Goal: Task Accomplishment & Management: Use online tool/utility

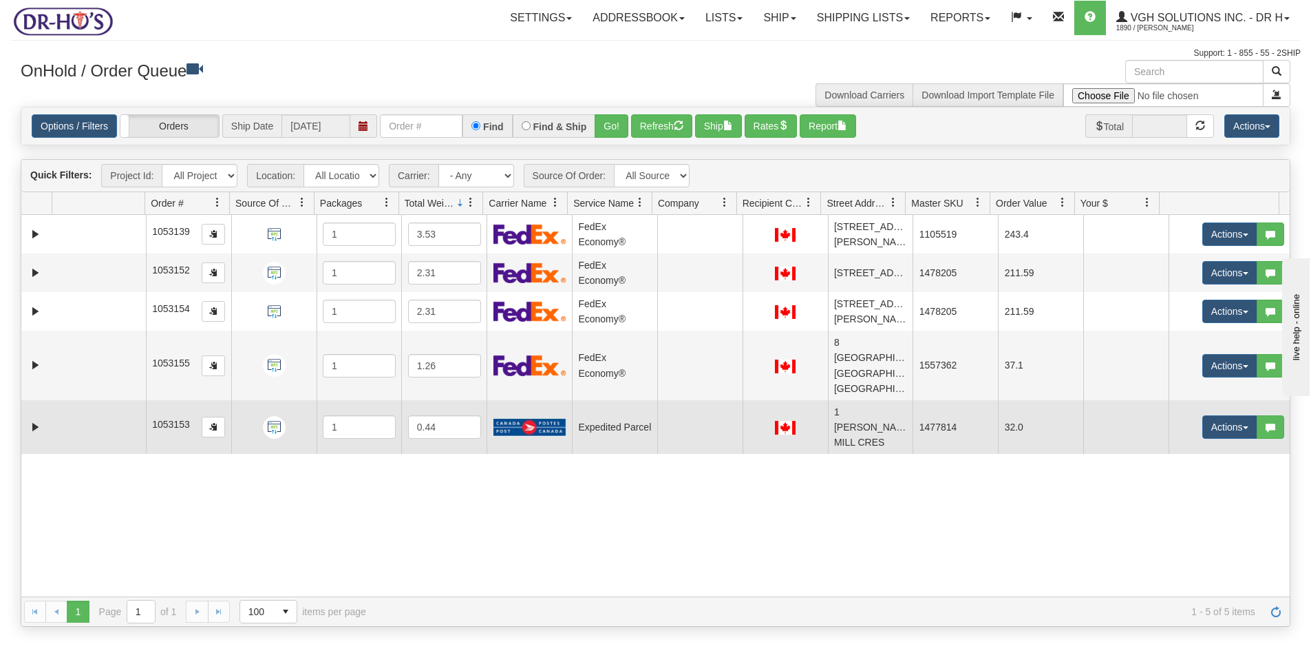
click at [62, 423] on td at bounding box center [99, 427] width 94 height 54
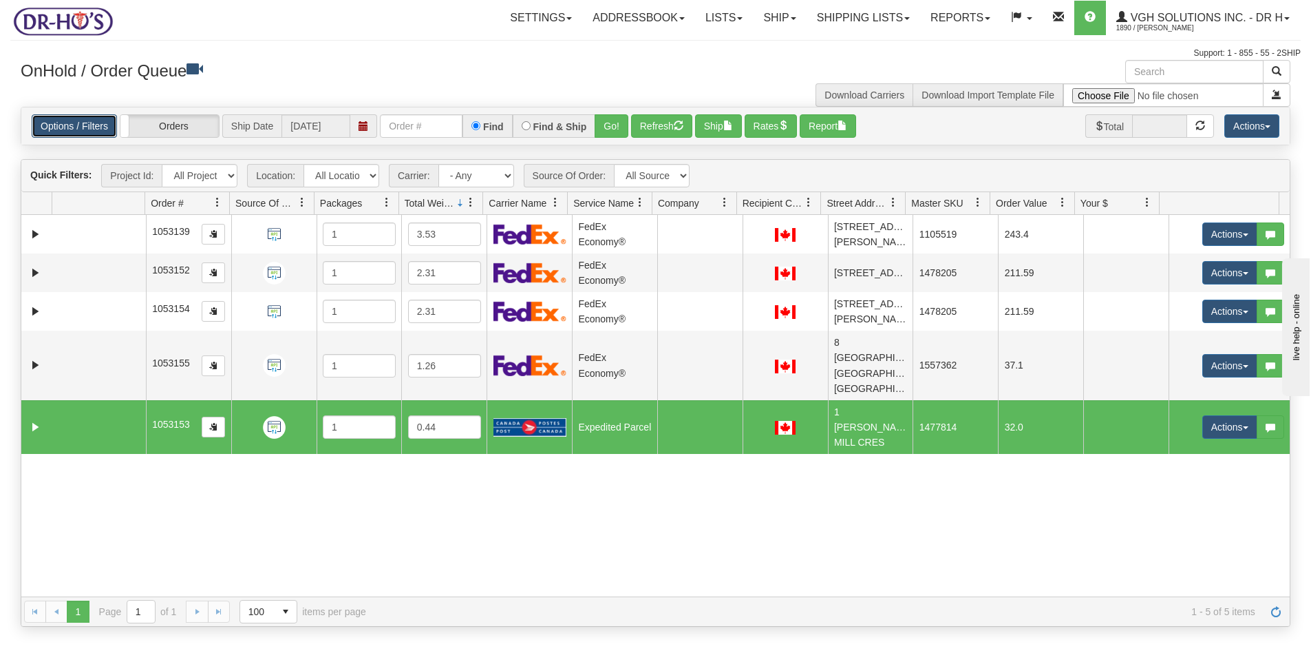
drag, startPoint x: 66, startPoint y: 123, endPoint x: 90, endPoint y: 122, distance: 24.1
click at [67, 122] on link "Options / Filters" at bounding box center [74, 125] width 85 height 23
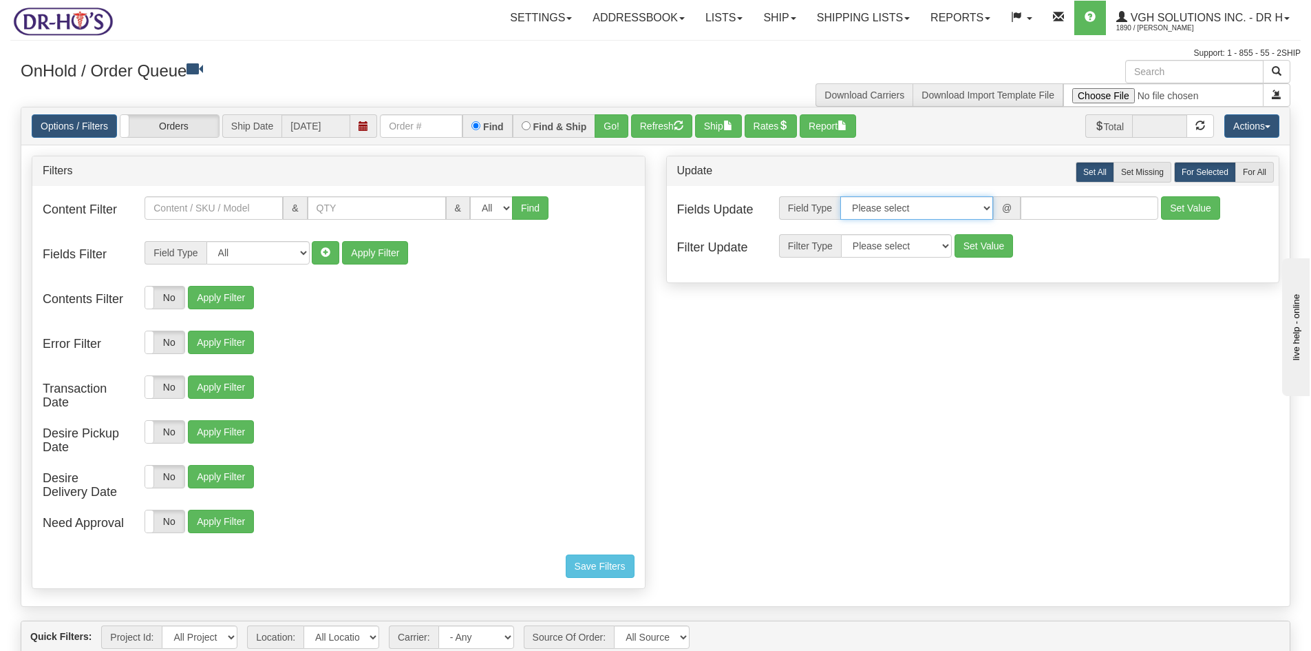
click at [986, 207] on select "Please select Contact Person Company Country Country & State/Province City Zip …" at bounding box center [917, 207] width 153 height 23
select select "94"
click at [841, 196] on select "Please select Contact Person Company Country Country & State/Province City Zip …" at bounding box center [917, 207] width 153 height 23
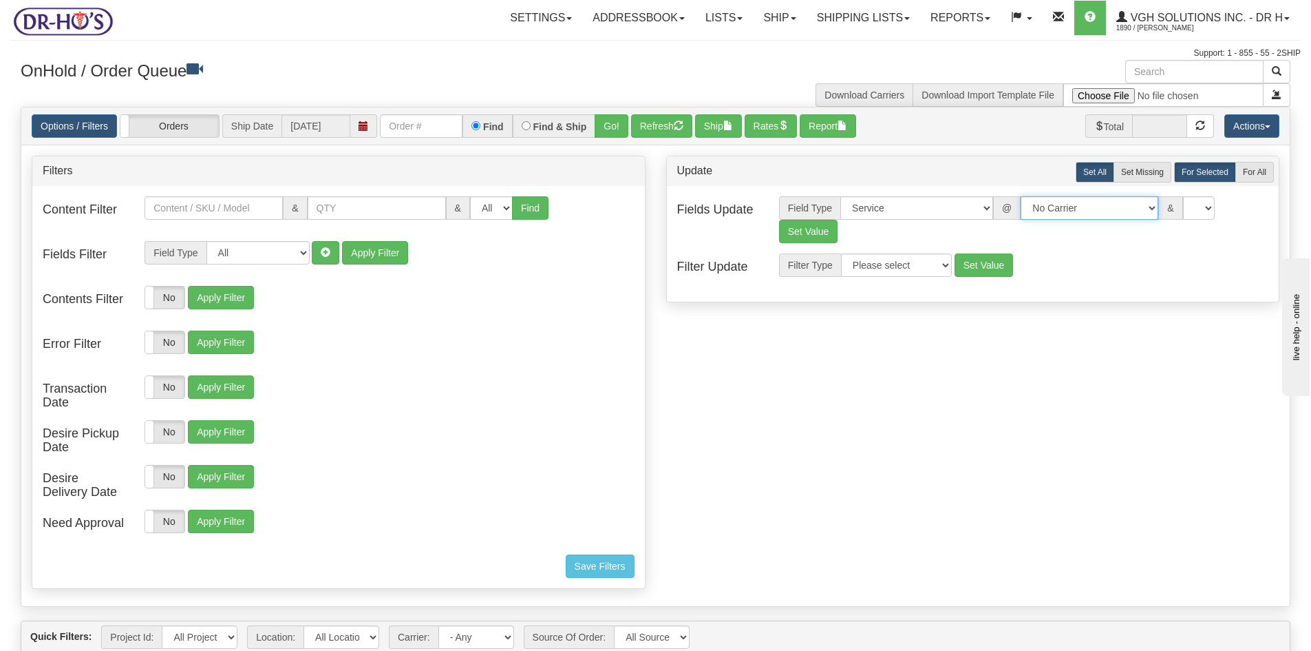
click at [1134, 207] on select "No Carrier FedEx UPS Purolator Canpar Canada Post BeSwyft Kindersley. Day & Ros…" at bounding box center [1090, 207] width 138 height 23
select select "20"
click at [1021, 196] on select "No Carrier FedEx UPS Purolator Canpar Canada Post BeSwyft Kindersley. Day & Ros…" at bounding box center [1090, 207] width 138 height 23
click at [1198, 210] on select "CA -> US - USA.EP - Expedited Parcel USA CA -> US - USA.PW.ENV - Priority World…" at bounding box center [1200, 207] width 138 height 23
select select "DOM.EP"
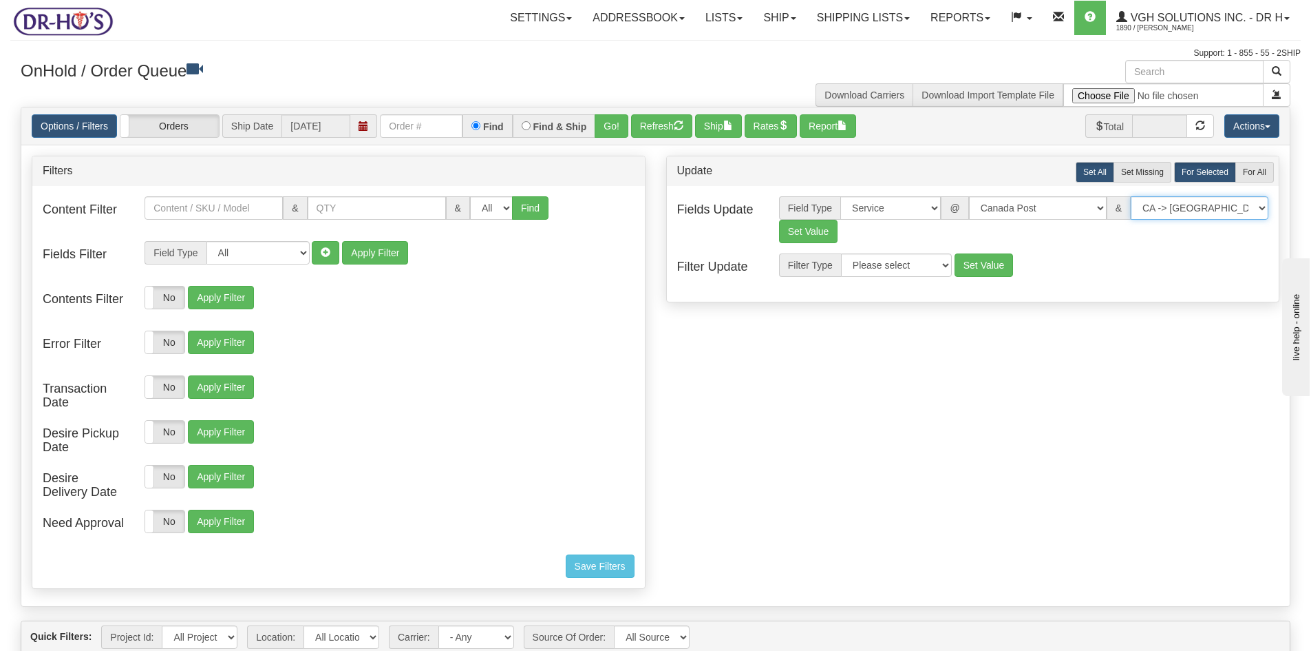
click at [1131, 196] on select "CA -> US - USA.EP - Expedited Parcel USA CA -> US - USA.PW.ENV - Priority World…" at bounding box center [1200, 207] width 138 height 23
click at [814, 229] on button "Set Value" at bounding box center [808, 231] width 59 height 23
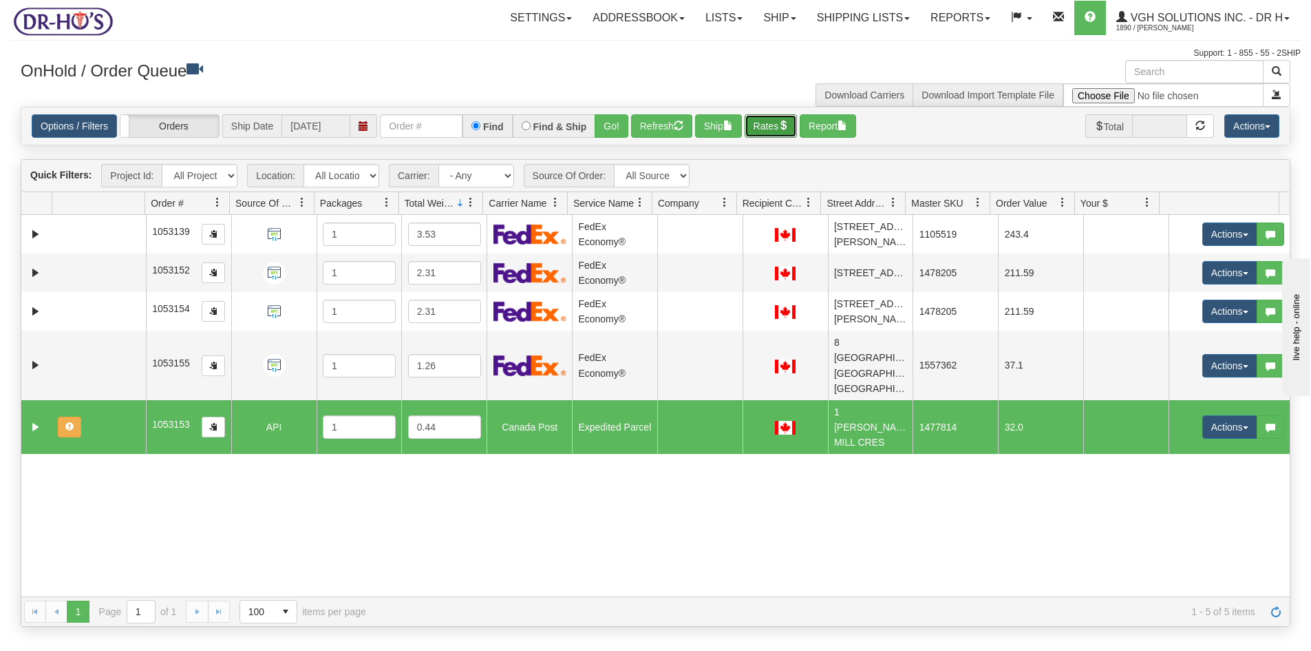
click at [788, 124] on span "button" at bounding box center [784, 125] width 10 height 10
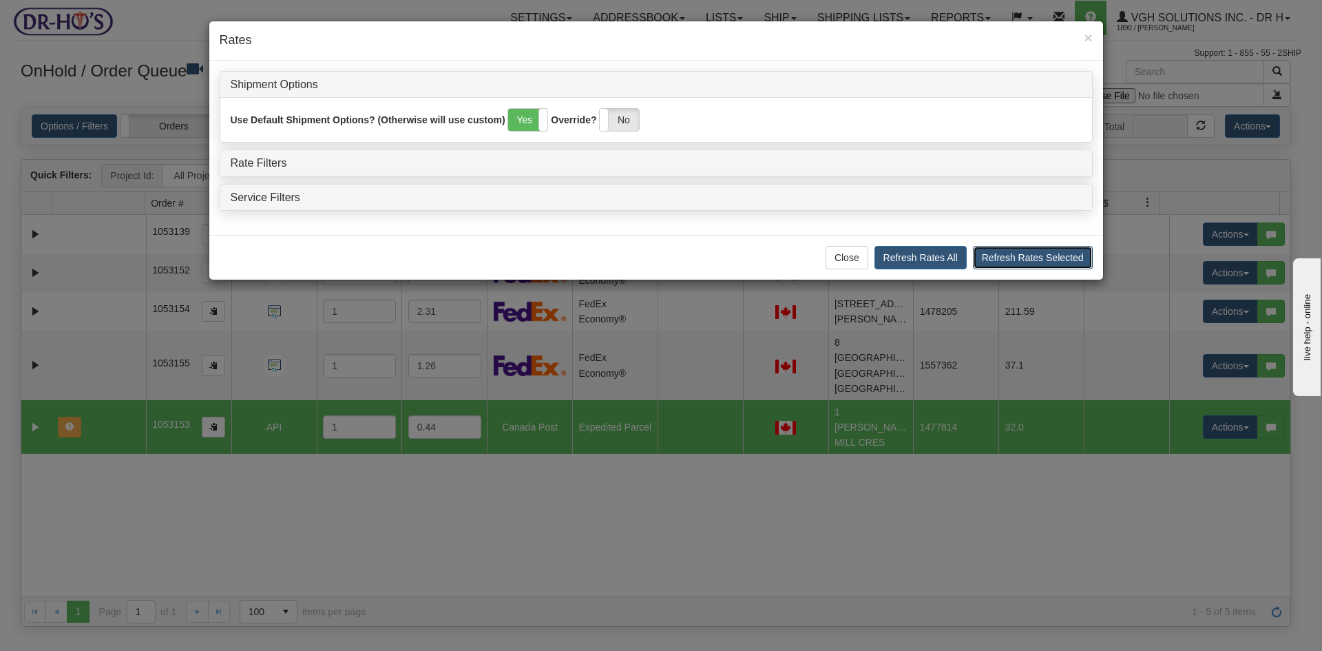
click at [1042, 260] on button "Refresh Rates Selected" at bounding box center [1033, 257] width 120 height 23
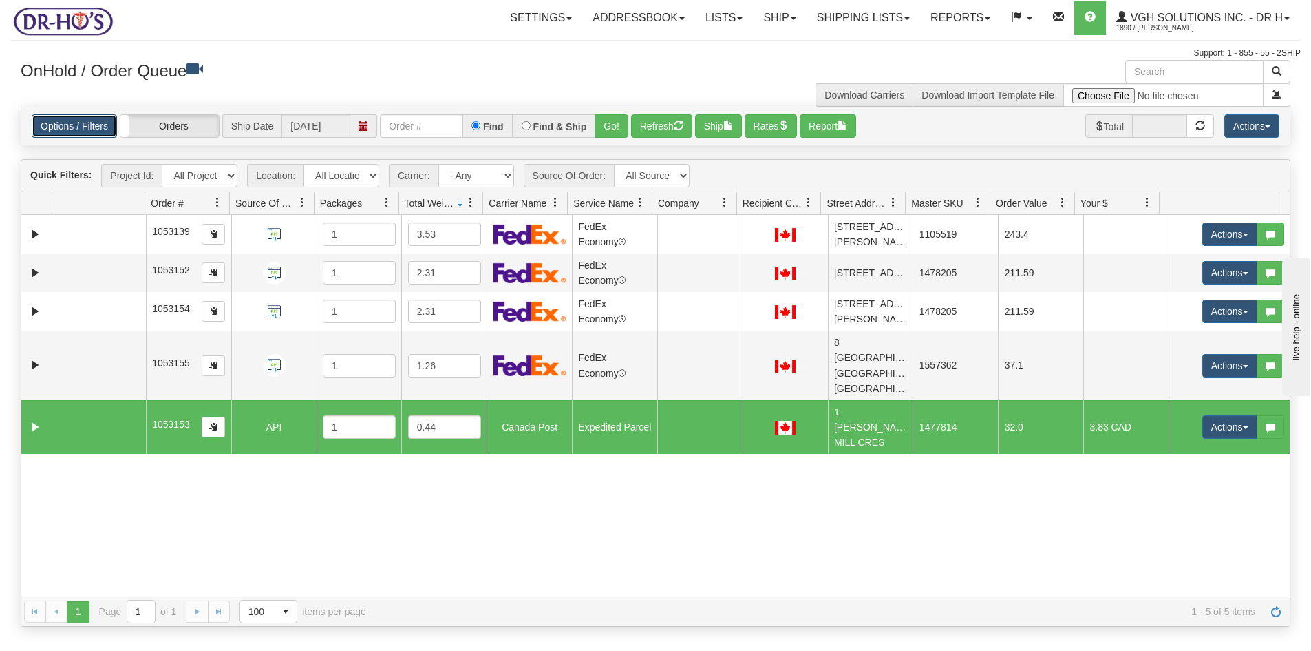
click at [57, 129] on link "Options / Filters" at bounding box center [74, 125] width 85 height 23
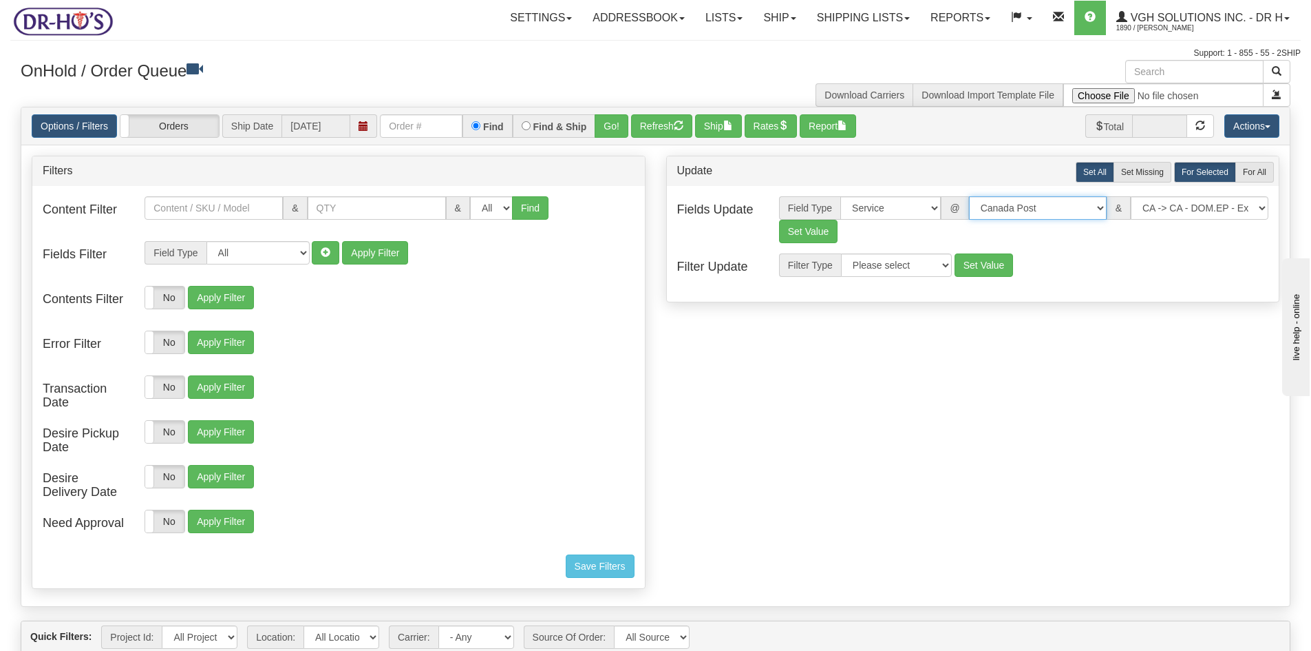
click at [1094, 207] on select "No Carrier FedEx UPS Purolator Canpar Canada Post BeSwyft Kindersley. Day & Ros…" at bounding box center [1038, 207] width 138 height 23
select select "2"
click at [981, 196] on select "No Carrier FedEx UPS Purolator Canpar Canada Post BeSwyft Kindersley. Day & Ros…" at bounding box center [1038, 207] width 138 height 23
click at [1187, 209] on select "US -> US - 70 - FedEx 1 Day® Freight US -> US - 03 - FedEx 2 Day® US -> US - 49…" at bounding box center [1200, 207] width 138 height 23
select select "20"
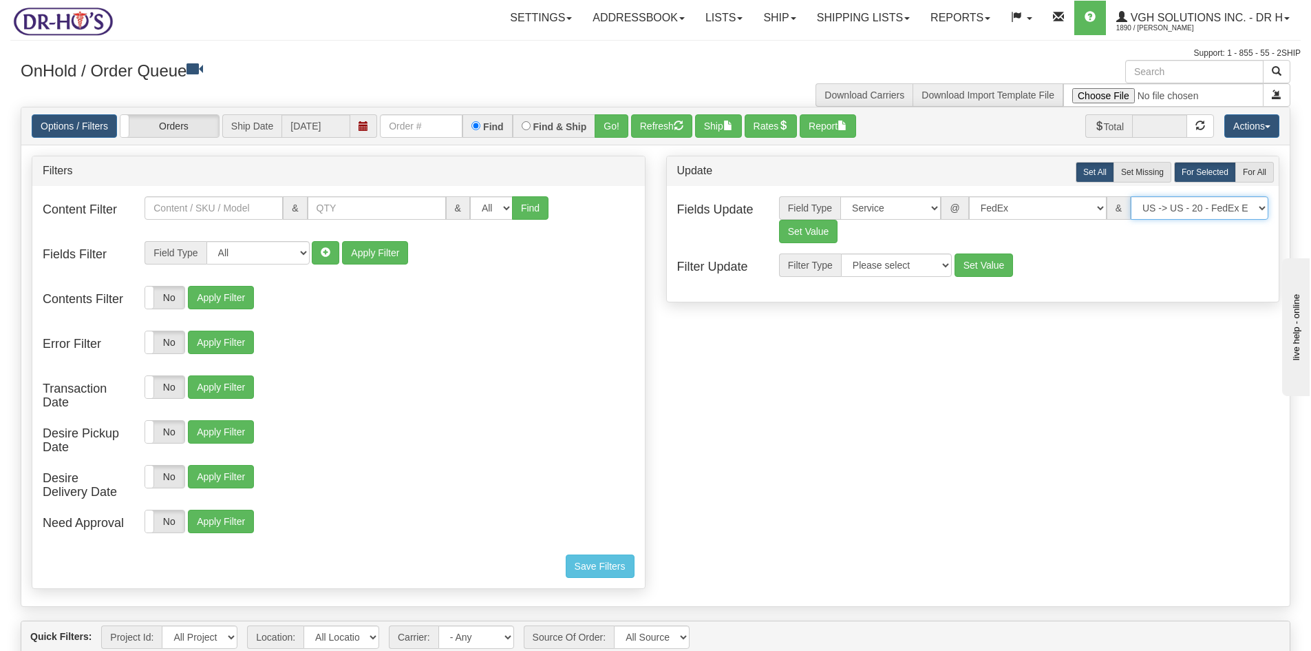
click at [1131, 196] on select "US -> US - 70 - FedEx 1 Day® Freight US -> US - 03 - FedEx 2 Day® US -> US - 49…" at bounding box center [1200, 207] width 138 height 23
click at [796, 226] on button "Set Value" at bounding box center [808, 231] width 59 height 23
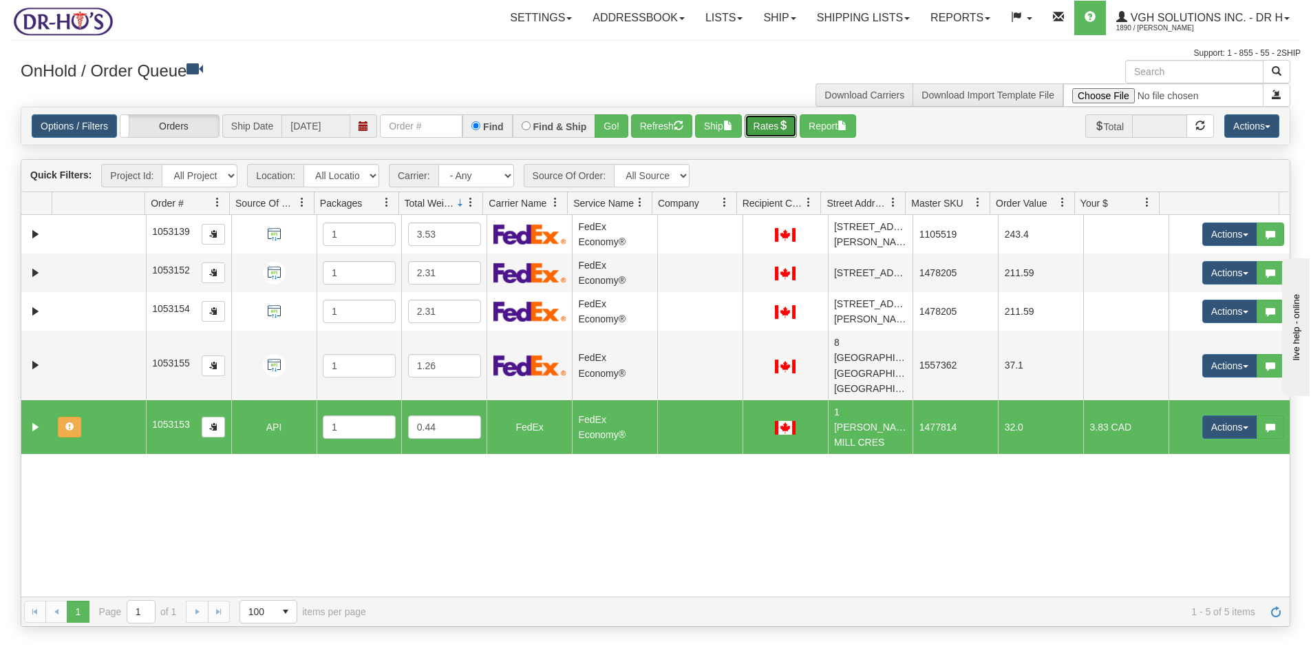
click at [763, 123] on button "Rates" at bounding box center [771, 125] width 53 height 23
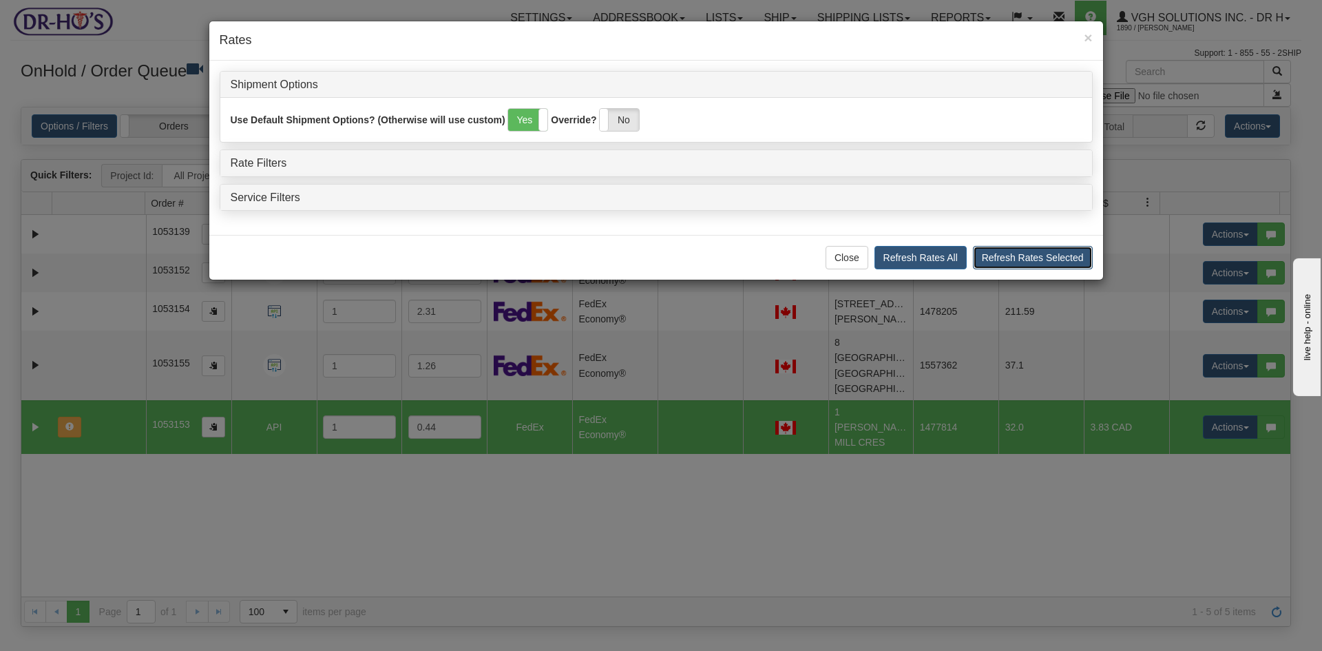
click at [1032, 258] on button "Refresh Rates Selected" at bounding box center [1033, 257] width 120 height 23
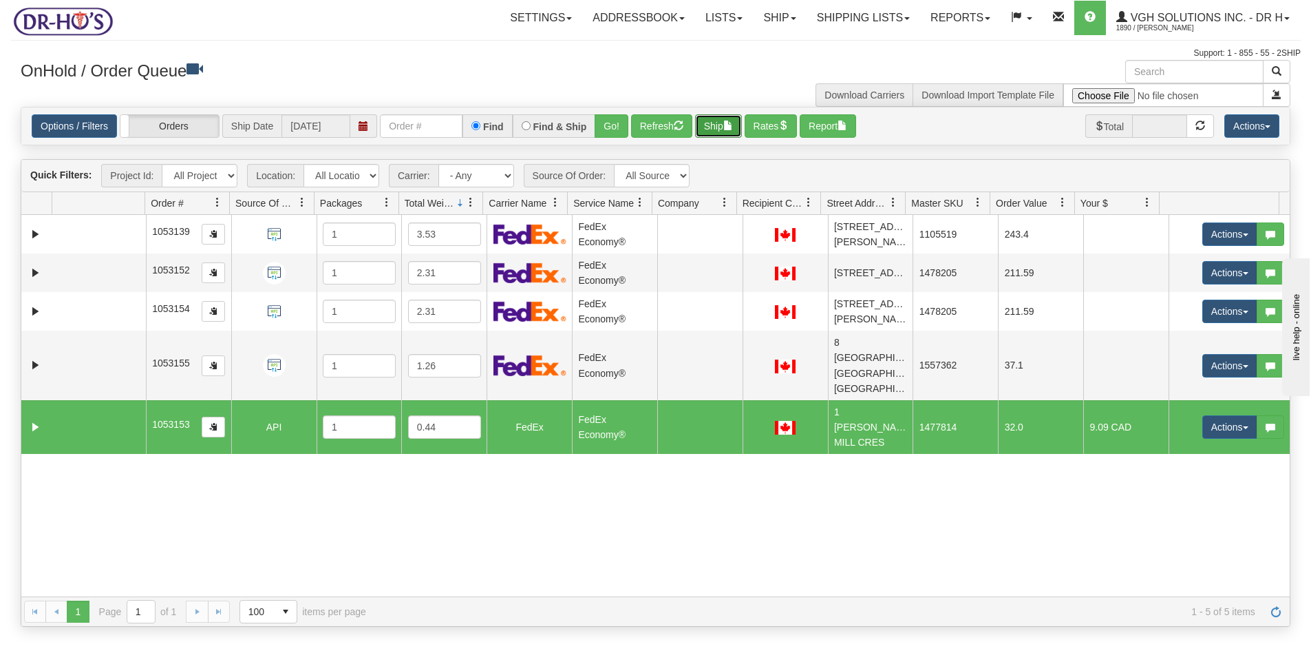
click at [714, 127] on button "Ship" at bounding box center [718, 125] width 47 height 23
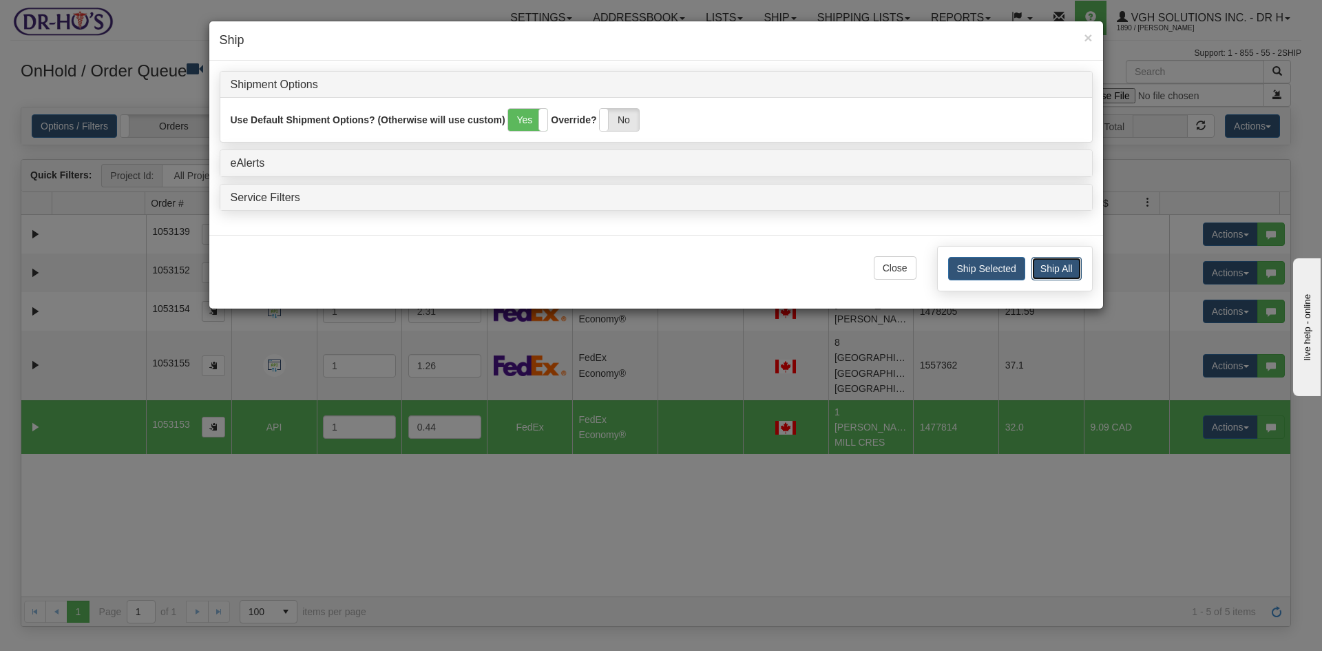
click at [1067, 273] on button "Ship All" at bounding box center [1056, 268] width 50 height 23
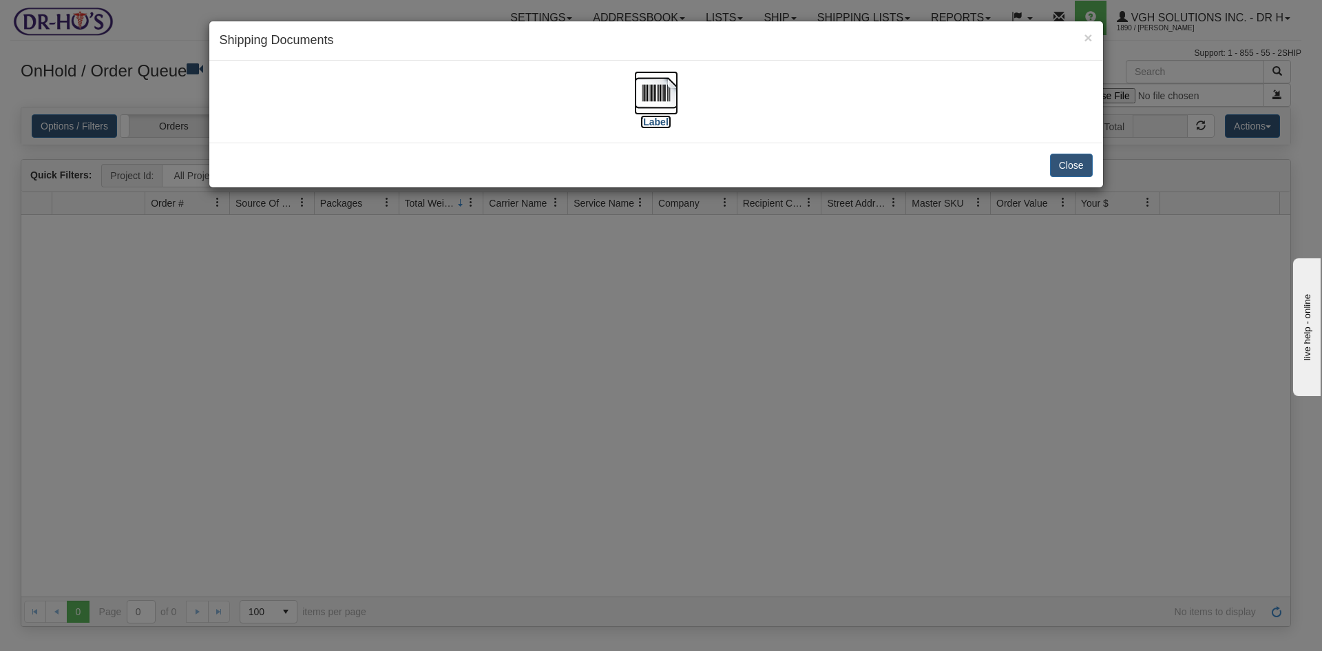
click at [651, 89] on img at bounding box center [656, 93] width 44 height 44
drag, startPoint x: 1066, startPoint y: 163, endPoint x: 1053, endPoint y: 153, distance: 16.7
click at [1064, 160] on button "Close" at bounding box center [1071, 165] width 43 height 23
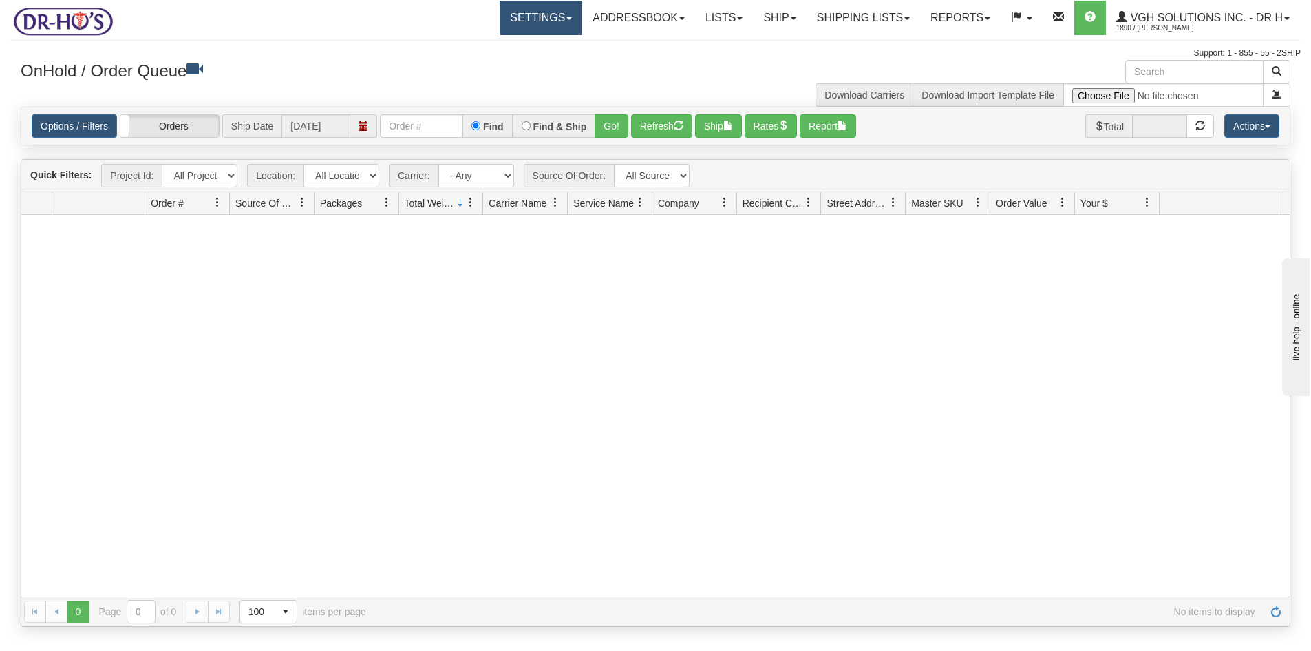
click at [512, 15] on link "Settings" at bounding box center [541, 18] width 83 height 34
click at [489, 49] on span "Shipping Preferences" at bounding box center [504, 48] width 92 height 11
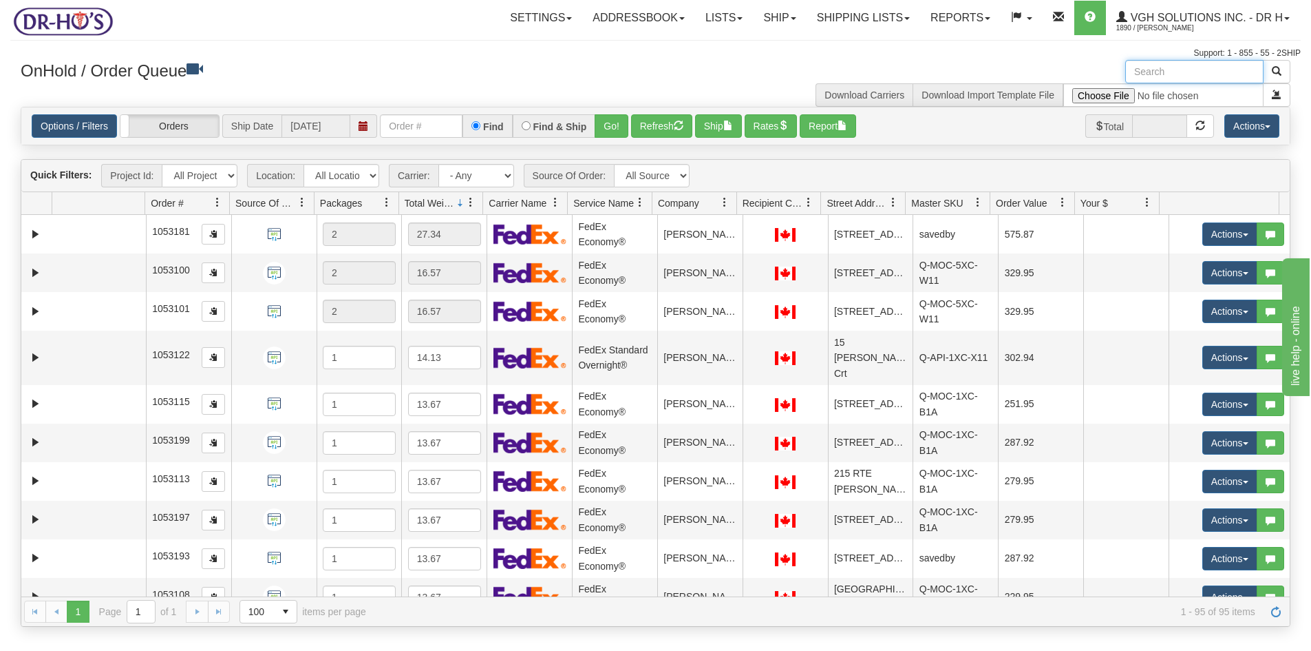
click at [1164, 76] on input "text" at bounding box center [1194, 71] width 138 height 23
paste input "1209282"
click at [1273, 73] on span "button" at bounding box center [1277, 71] width 10 height 10
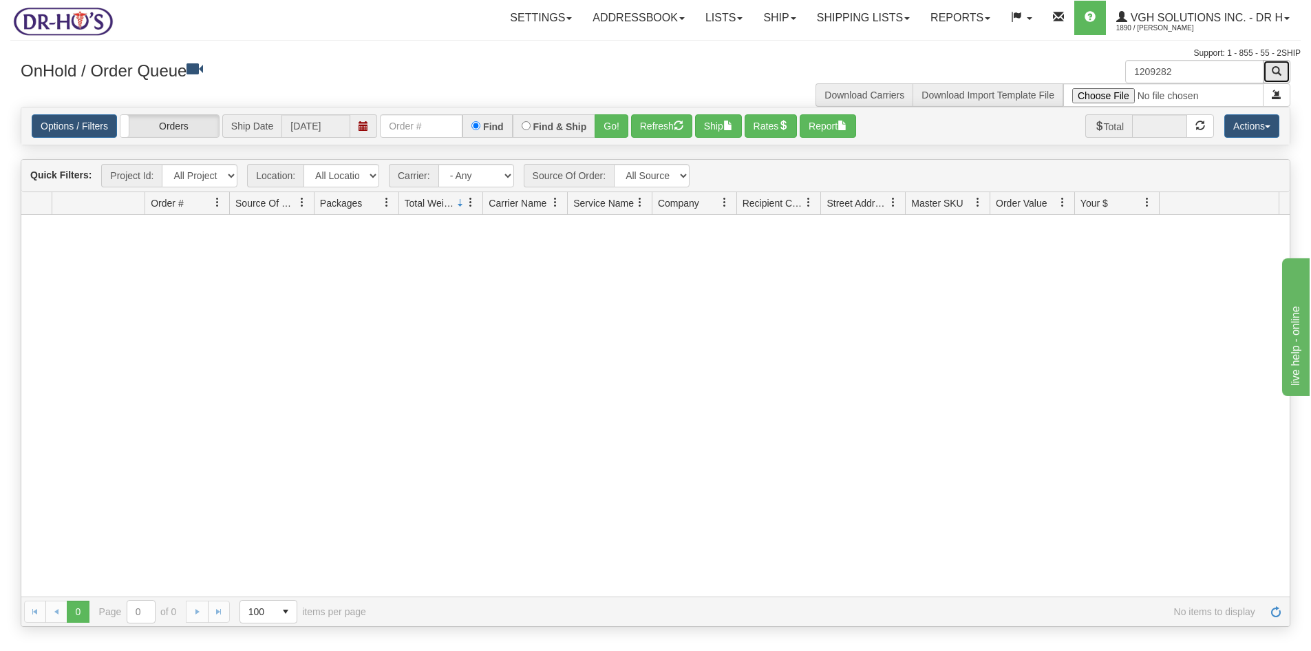
click at [1276, 70] on span "button" at bounding box center [1277, 71] width 10 height 10
drag, startPoint x: 1194, startPoint y: 64, endPoint x: 1070, endPoint y: 85, distance: 126.4
click at [1070, 85] on div "1209282 Download Carriers Download Import Template File" at bounding box center [979, 83] width 646 height 47
paste input "380"
type input "1209380"
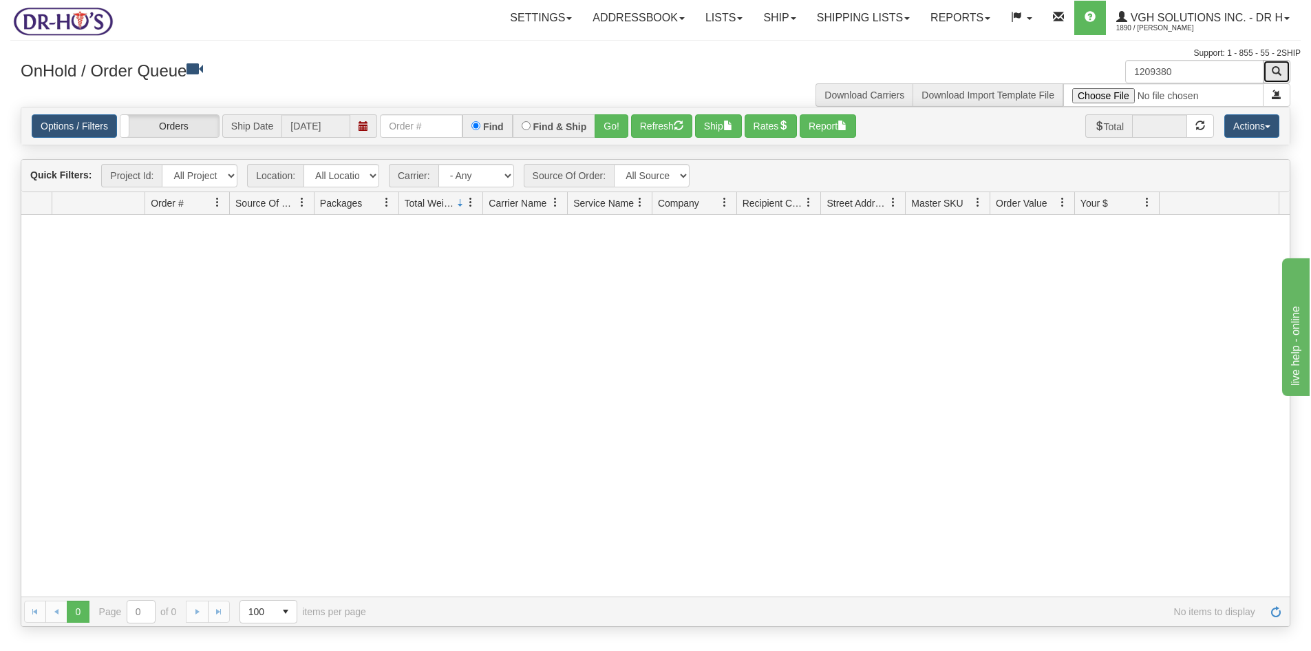
click at [1276, 72] on span "button" at bounding box center [1277, 71] width 10 height 10
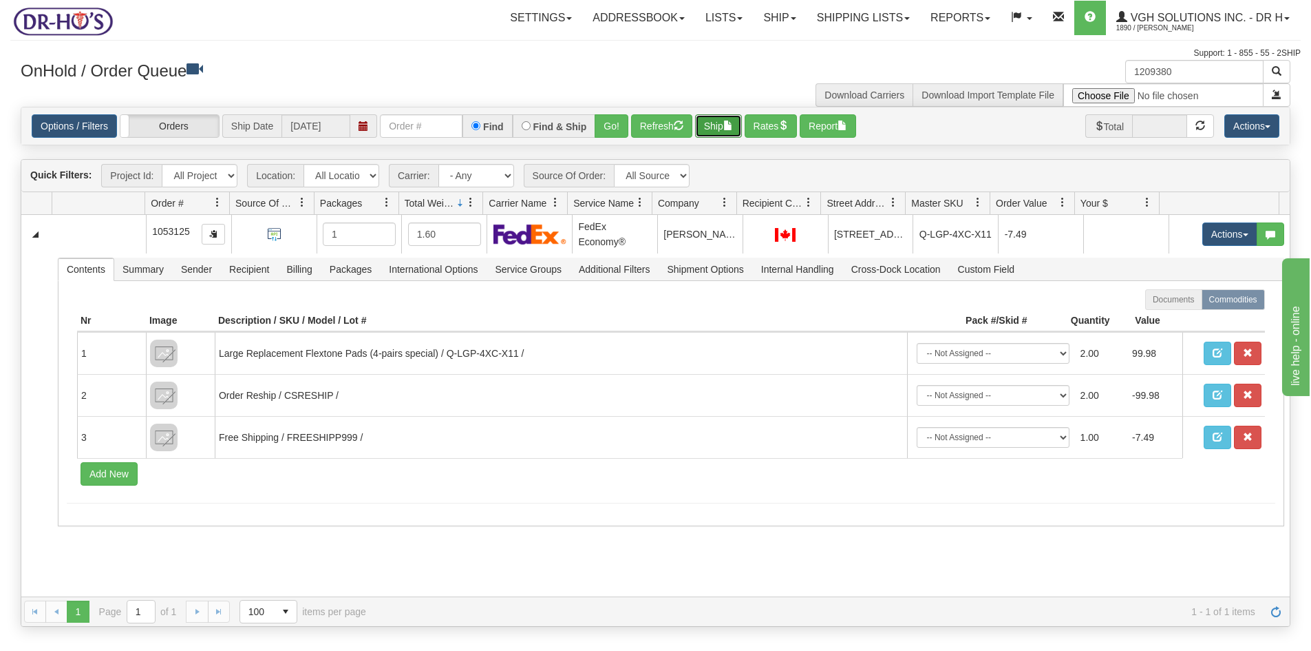
click at [717, 127] on button "Ship" at bounding box center [718, 125] width 47 height 23
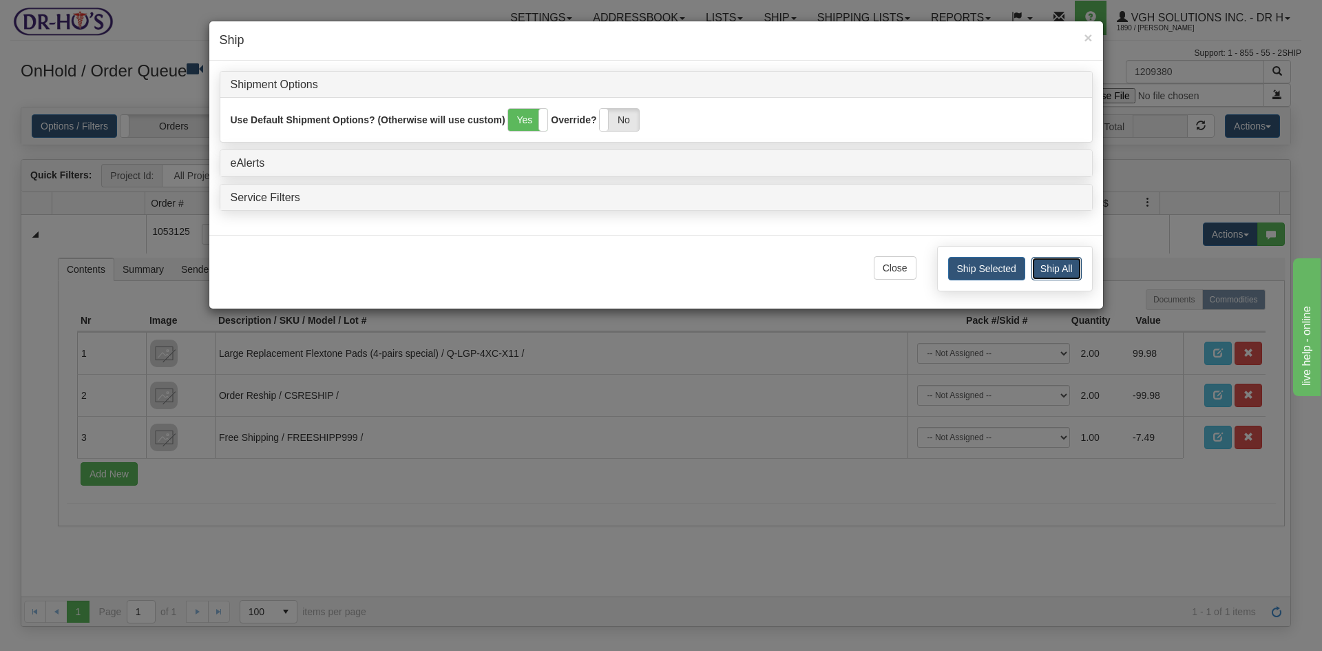
click at [1052, 267] on button "Ship All" at bounding box center [1056, 268] width 50 height 23
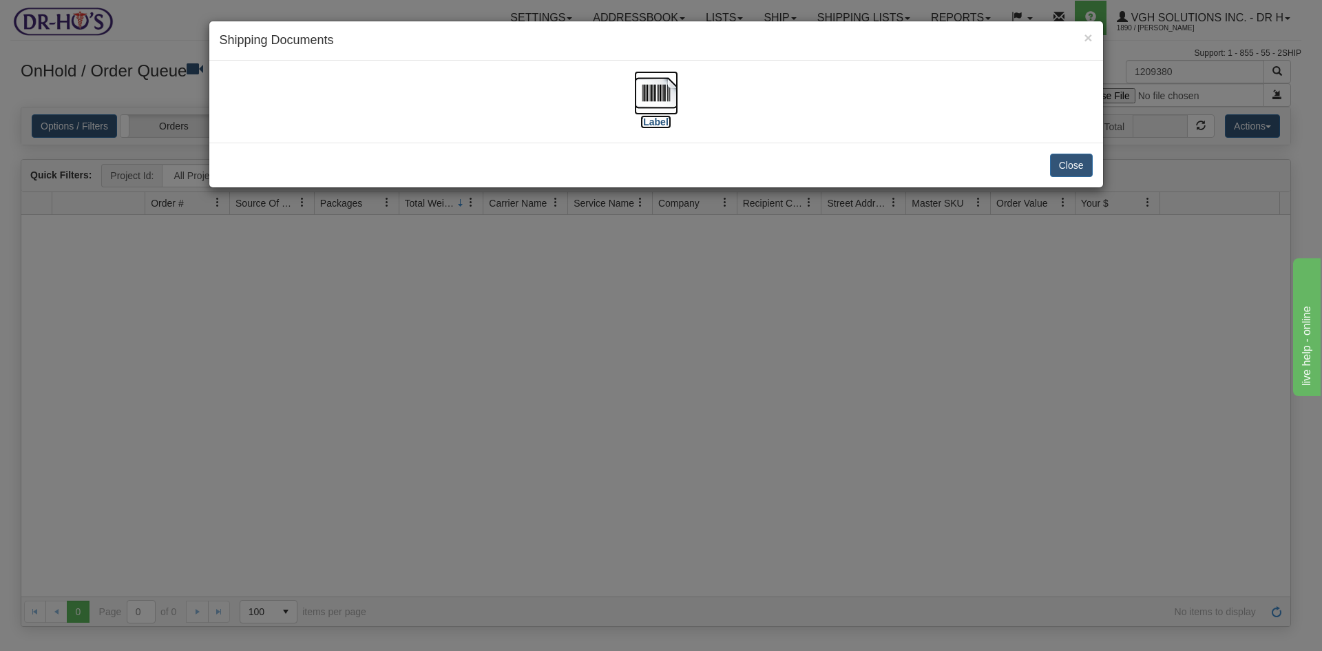
click at [653, 94] on img at bounding box center [656, 93] width 44 height 44
drag, startPoint x: 1071, startPoint y: 163, endPoint x: 1137, endPoint y: 127, distance: 74.6
click at [1072, 163] on button "Close" at bounding box center [1071, 165] width 43 height 23
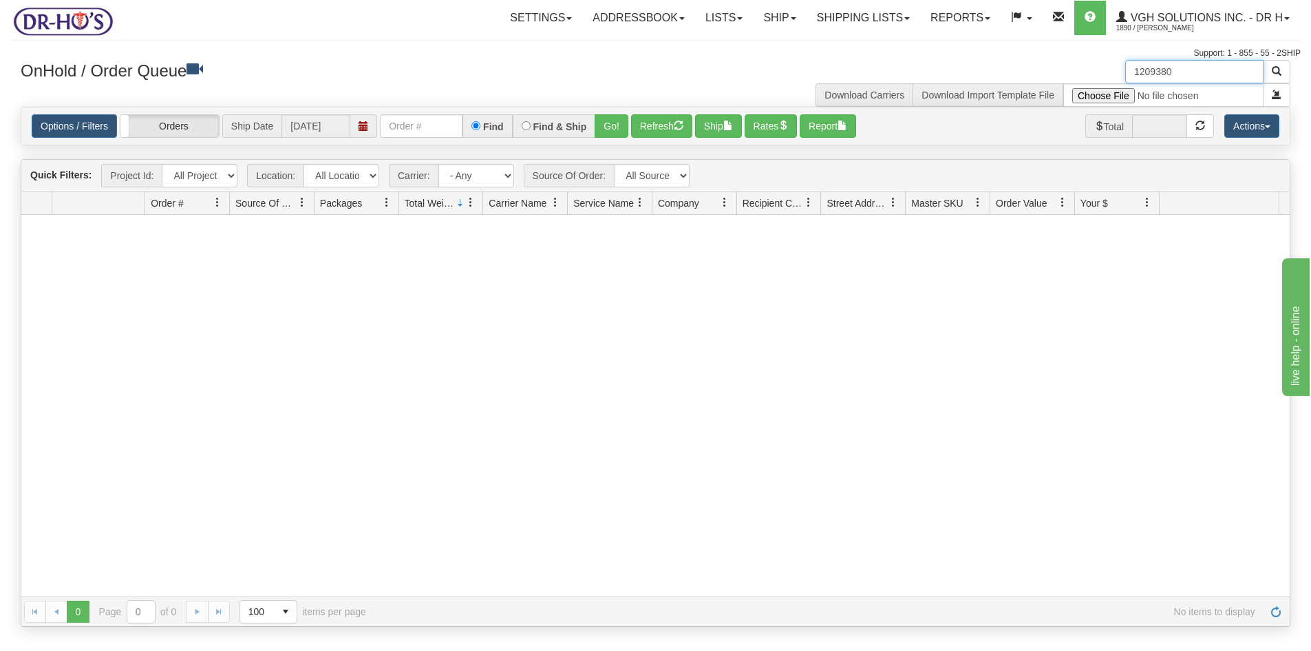
drag, startPoint x: 1180, startPoint y: 75, endPoint x: 1056, endPoint y: 93, distance: 125.2
click at [1056, 93] on div "1209380 Download Carriers Download Import Template File" at bounding box center [979, 83] width 646 height 47
click at [655, 128] on button "Refresh" at bounding box center [661, 125] width 61 height 23
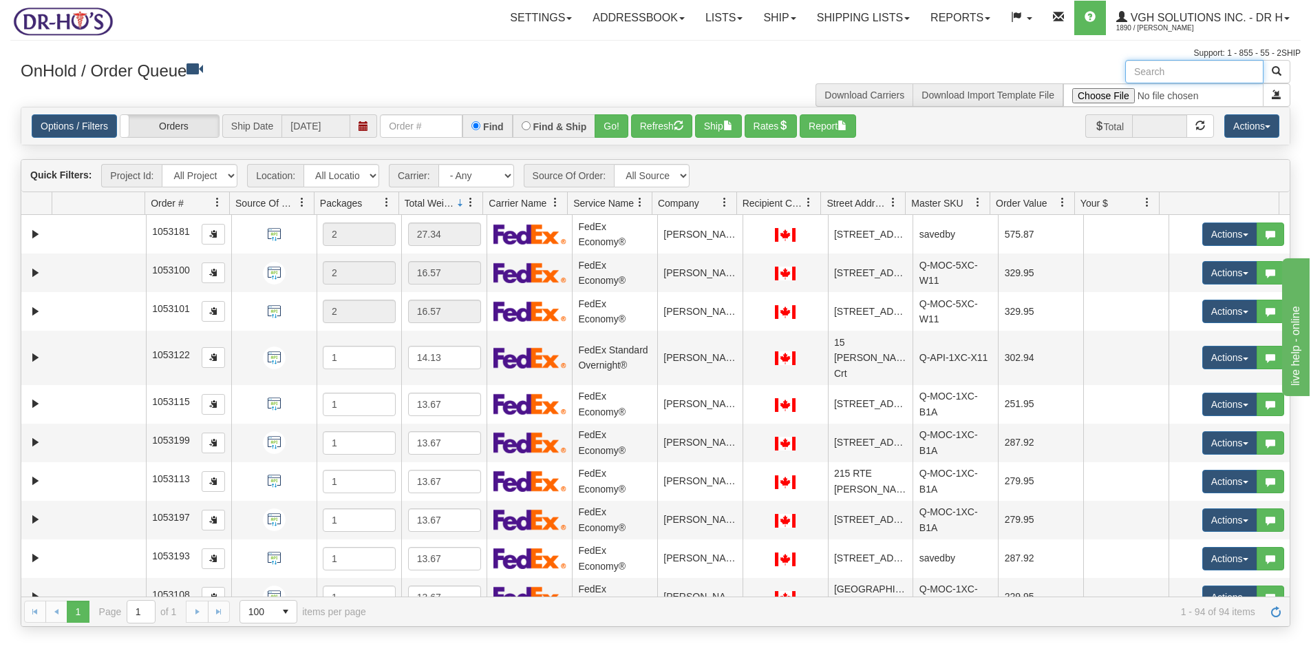
click at [1166, 71] on input "text" at bounding box center [1194, 71] width 138 height 23
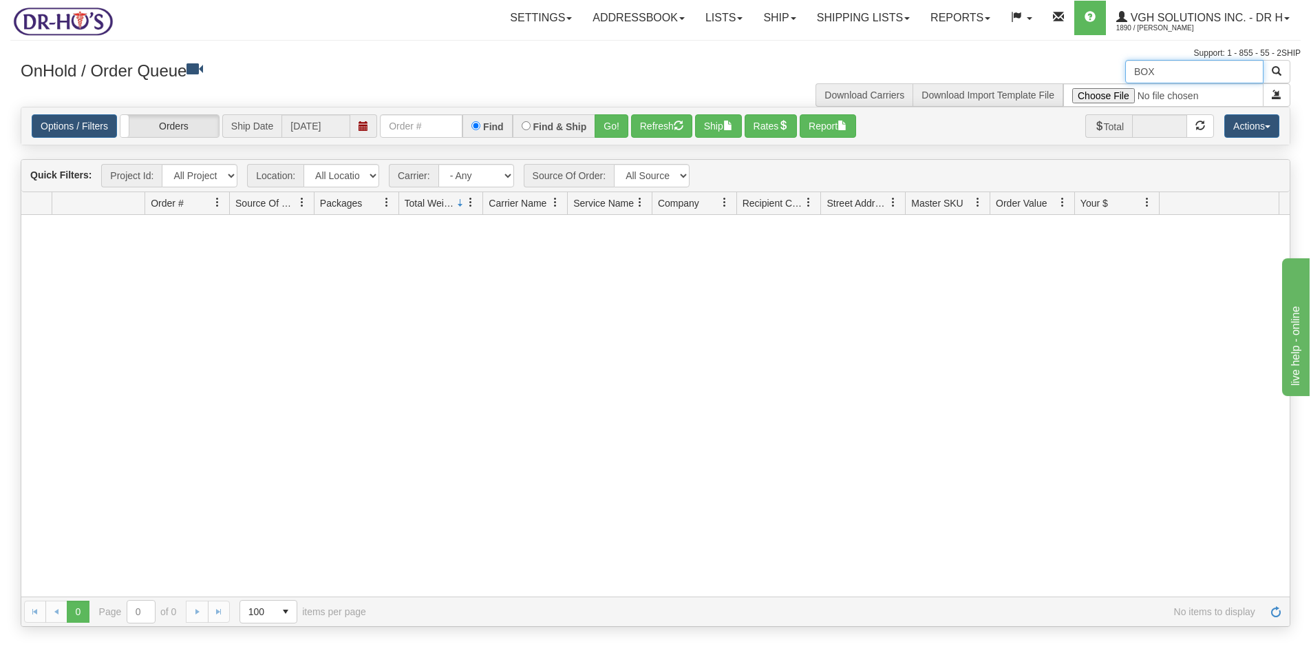
type input "BOX"
drag, startPoint x: 1170, startPoint y: 67, endPoint x: 1072, endPoint y: 89, distance: 100.4
click at [1072, 89] on div "BOX Download Carriers Download Import Template File" at bounding box center [979, 83] width 646 height 47
click at [505, 176] on select "- Any - Has NO carrier assigned - Has a carrier assigned FedEx Canada Post" at bounding box center [476, 175] width 76 height 23
select select "20"
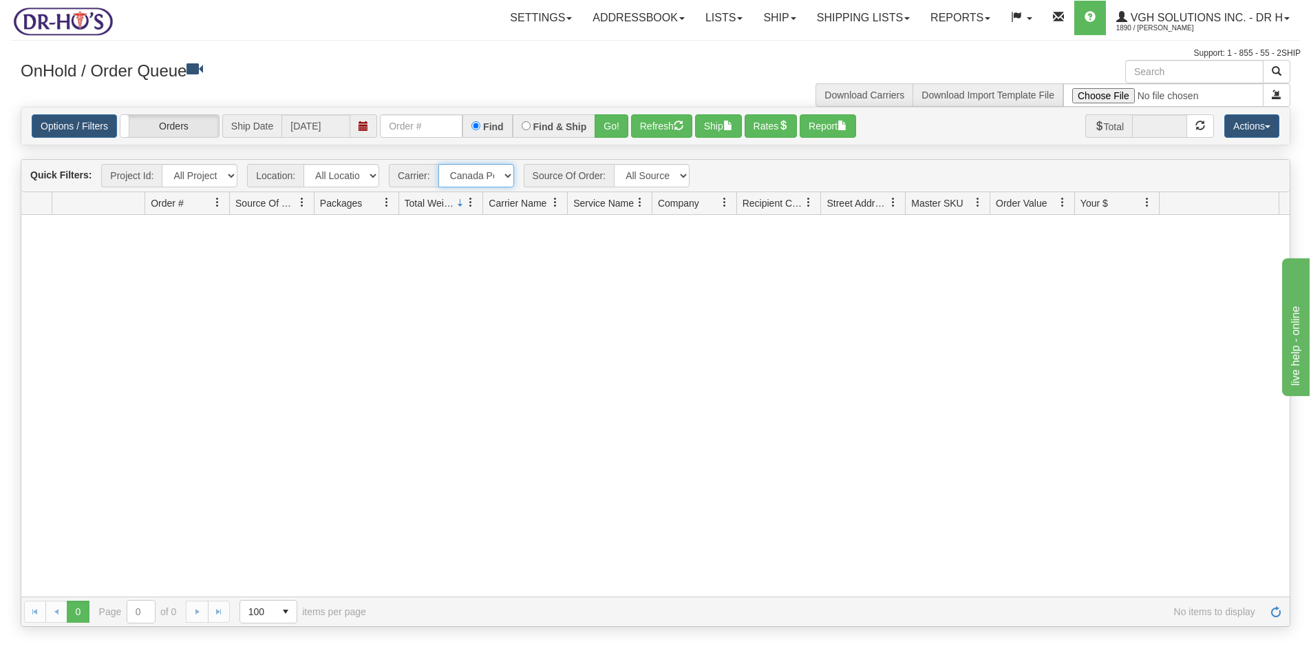
click at [438, 164] on select "- Any - Has NO carrier assigned - Has a carrier assigned FedEx Canada Post" at bounding box center [476, 175] width 76 height 23
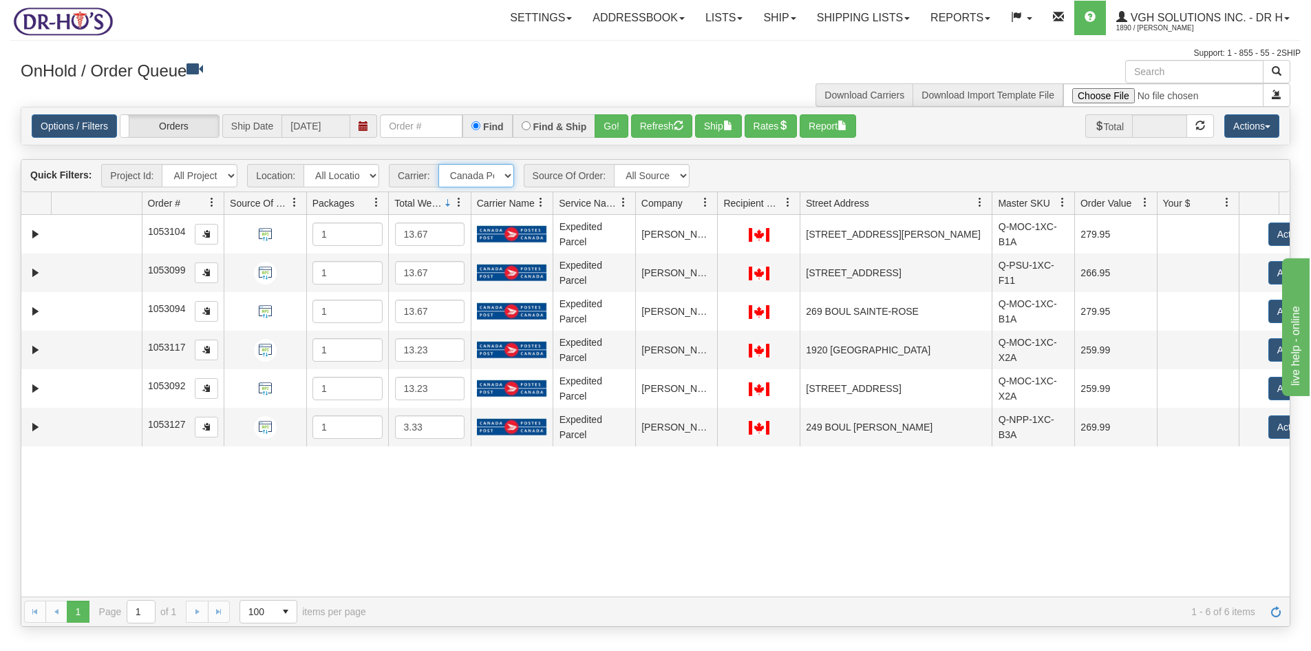
drag, startPoint x: 905, startPoint y: 204, endPoint x: 982, endPoint y: 202, distance: 77.8
click at [982, 202] on div "Id Location Request Id Reply Id Order # Source Of Order Packages Total Weight C…" at bounding box center [650, 203] width 1258 height 22
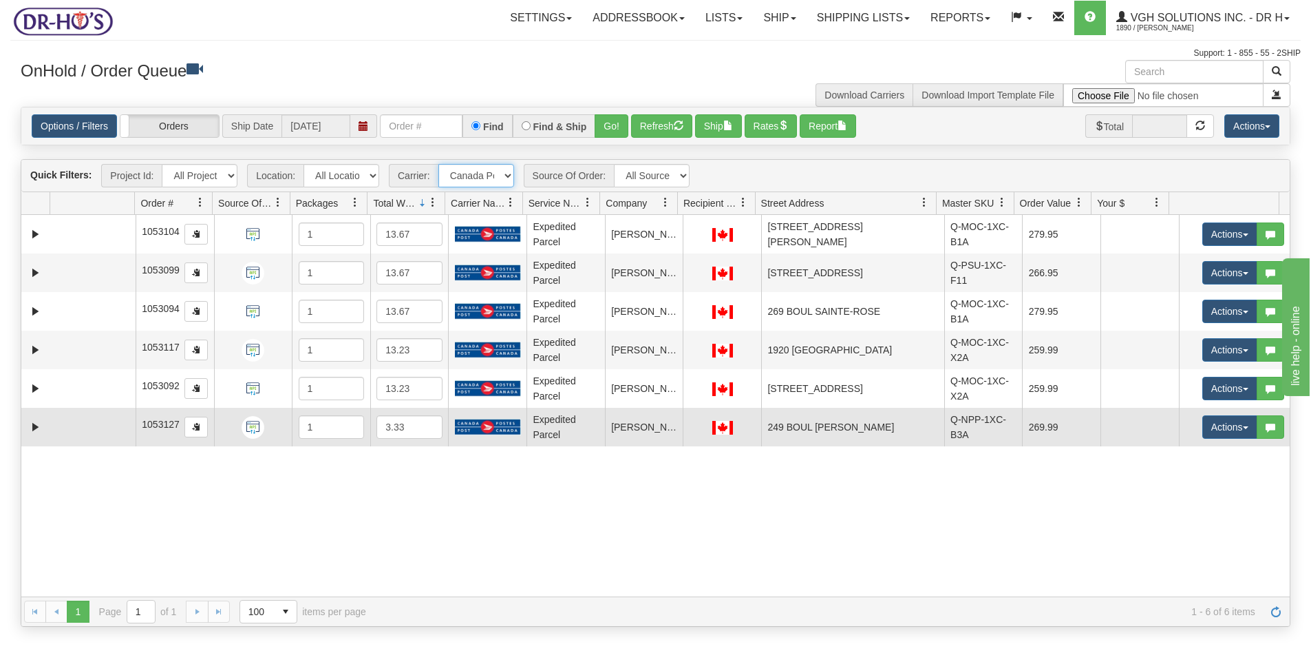
click at [73, 430] on td at bounding box center [93, 427] width 86 height 39
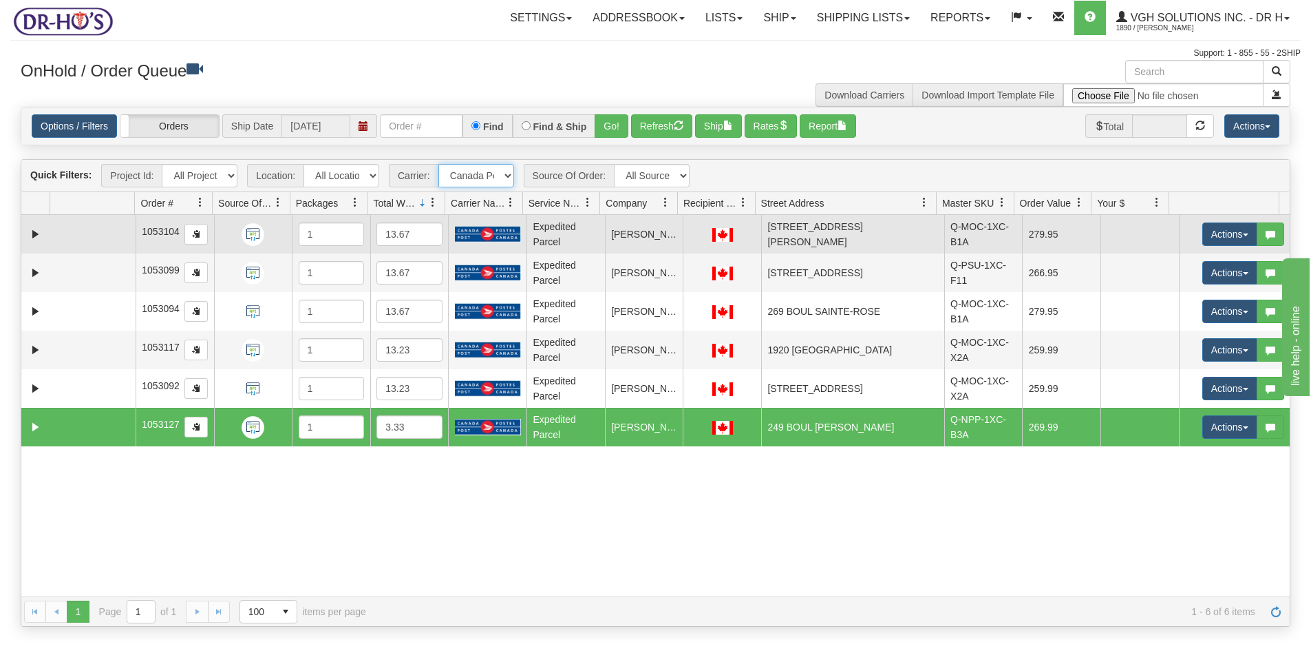
click at [70, 227] on td at bounding box center [93, 234] width 86 height 39
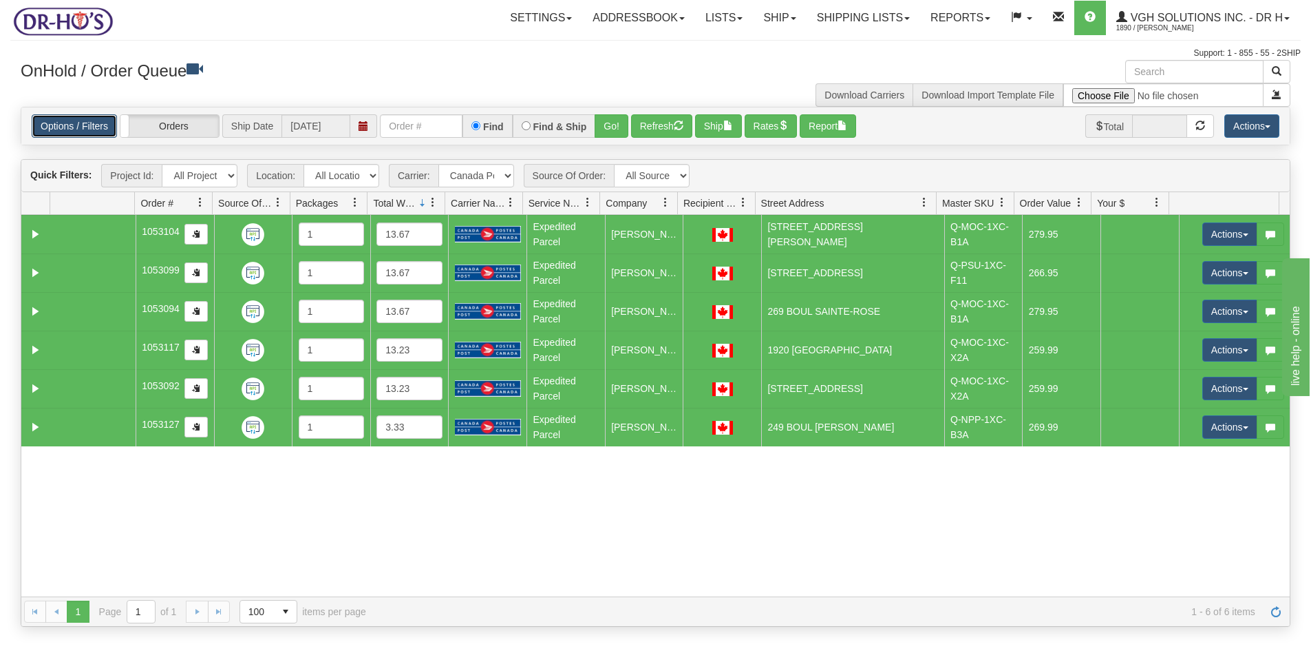
click at [83, 125] on link "Options / Filters" at bounding box center [74, 125] width 85 height 23
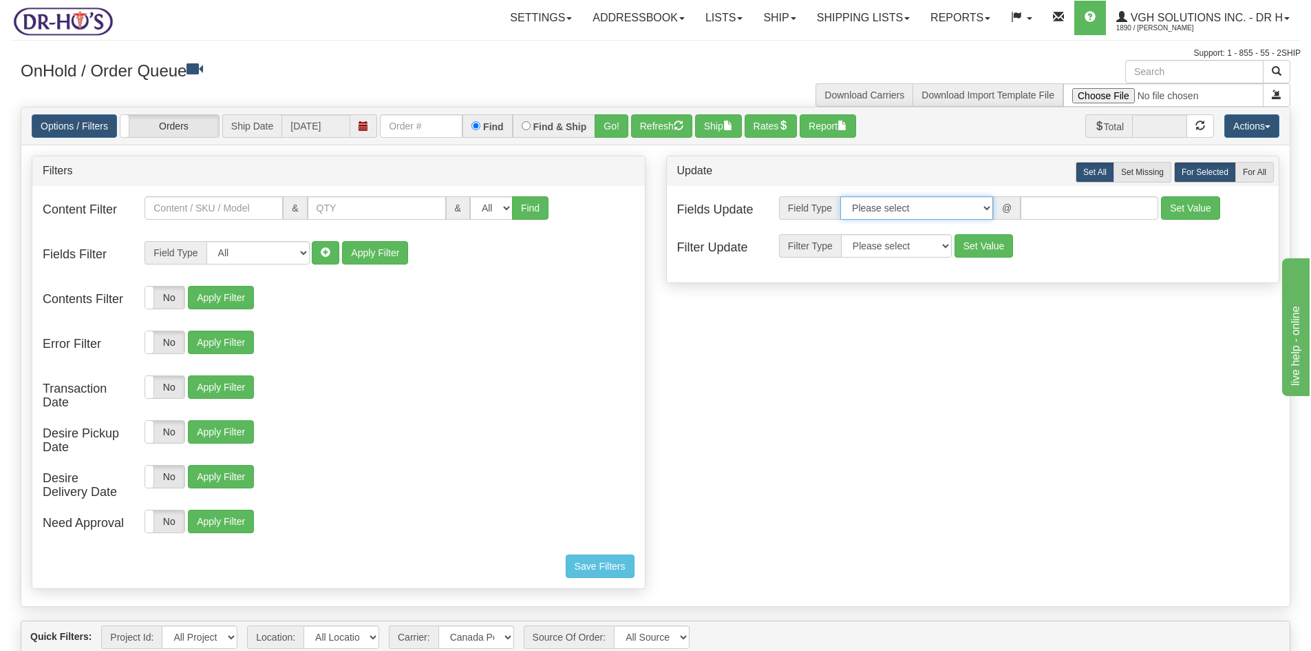
click at [991, 206] on select "Please select Contact Person Company Country Country & State/Province City Zip …" at bounding box center [917, 207] width 153 height 23
select select "94"
click at [841, 196] on select "Please select Contact Person Company Country Country & State/Province City Zip …" at bounding box center [917, 207] width 153 height 23
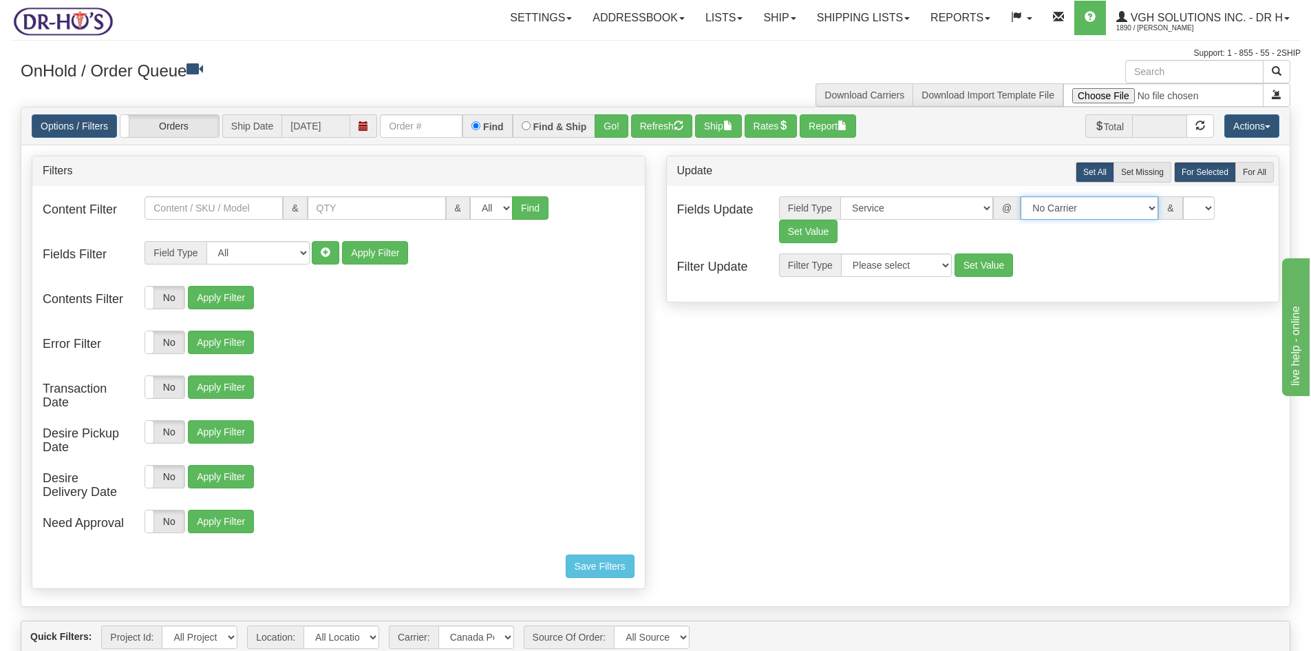
click at [1135, 204] on select "No Carrier FedEx UPS Purolator Canpar Canada Post BeSwyft Kindersley. Day & Ros…" at bounding box center [1090, 207] width 138 height 23
select select "2"
click at [1021, 196] on select "No Carrier FedEx UPS Purolator Canpar Canada Post BeSwyft Kindersley. Day & Ros…" at bounding box center [1090, 207] width 138 height 23
click at [1220, 205] on select "US -> US - 70 - FedEx 1 Day® Freight US -> US - 03 - FedEx 2 Day® US -> US - 49…" at bounding box center [1200, 207] width 138 height 23
select select "20"
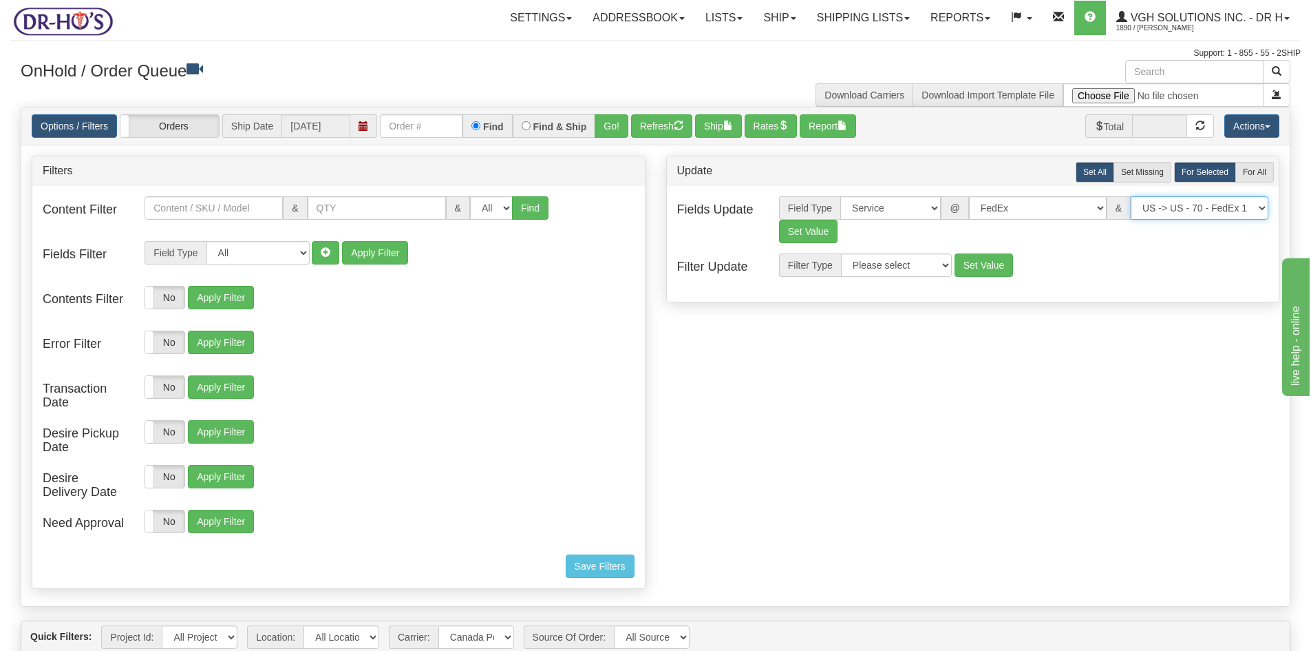
click at [1131, 196] on select "US -> US - 70 - FedEx 1 Day® Freight US -> US - 03 - FedEx 2 Day® US -> US - 49…" at bounding box center [1200, 207] width 138 height 23
click at [798, 233] on button "Set Value" at bounding box center [808, 231] width 59 height 23
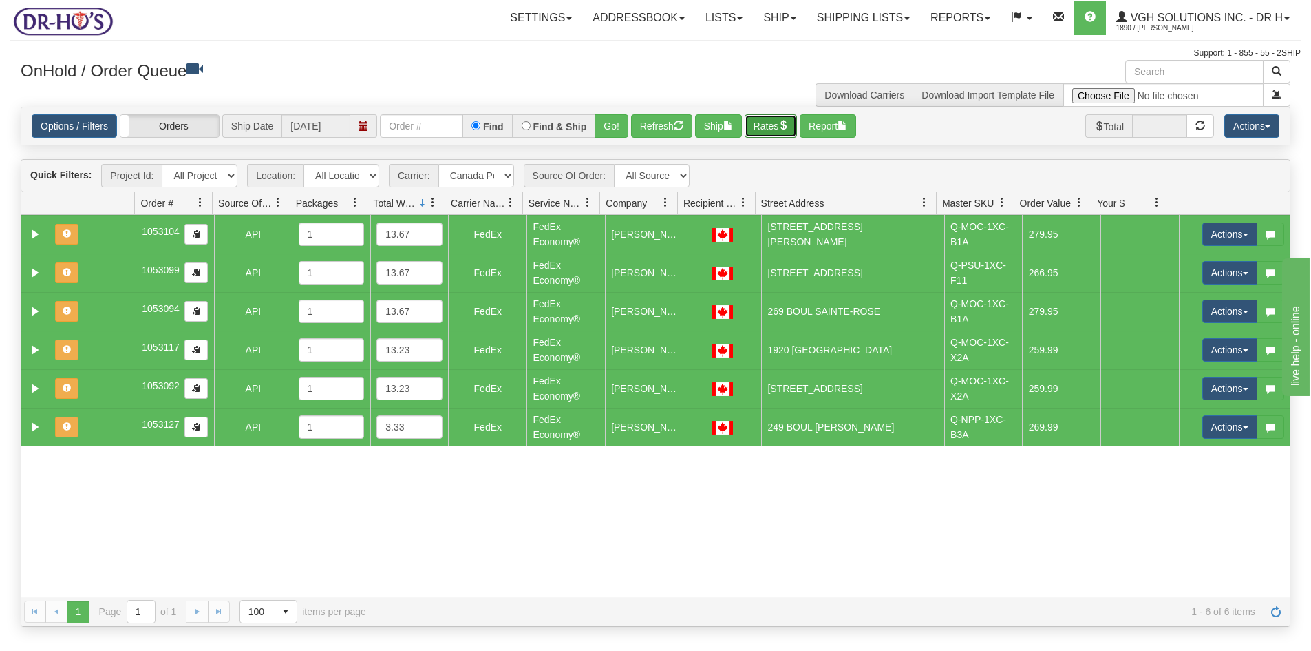
click at [766, 121] on button "Rates" at bounding box center [771, 125] width 53 height 23
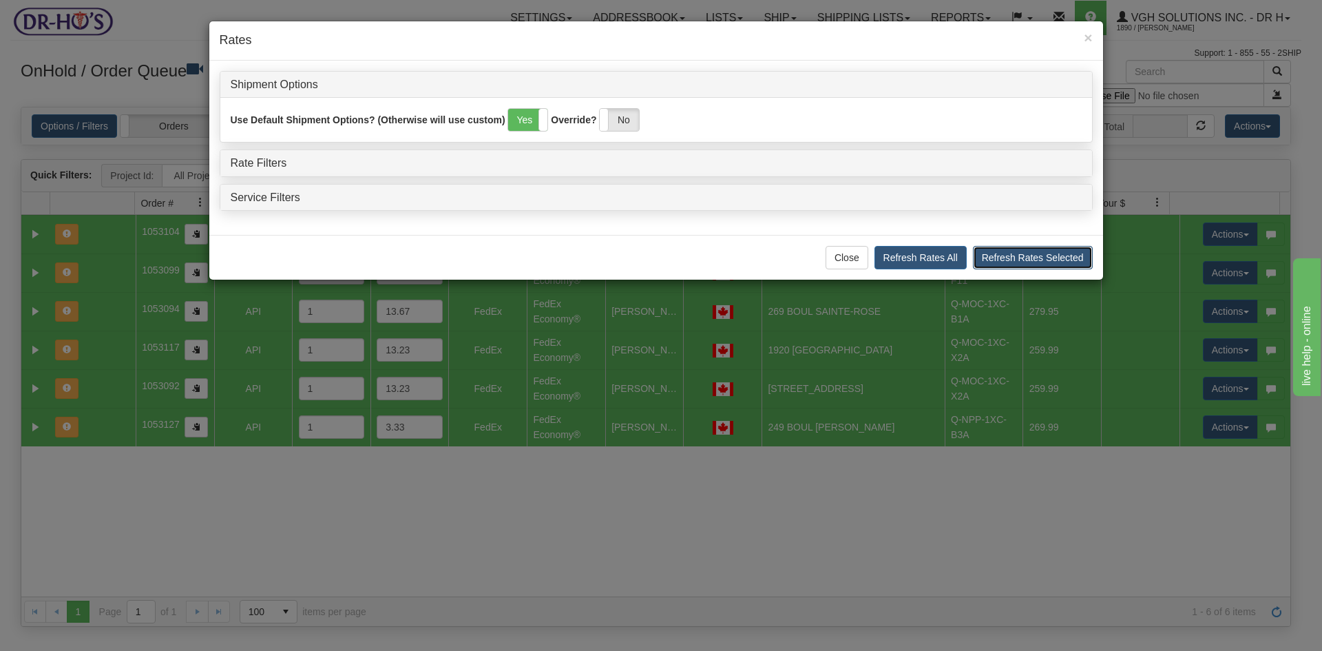
click at [1031, 254] on button "Refresh Rates Selected" at bounding box center [1033, 257] width 120 height 23
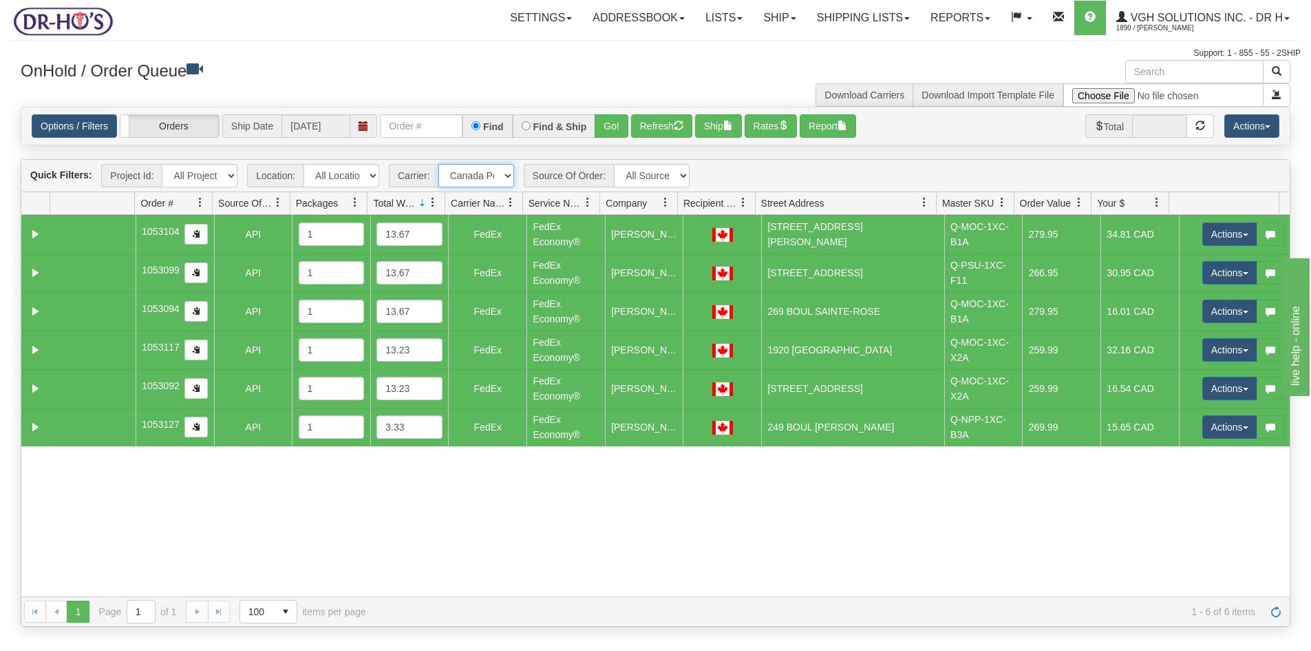
click at [496, 179] on select "- Any - Has NO carrier assigned - Has a carrier assigned FedEx Canada Post" at bounding box center [476, 175] width 76 height 23
select select "grid toolbar"
click at [438, 164] on select "- Any - Has NO carrier assigned - Has a carrier assigned FedEx Canada Post" at bounding box center [476, 175] width 76 height 23
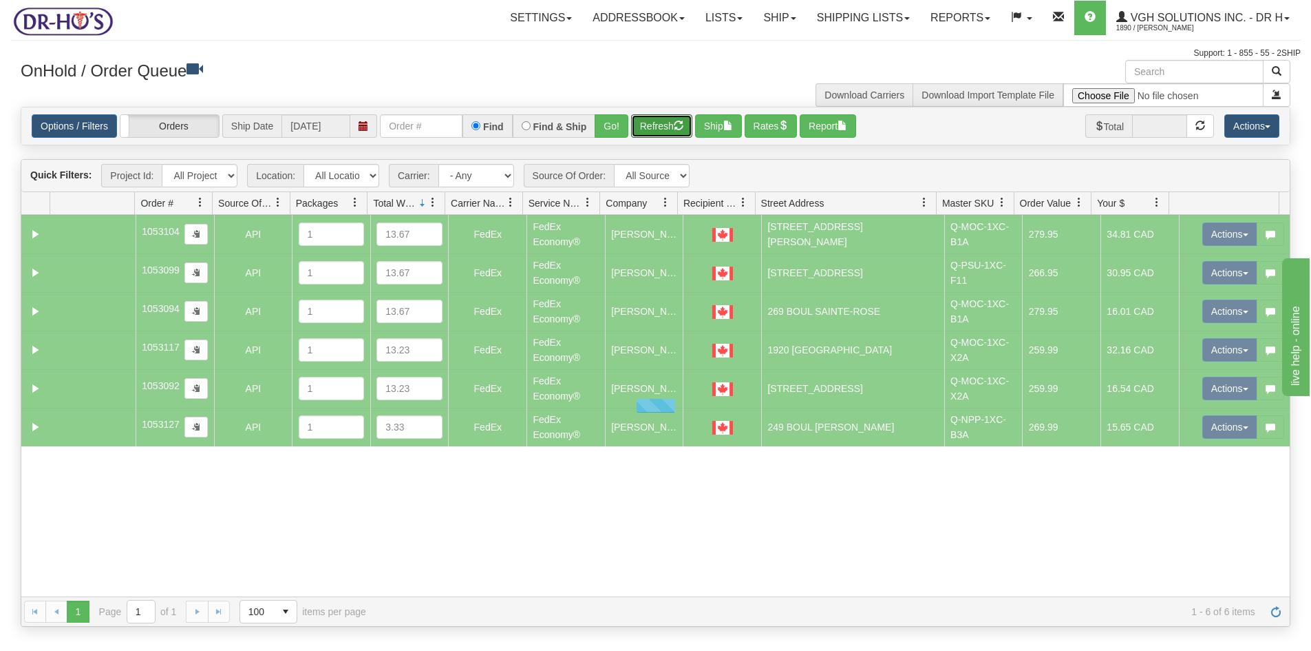
click at [662, 123] on button "Refresh" at bounding box center [661, 125] width 61 height 23
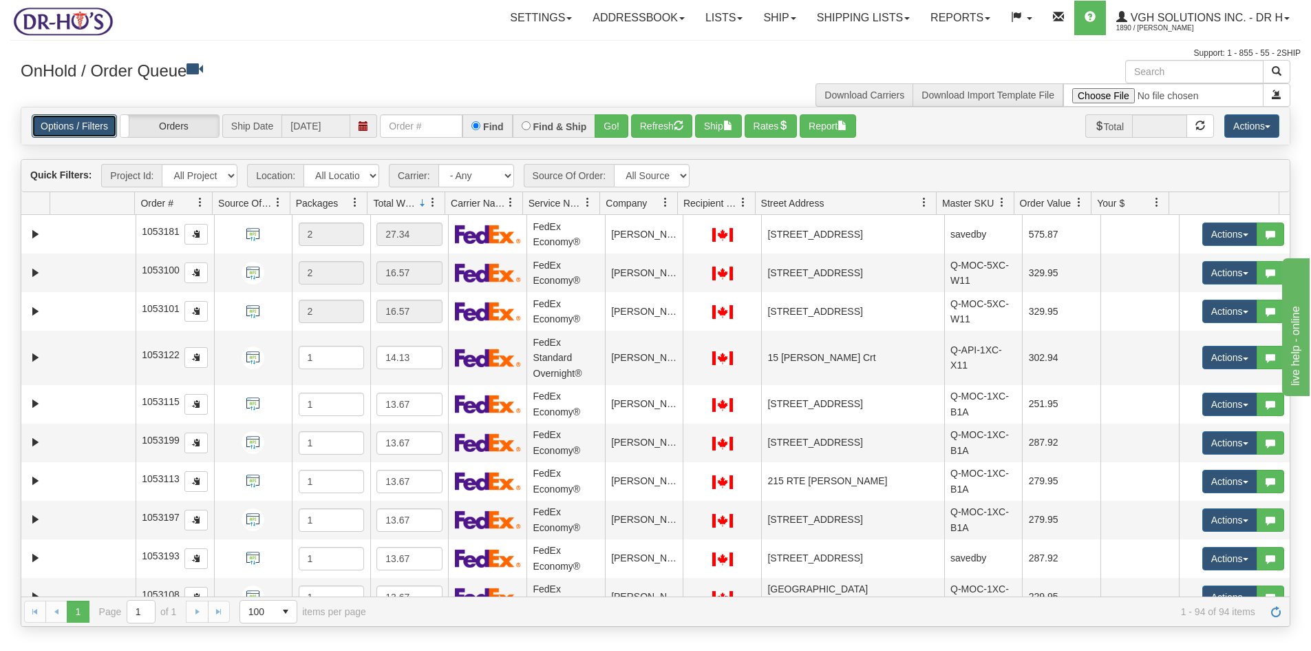
click at [78, 125] on link "Options / Filters" at bounding box center [74, 125] width 85 height 23
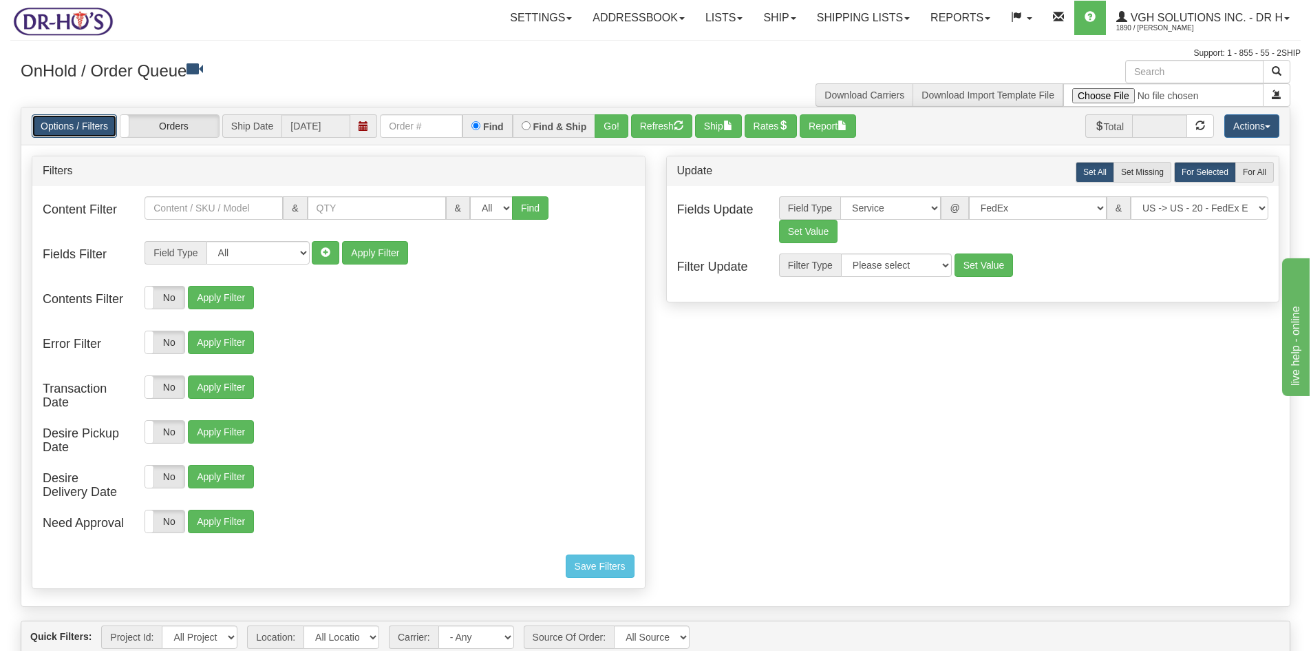
click at [78, 125] on link "Options / Filters" at bounding box center [74, 125] width 85 height 23
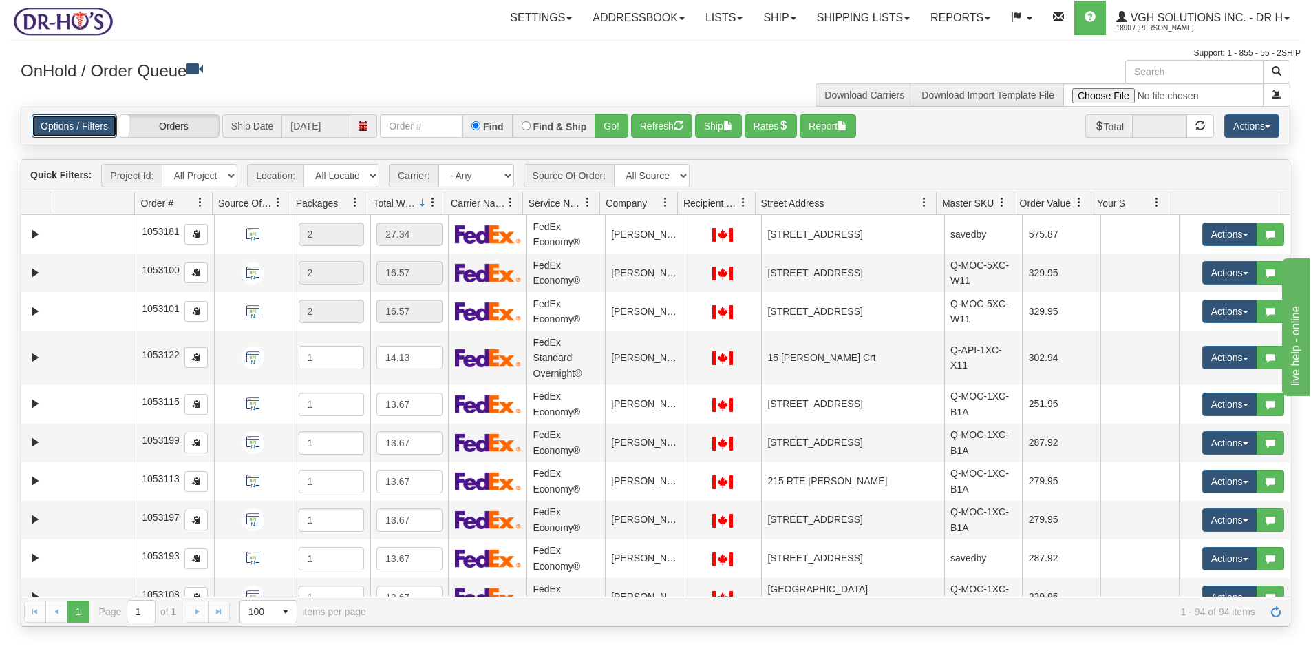
click at [78, 125] on link "Options / Filters" at bounding box center [74, 125] width 85 height 23
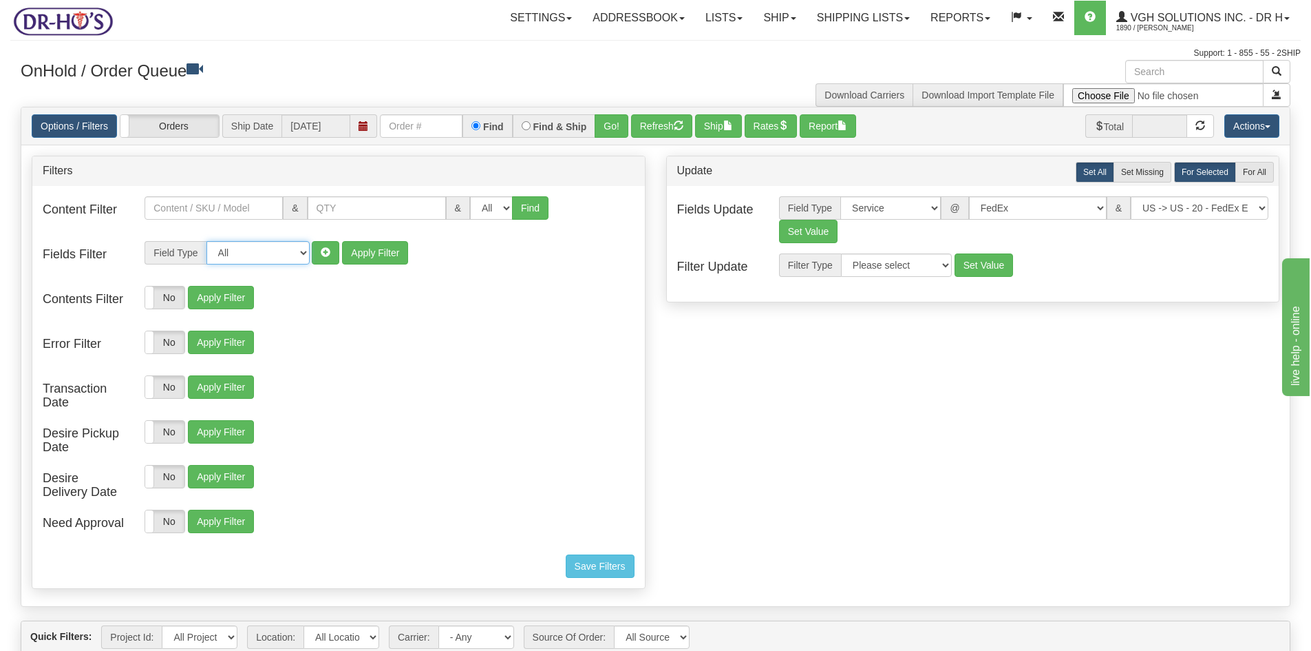
click at [301, 251] on select "All Contact Person Company Country Country & State/Province City Zip / Postal S…" at bounding box center [258, 252] width 103 height 23
select select "94"
click at [207, 241] on select "All Contact Person Company Country Country & State/Province City Zip / Postal S…" at bounding box center [258, 252] width 103 height 23
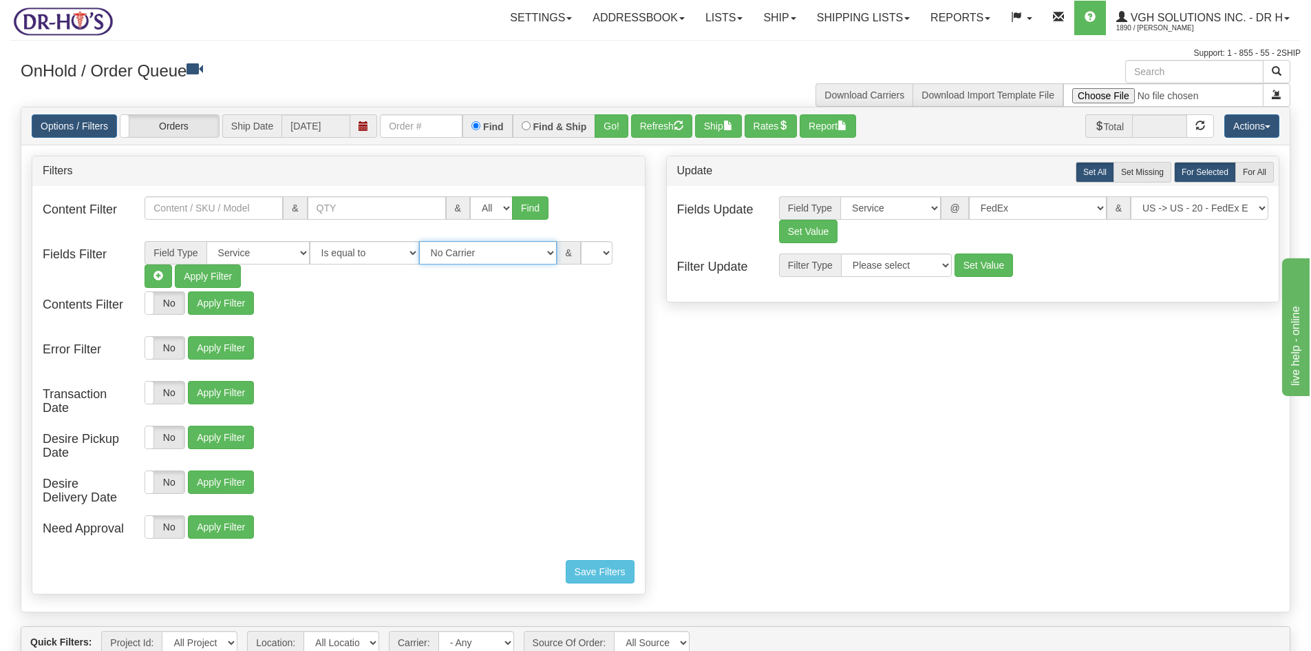
click at [538, 251] on select "No Carrier FedEx UPS Purolator Canpar Canada Post BeSwyft Kindersley. Day & Ros…" at bounding box center [488, 252] width 138 height 23
select select "2"
click at [419, 241] on select "No Carrier FedEx UPS Purolator Canpar Canada Post BeSwyft Kindersley. Day & Ros…" at bounding box center [488, 252] width 138 height 23
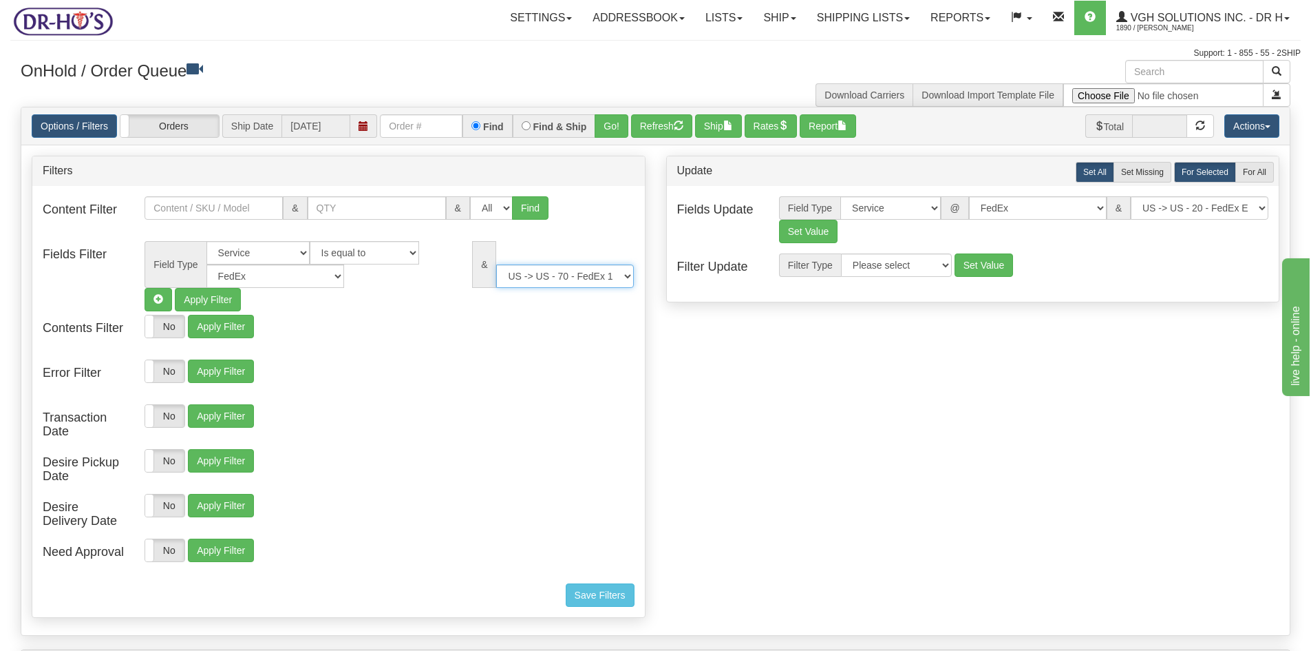
click at [633, 275] on select "US -> US - 70 - FedEx 1 Day® Freight US -> US - 03 - FedEx 2 Day® US -> US - 49…" at bounding box center [565, 275] width 138 height 23
select select "05"
click at [496, 264] on select "US -> US - 70 - FedEx 1 Day® Freight US -> US - 03 - FedEx 2 Day® US -> US - 49…" at bounding box center [565, 275] width 138 height 23
click at [658, 125] on button "Refresh" at bounding box center [661, 125] width 61 height 23
click at [723, 125] on button "Ship" at bounding box center [718, 125] width 47 height 23
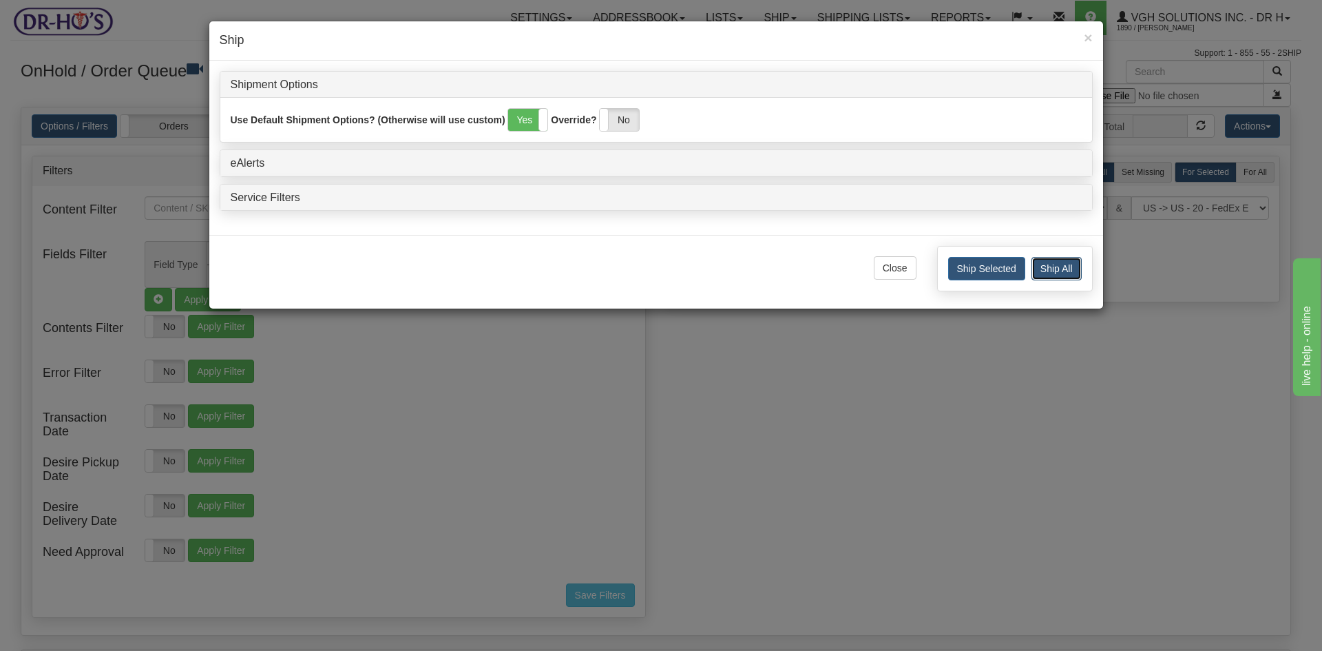
click at [1066, 271] on button "Ship All" at bounding box center [1056, 268] width 50 height 23
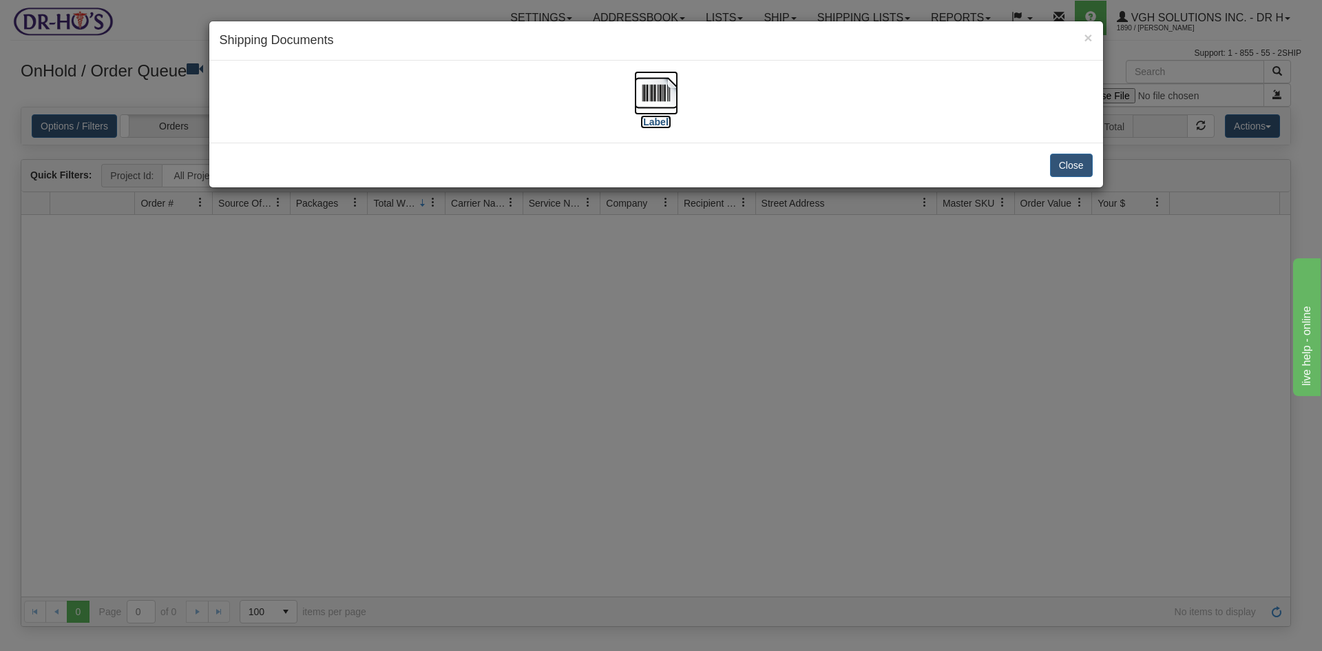
click at [665, 88] on img at bounding box center [656, 93] width 44 height 44
click at [1065, 166] on button "Close" at bounding box center [1071, 165] width 43 height 23
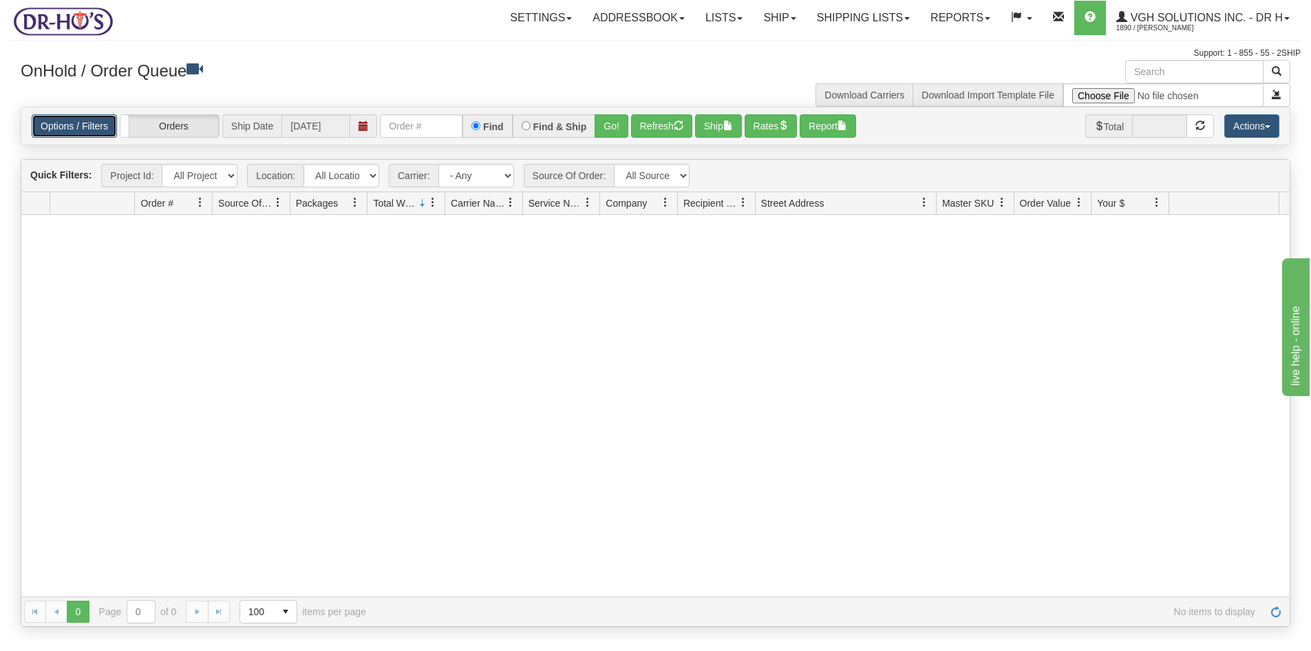
click at [89, 125] on link "Options / Filters" at bounding box center [74, 125] width 85 height 23
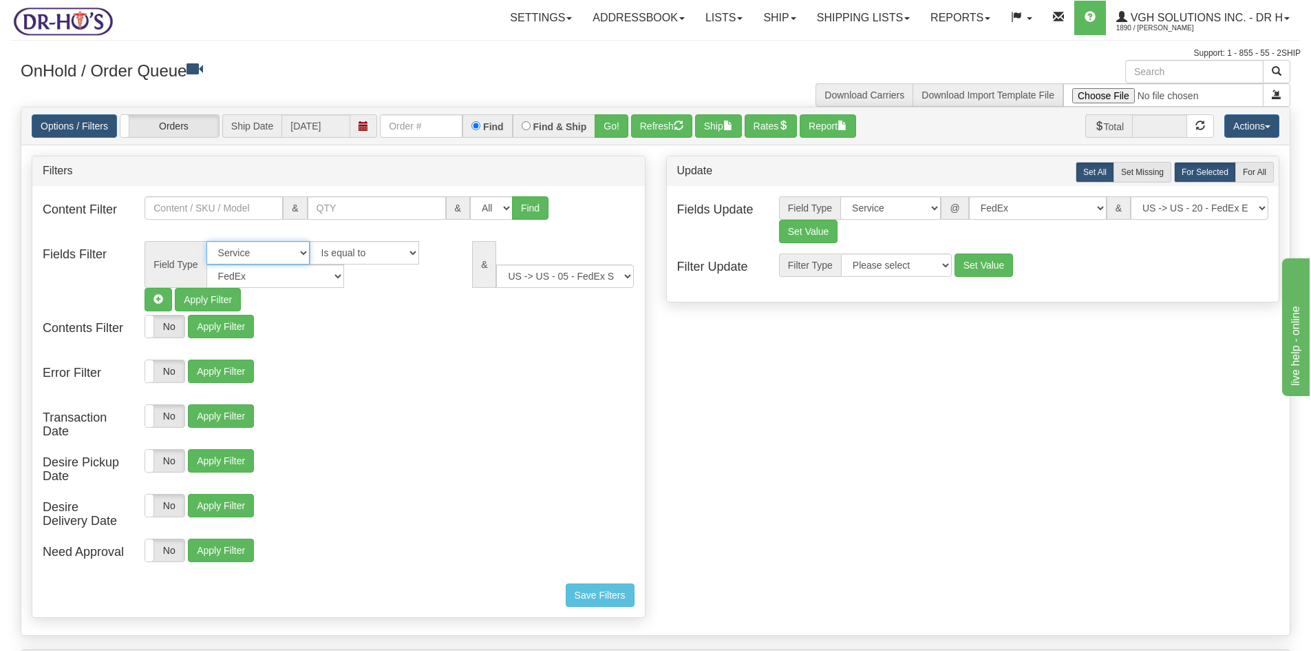
click at [301, 253] on select "All Contact Person Company Country Country & State/Province City Zip / Postal S…" at bounding box center [258, 252] width 103 height 23
select select
click at [207, 241] on select "All Contact Person Company Country Country & State/Province City Zip / Postal S…" at bounding box center [258, 252] width 103 height 23
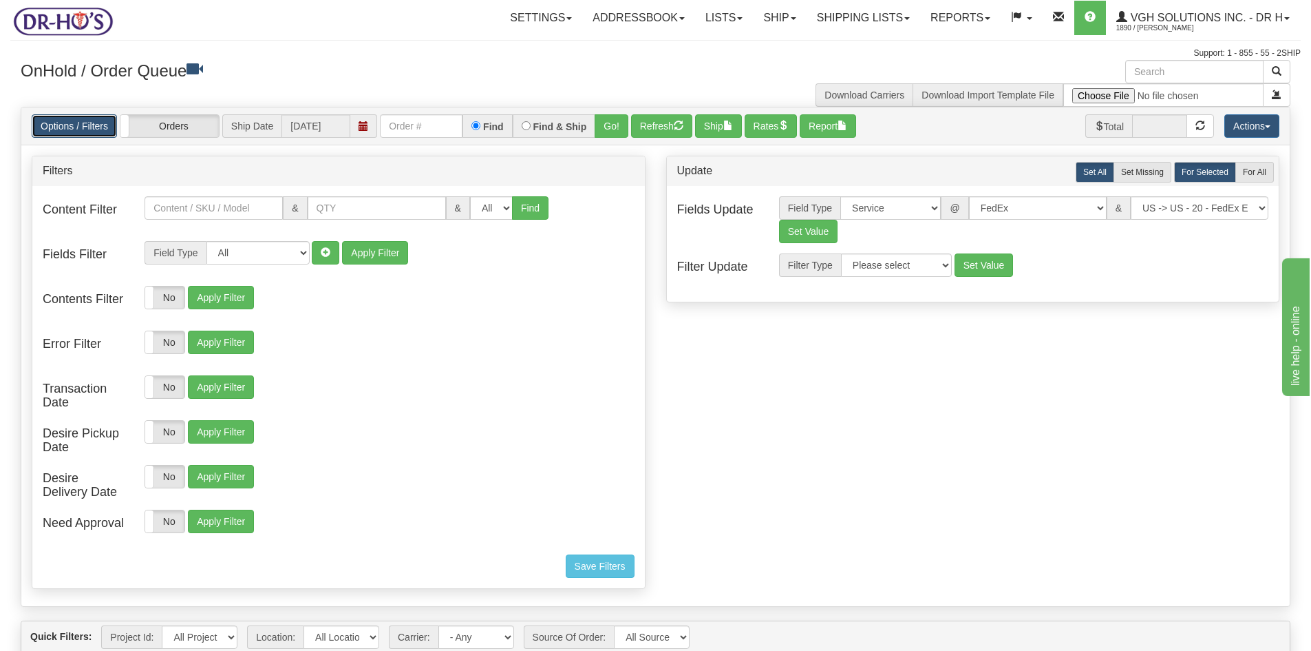
click at [71, 127] on link "Options / Filters" at bounding box center [74, 125] width 85 height 23
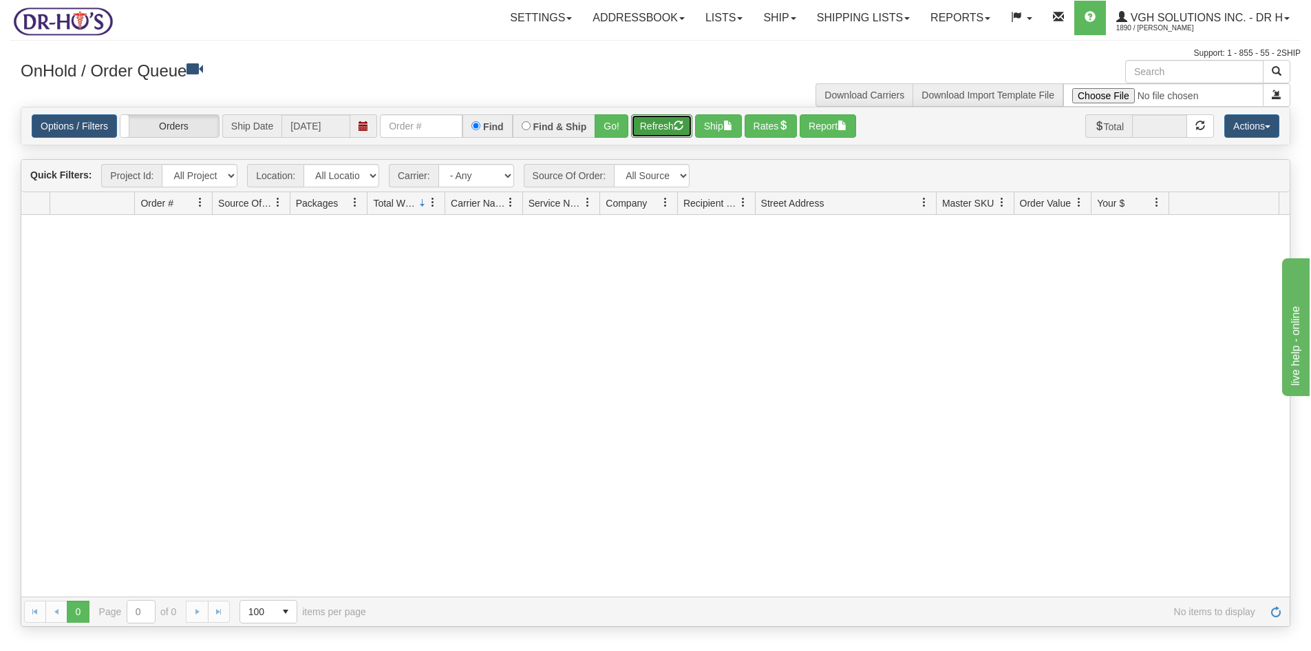
click at [655, 129] on button "Refresh" at bounding box center [661, 125] width 61 height 23
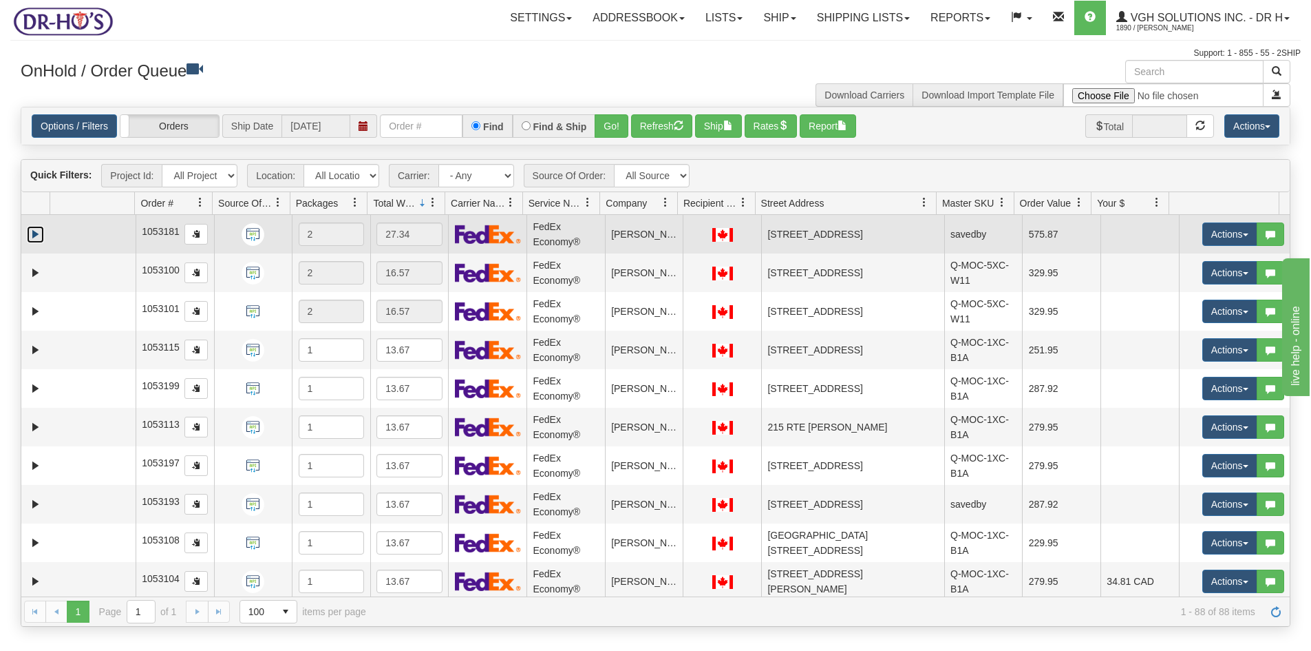
click at [32, 232] on link "Expand" at bounding box center [35, 234] width 17 height 17
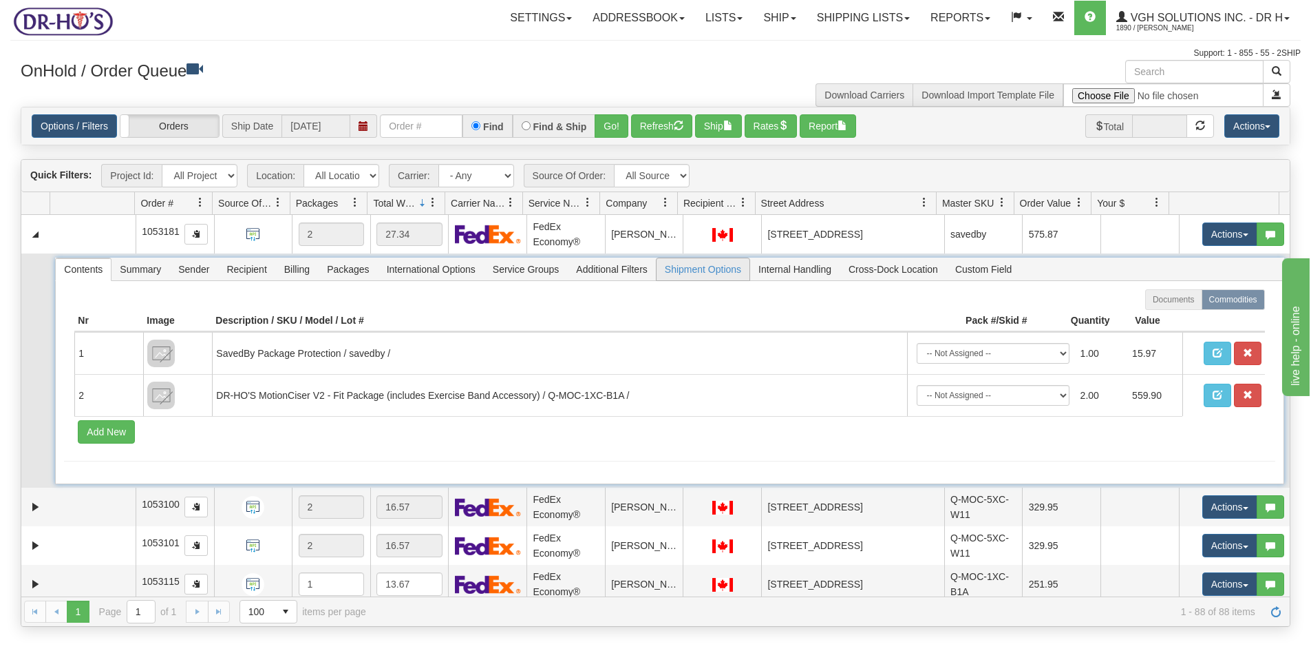
click at [693, 271] on span "Shipment Options" at bounding box center [703, 269] width 93 height 22
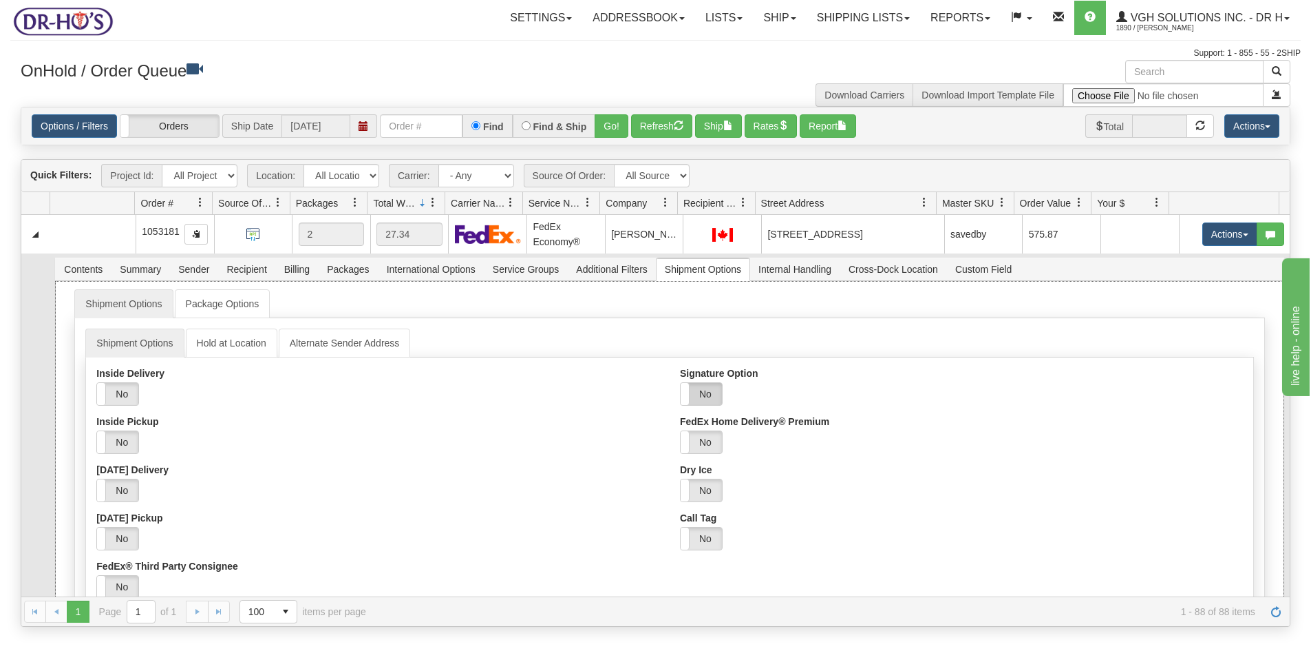
click at [703, 391] on label "No" at bounding box center [701, 394] width 41 height 22
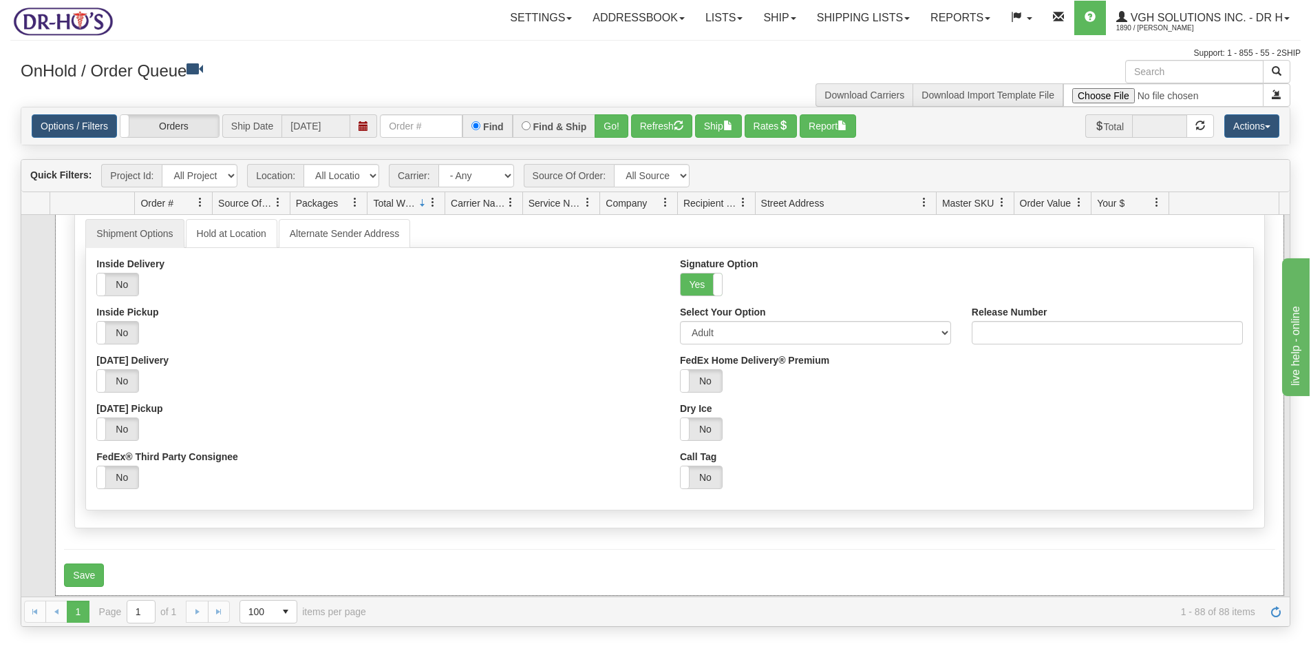
scroll to position [138, 0]
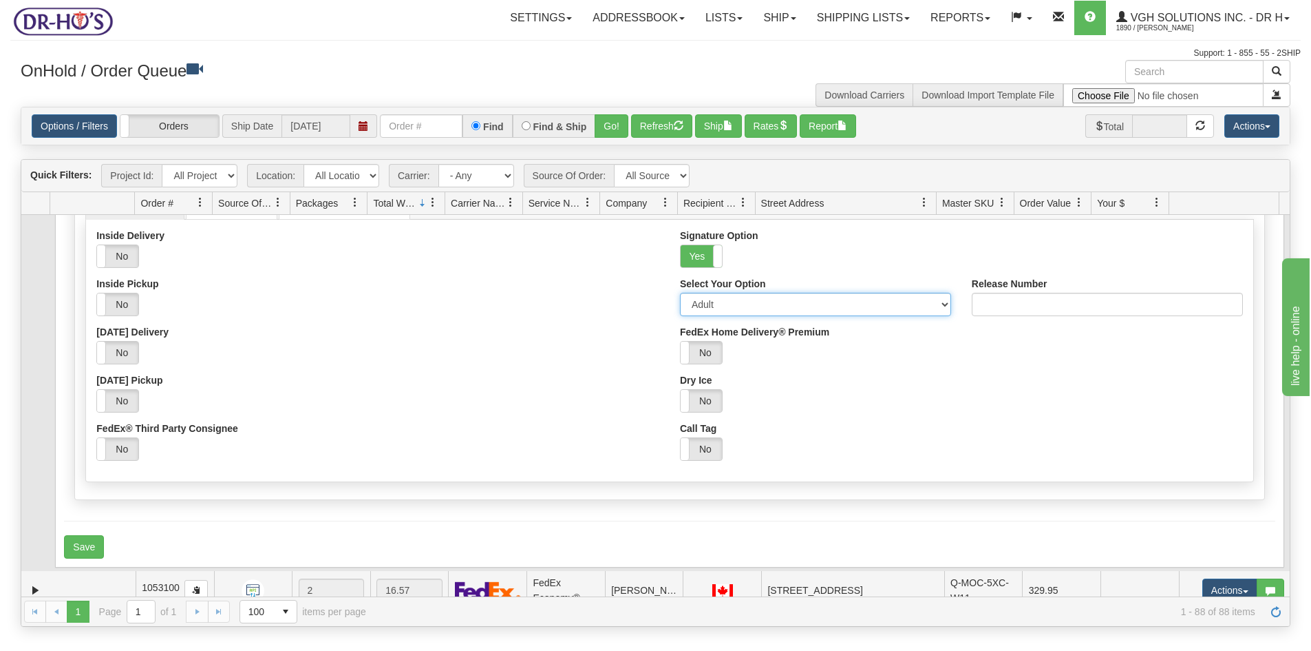
click at [728, 302] on select "Adult Direct Indirect No Signature Required Service Default" at bounding box center [815, 304] width 271 height 23
select select "2"
click at [680, 293] on select "Adult Direct Indirect No Signature Required Service Default" at bounding box center [815, 304] width 271 height 23
click at [79, 545] on button "Save" at bounding box center [84, 546] width 40 height 23
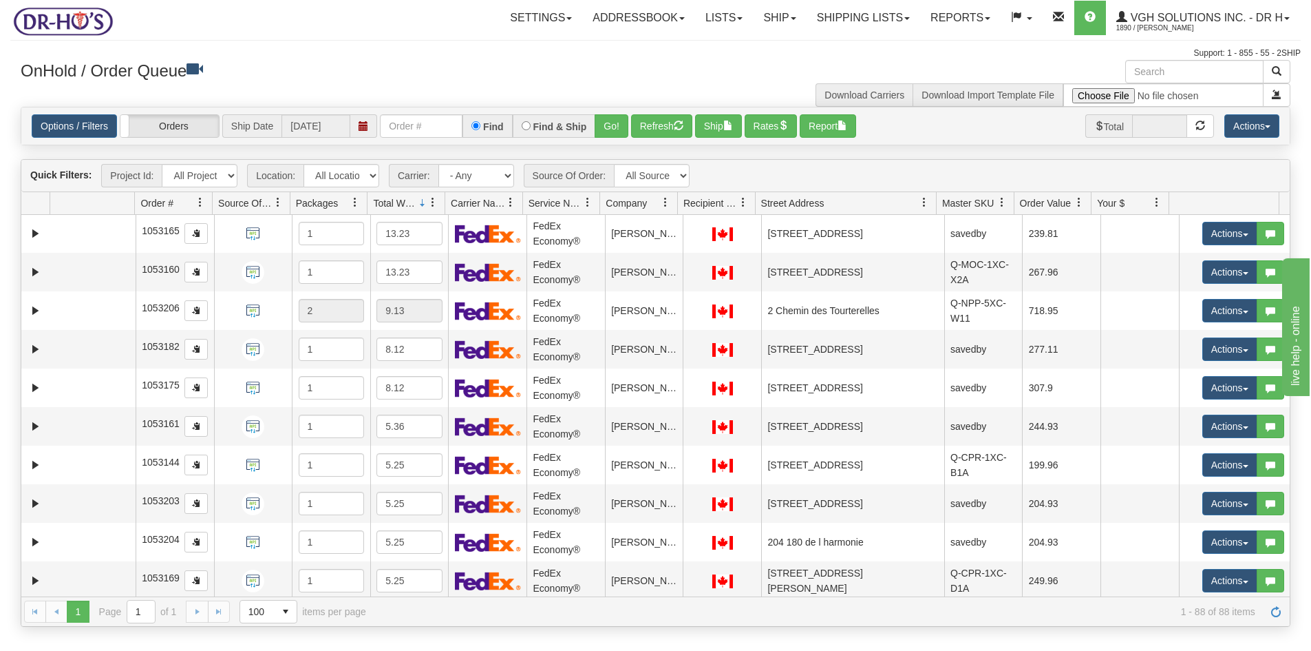
scroll to position [2478, 0]
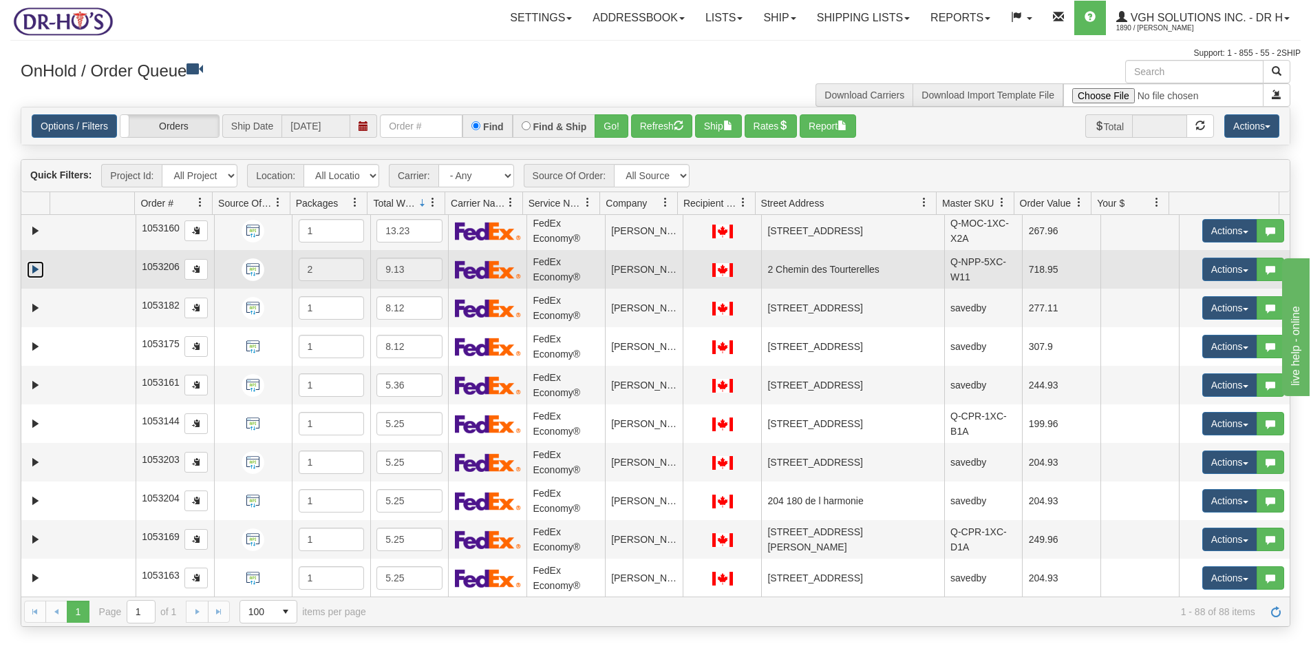
click at [37, 269] on link "Expand" at bounding box center [35, 269] width 17 height 17
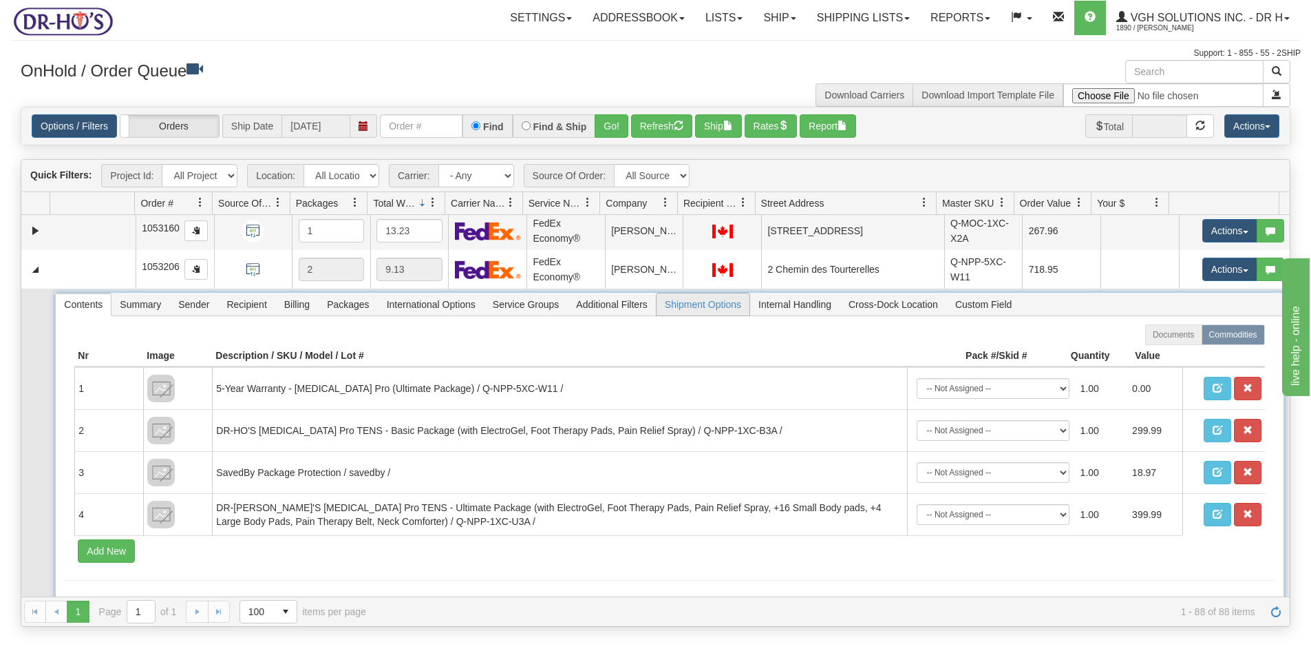
click at [715, 307] on span "Shipment Options" at bounding box center [703, 304] width 93 height 22
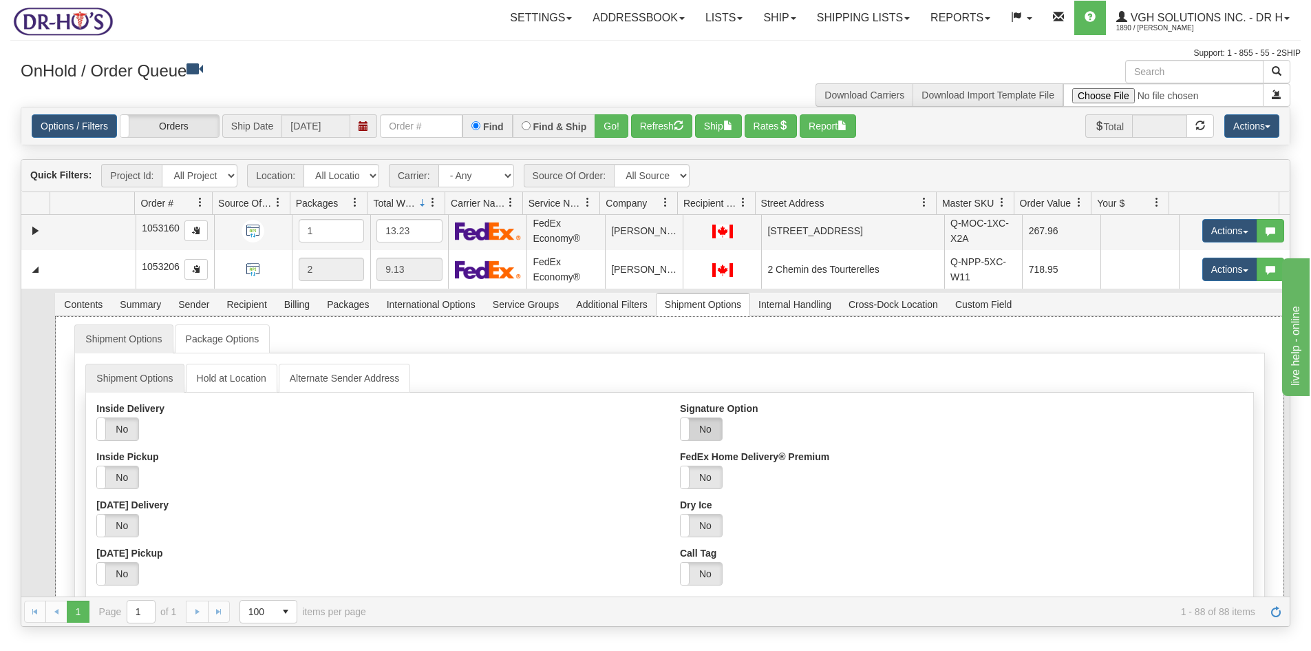
click at [708, 430] on label "No" at bounding box center [701, 429] width 41 height 22
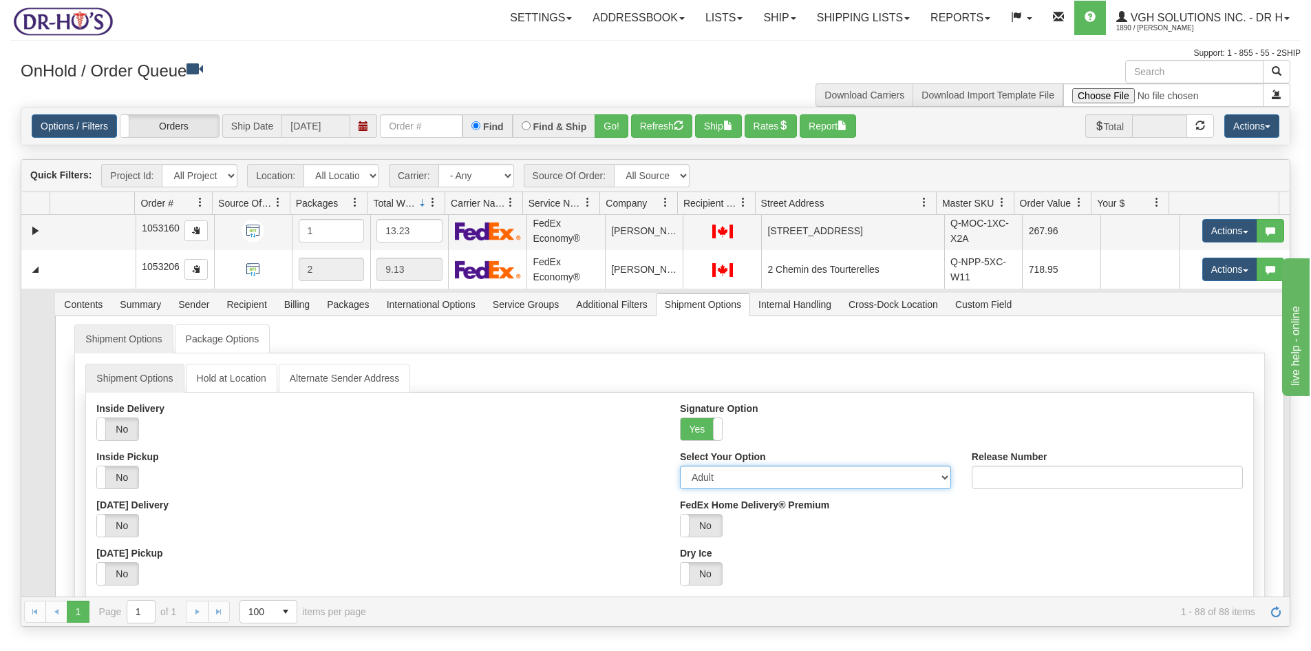
drag, startPoint x: 726, startPoint y: 479, endPoint x: 721, endPoint y: 487, distance: 9.0
click at [726, 479] on select "Adult Direct Indirect No Signature Required Service Default" at bounding box center [815, 476] width 271 height 23
select select "2"
click at [680, 465] on select "Adult Direct Indirect No Signature Required Service Default" at bounding box center [815, 476] width 271 height 23
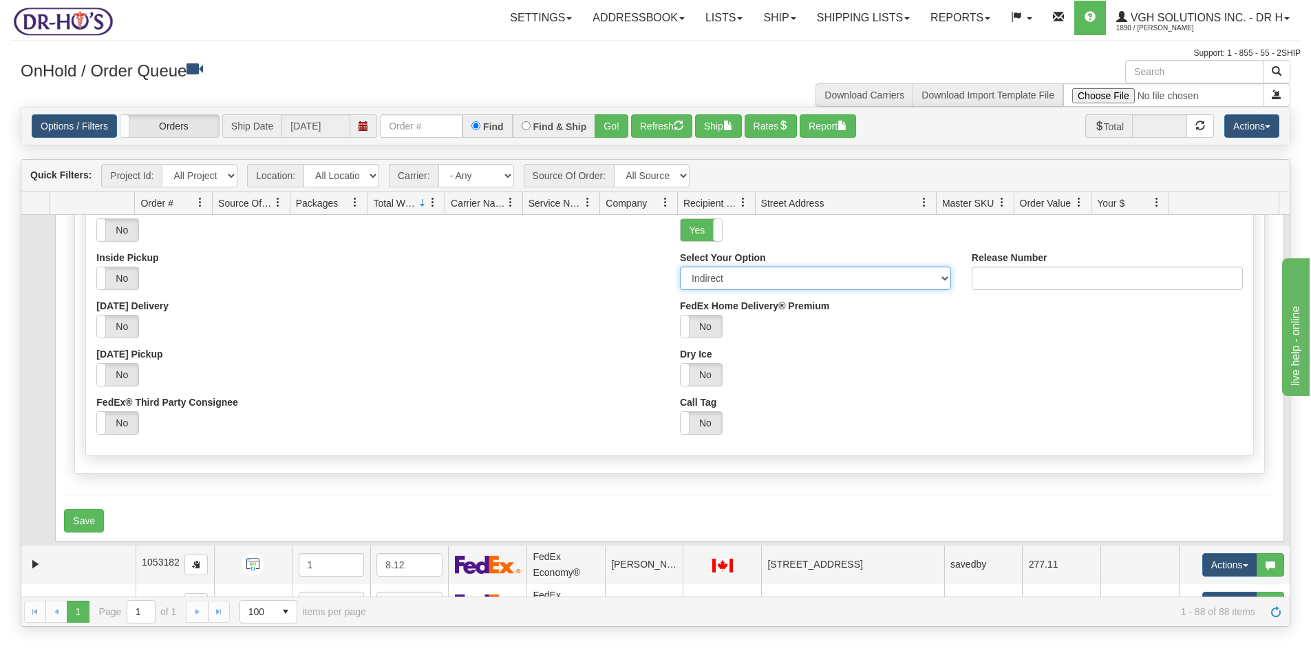
scroll to position [2685, 0]
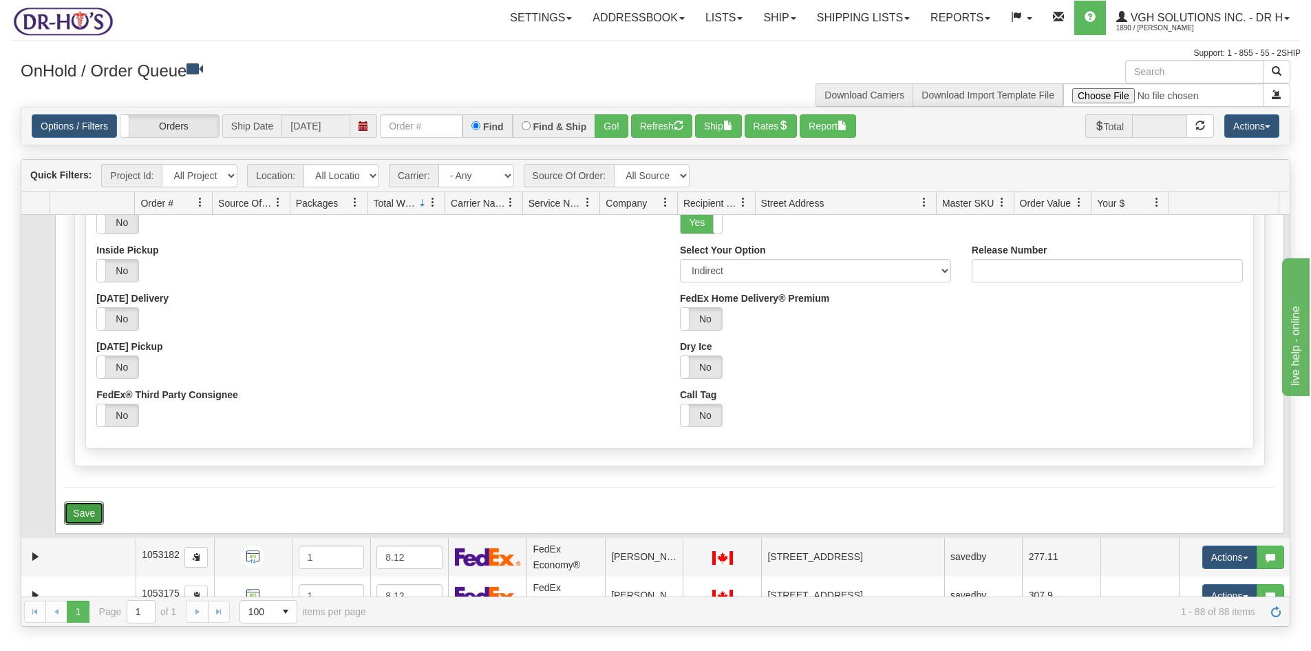
click at [88, 513] on button "Save" at bounding box center [84, 512] width 40 height 23
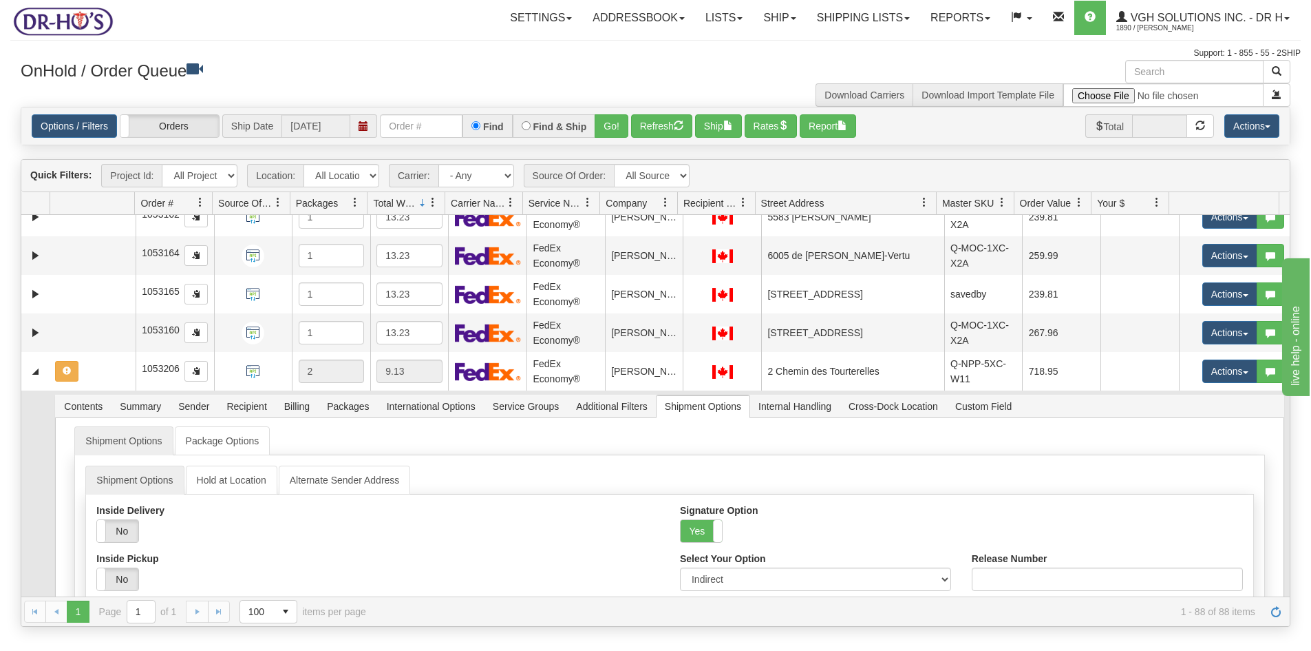
scroll to position [761, 0]
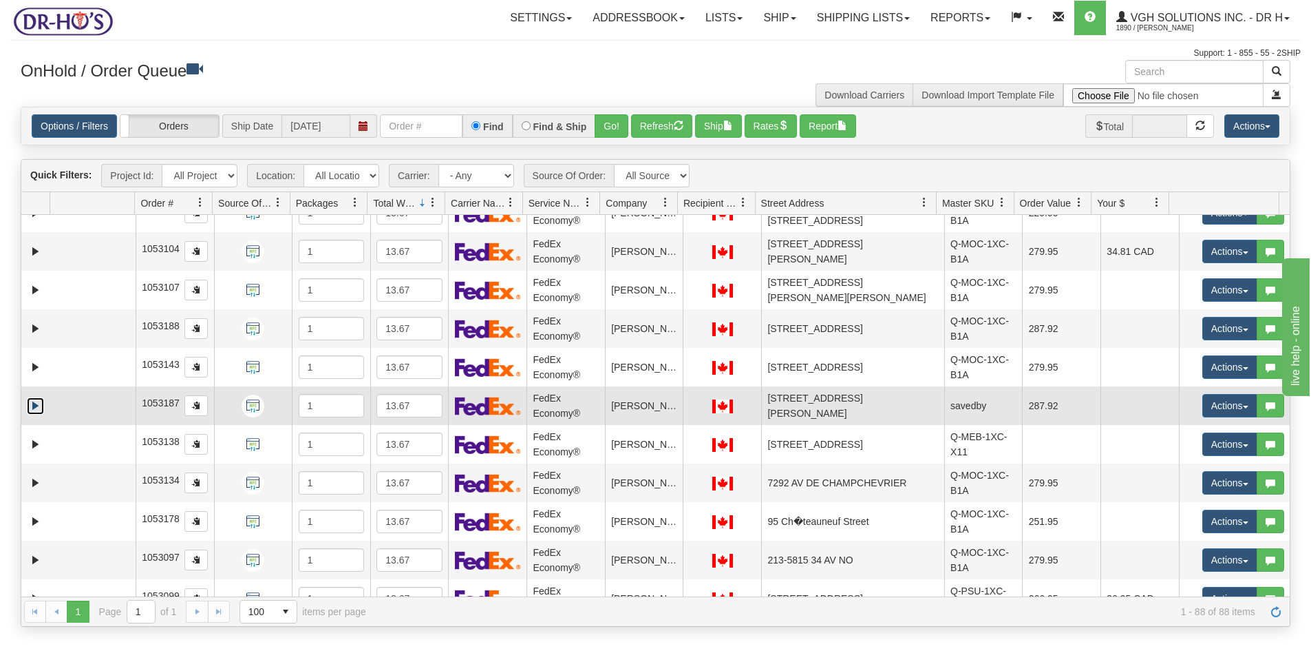
click at [34, 405] on link "Expand" at bounding box center [35, 405] width 17 height 17
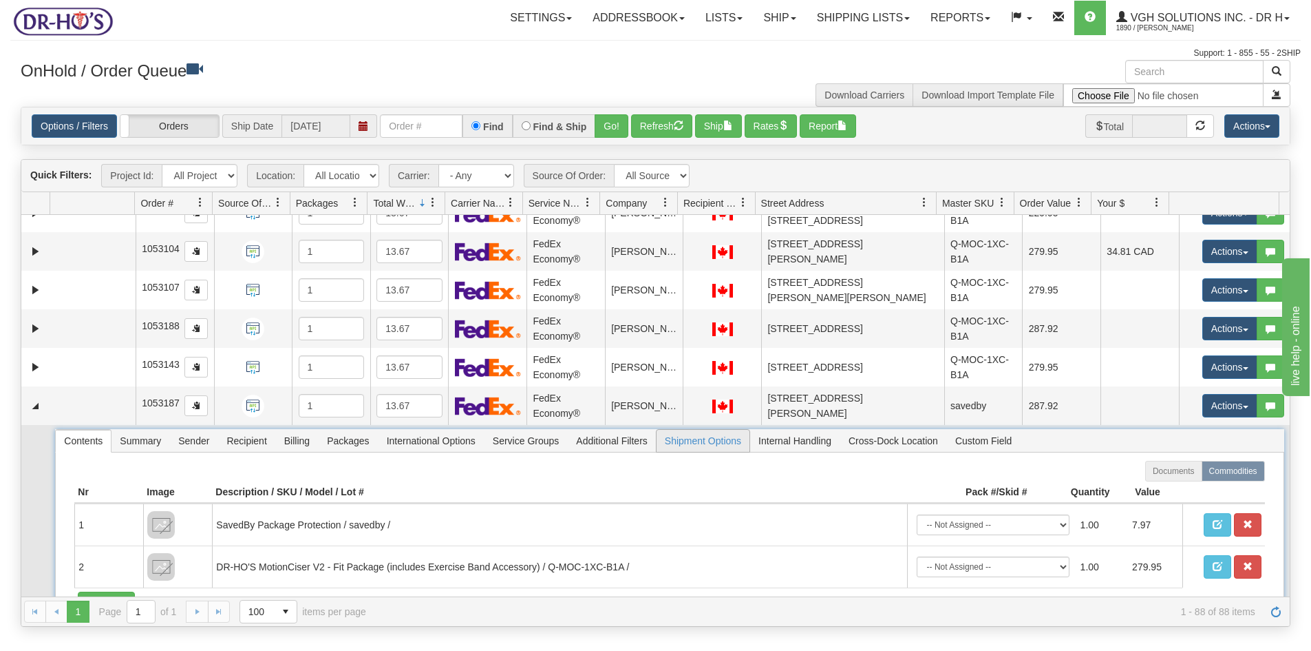
click at [689, 441] on span "Shipment Options" at bounding box center [703, 441] width 93 height 22
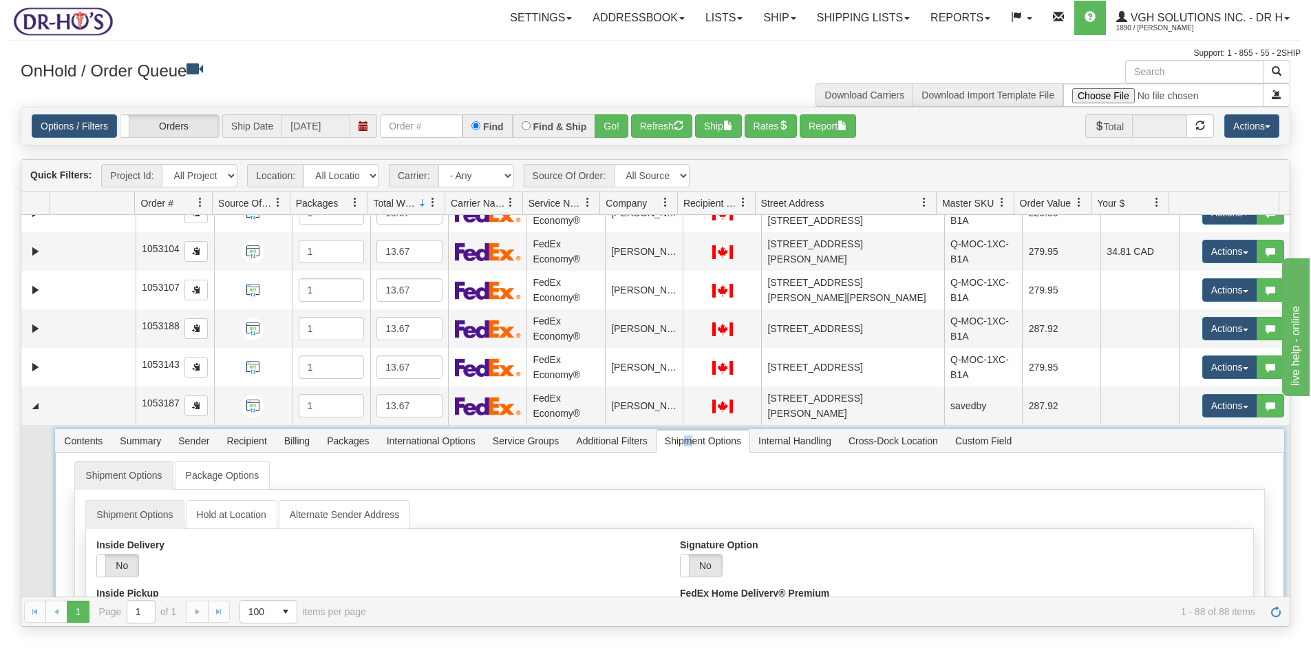
scroll to position [899, 0]
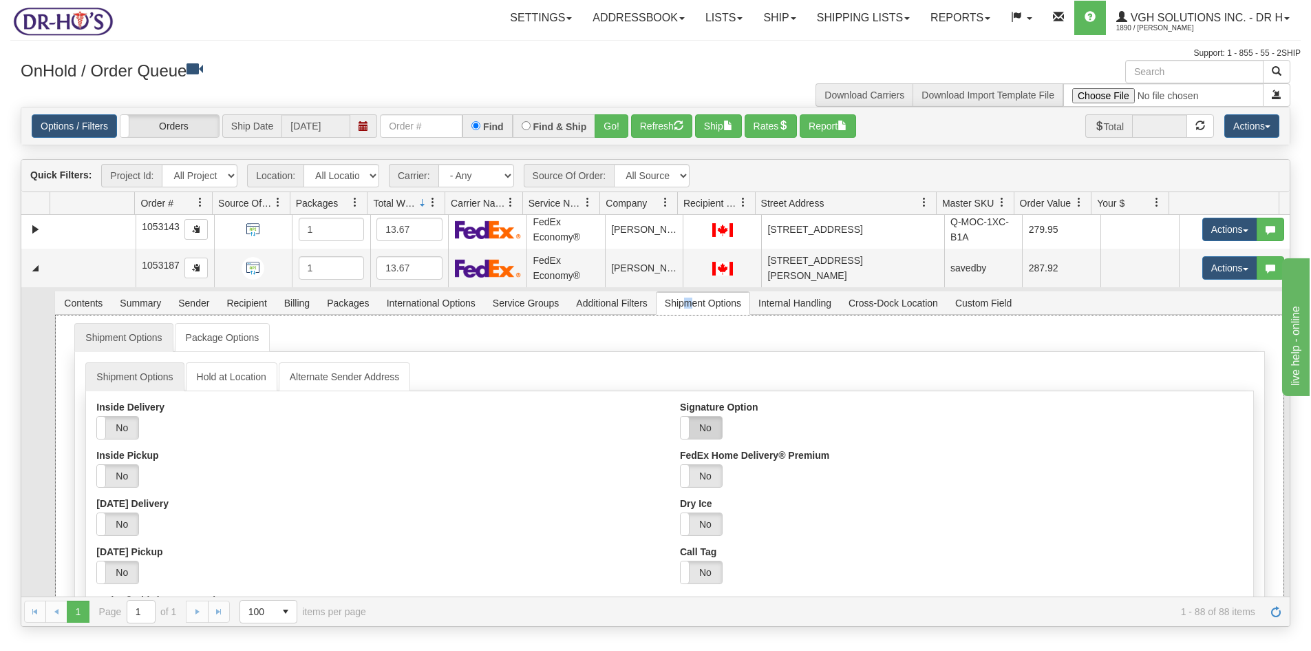
drag, startPoint x: 693, startPoint y: 419, endPoint x: 699, endPoint y: 425, distance: 8.3
click at [693, 422] on label "No" at bounding box center [701, 427] width 41 height 22
drag, startPoint x: 706, startPoint y: 478, endPoint x: 715, endPoint y: 487, distance: 11.7
click at [706, 478] on select "Adult Direct Indirect No Signature Required Service Default" at bounding box center [815, 475] width 271 height 23
select select "2"
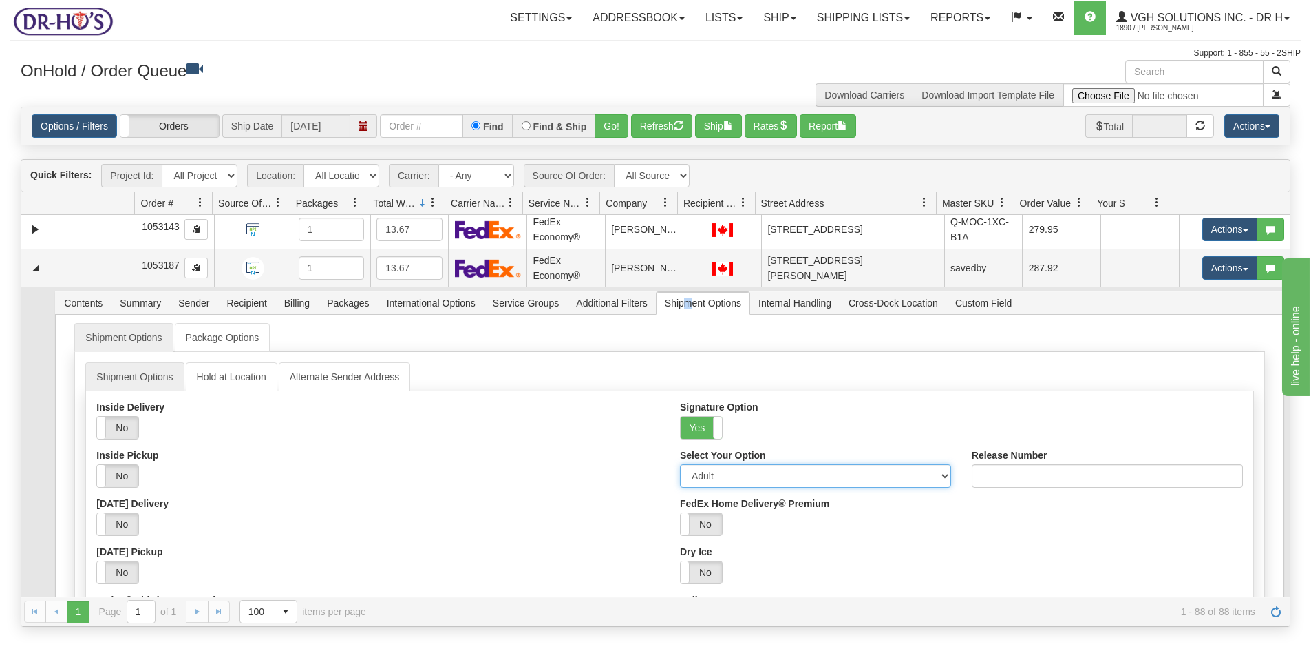
click at [680, 464] on select "Adult Direct Indirect No Signature Required Service Default" at bounding box center [815, 475] width 271 height 23
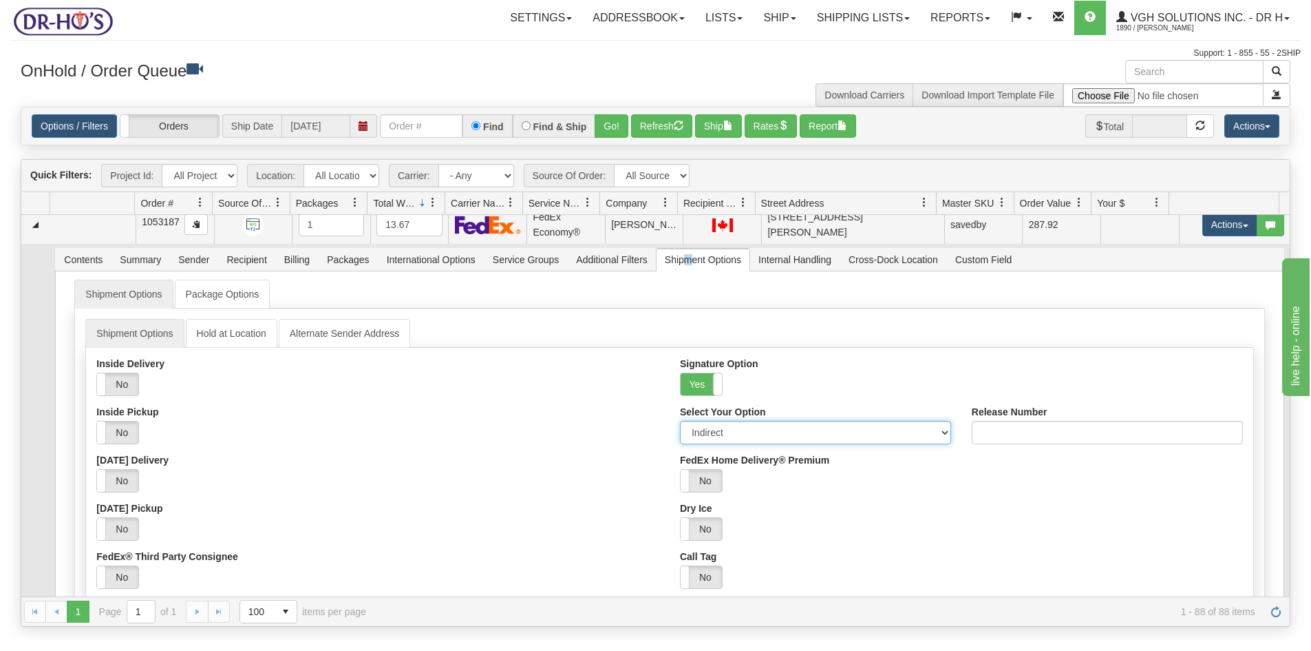
scroll to position [1174, 0]
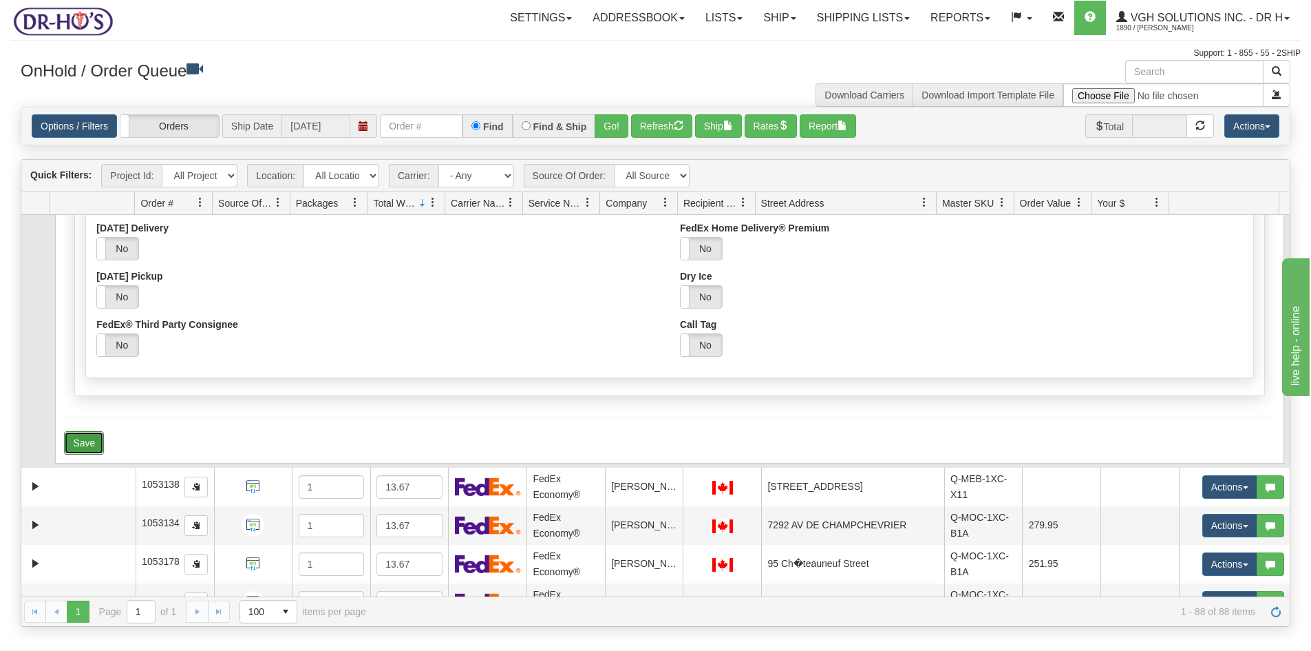
click at [87, 443] on button "Save" at bounding box center [84, 442] width 40 height 23
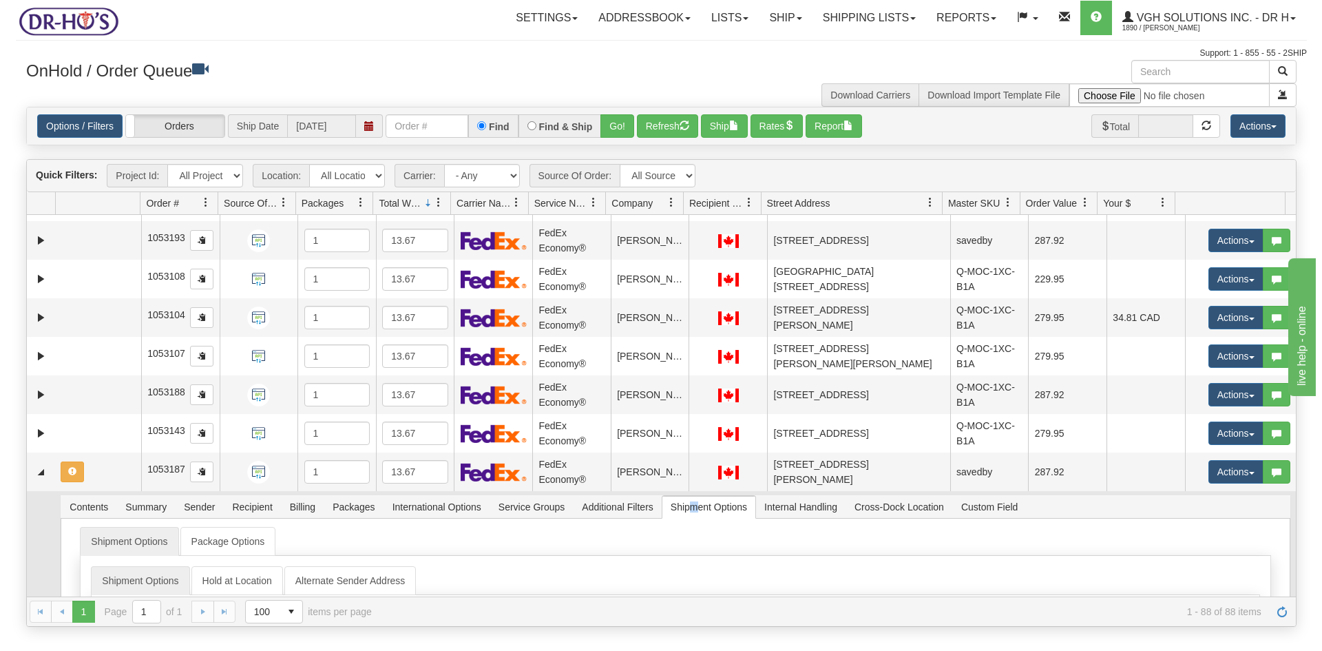
scroll to position [693, 0]
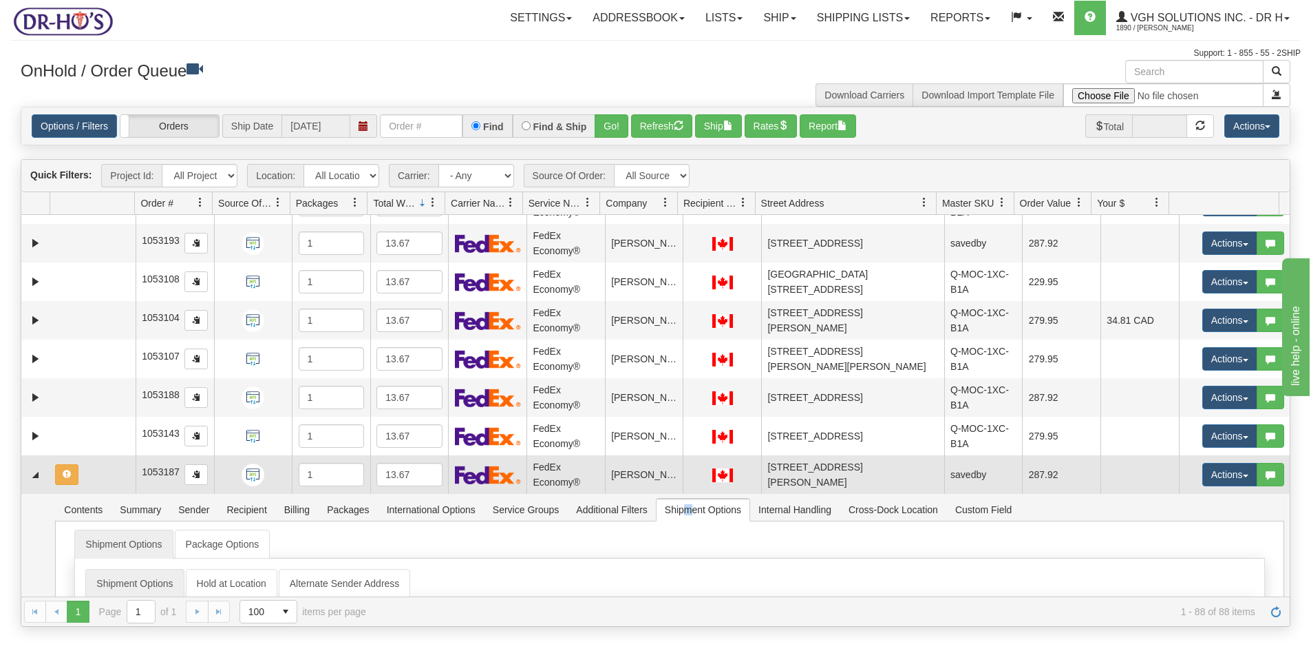
click at [107, 478] on td at bounding box center [93, 474] width 86 height 39
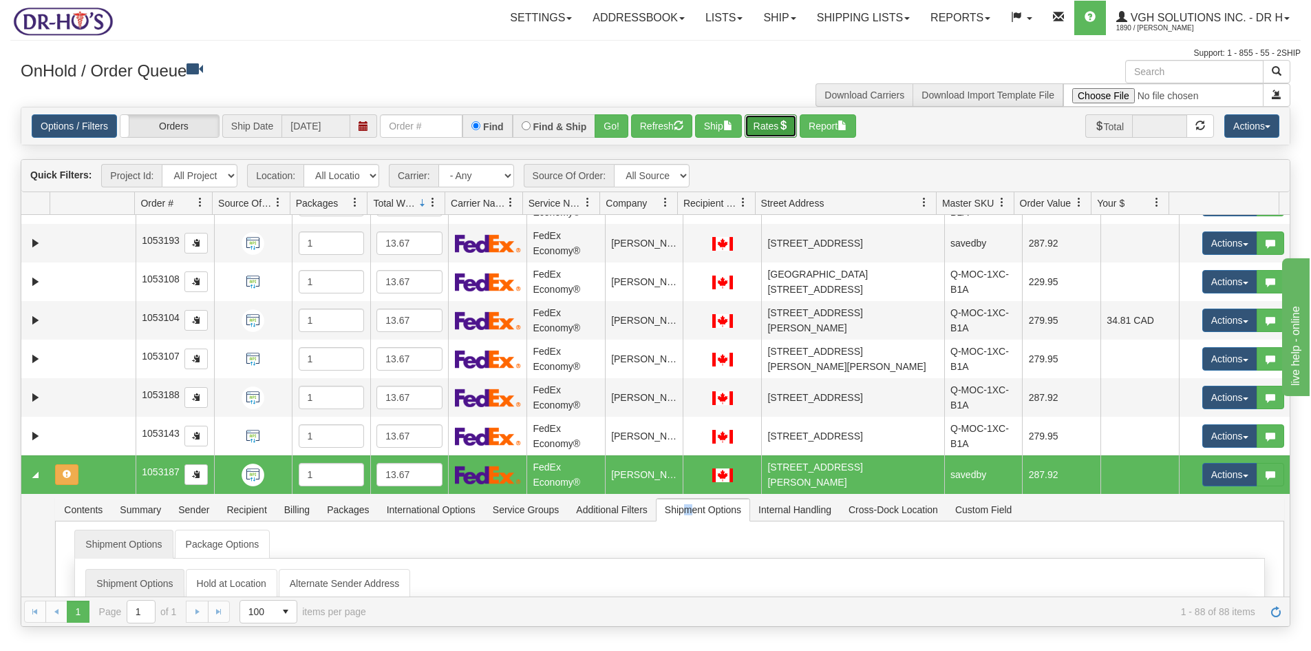
click at [774, 127] on button "Rates" at bounding box center [771, 125] width 53 height 23
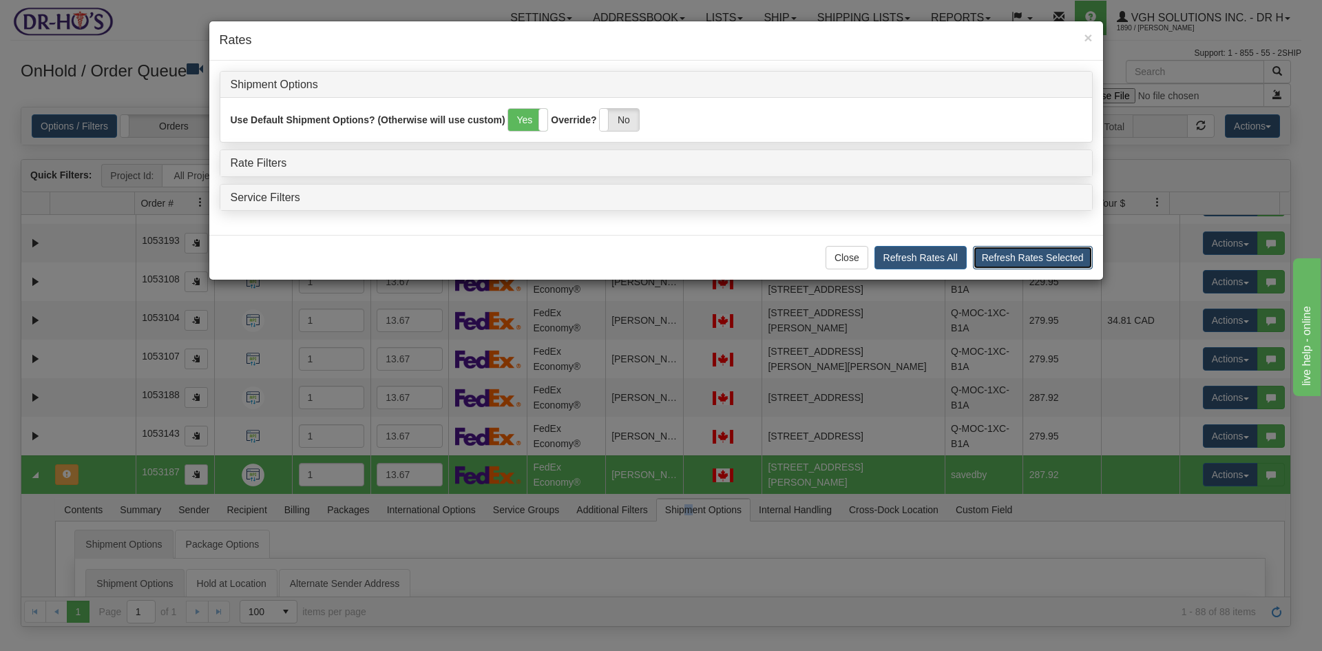
click at [1012, 260] on button "Refresh Rates Selected" at bounding box center [1033, 257] width 120 height 23
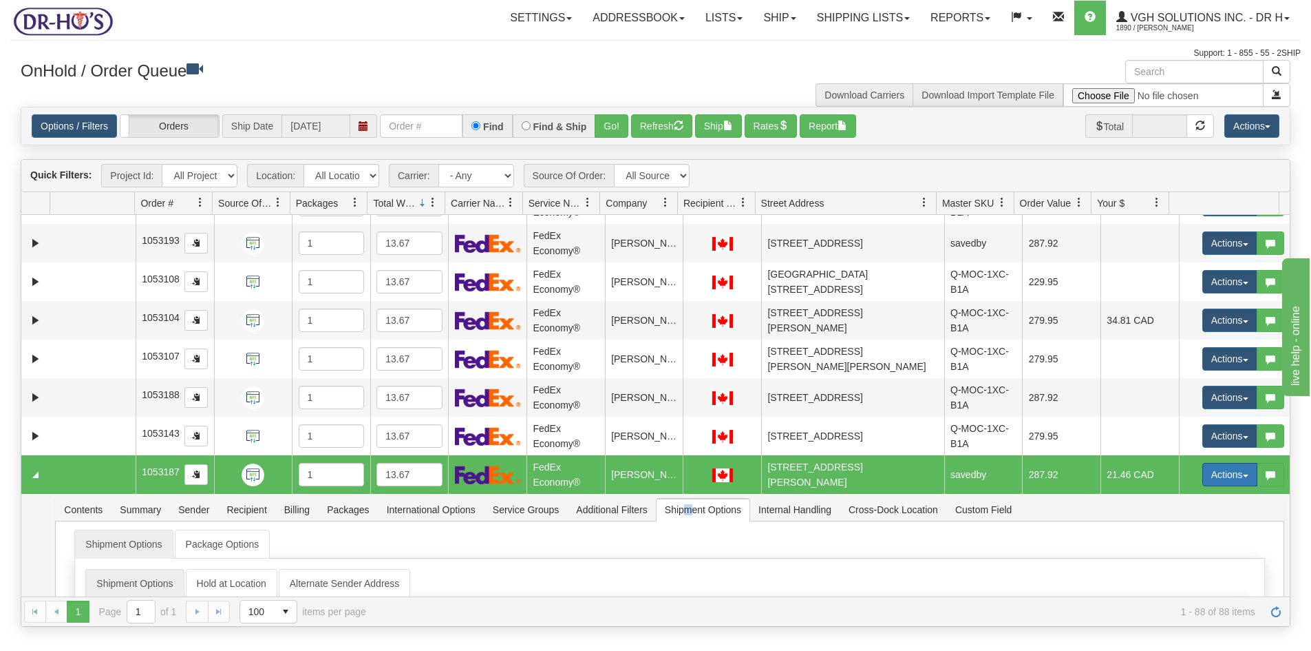
click at [1218, 472] on button "Actions" at bounding box center [1230, 474] width 55 height 23
click at [1167, 556] on span "Ship" at bounding box center [1175, 554] width 29 height 11
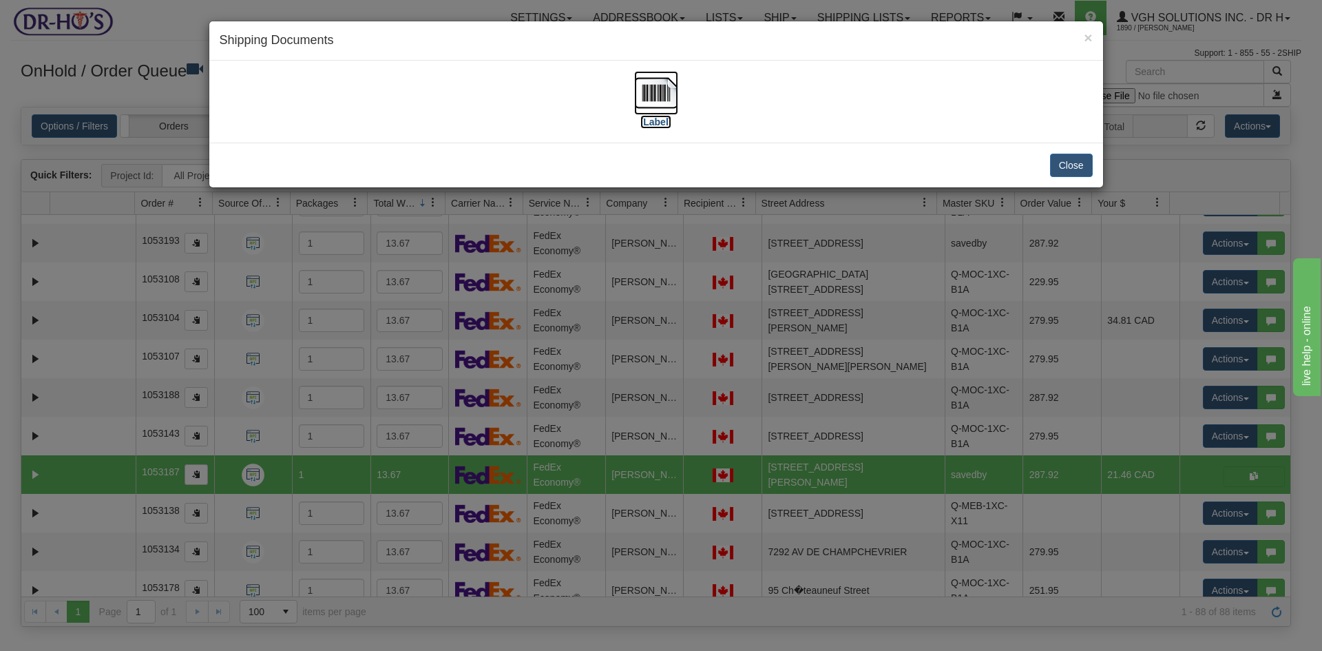
click at [653, 96] on img at bounding box center [656, 93] width 44 height 44
click at [1069, 162] on button "Close" at bounding box center [1071, 165] width 43 height 23
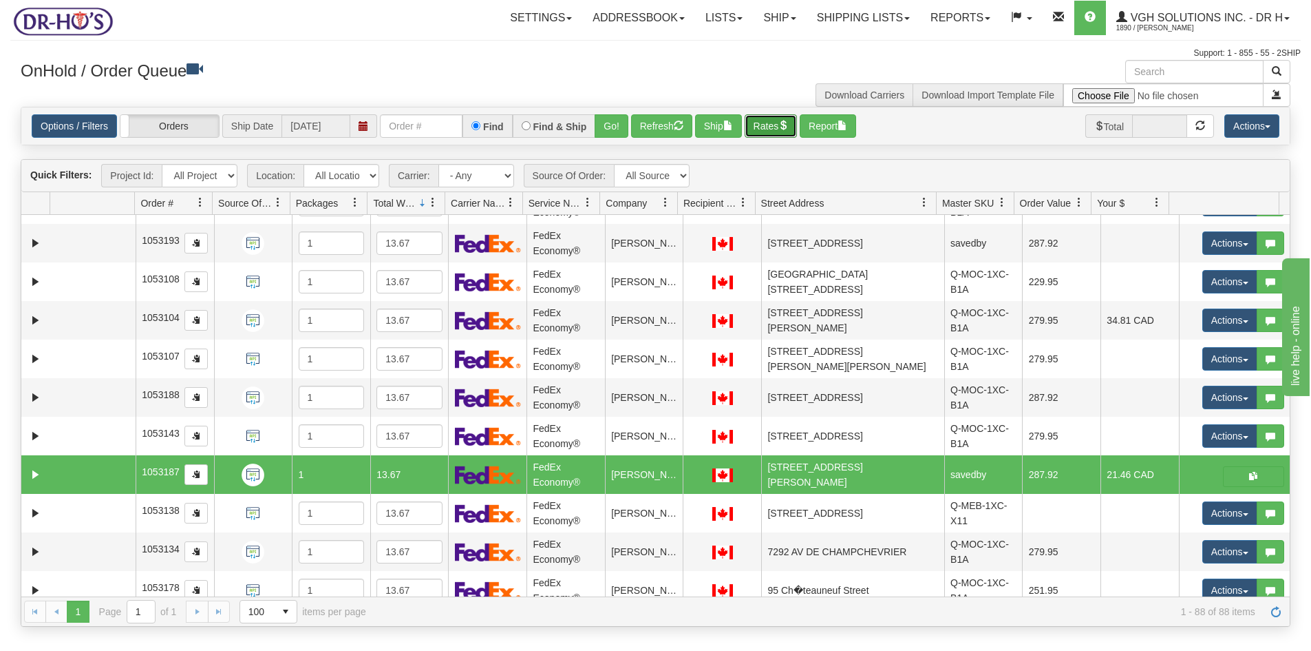
click at [773, 129] on button "Rates" at bounding box center [771, 125] width 53 height 23
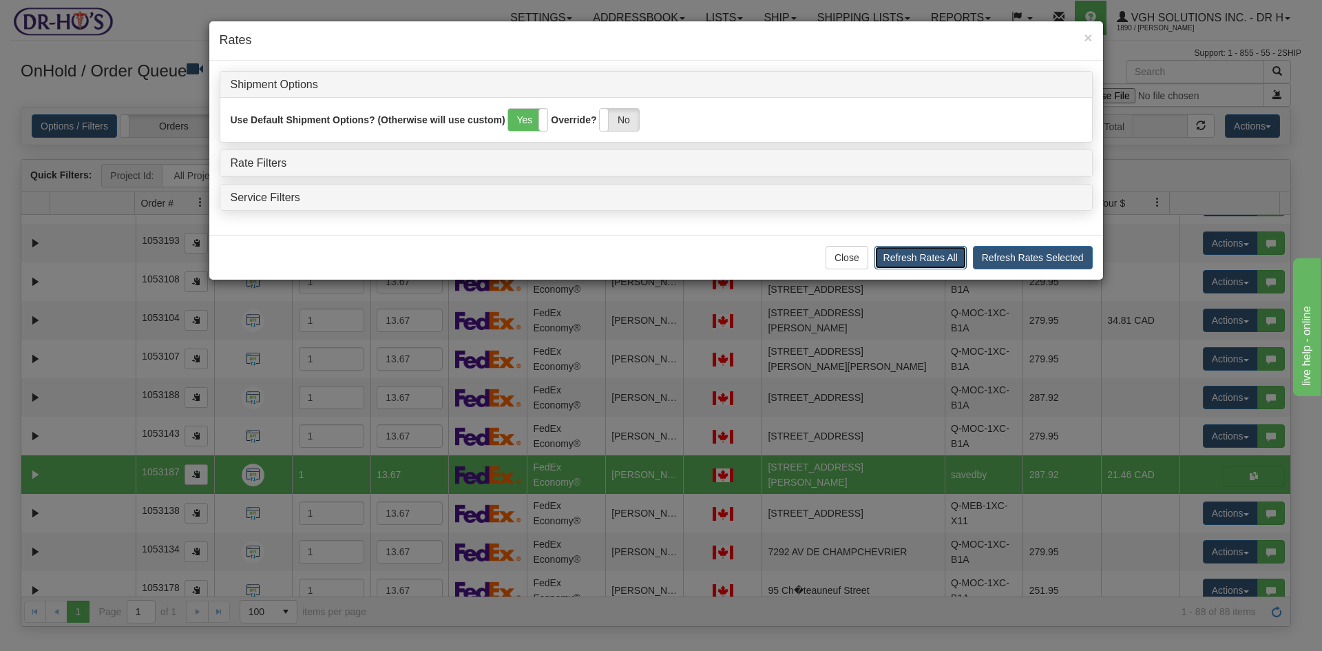
click at [927, 253] on button "Refresh Rates All" at bounding box center [920, 257] width 92 height 23
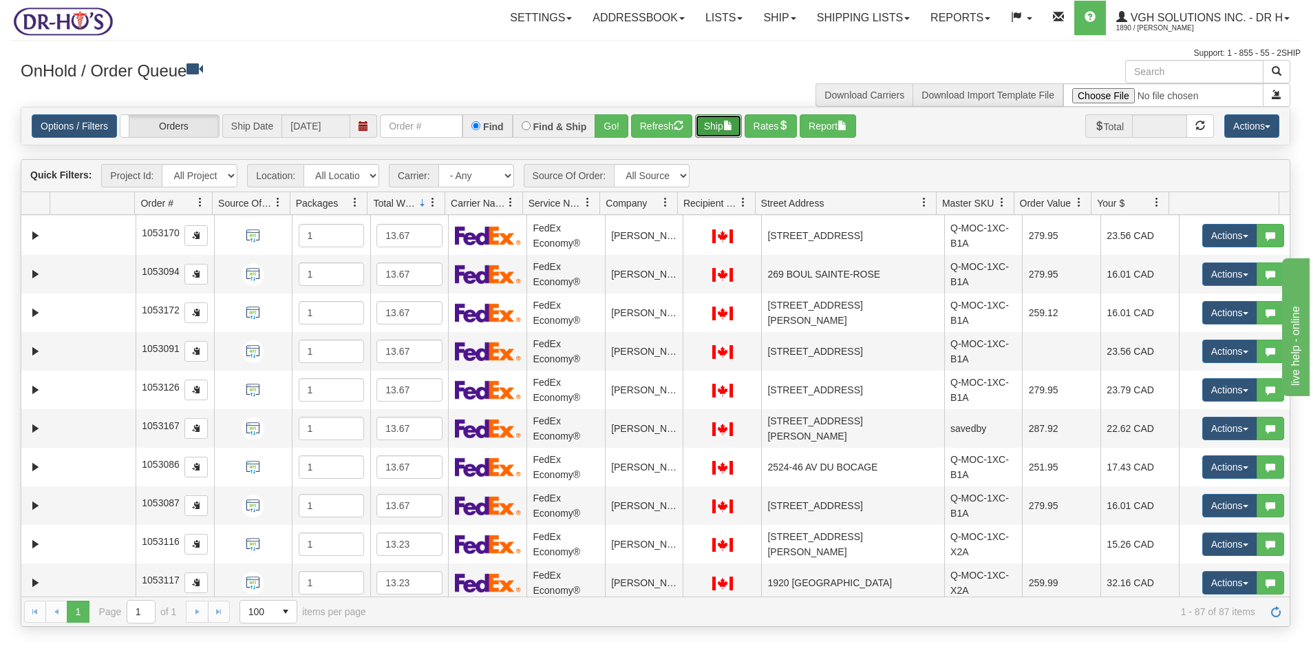
click at [717, 126] on button "Ship" at bounding box center [718, 125] width 47 height 23
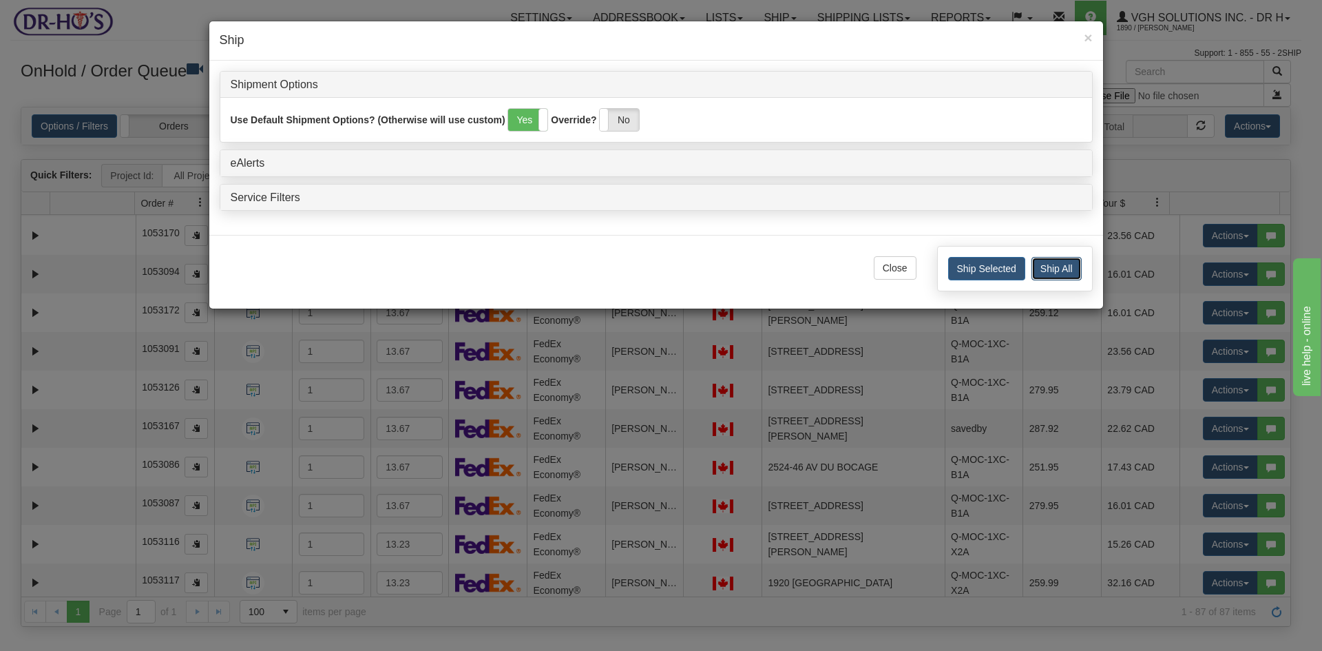
click at [1057, 271] on button "Ship All" at bounding box center [1056, 268] width 50 height 23
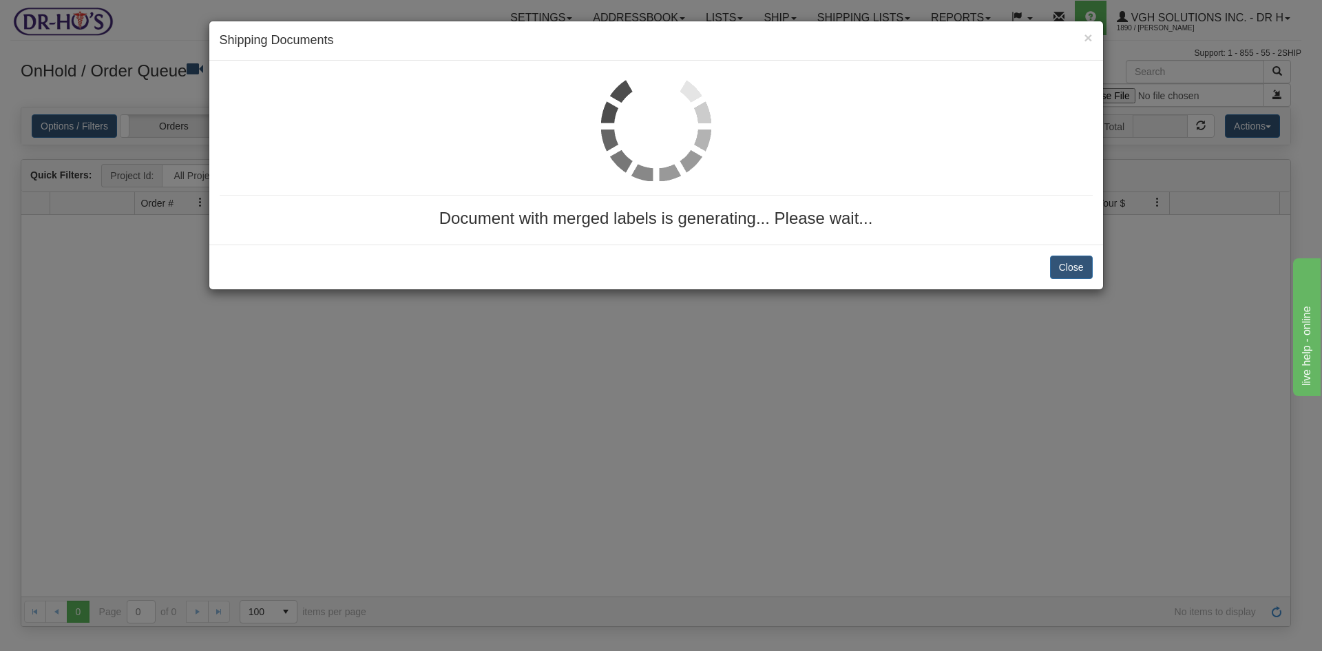
scroll to position [0, 0]
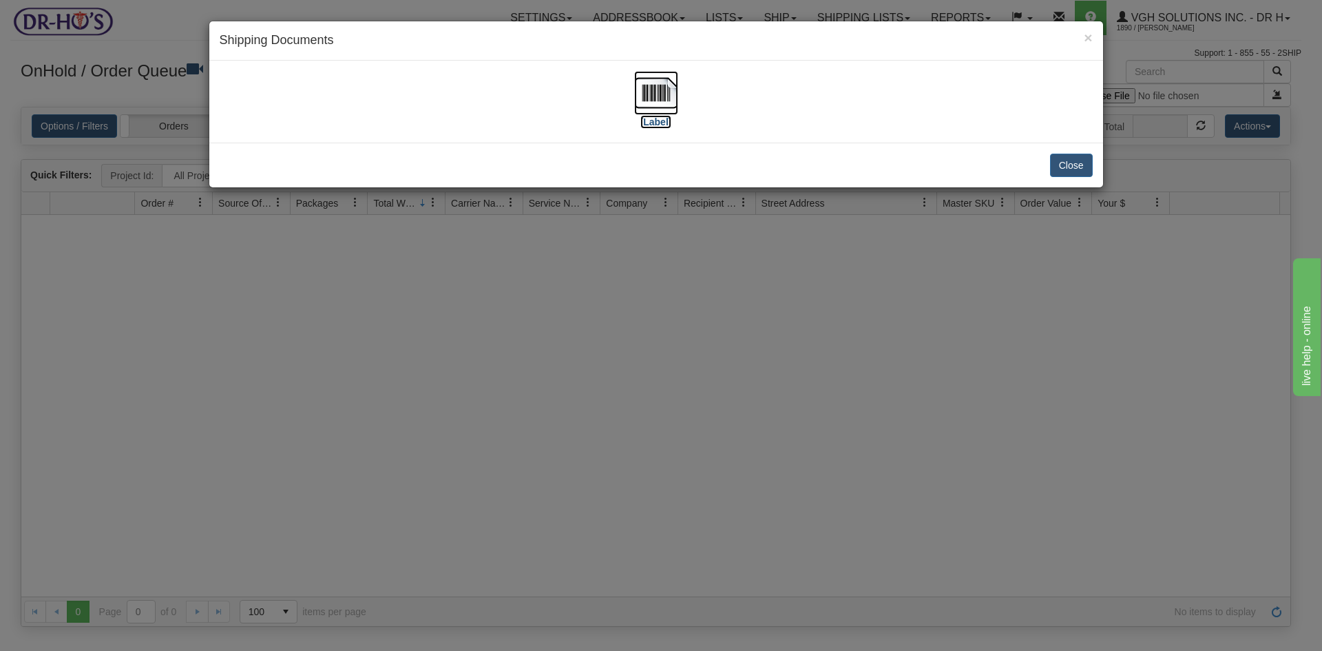
click at [653, 86] on img at bounding box center [656, 93] width 44 height 44
click at [1071, 160] on button "Close" at bounding box center [1071, 165] width 43 height 23
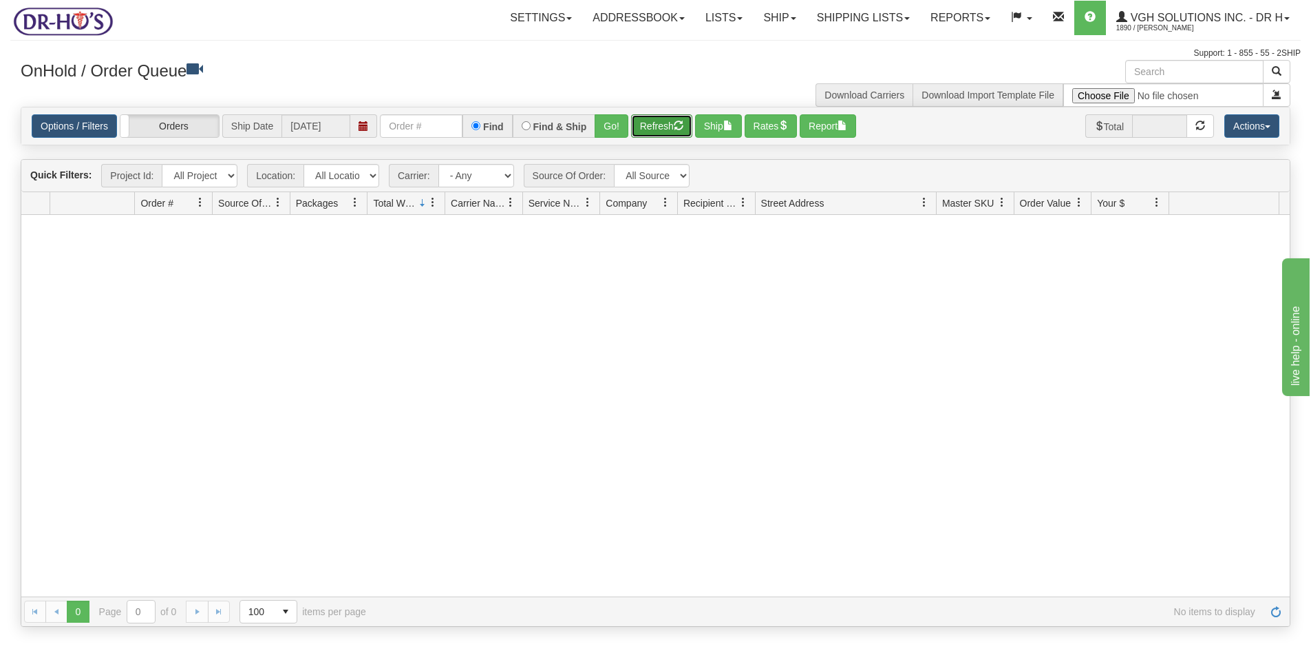
click at [662, 123] on button "Refresh" at bounding box center [661, 125] width 61 height 23
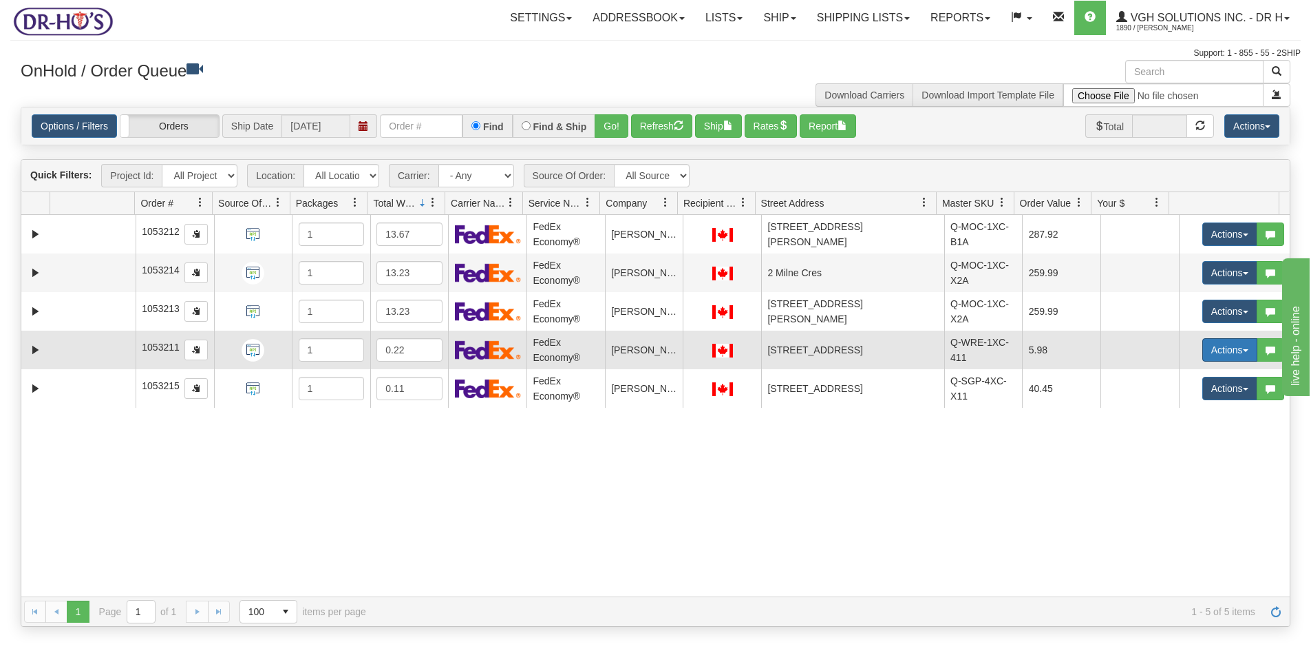
click at [1212, 350] on button "Actions" at bounding box center [1230, 349] width 55 height 23
click at [1169, 371] on span "Open" at bounding box center [1177, 375] width 33 height 11
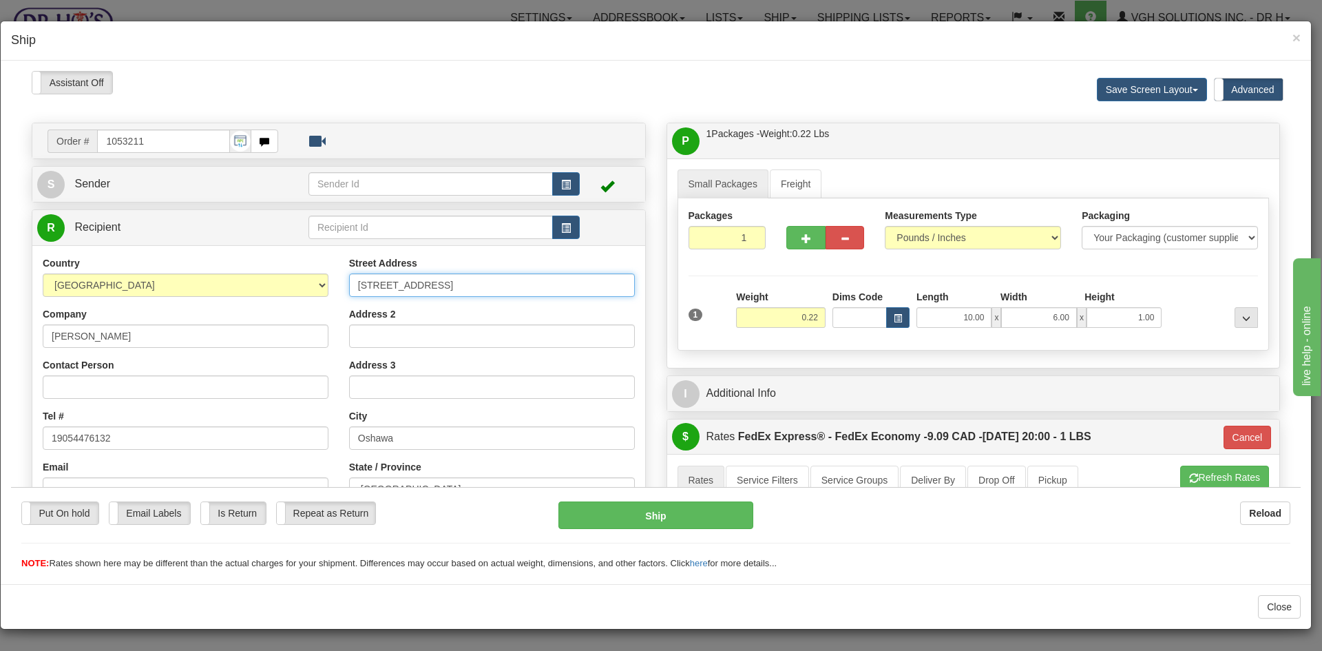
drag, startPoint x: 391, startPoint y: 282, endPoint x: 271, endPoint y: 295, distance: 120.5
click at [272, 295] on div "Country AFGHANISTAN ALAND ISLANDS ALBANIA ALGERIA AMERICAN SAMOA ANDORRA ANGOLA…" at bounding box center [338, 440] width 613 height 370
paste input "451 B Harwood Dr"
type input "451 B Harwood Dr"
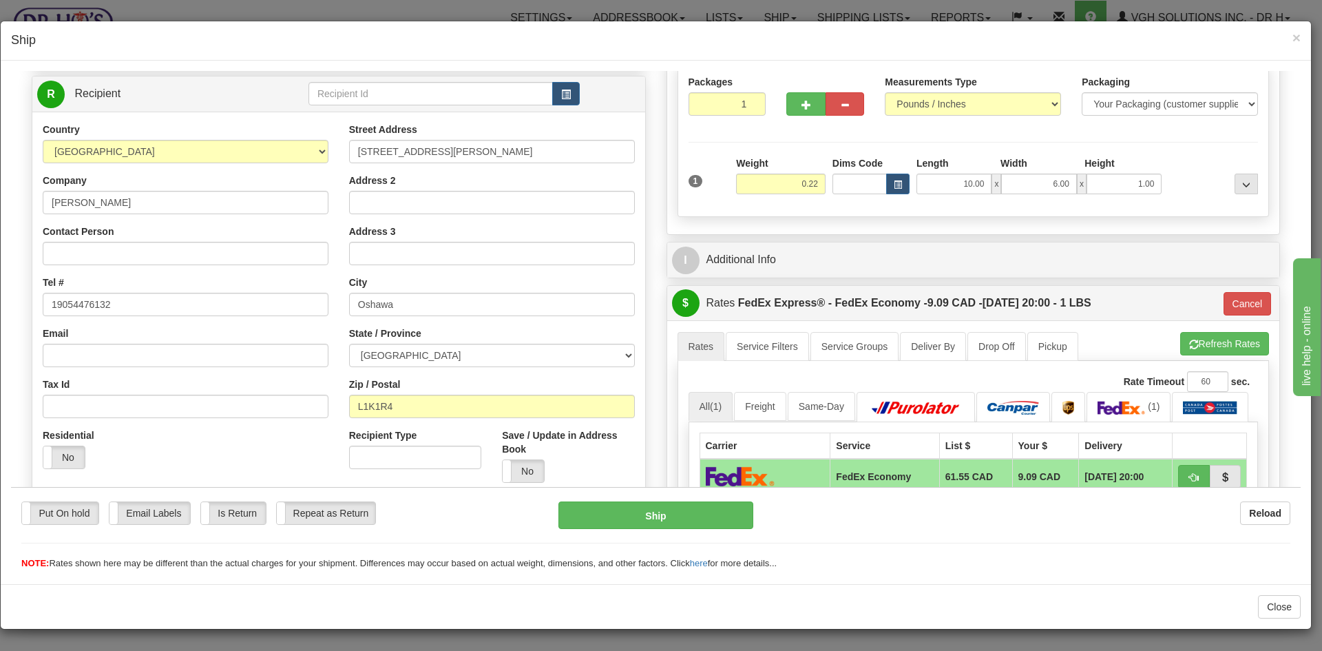
scroll to position [138, 0]
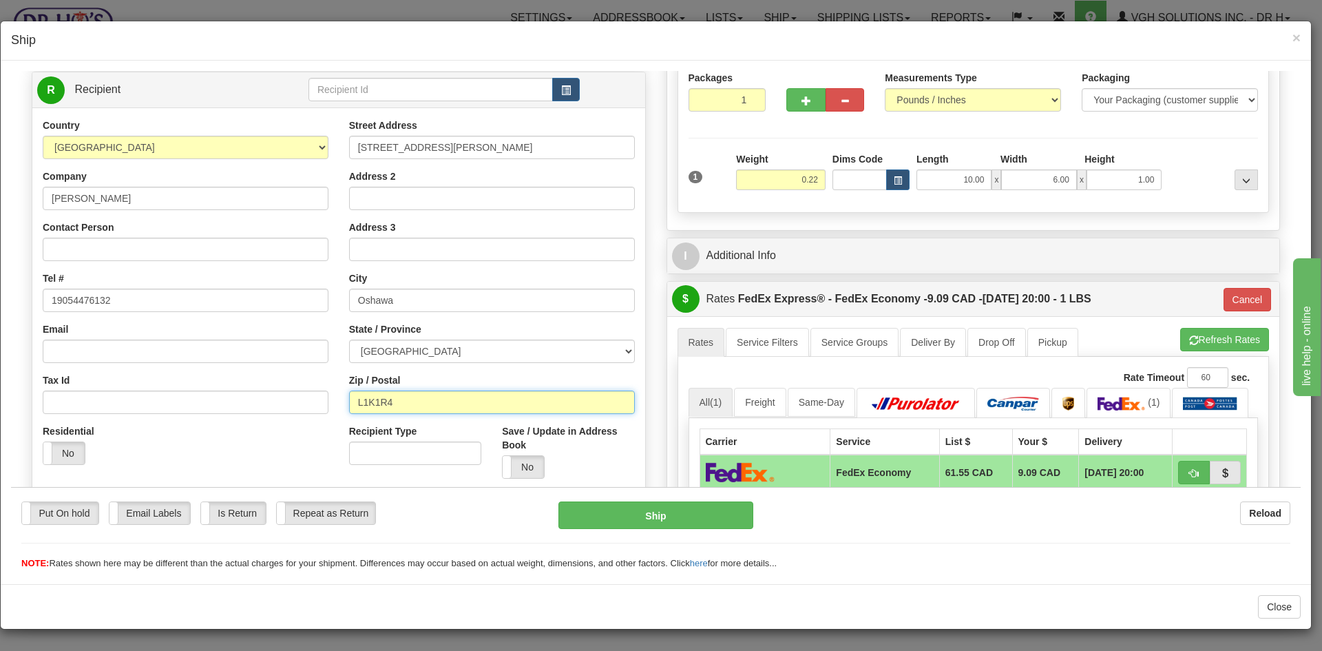
drag, startPoint x: 375, startPoint y: 402, endPoint x: 306, endPoint y: 413, distance: 69.7
click at [306, 413] on div "Country AFGHANISTAN ALAND ISLANDS ALBANIA ALGERIA AMERICAN SAMOA ANDORRA ANGOLA…" at bounding box center [338, 303] width 613 height 370
paste input "L1G 2V2"
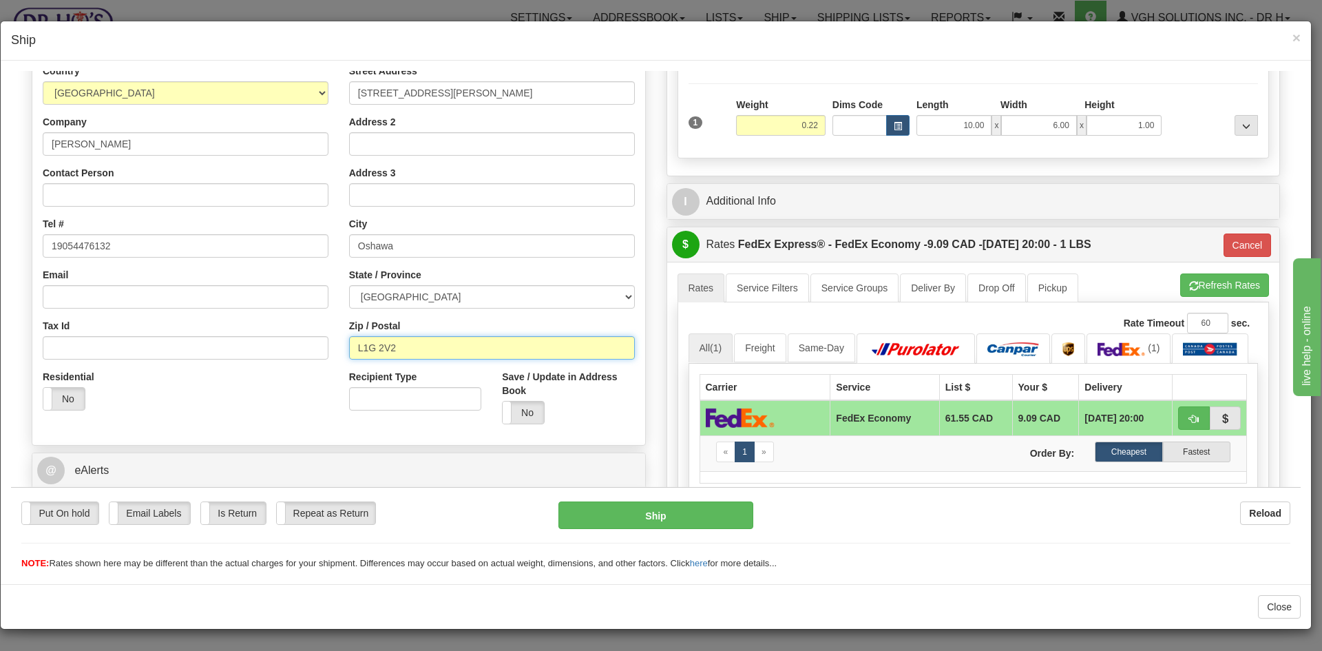
scroll to position [425, 0]
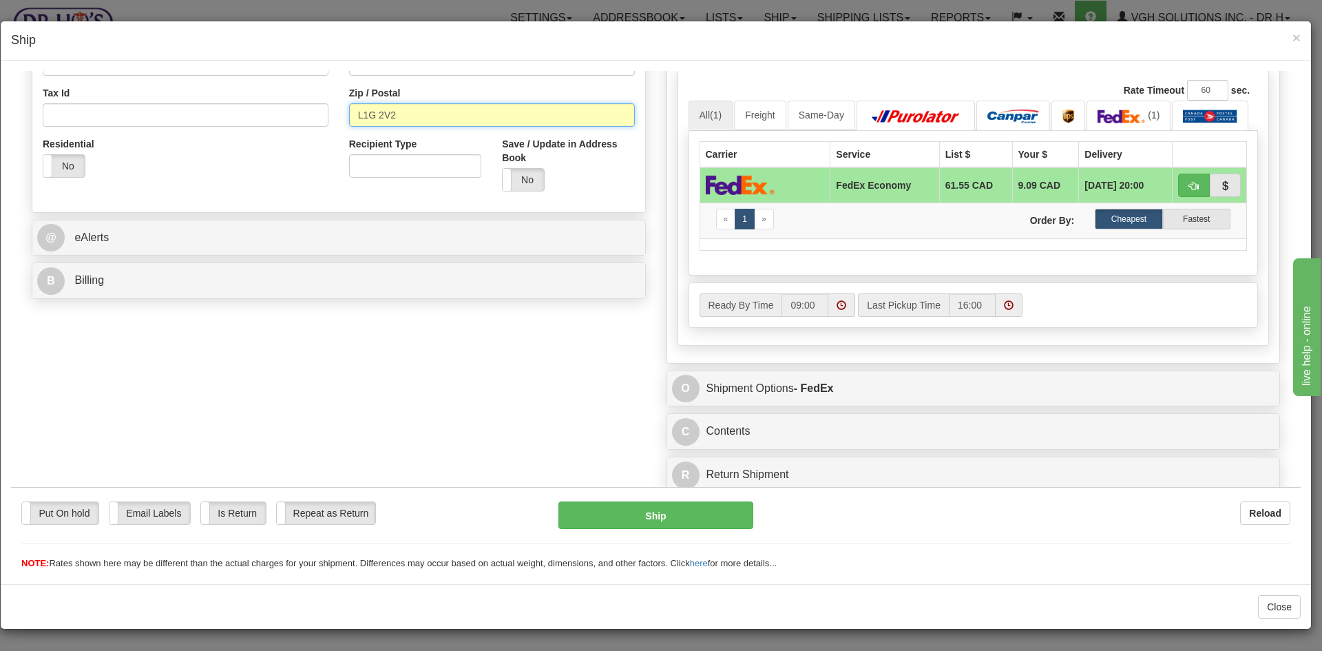
type input "L1G 2V2"
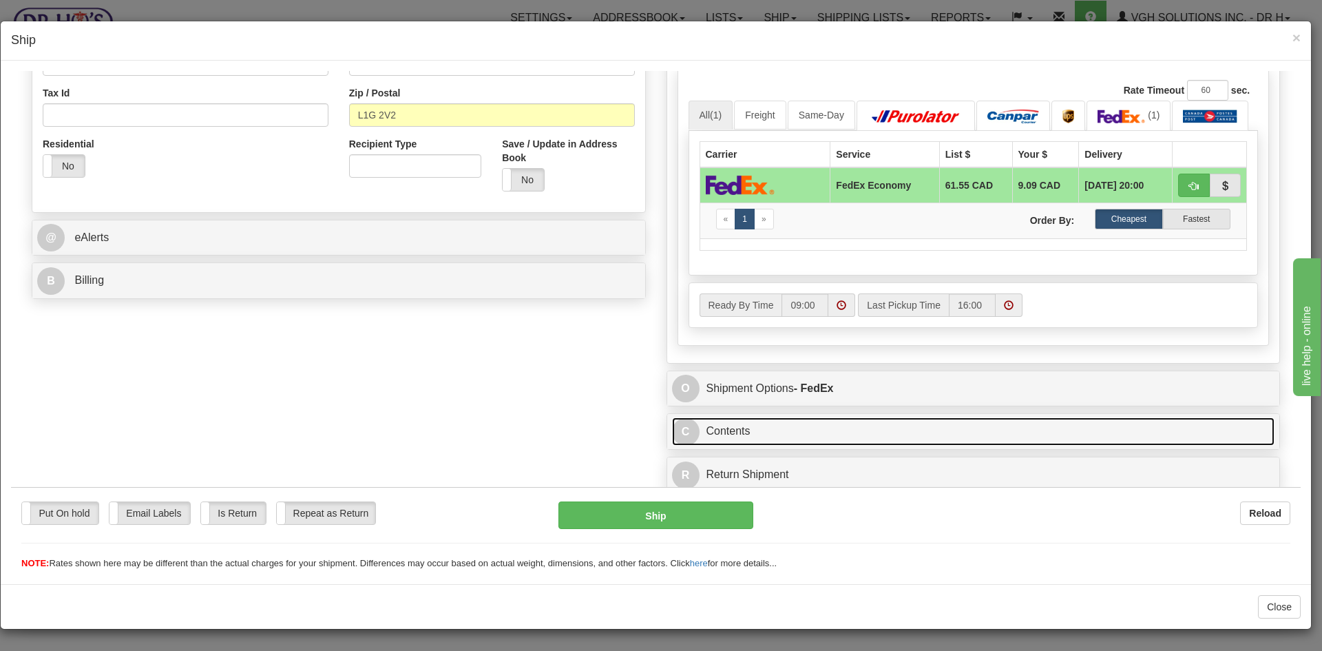
click at [825, 421] on link "C Contents" at bounding box center [973, 430] width 603 height 28
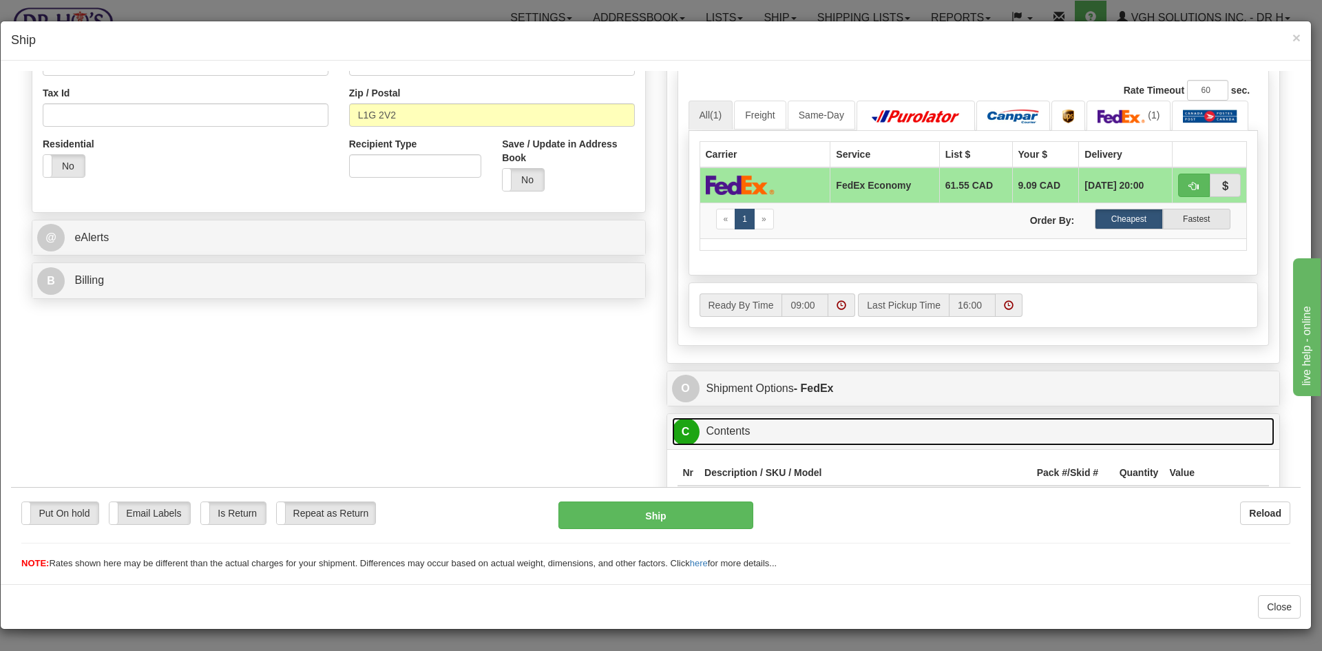
type input "20"
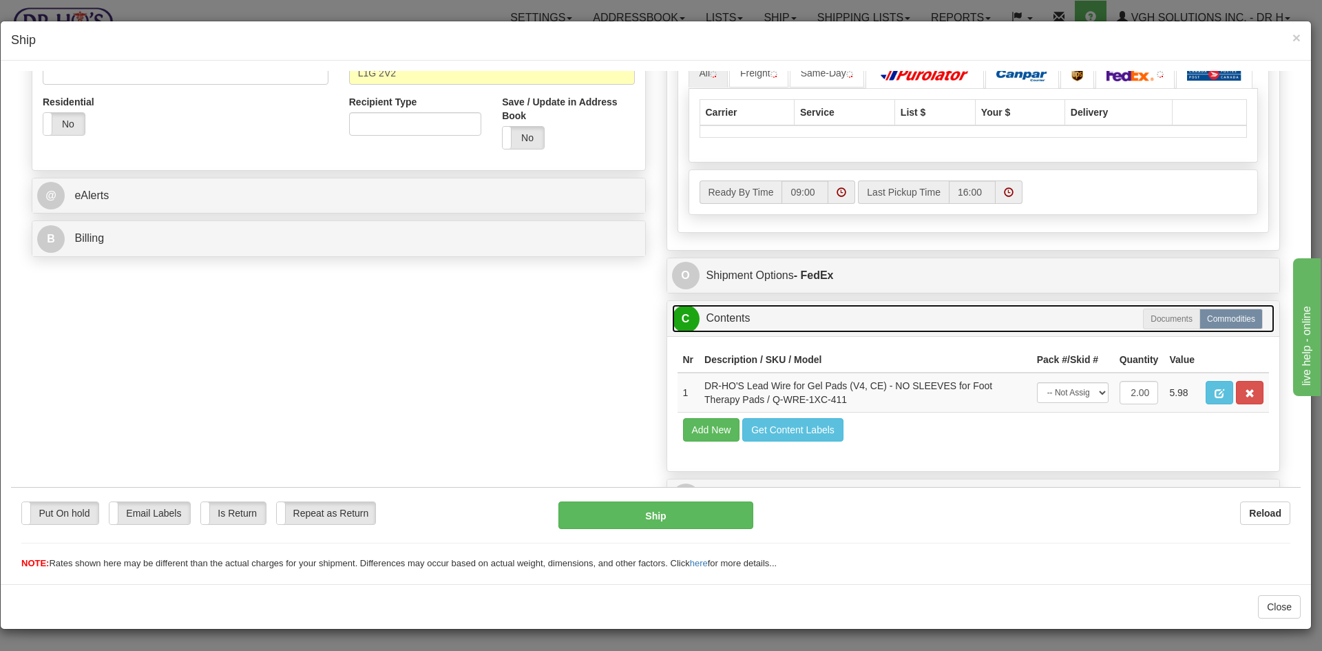
scroll to position [518, 0]
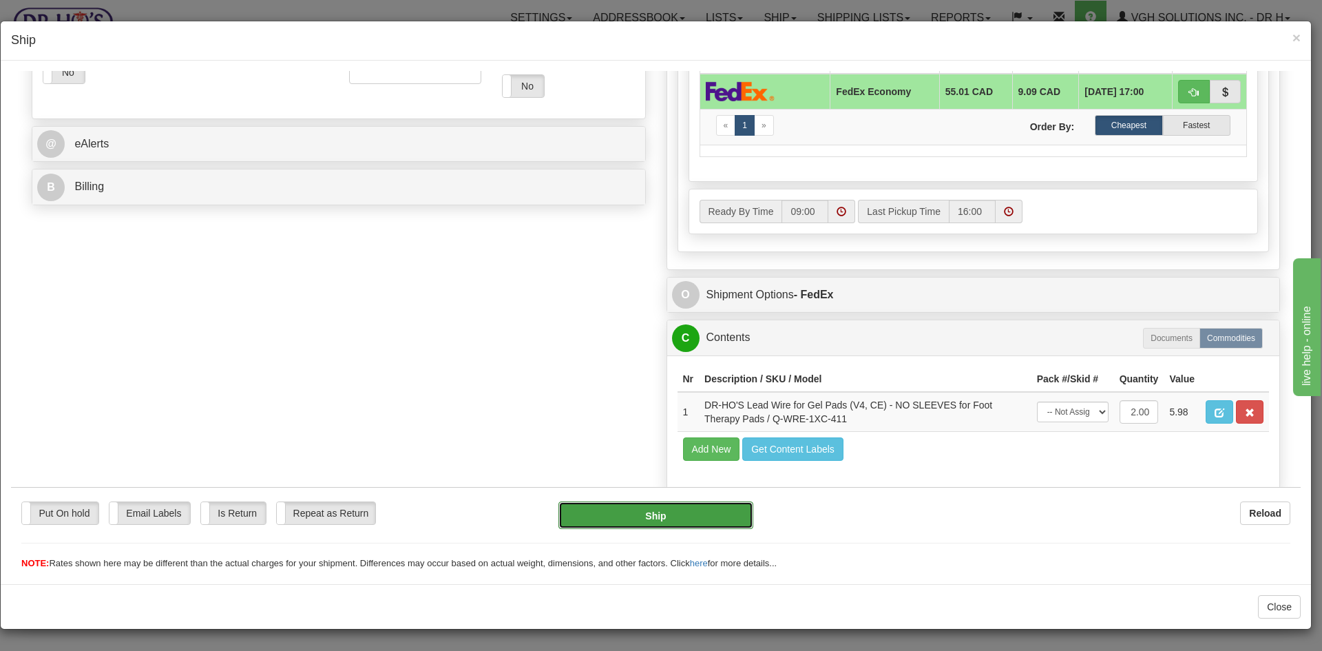
click at [671, 512] on button "Ship" at bounding box center [655, 514] width 194 height 28
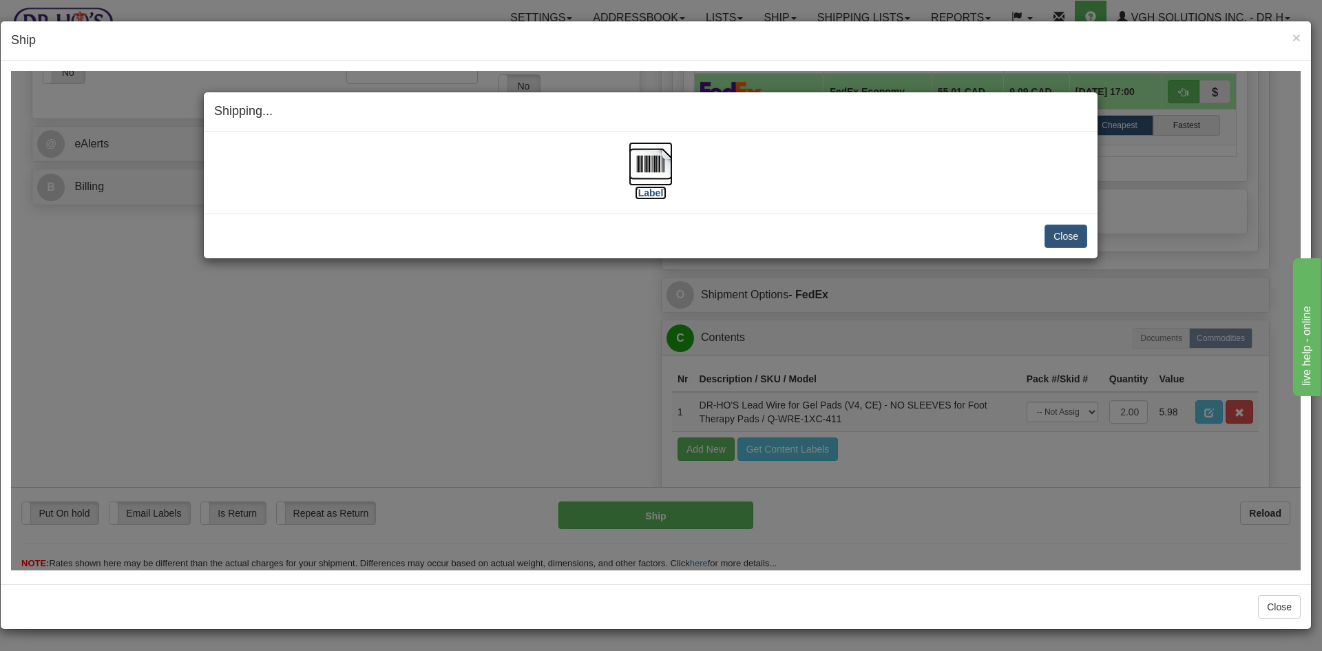
click at [660, 166] on img at bounding box center [650, 163] width 44 height 44
click at [1064, 234] on button "Close" at bounding box center [1065, 235] width 43 height 23
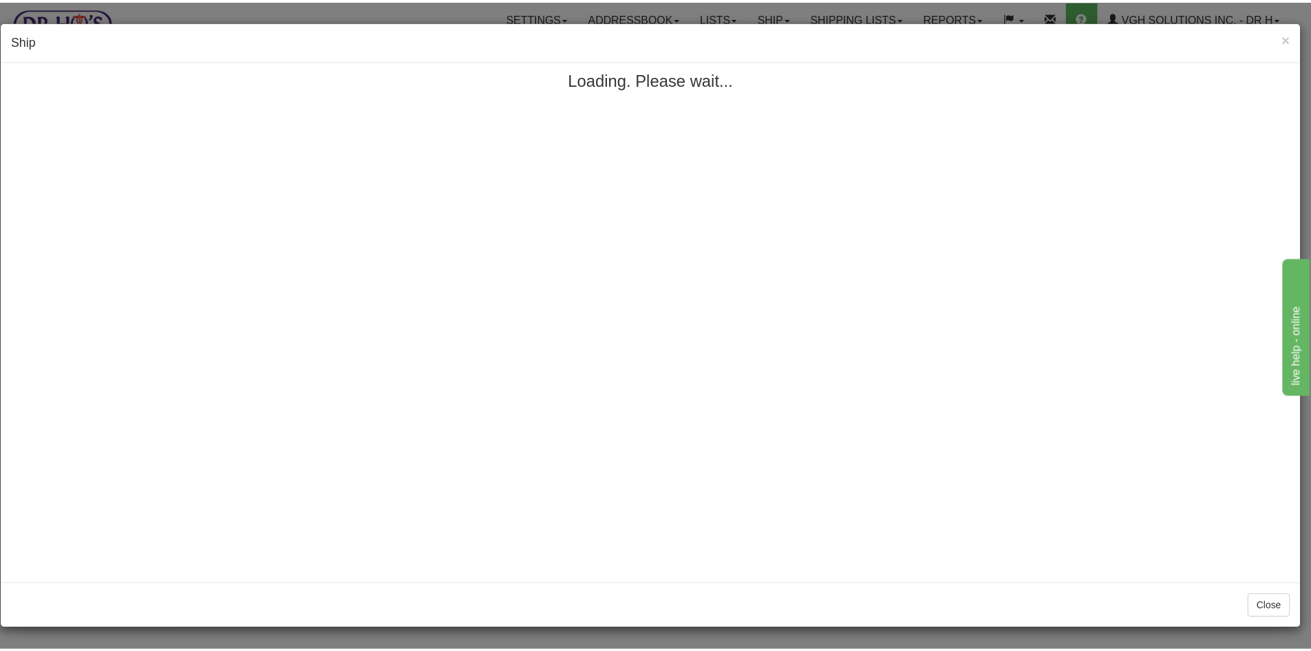
scroll to position [0, 0]
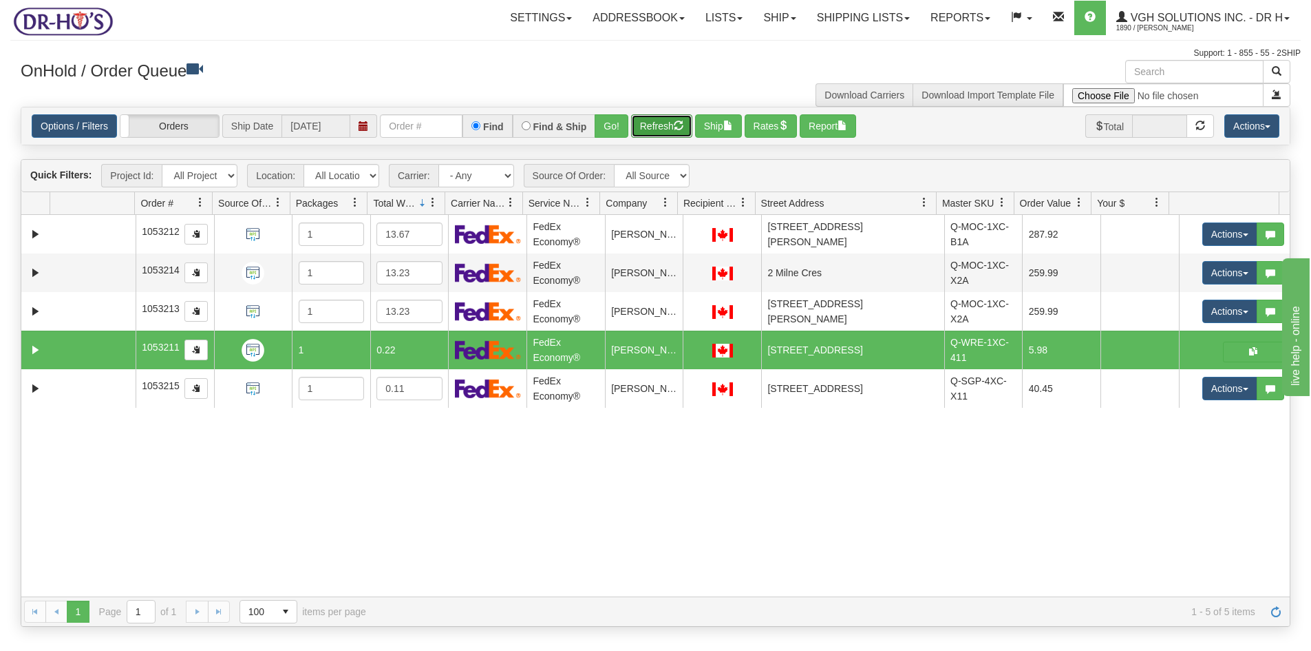
click at [641, 129] on button "Refresh" at bounding box center [661, 125] width 61 height 23
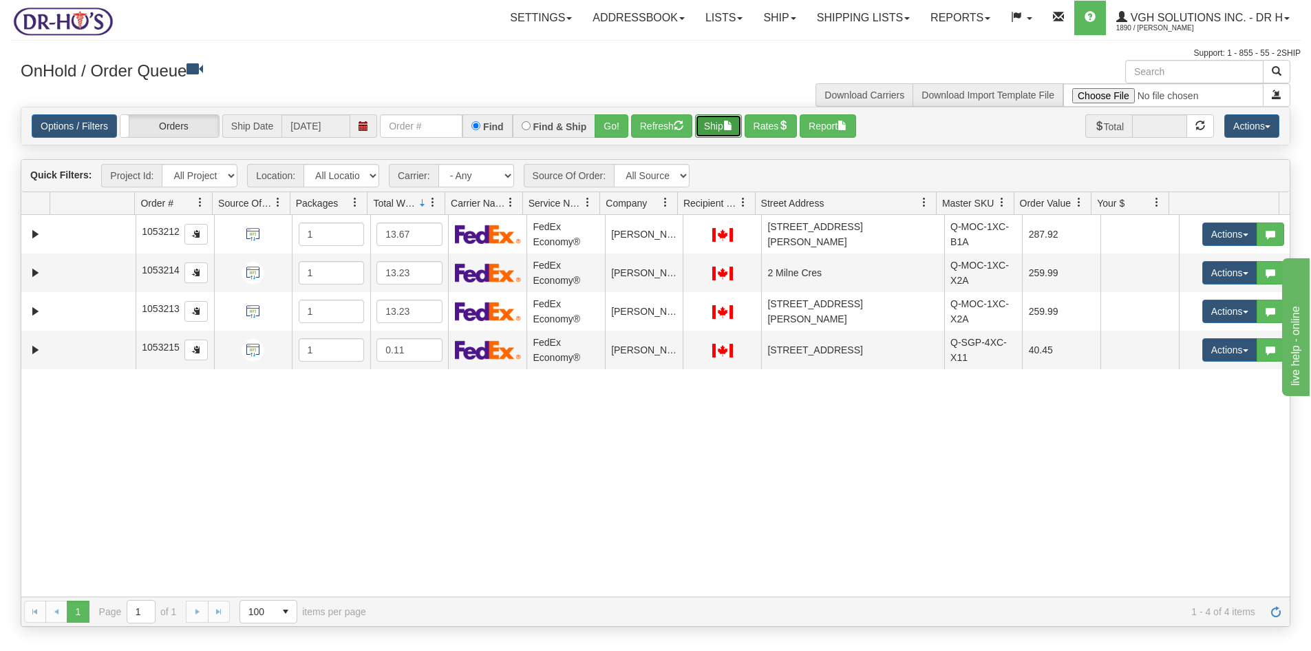
click at [715, 129] on button "Ship" at bounding box center [718, 125] width 47 height 23
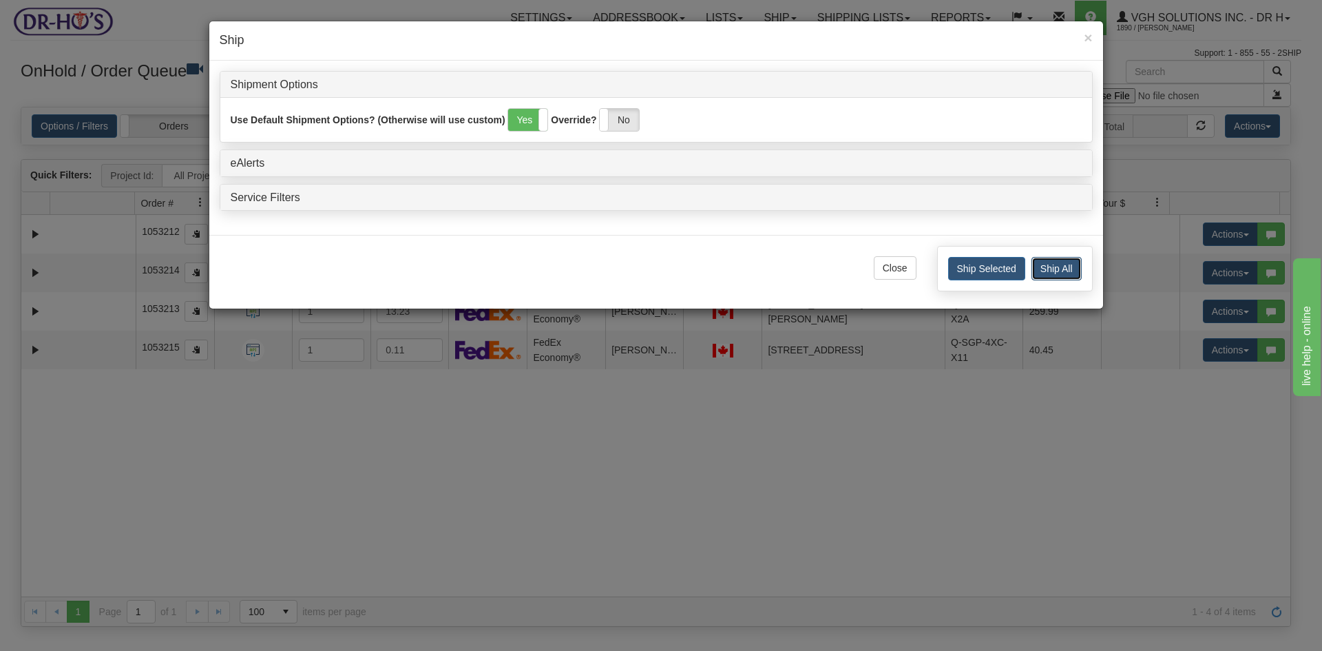
click at [1053, 274] on button "Ship All" at bounding box center [1056, 268] width 50 height 23
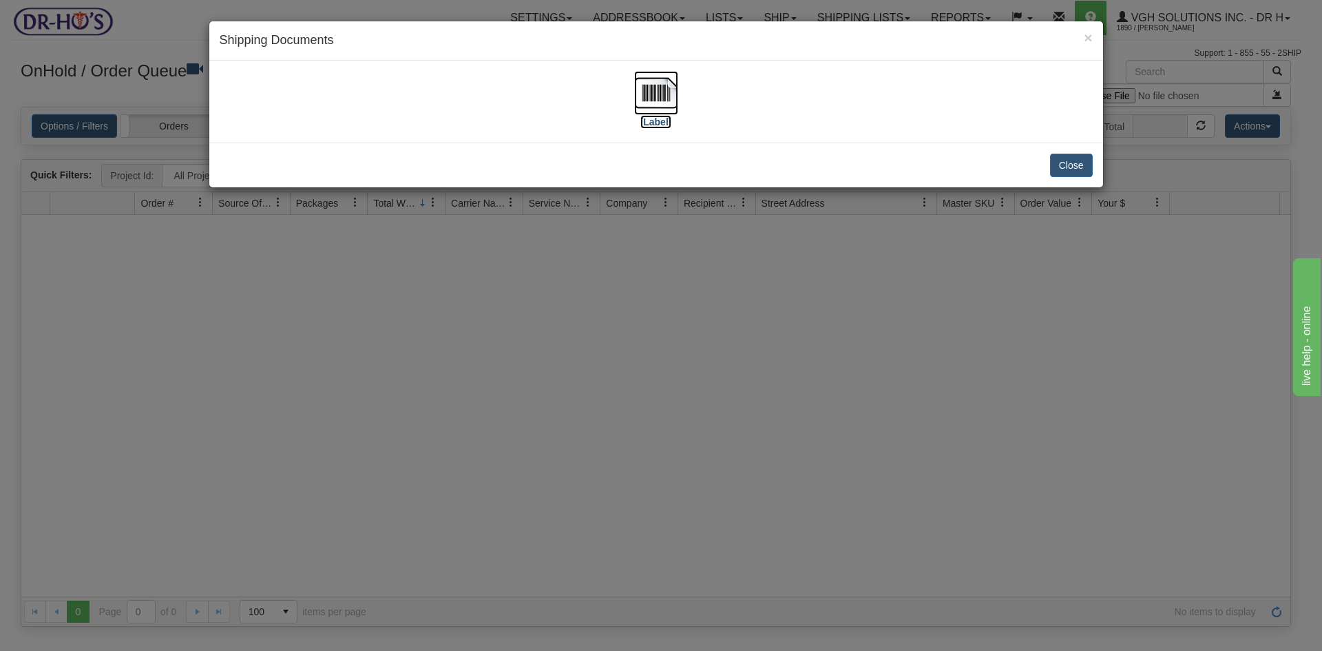
click at [668, 96] on img at bounding box center [656, 93] width 44 height 44
click at [1066, 167] on button "Close" at bounding box center [1071, 165] width 43 height 23
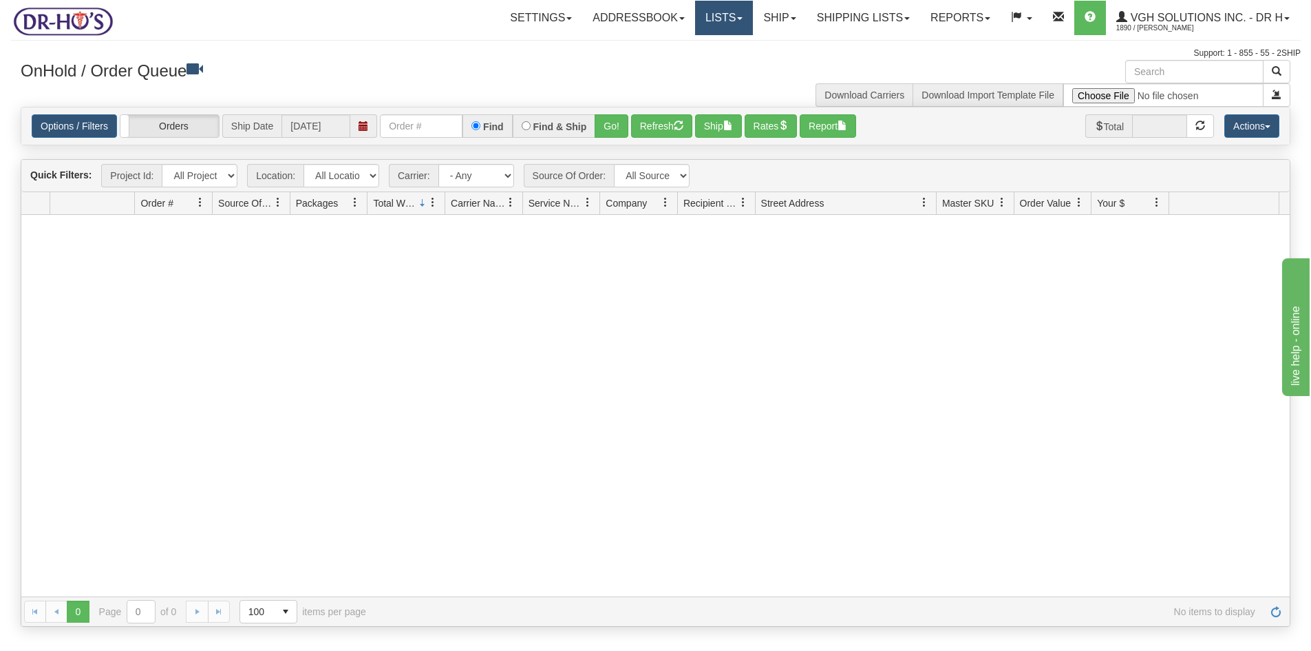
click at [715, 17] on link "Lists" at bounding box center [724, 18] width 58 height 34
click at [762, 19] on link "Ship" at bounding box center [779, 18] width 53 height 34
click at [722, 45] on span "Ship Screen" at bounding box center [721, 48] width 52 height 11
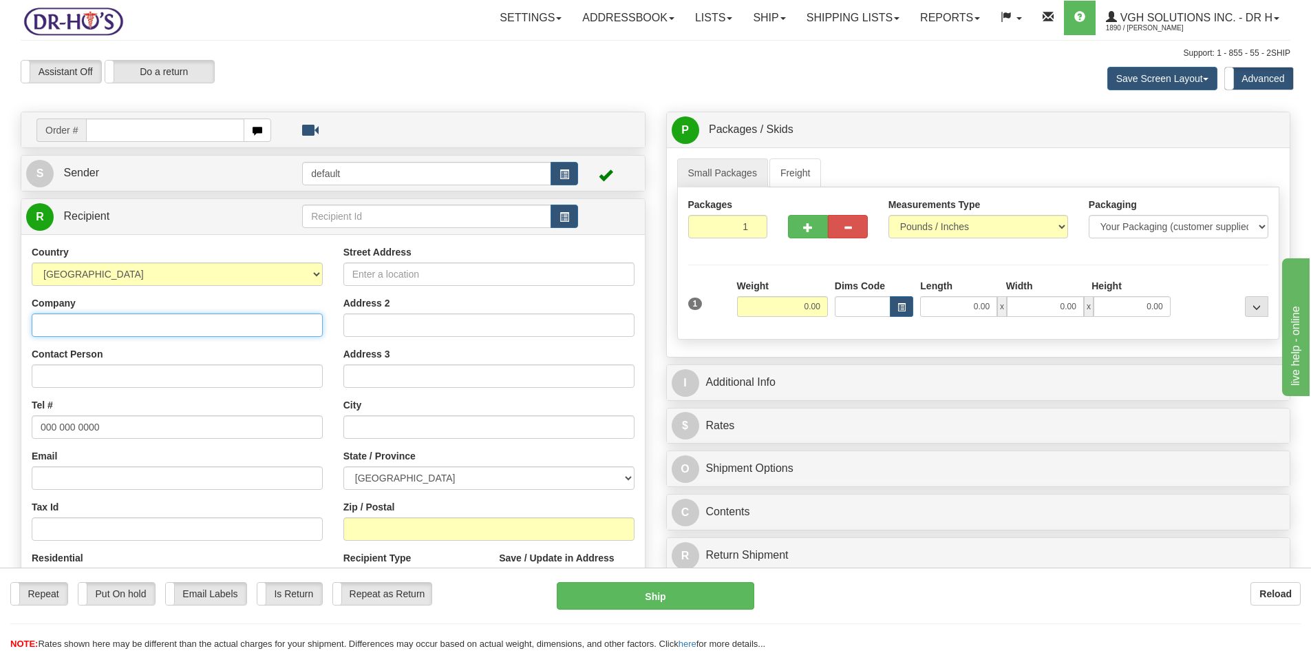
click at [62, 327] on input "Company" at bounding box center [177, 324] width 291 height 23
paste input "Ilona DiCaro"
type input "Ilona DiCaro"
click at [361, 276] on input "Street Address" at bounding box center [489, 273] width 291 height 23
paste input "214 Crafter Cres"
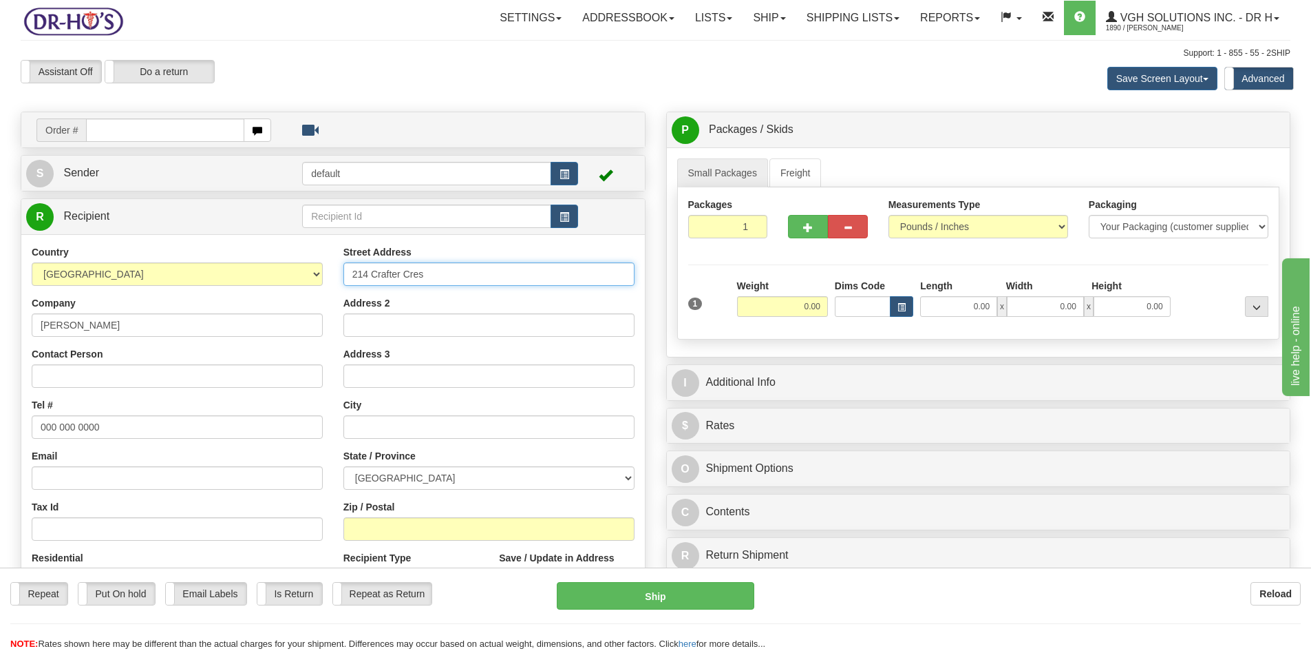
type input "214 Crafter Cres"
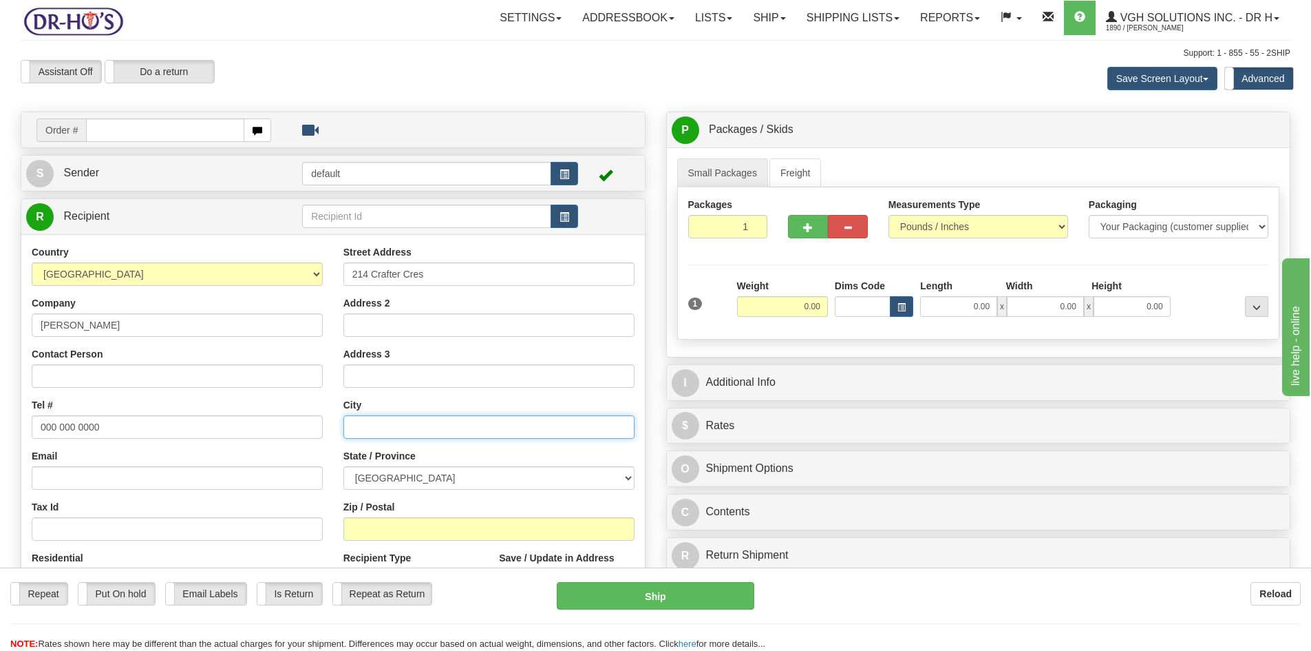
click at [381, 429] on input "text" at bounding box center [489, 426] width 291 height 23
paste input "Stoney Creek"
type input "Stoney Creek"
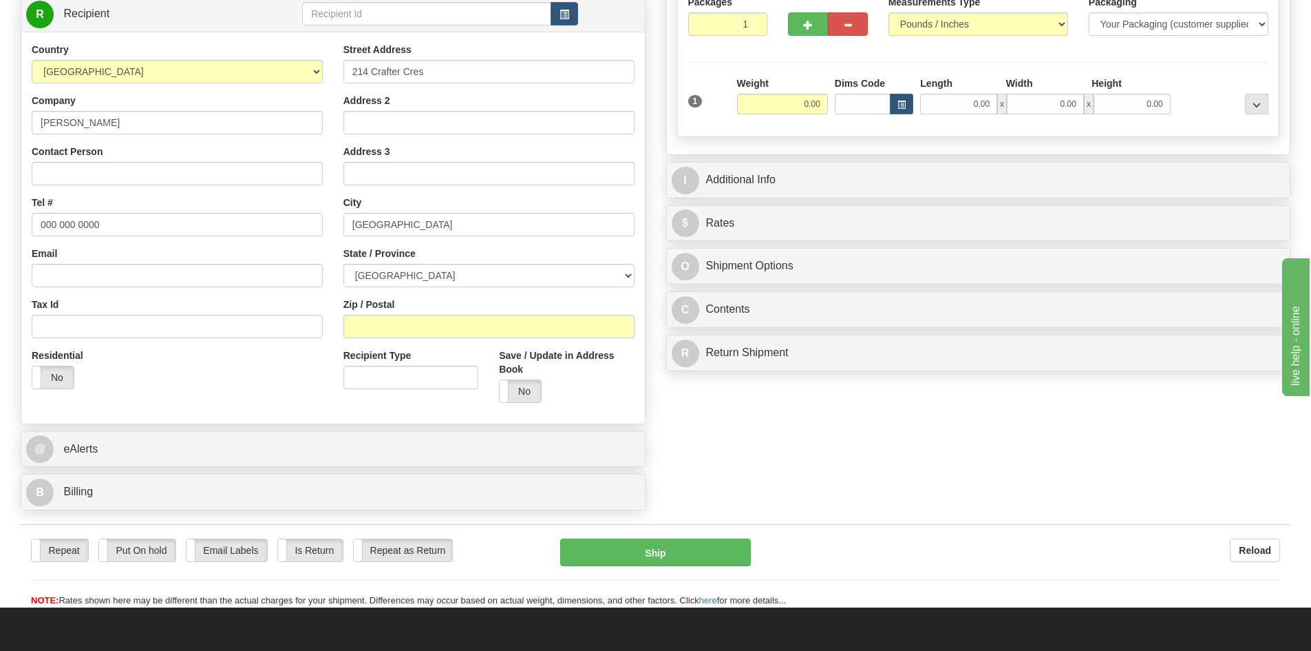
scroll to position [207, 0]
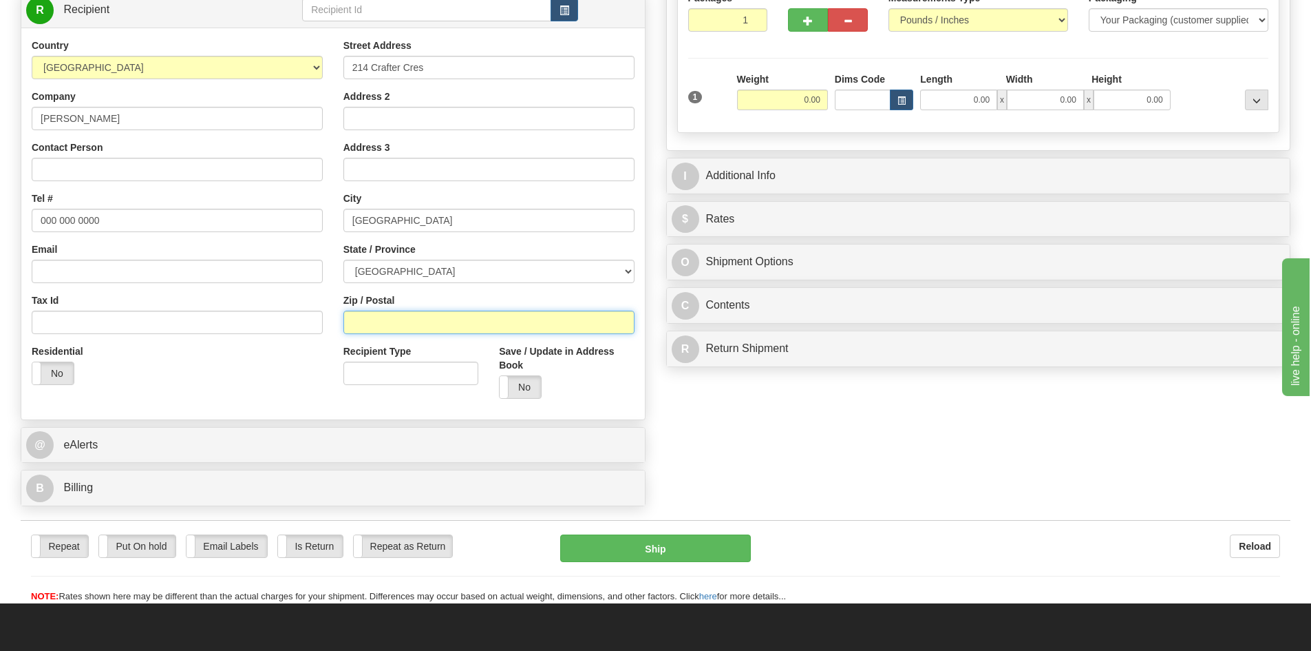
click at [386, 321] on input "Zip / Postal" at bounding box center [489, 321] width 291 height 23
paste input "L8J 0J1"
type input "L8J 0J1"
click at [492, 277] on select "[GEOGRAPHIC_DATA] [GEOGRAPHIC_DATA] [GEOGRAPHIC_DATA] [GEOGRAPHIC_DATA] [GEOGRA…" at bounding box center [489, 271] width 291 height 23
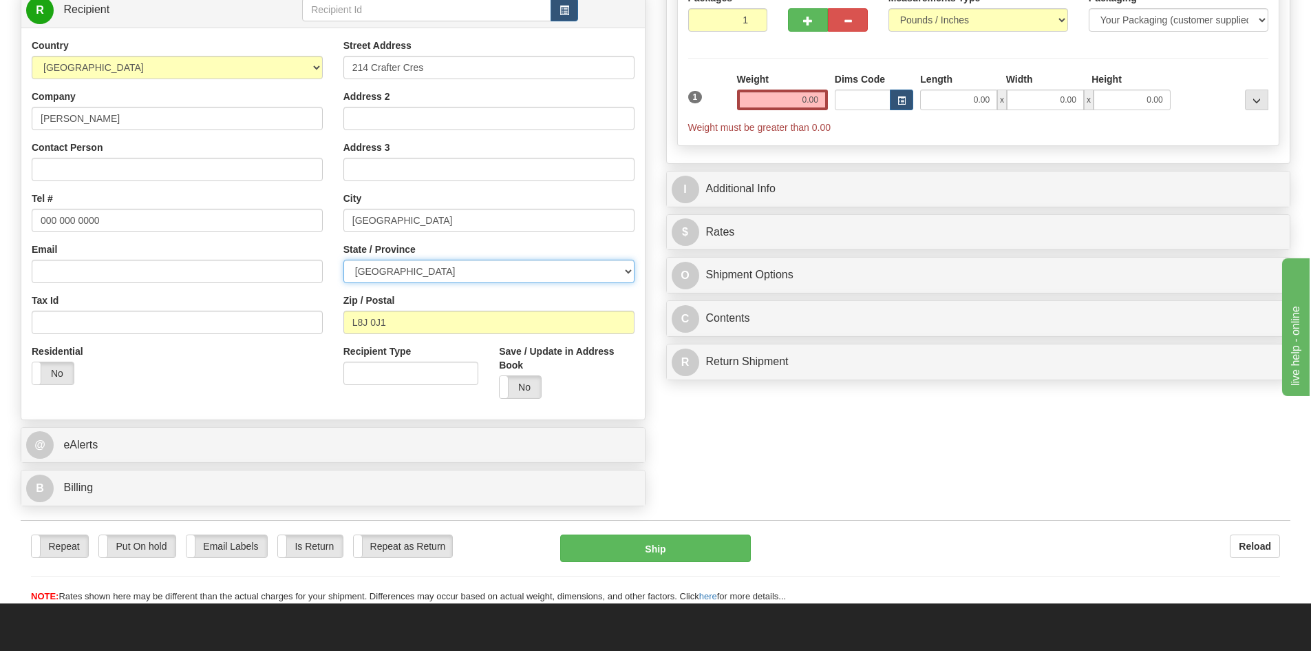
select select "ON"
click at [344, 260] on select "[GEOGRAPHIC_DATA] [GEOGRAPHIC_DATA] [GEOGRAPHIC_DATA] [GEOGRAPHIC_DATA] [GEOGRA…" at bounding box center [489, 271] width 291 height 23
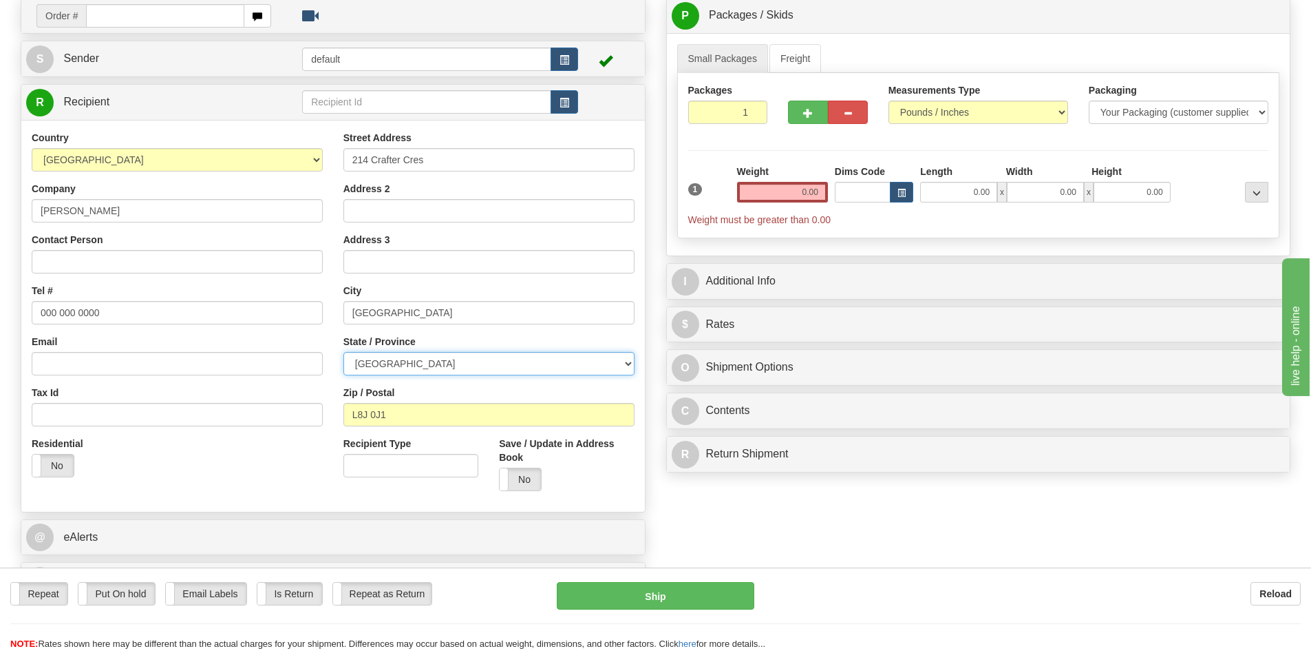
scroll to position [0, 0]
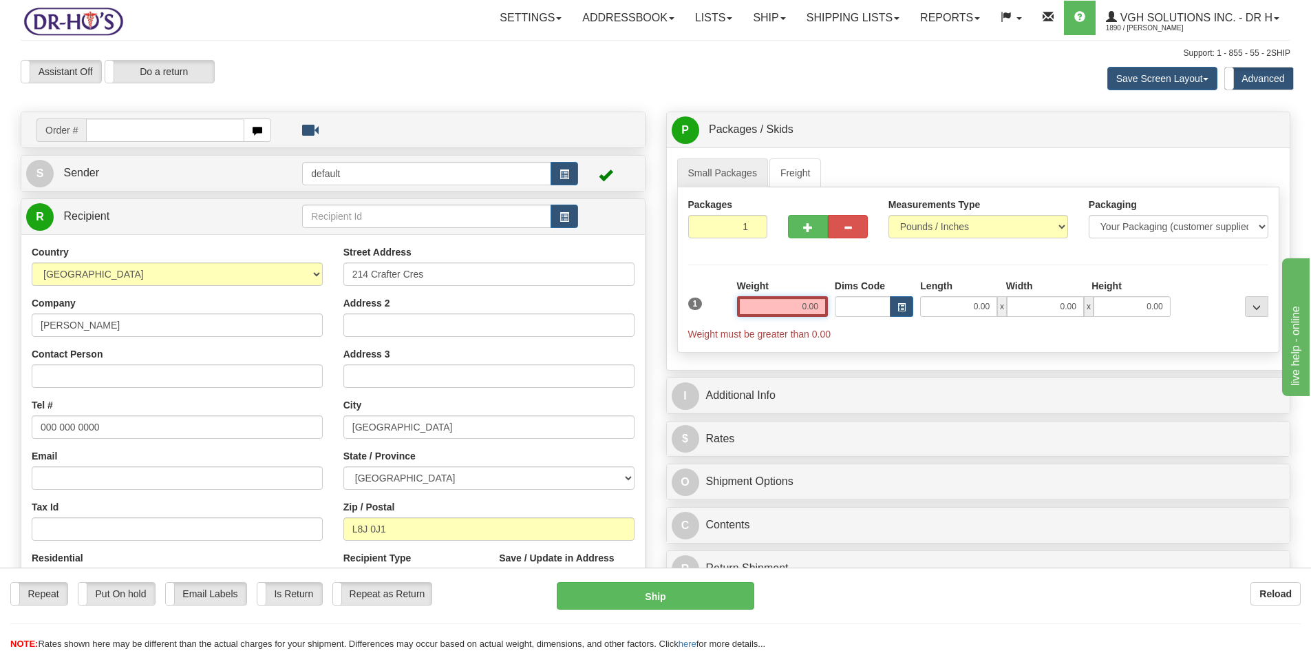
drag, startPoint x: 776, startPoint y: 303, endPoint x: 874, endPoint y: 306, distance: 98.5
click at [875, 304] on div "1 Weight 0.00 Dims Code 0.00" at bounding box center [979, 310] width 588 height 62
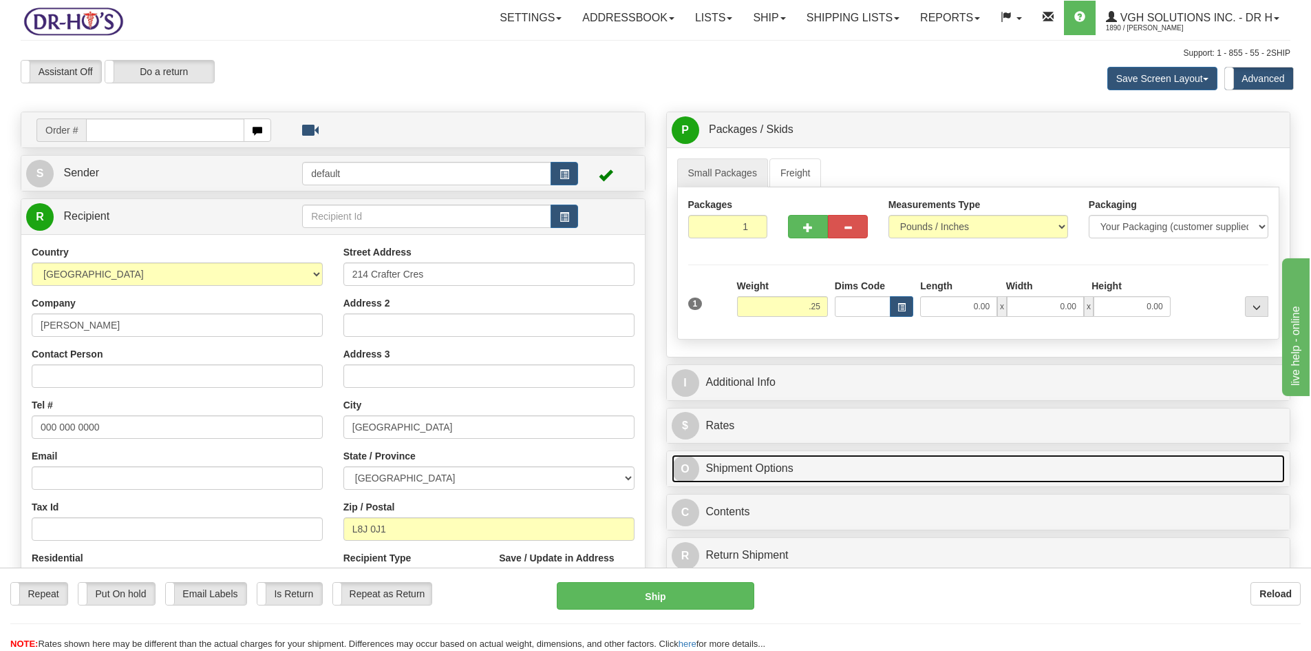
type input "0.25"
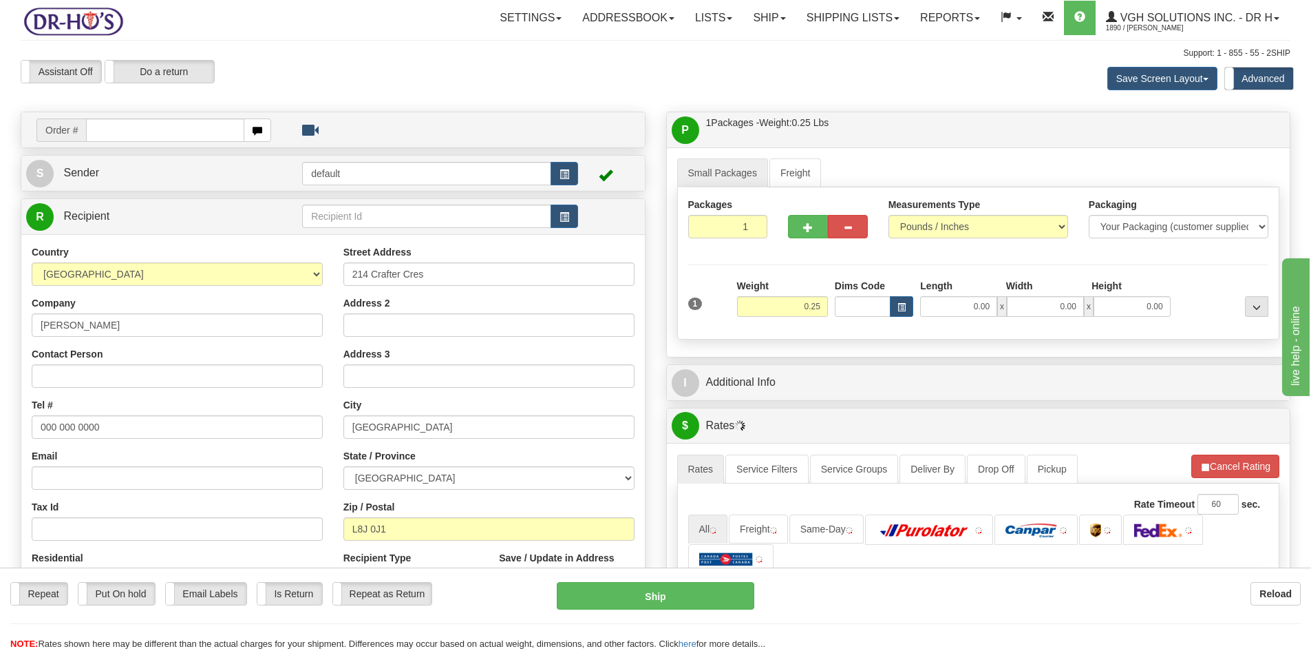
click at [797, 469] on div "P Packages / Skids 1 Packages - Weight: 0.25 Lbs 1 Skids - Weight: NaN Lbs Ship…" at bounding box center [979, 477] width 646 height 731
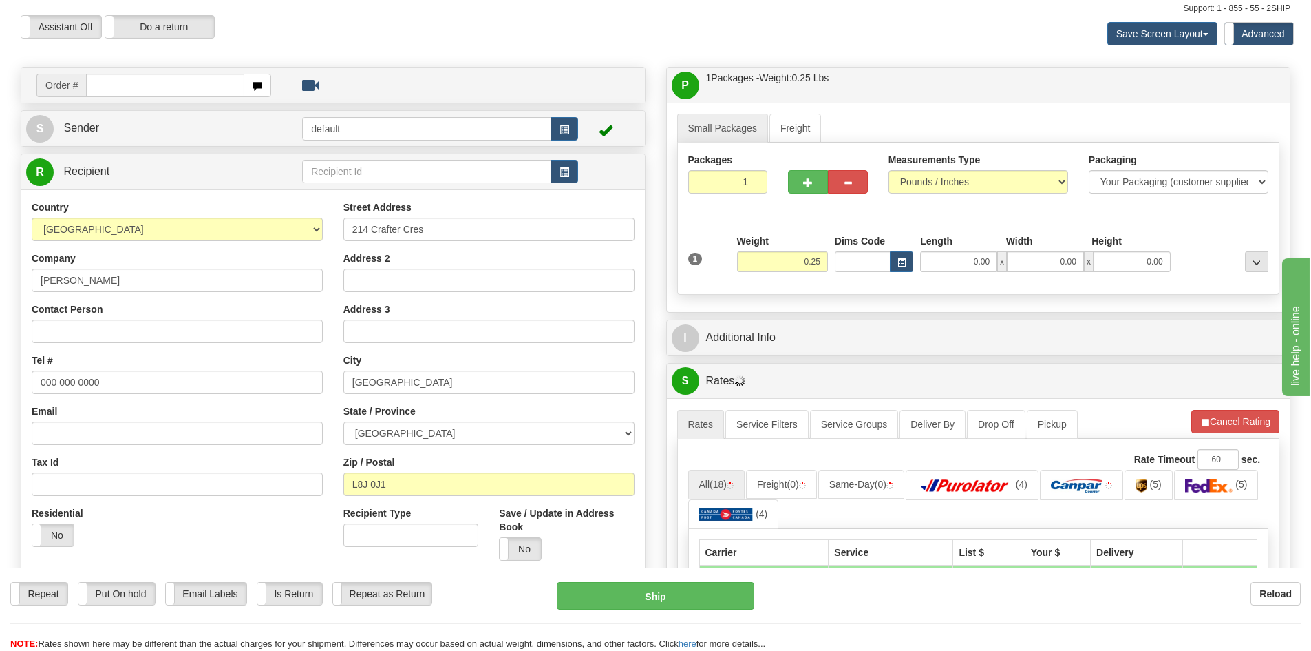
scroll to position [207, 0]
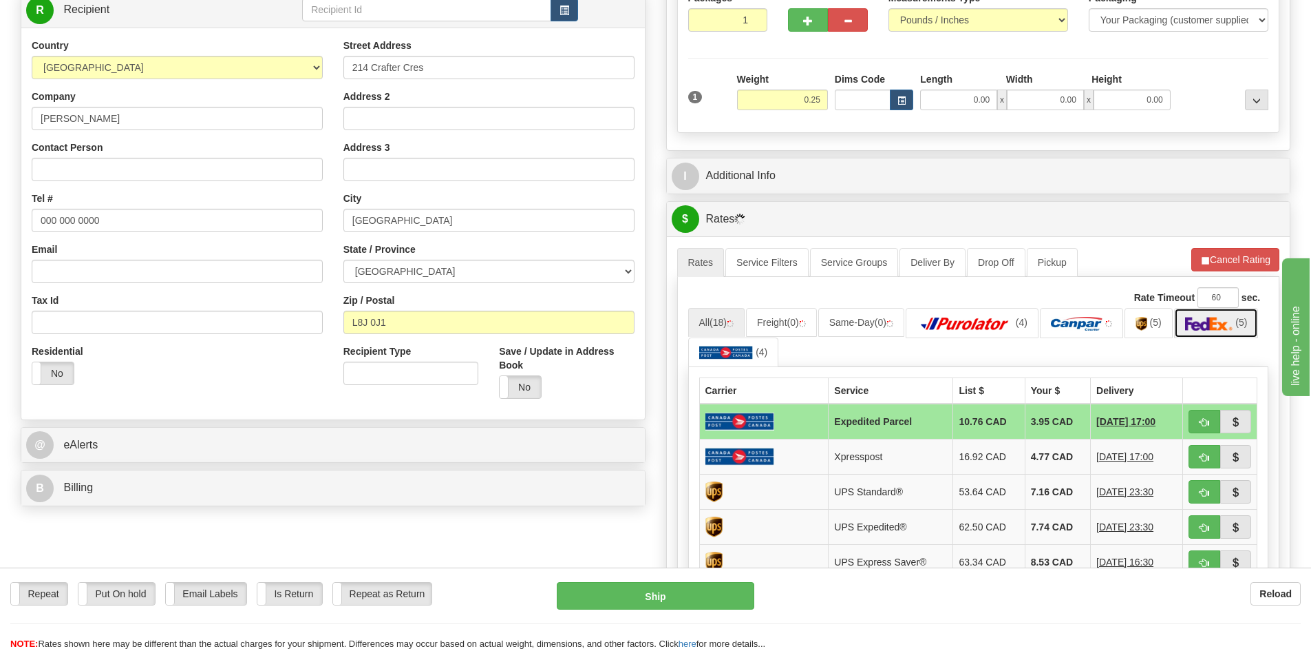
click at [1223, 325] on img at bounding box center [1209, 324] width 48 height 14
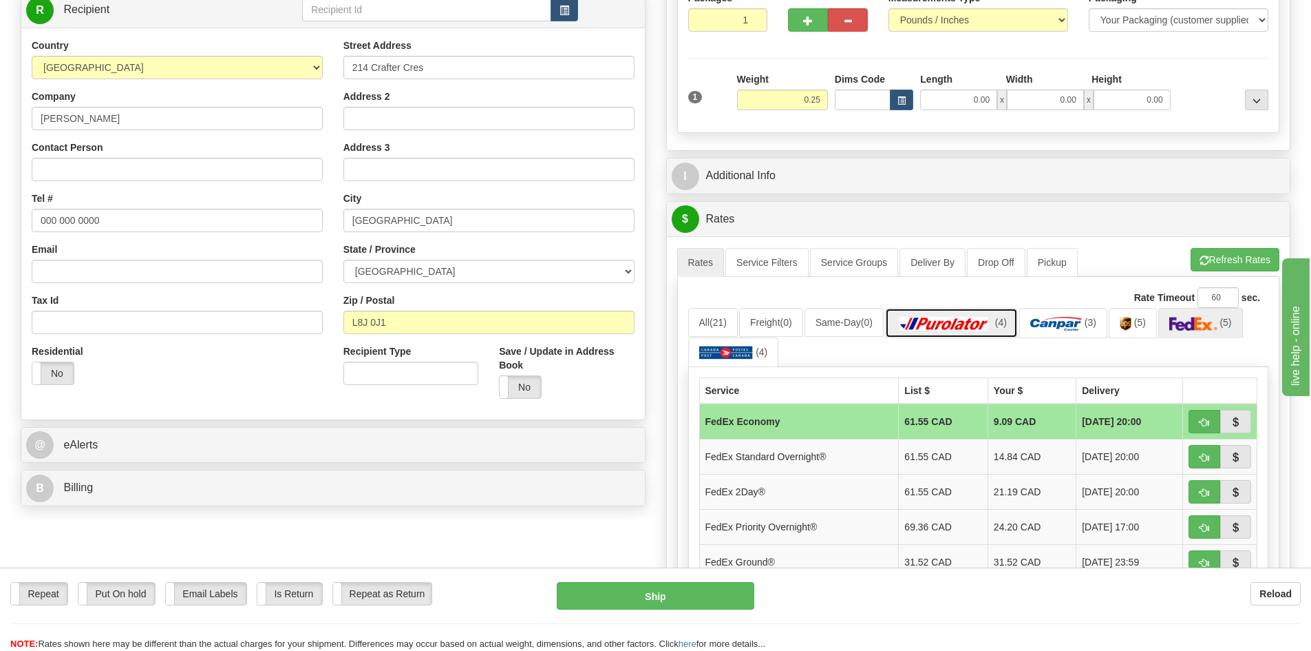
click at [936, 326] on img at bounding box center [944, 324] width 96 height 14
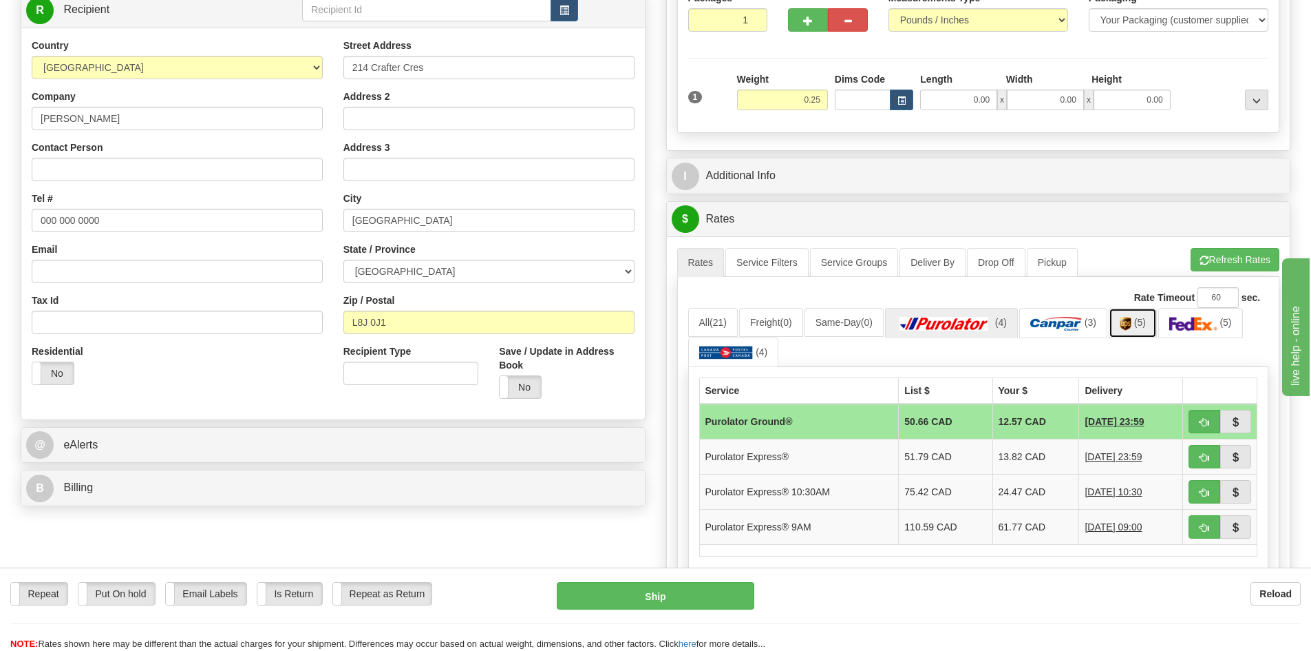
click at [1140, 325] on link "(5)" at bounding box center [1133, 323] width 48 height 30
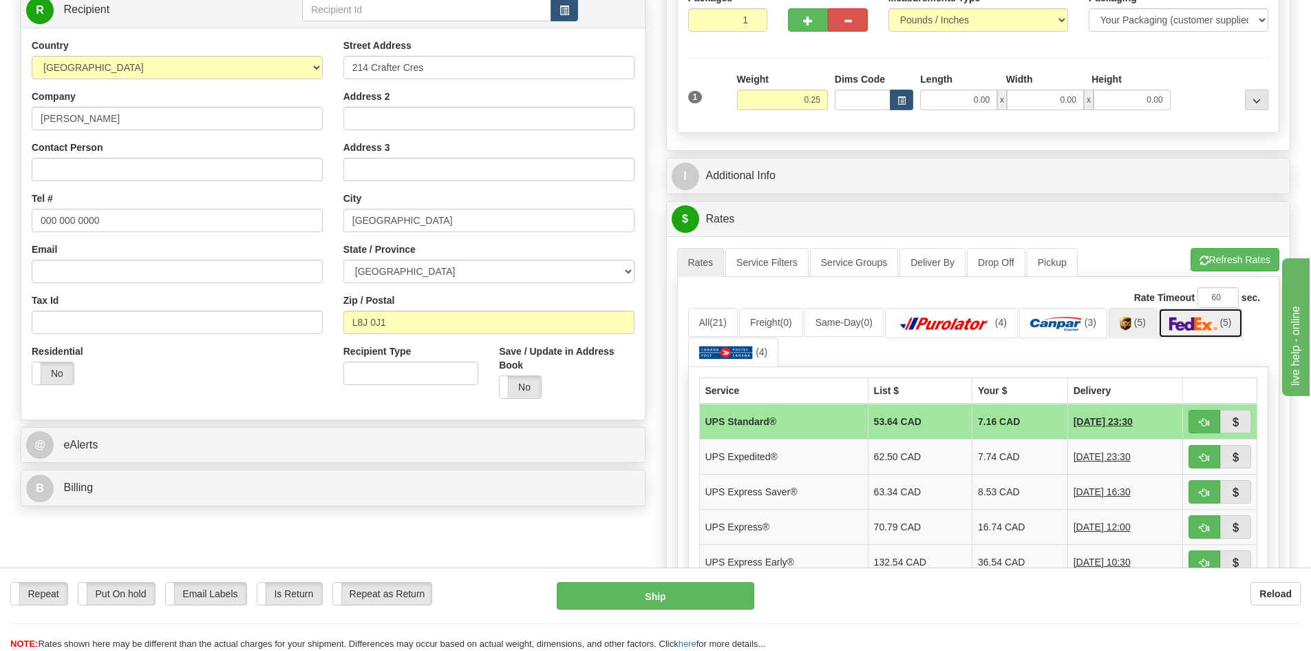
click at [1203, 326] on img at bounding box center [1194, 324] width 48 height 14
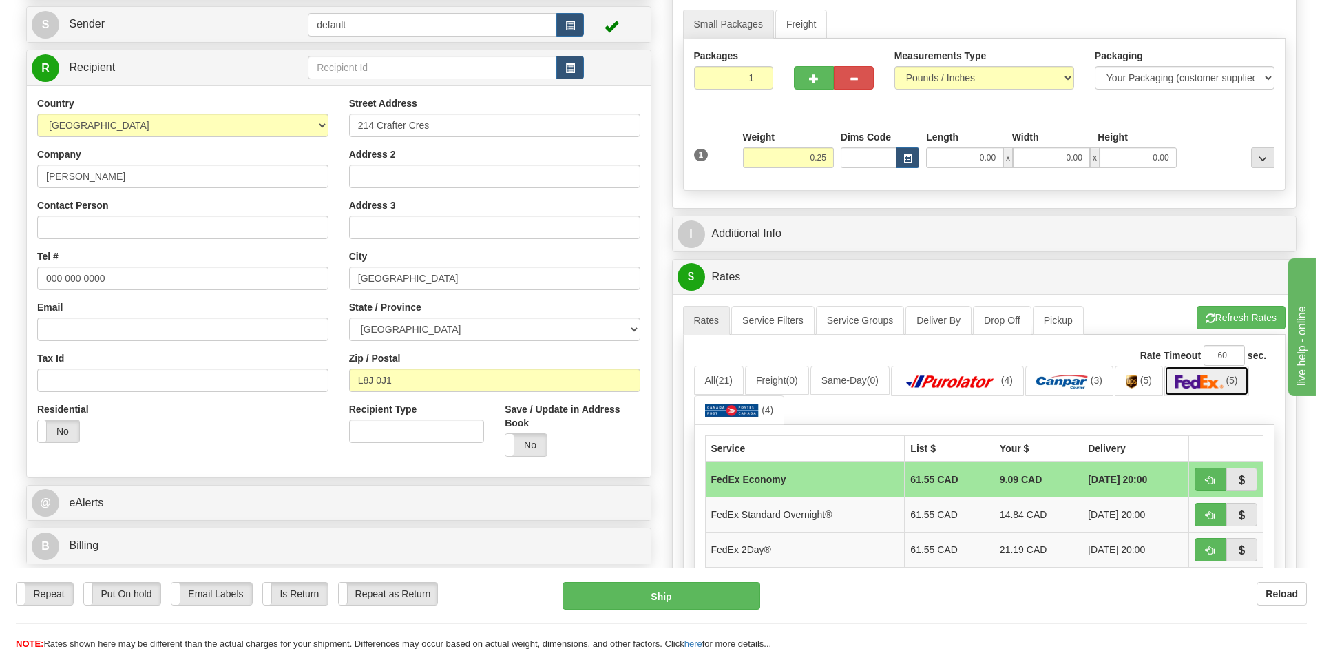
scroll to position [138, 0]
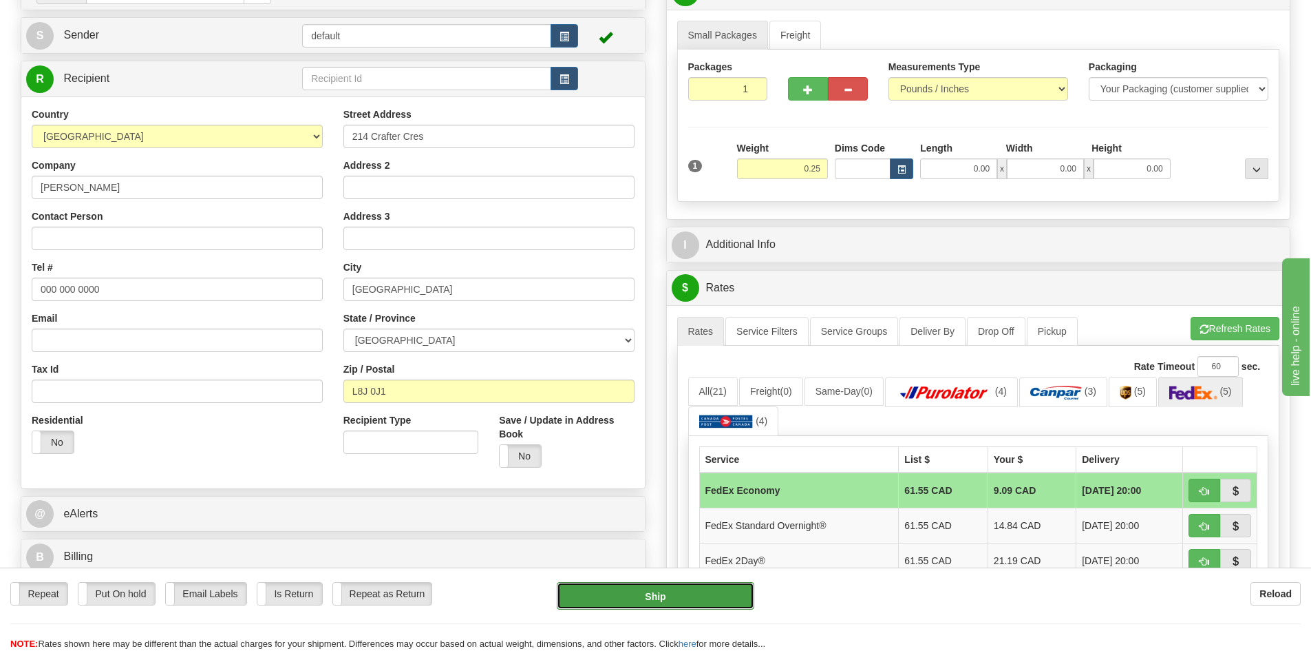
click at [679, 595] on button "Ship" at bounding box center [656, 596] width 198 height 28
type input "20"
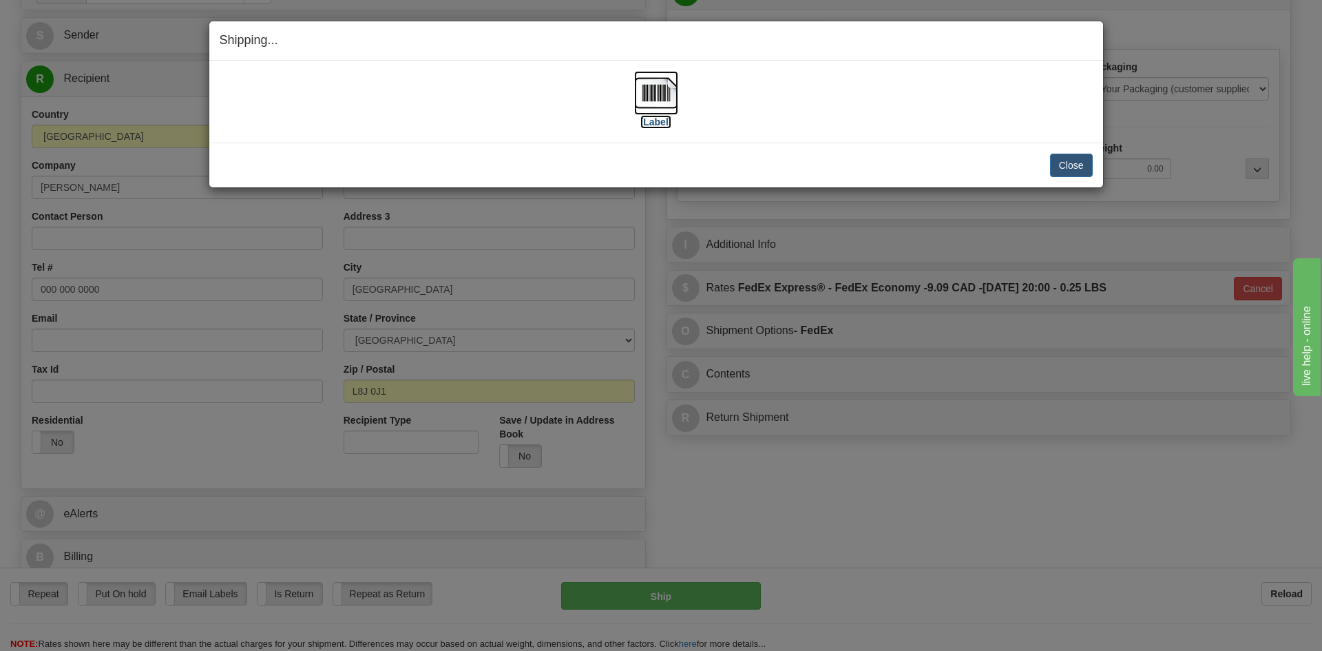
click at [647, 91] on img at bounding box center [656, 93] width 44 height 44
click at [1073, 162] on button "Close" at bounding box center [1071, 165] width 43 height 23
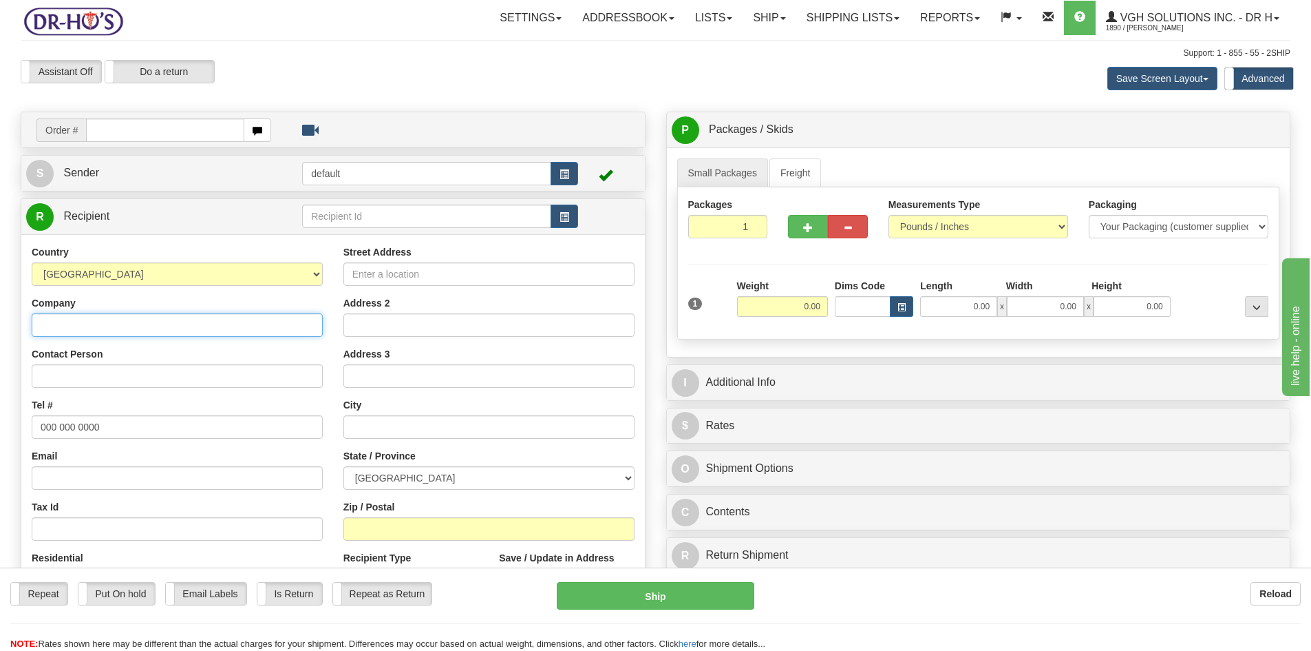
click at [52, 327] on input "Company" at bounding box center [177, 324] width 291 height 23
type input "v"
type input "[PERSON_NAME]"
click at [383, 271] on input "Street Address" at bounding box center [489, 273] width 291 height 23
type input "3206 McCatharty Court"
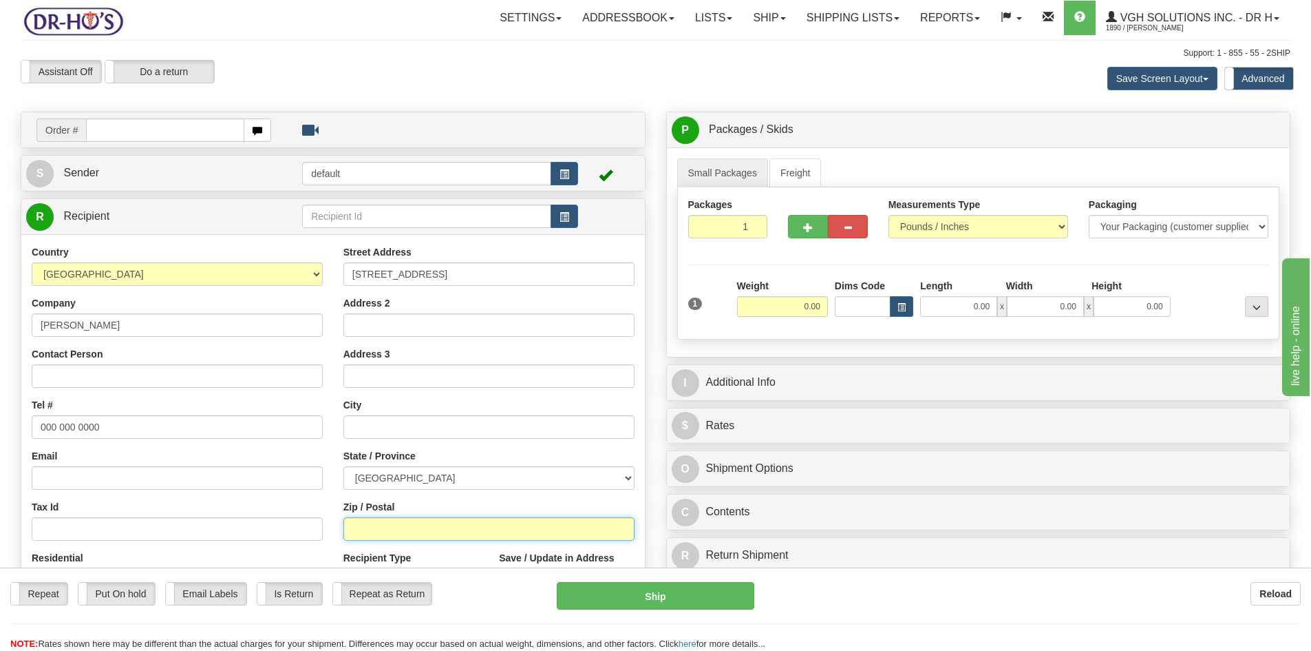
click at [383, 528] on input "Zip / Postal" at bounding box center [489, 528] width 291 height 23
paste input "L4Y 3Z6"
type input "L4Y 3Z6"
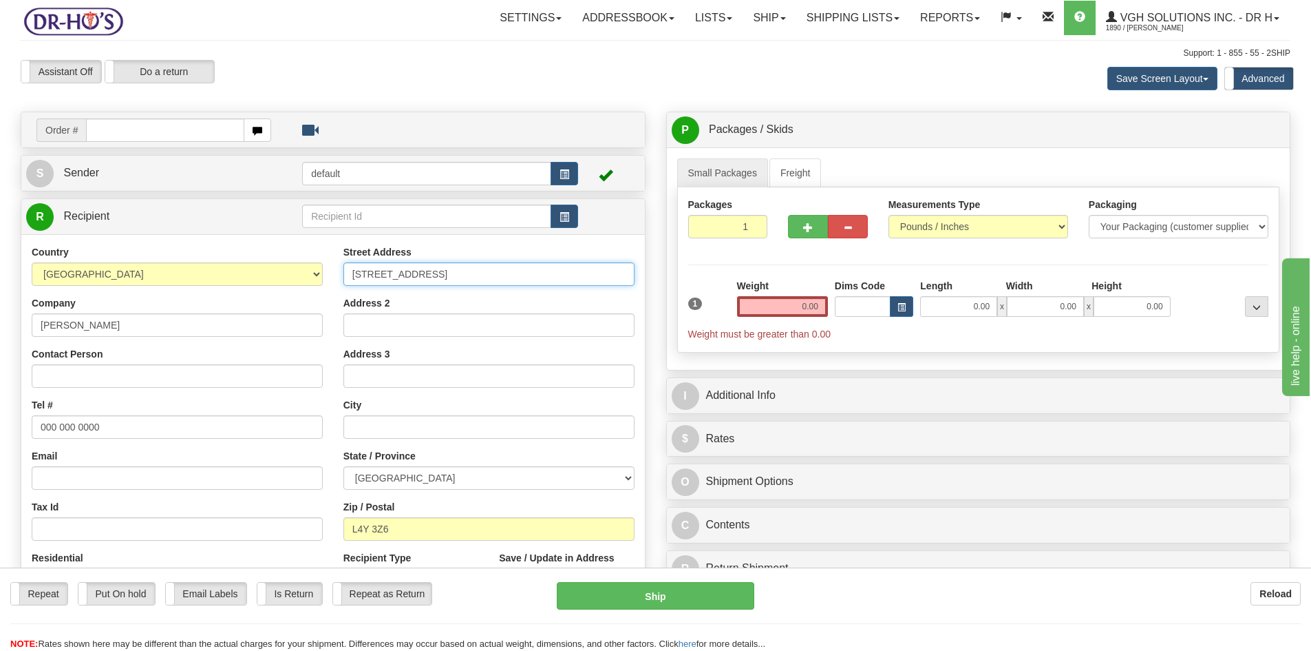
drag, startPoint x: 465, startPoint y: 266, endPoint x: 313, endPoint y: 275, distance: 153.0
click at [313, 275] on div "Country AFGHANISTAN ALAND ISLANDS ALBANIA ALGERIA AMERICAN SAMOA ANDORRA ANGOLA…" at bounding box center [333, 430] width 624 height 370
paste input "CCARTHY CRT"
type input "3206 MCCARTHY CRT"
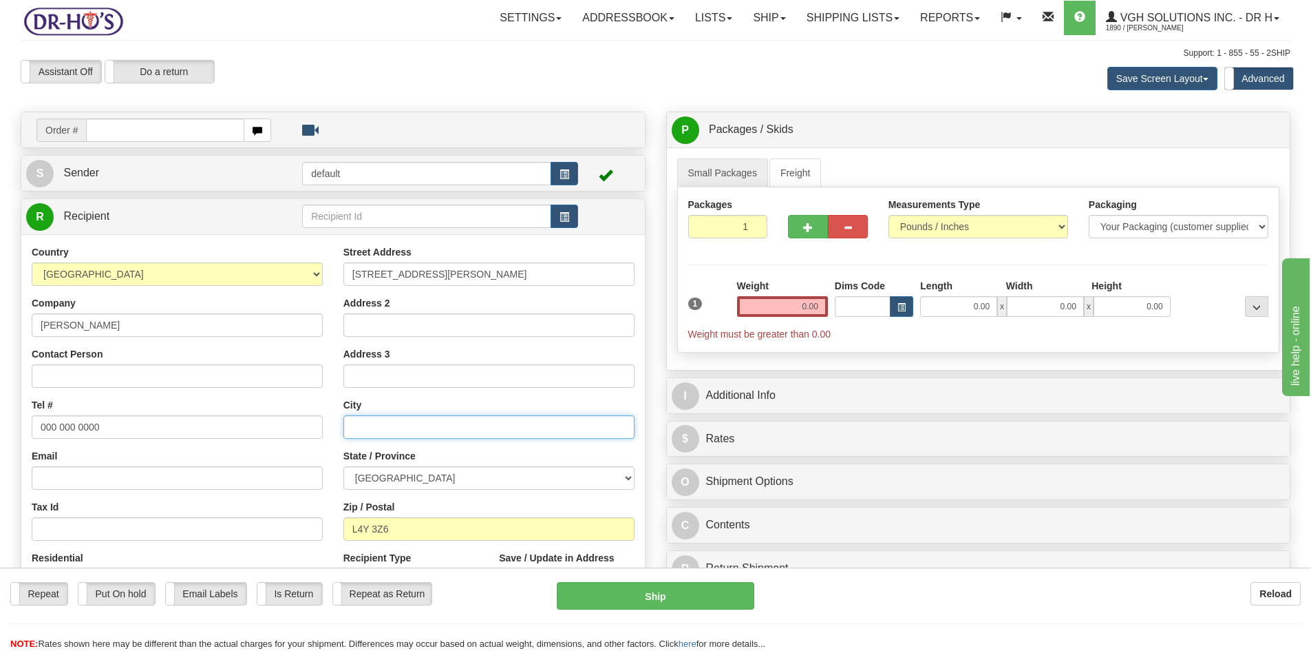
click at [358, 429] on input "text" at bounding box center [489, 426] width 291 height 23
type input "MISSISSAUGA"
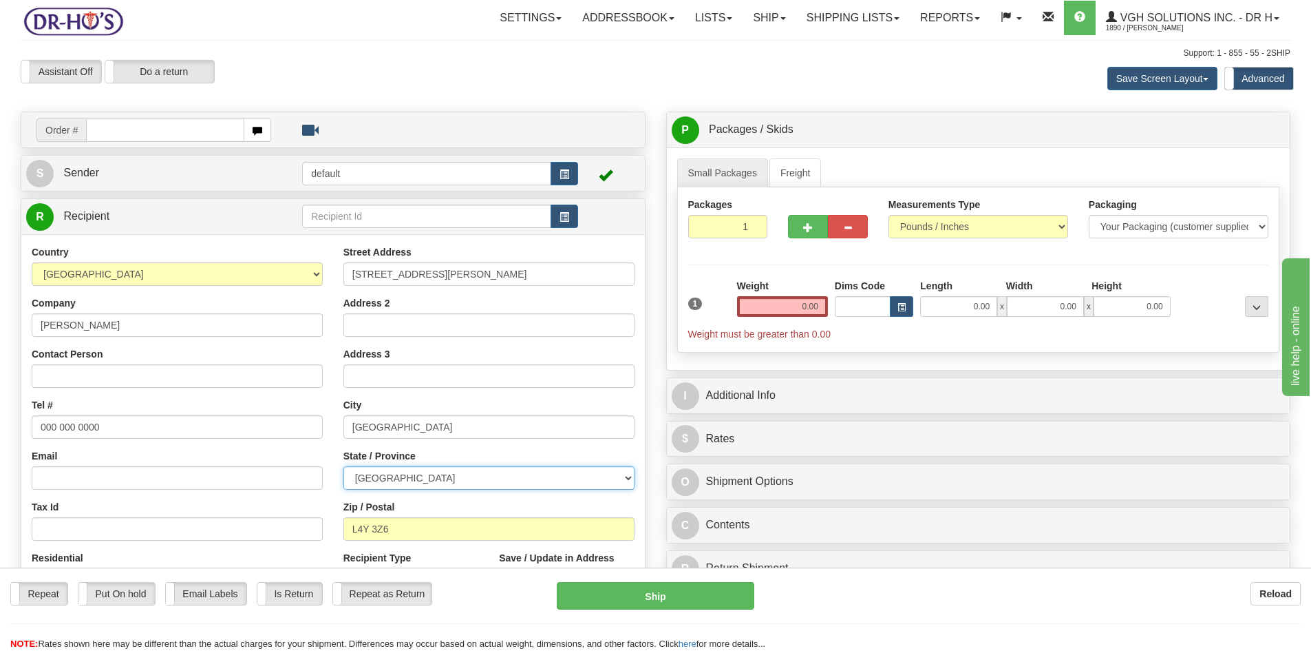
select select "ON"
drag, startPoint x: 797, startPoint y: 308, endPoint x: 885, endPoint y: 308, distance: 88.1
click at [880, 308] on div "1 Weight 0.00 Dims Code 0.00" at bounding box center [979, 310] width 588 height 62
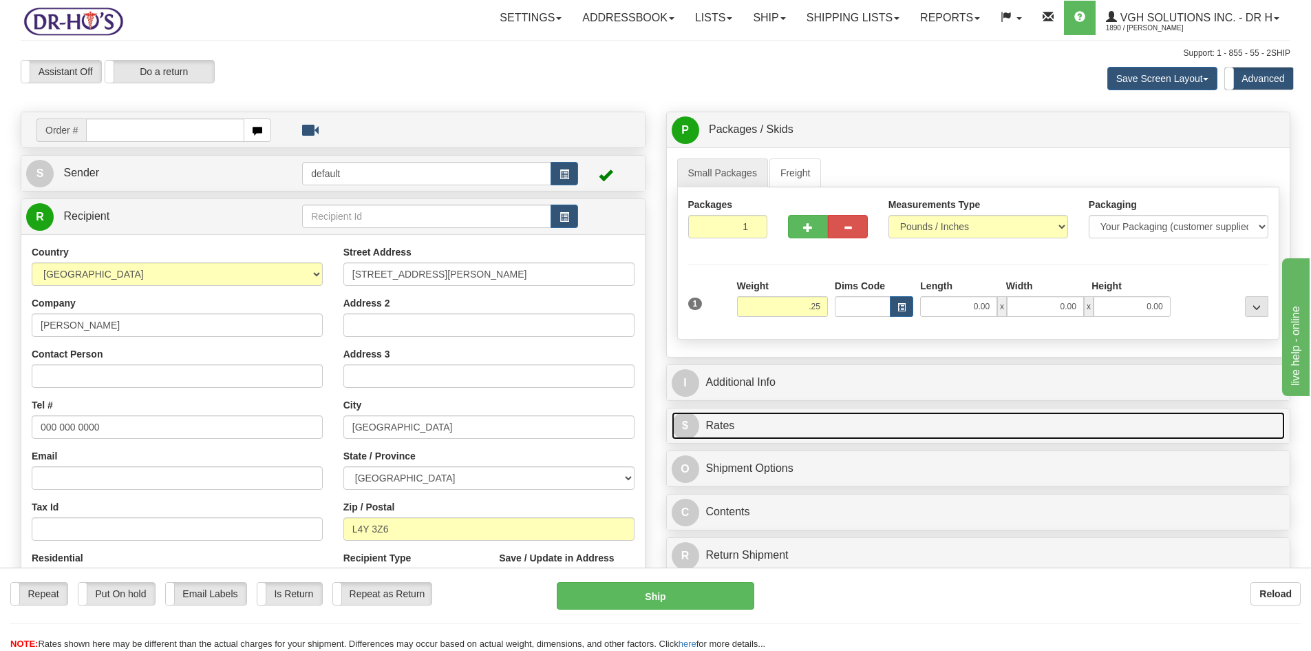
type input "0.25"
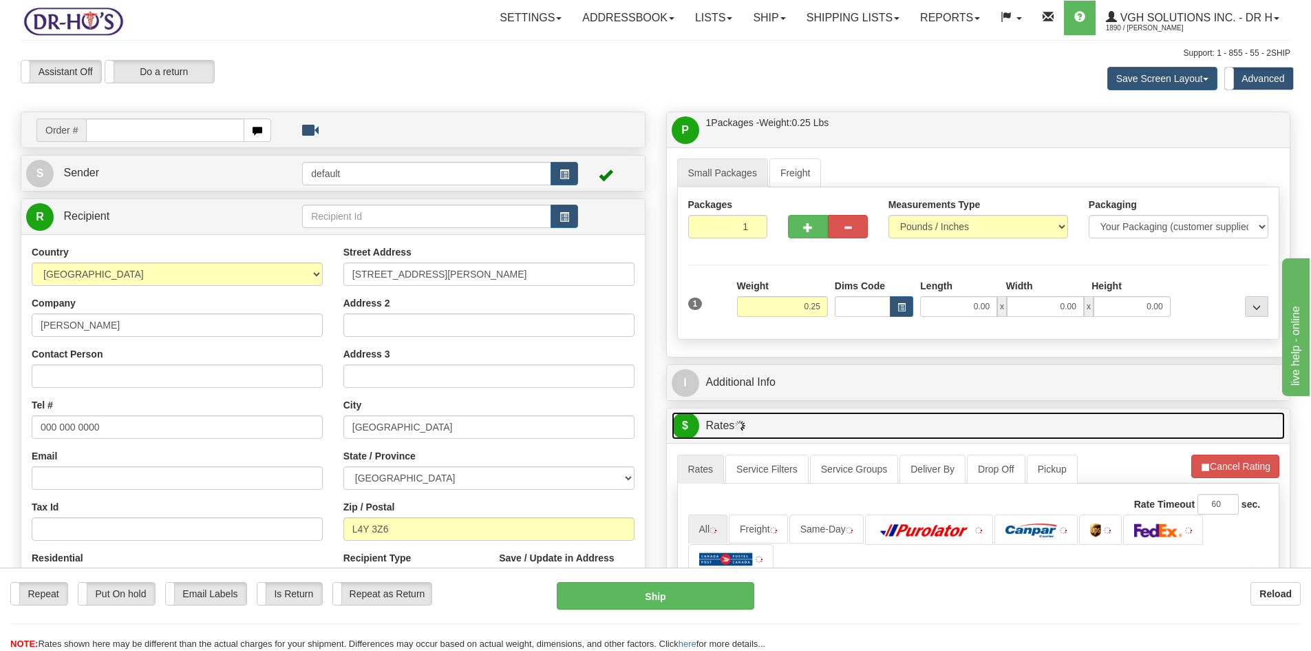
click at [801, 425] on link "$ Rates" at bounding box center [979, 426] width 614 height 28
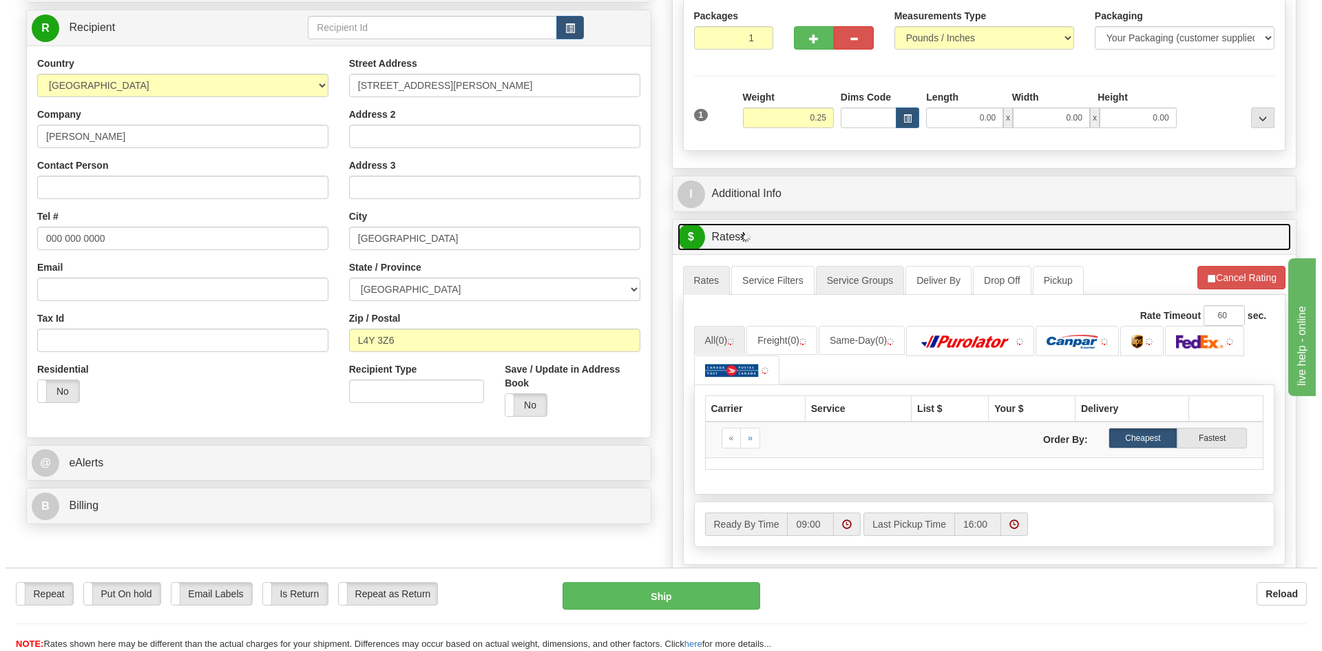
scroll to position [207, 0]
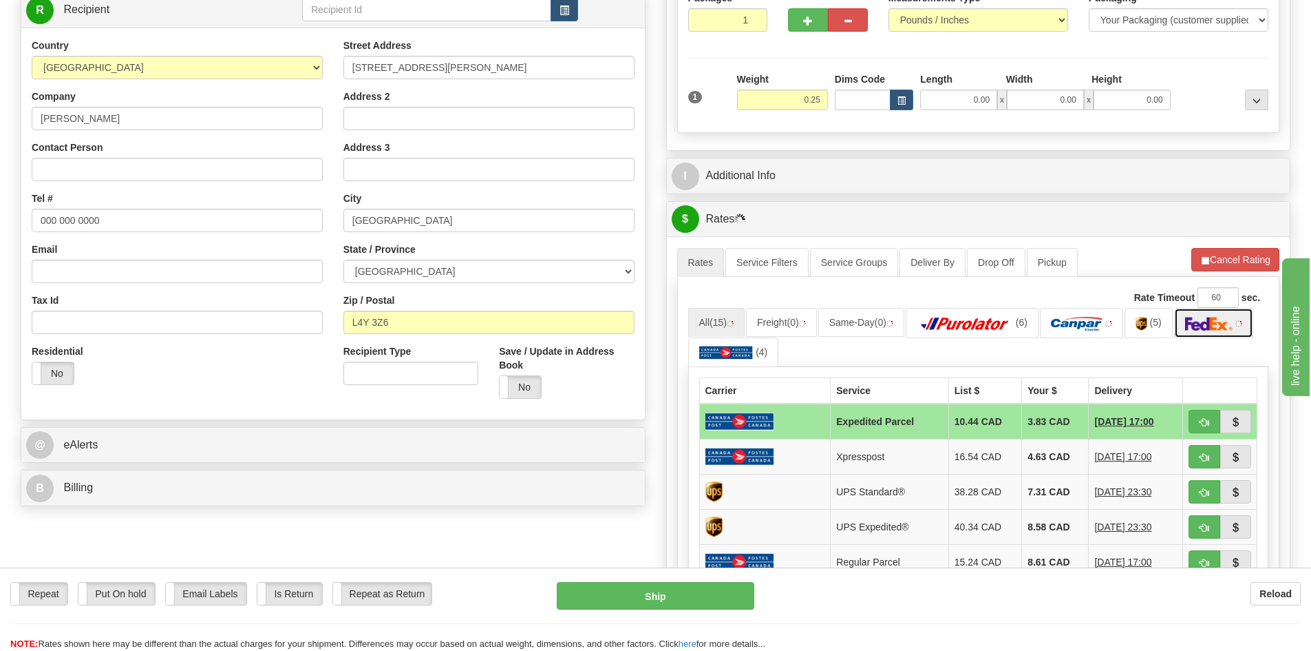
click at [1192, 324] on link at bounding box center [1214, 323] width 80 height 30
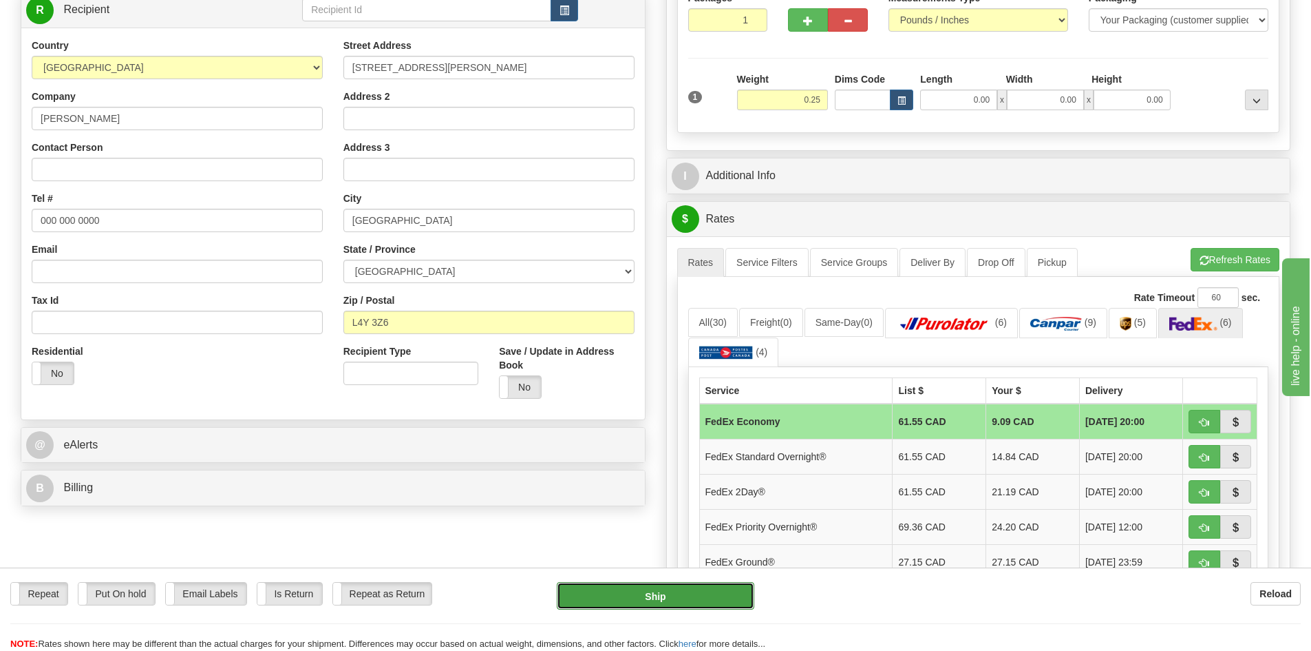
click at [659, 587] on button "Ship" at bounding box center [656, 596] width 198 height 28
type input "20"
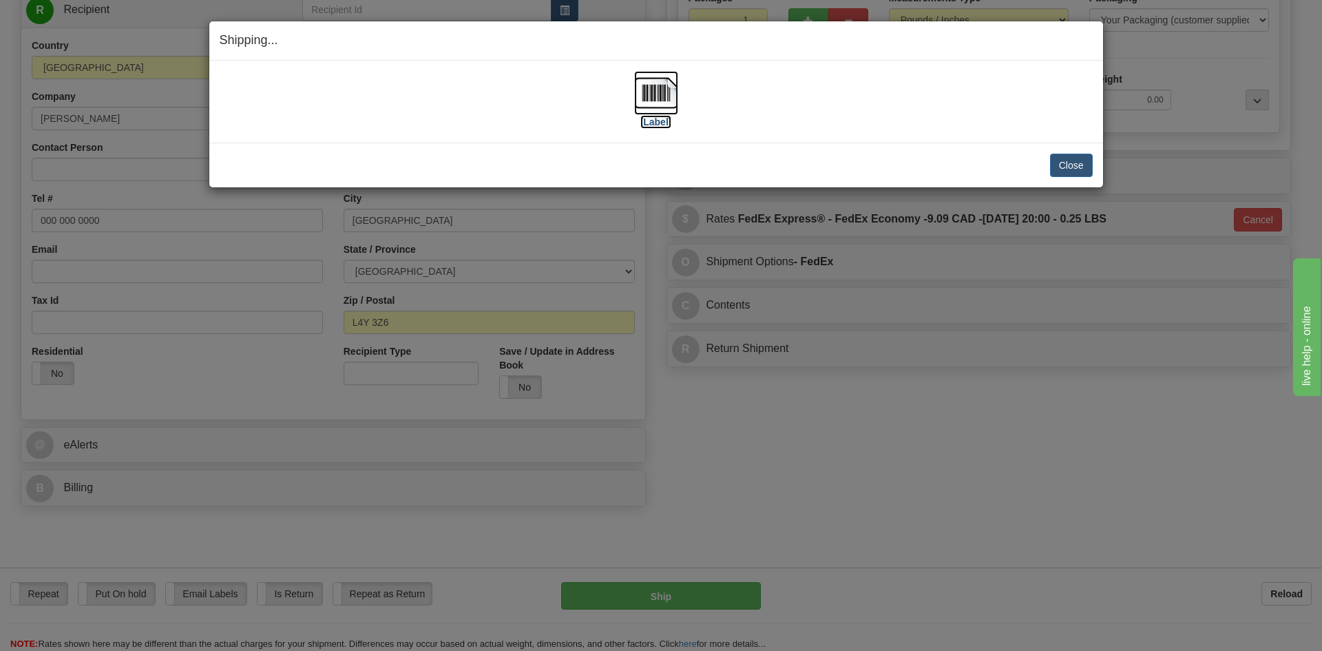
click at [670, 82] on img at bounding box center [656, 93] width 44 height 44
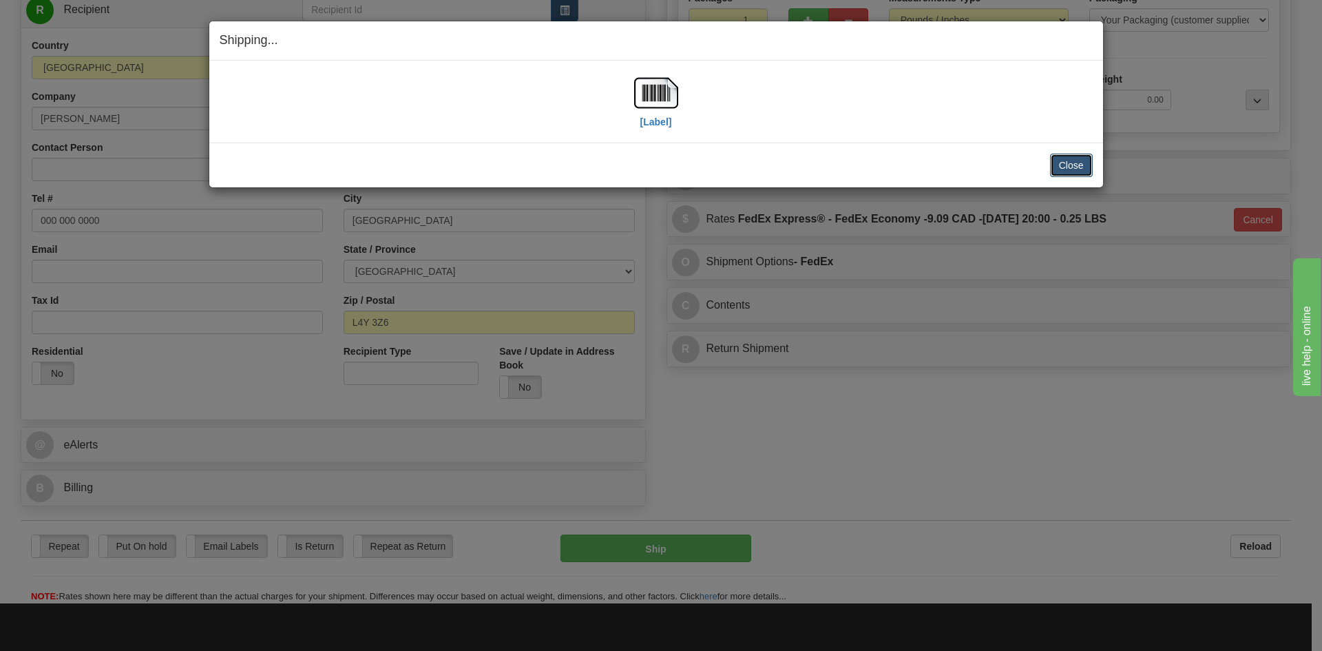
click at [1082, 160] on button "Close" at bounding box center [1071, 165] width 43 height 23
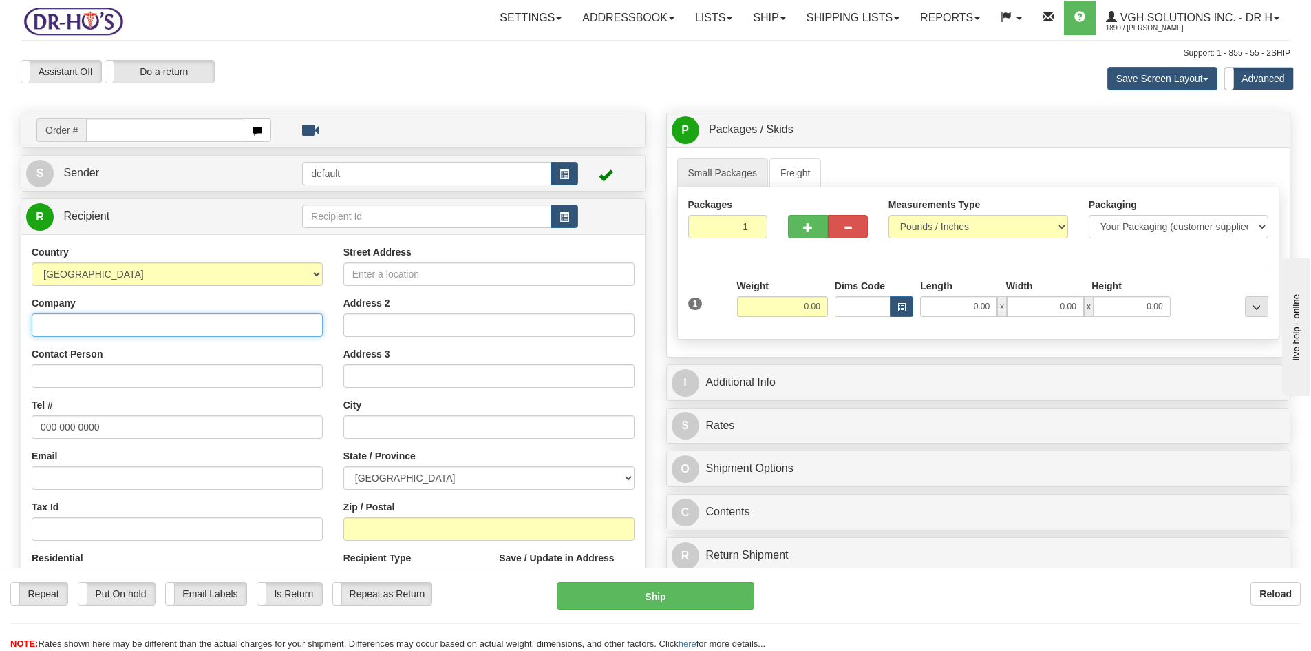
click at [123, 326] on input "Company" at bounding box center [177, 324] width 291 height 23
paste input "COMPLETE FREIGHT SERVICES INC"
type input "COMPLETE FREIGHT SERVICES INC"
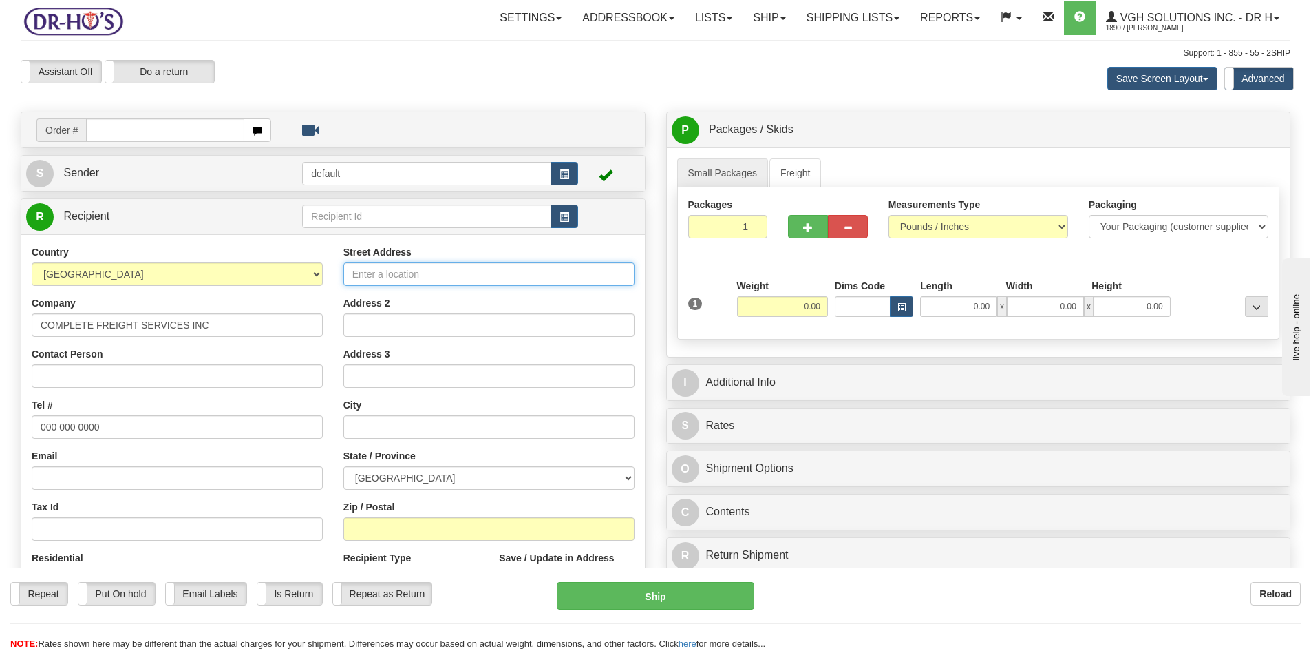
click at [373, 275] on input "Street Address" at bounding box center [489, 273] width 291 height 23
paste input "[STREET_ADDRESS]"
type input "[STREET_ADDRESS]"
click at [359, 531] on input "Zip / Postal" at bounding box center [489, 528] width 291 height 23
paste input "L6R1Z7"
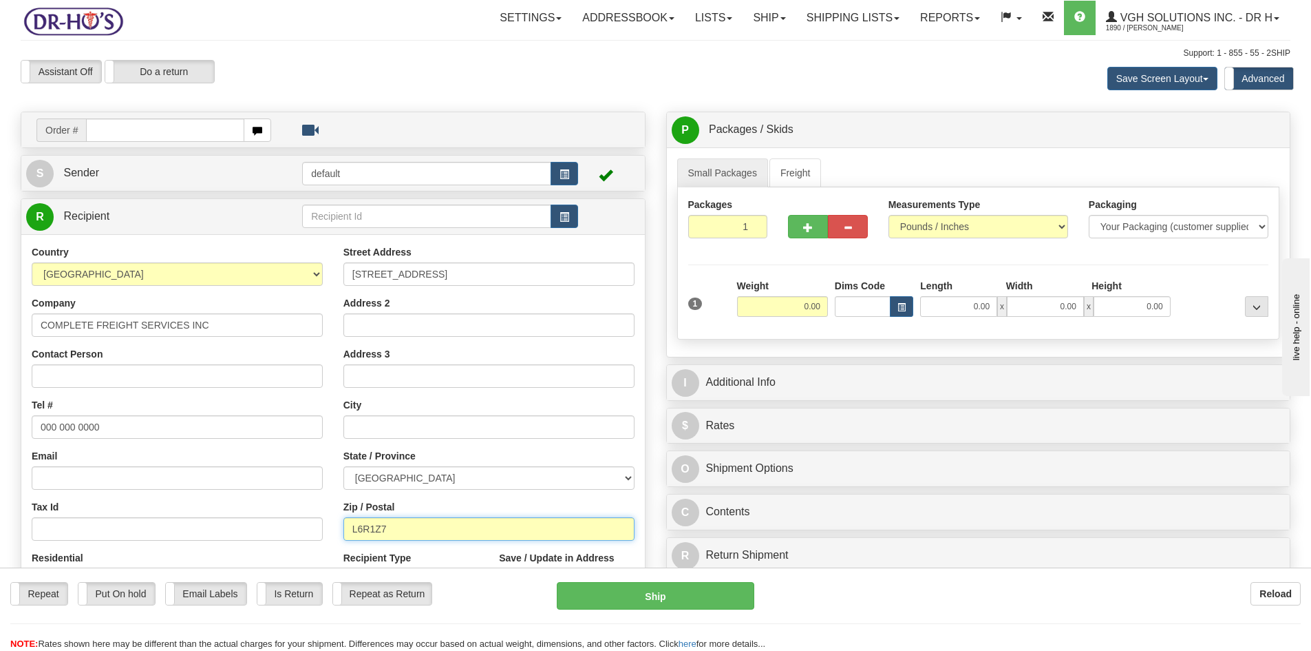
type input "L6R1Z7"
click at [379, 430] on input "text" at bounding box center [489, 426] width 291 height 23
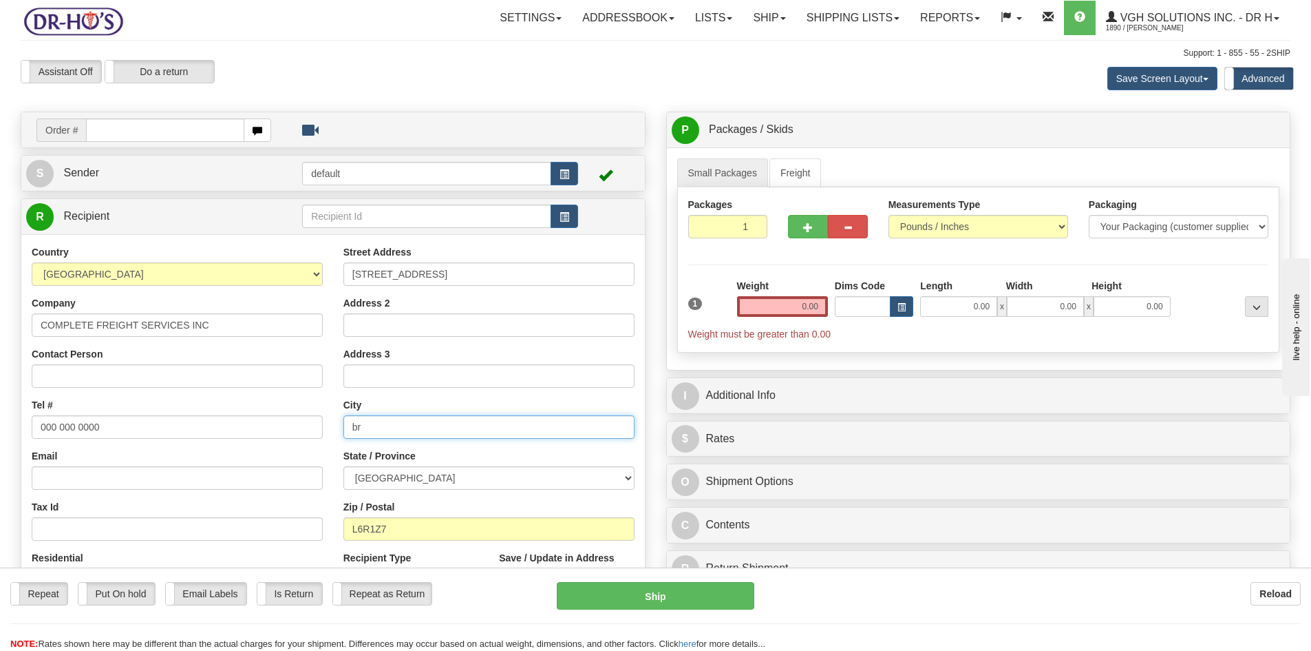
type input "b"
type input "Brampton"
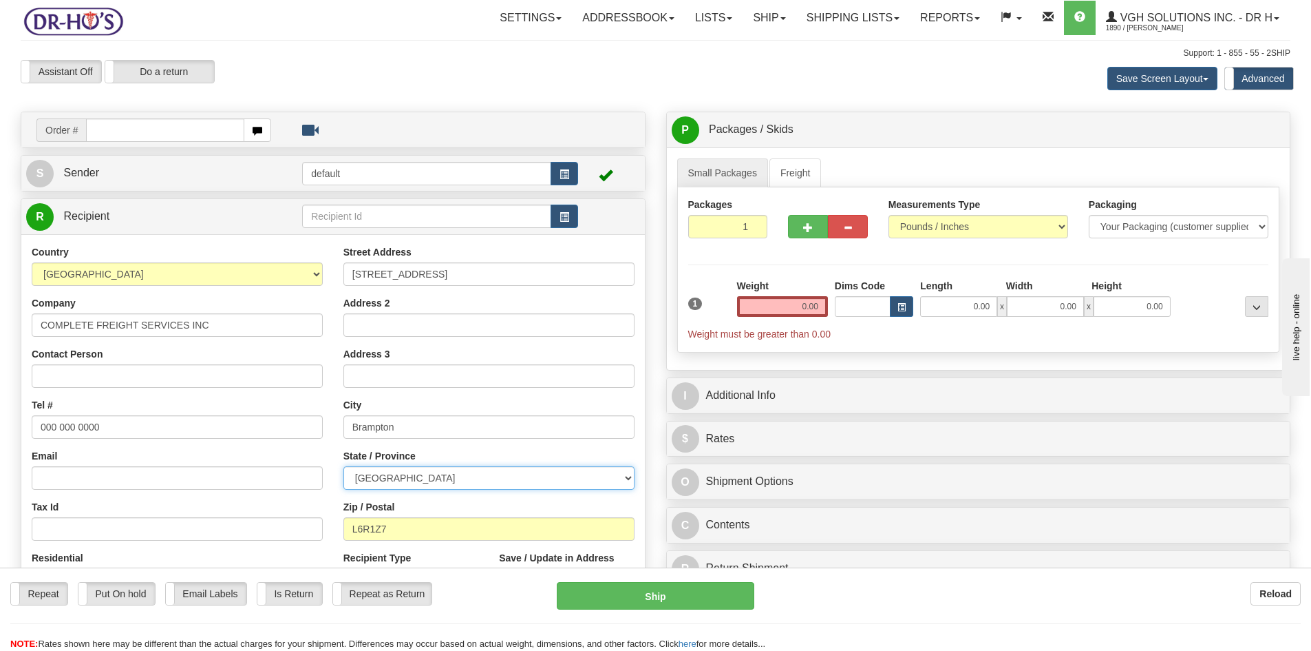
select select "ON"
drag, startPoint x: 792, startPoint y: 308, endPoint x: 868, endPoint y: 306, distance: 76.4
click at [858, 306] on div "1 Weight 0.00 Dims Code 0.00" at bounding box center [979, 310] width 588 height 62
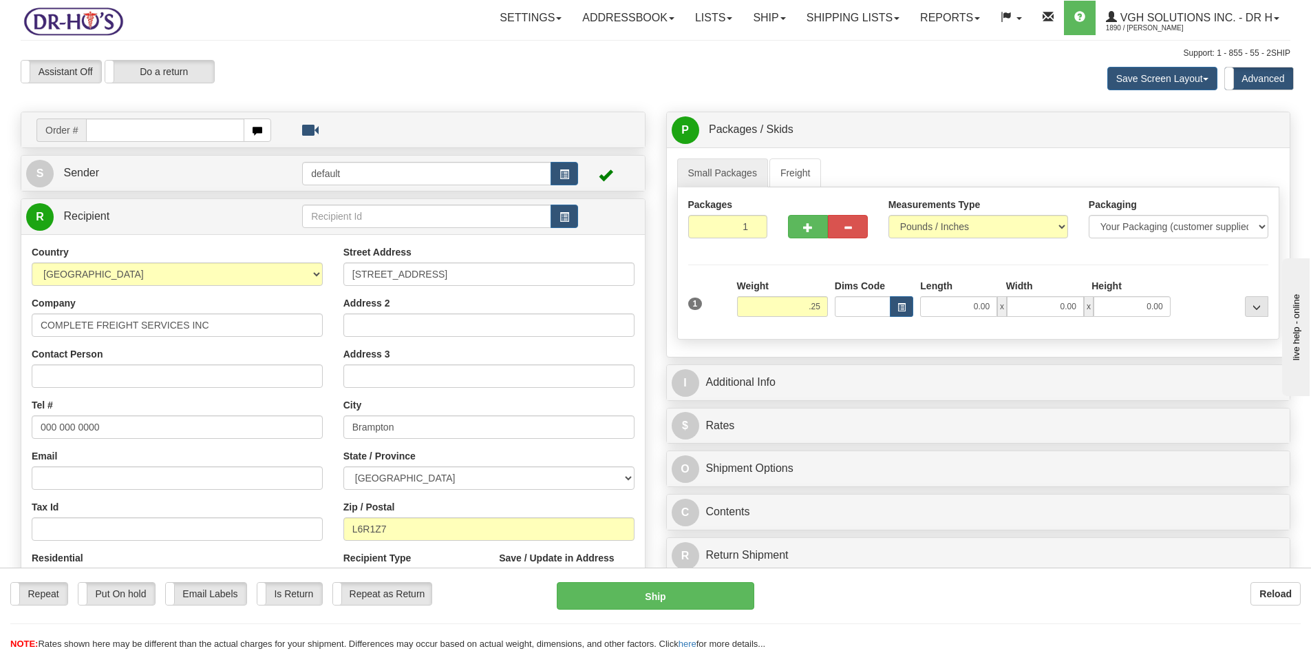
type input "0.25"
click at [714, 316] on div "1 Weight 0.25 Dims Code 0.00" at bounding box center [979, 303] width 588 height 49
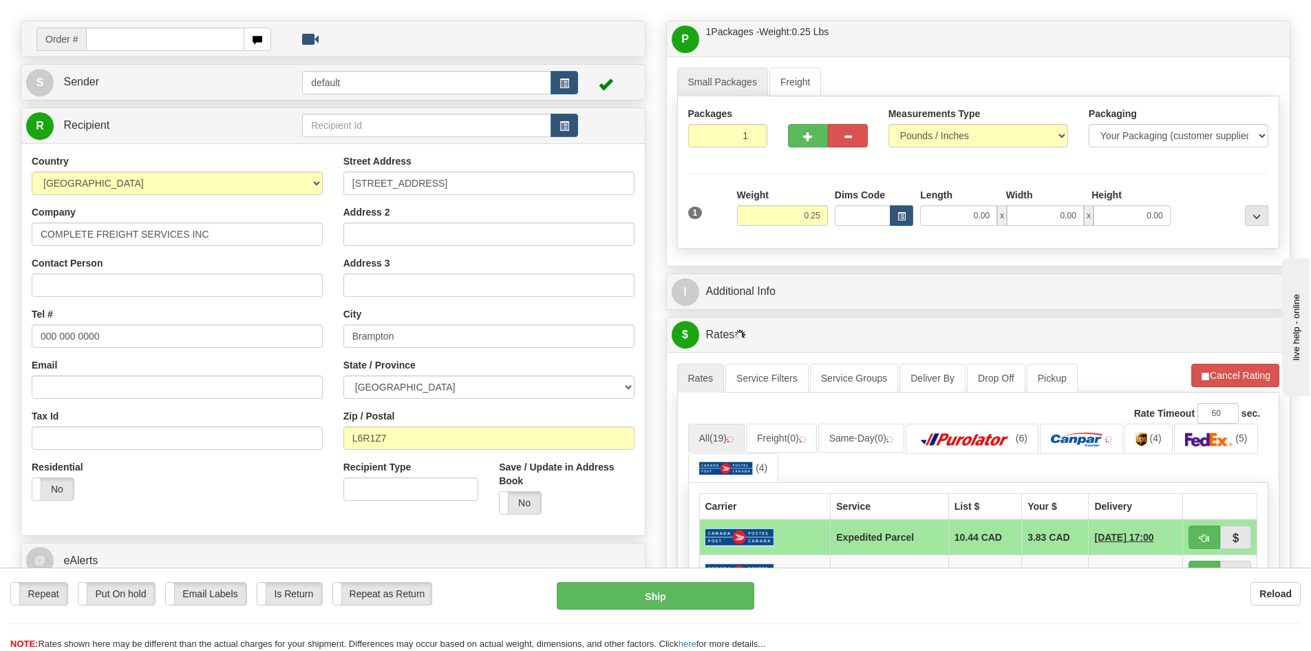
scroll to position [69, 0]
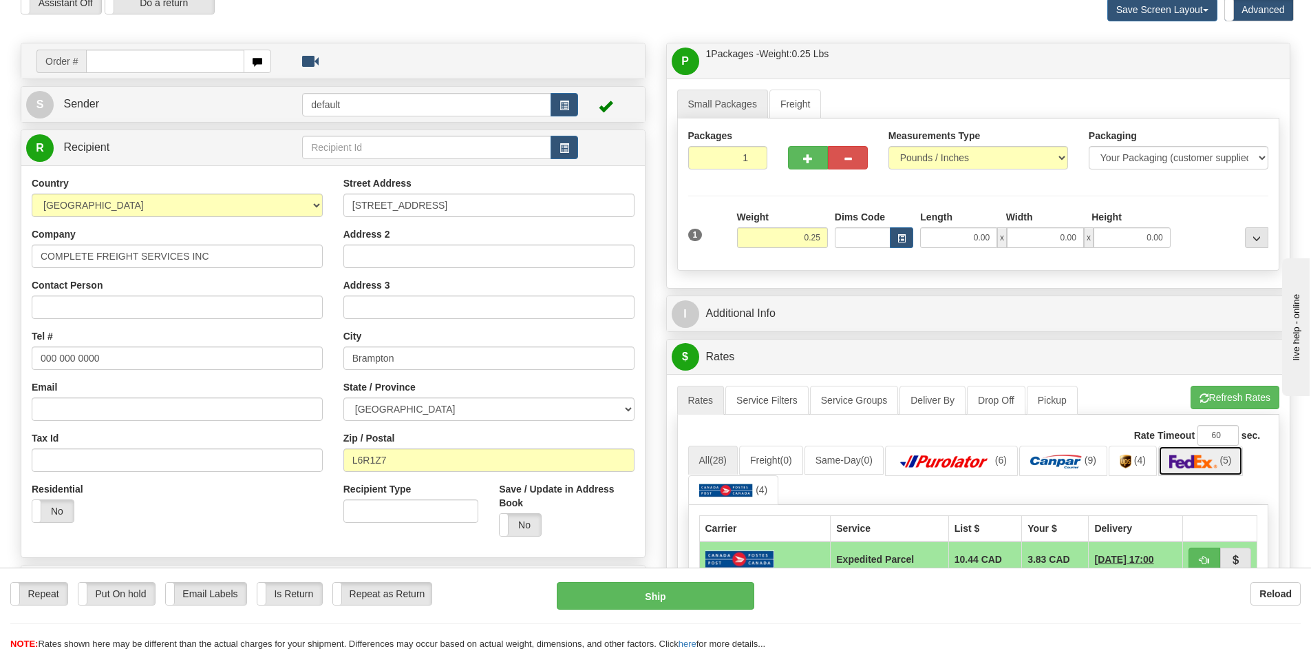
click at [1196, 458] on img at bounding box center [1194, 461] width 48 height 14
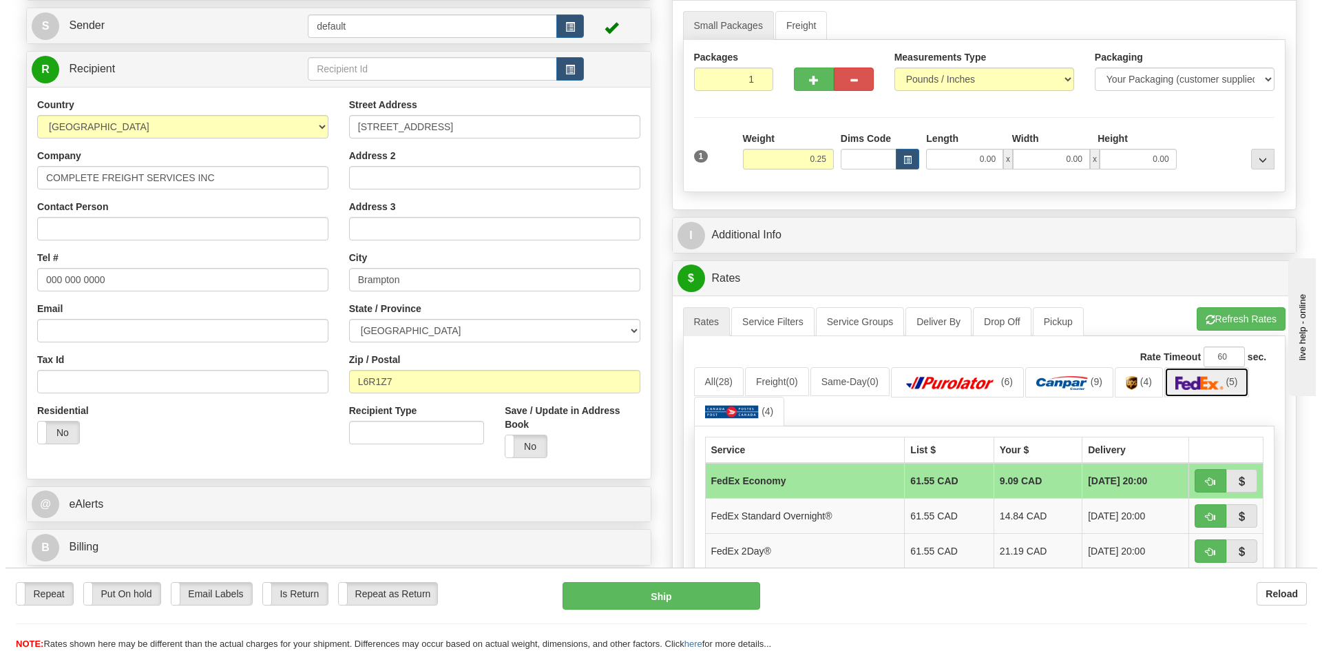
scroll to position [275, 0]
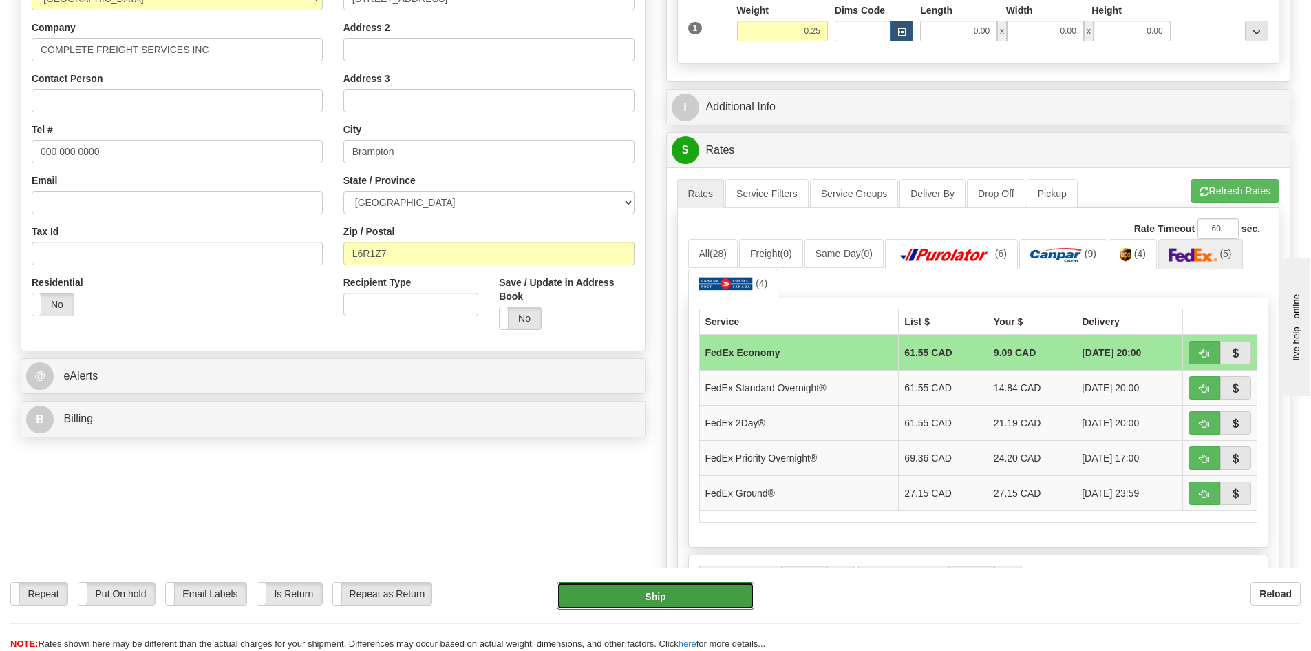
click at [649, 594] on button "Ship" at bounding box center [656, 596] width 198 height 28
type input "20"
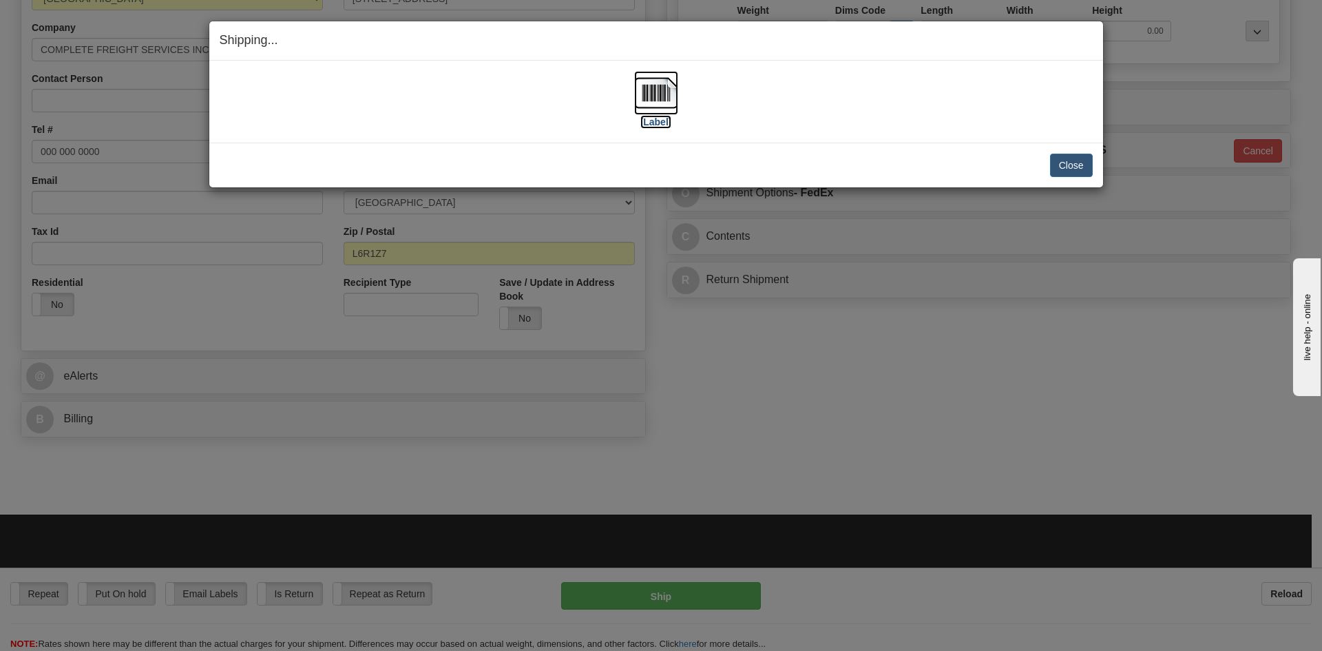
click at [655, 96] on img at bounding box center [656, 93] width 44 height 44
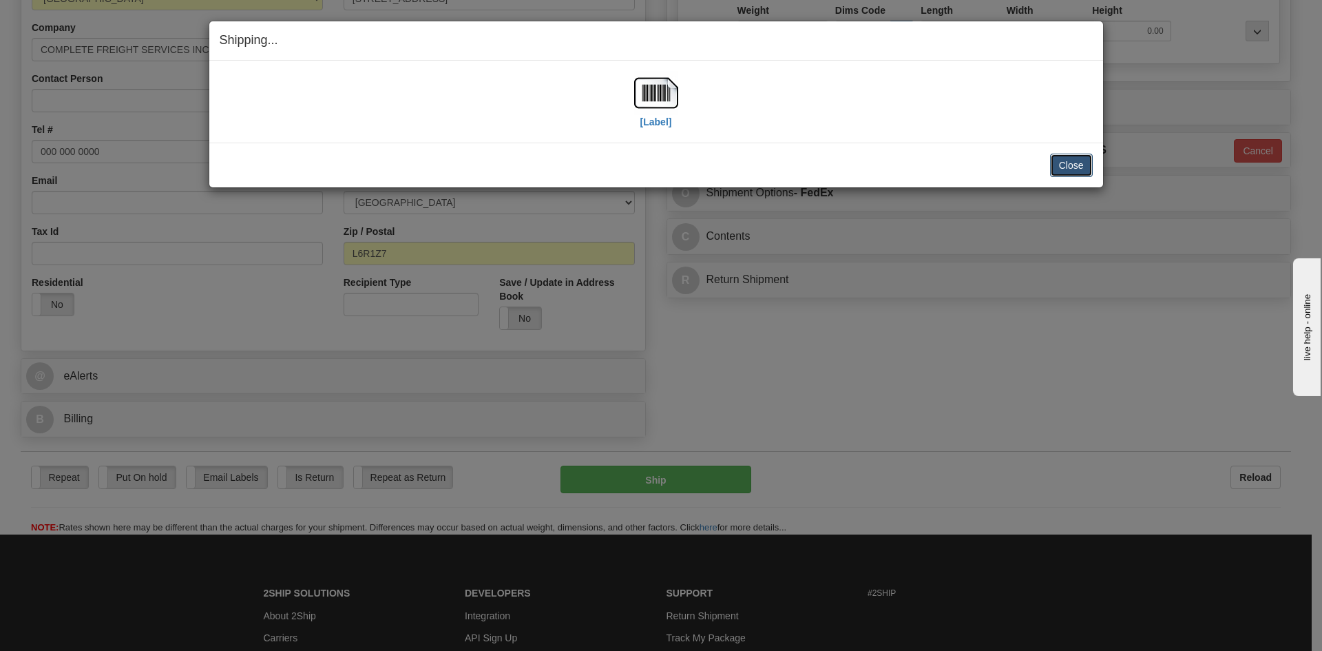
click at [1070, 160] on button "Close" at bounding box center [1071, 165] width 43 height 23
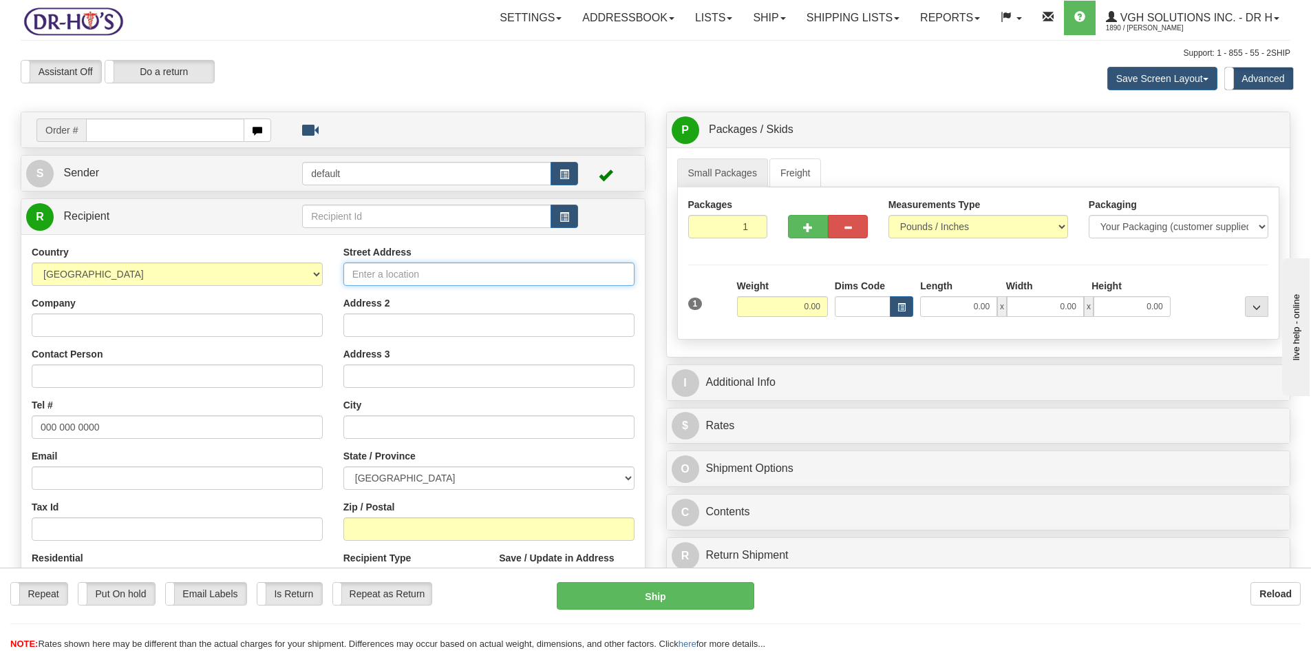
click at [361, 270] on input "Street Address" at bounding box center [489, 273] width 291 height 23
paste input "[STREET_ADDRESS][PERSON_NAME]"
type input "[STREET_ADDRESS][PERSON_NAME]"
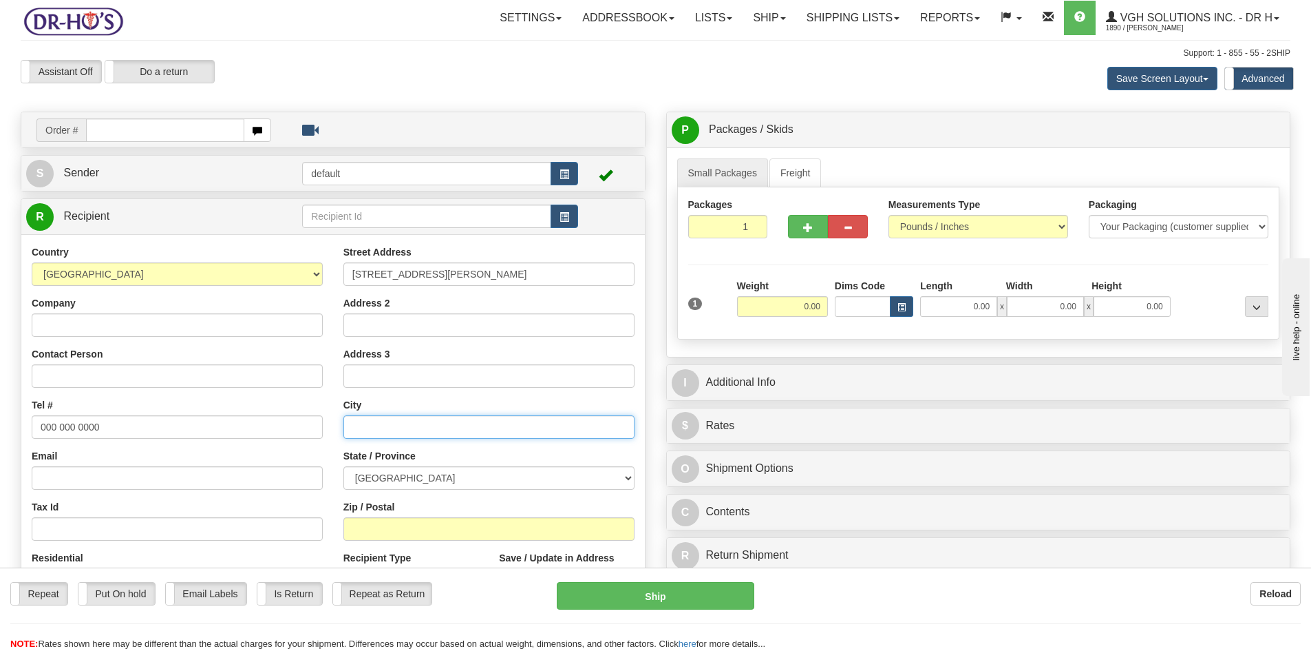
click at [403, 430] on input "text" at bounding box center [489, 426] width 291 height 23
paste input "[GEOGRAPHIC_DATA]"
type input "[GEOGRAPHIC_DATA]"
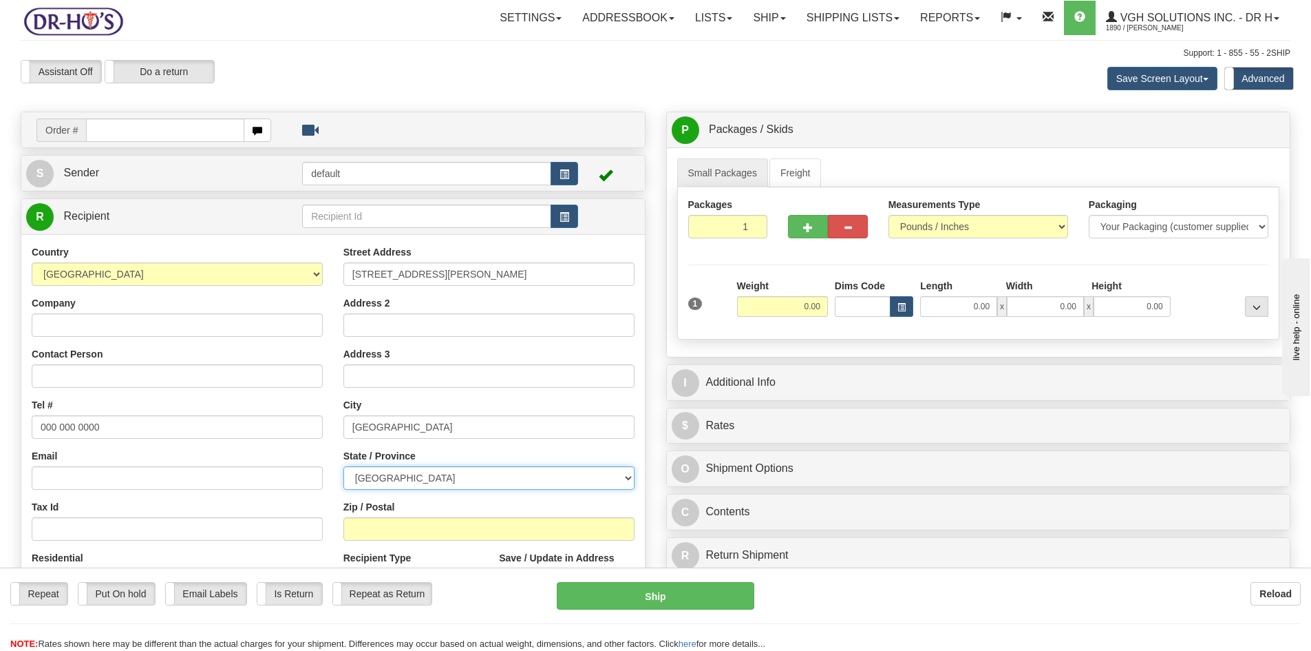
click at [419, 479] on select "[GEOGRAPHIC_DATA] [GEOGRAPHIC_DATA] [GEOGRAPHIC_DATA] [GEOGRAPHIC_DATA] [GEOGRA…" at bounding box center [489, 477] width 291 height 23
select select "ON"
click at [344, 466] on select "[GEOGRAPHIC_DATA] [GEOGRAPHIC_DATA] [GEOGRAPHIC_DATA] [GEOGRAPHIC_DATA] [GEOGRA…" at bounding box center [489, 477] width 291 height 23
click at [430, 530] on input "Zip / Postal" at bounding box center [489, 528] width 291 height 23
paste input "L4B 3K3"
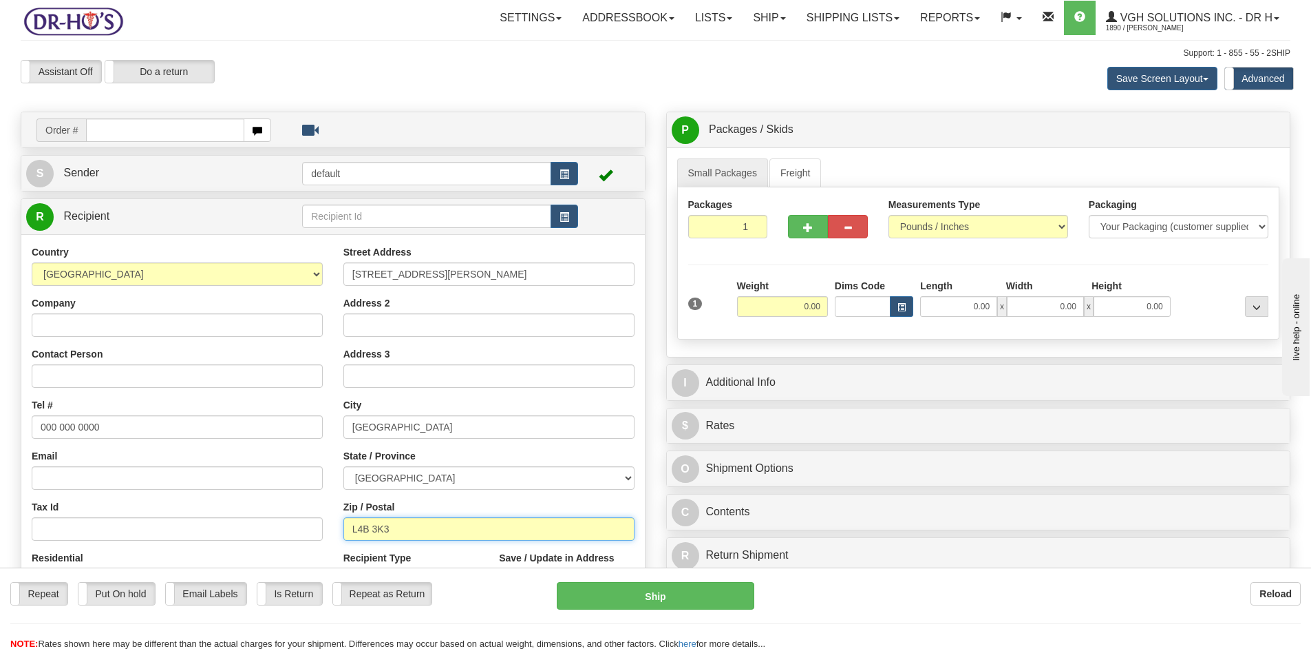
type input "L4B 3K3"
click at [82, 329] on input "Company" at bounding box center [177, 324] width 291 height 23
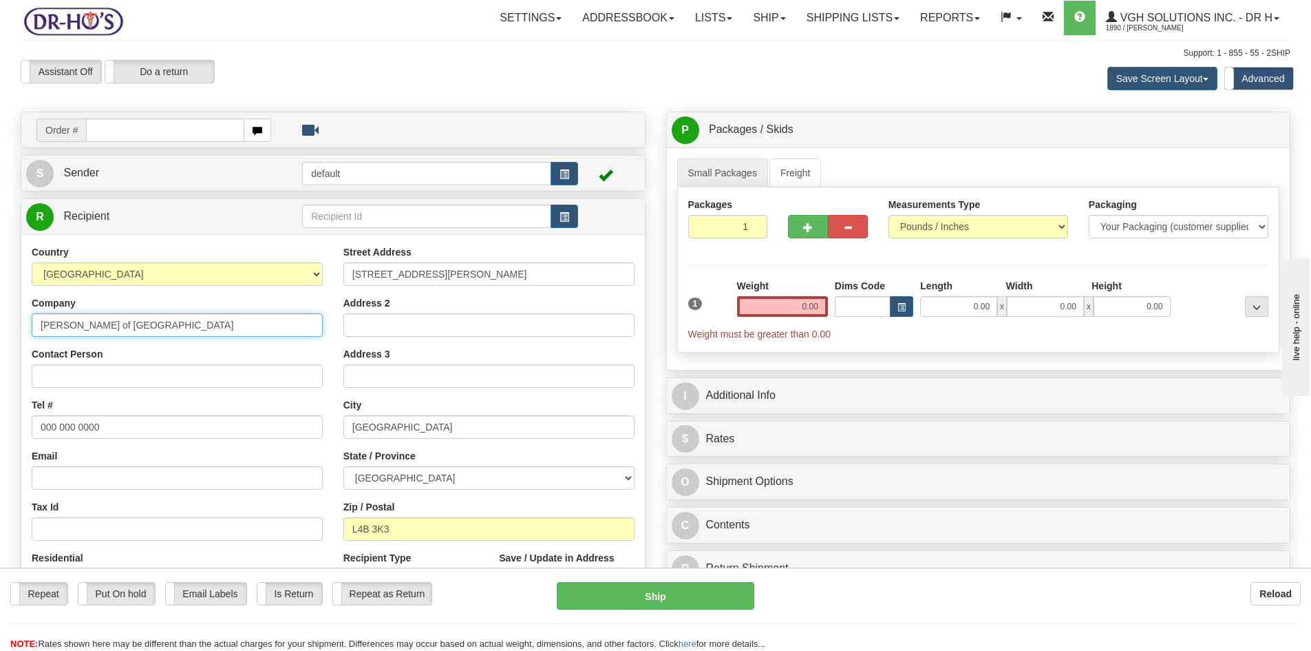
type input "[PERSON_NAME] of [GEOGRAPHIC_DATA]"
drag, startPoint x: 797, startPoint y: 302, endPoint x: 881, endPoint y: 306, distance: 84.1
click at [870, 304] on div "1 Weight 0.00 Dims Code 0.00" at bounding box center [979, 310] width 588 height 62
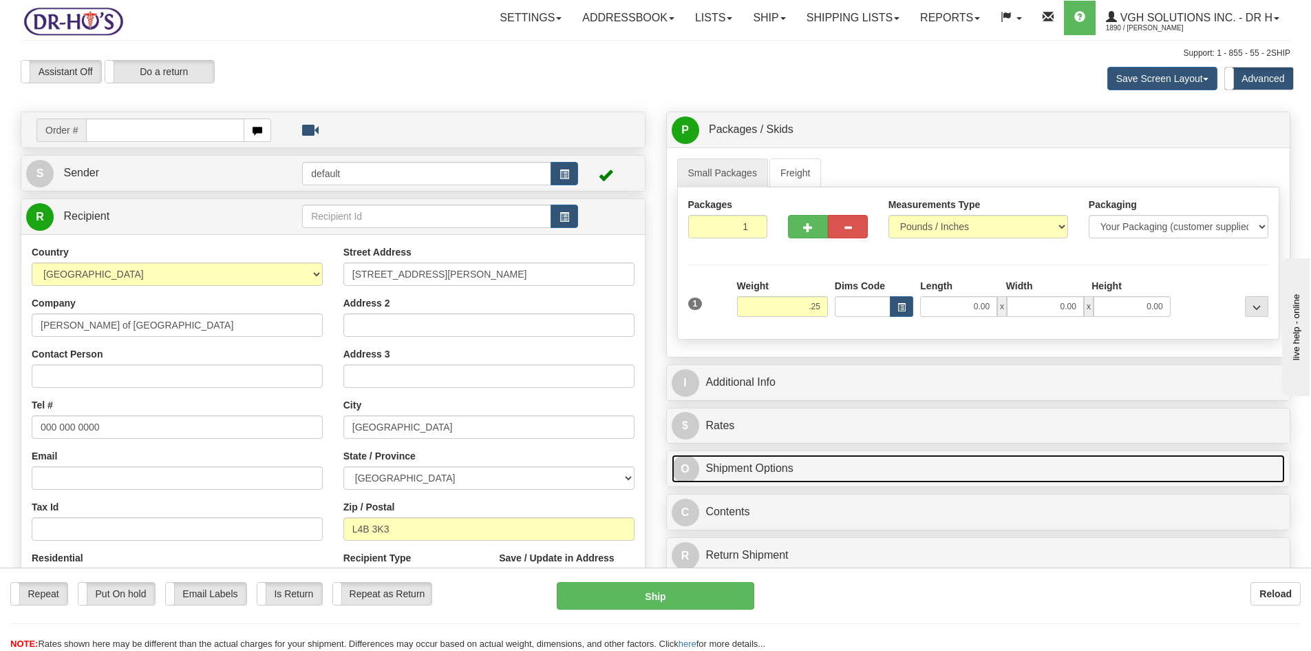
type input "0.25"
click at [908, 464] on div "P Packages / Skids 1 Packages - Weight: 0.00 Lbs 1 Skids - Weight: NaN Lbs Ship…" at bounding box center [979, 346] width 646 height 469
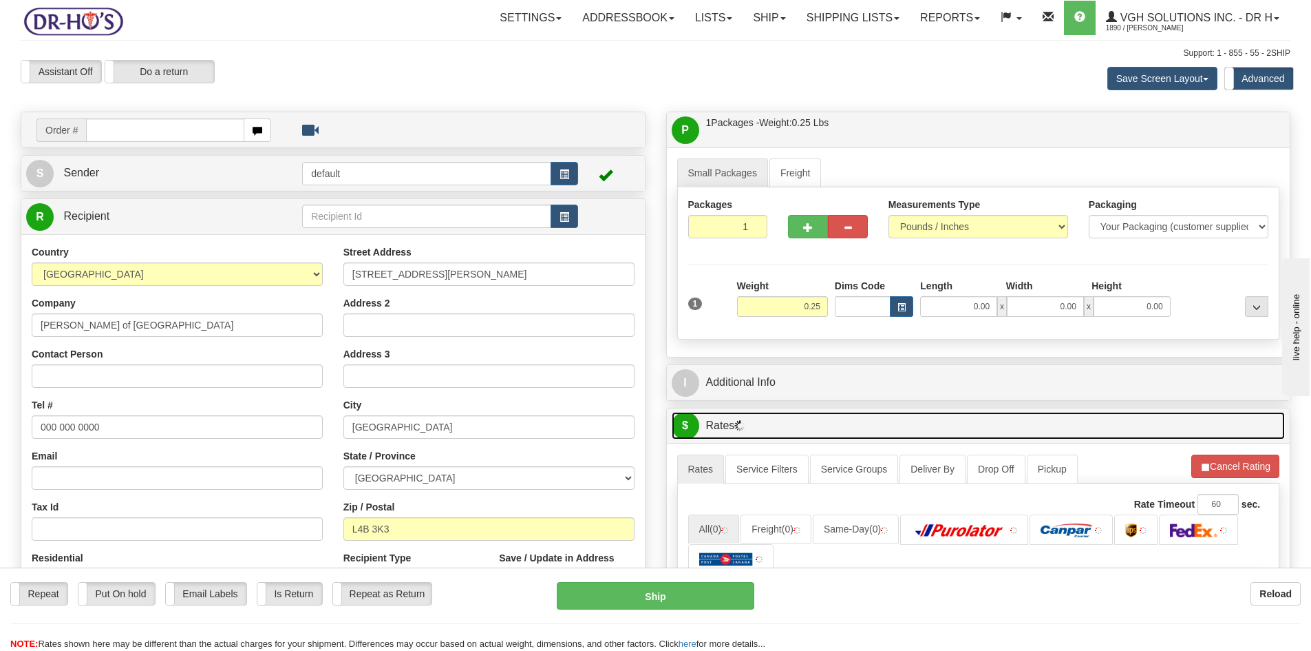
click at [894, 427] on link "$ Rates" at bounding box center [979, 426] width 614 height 28
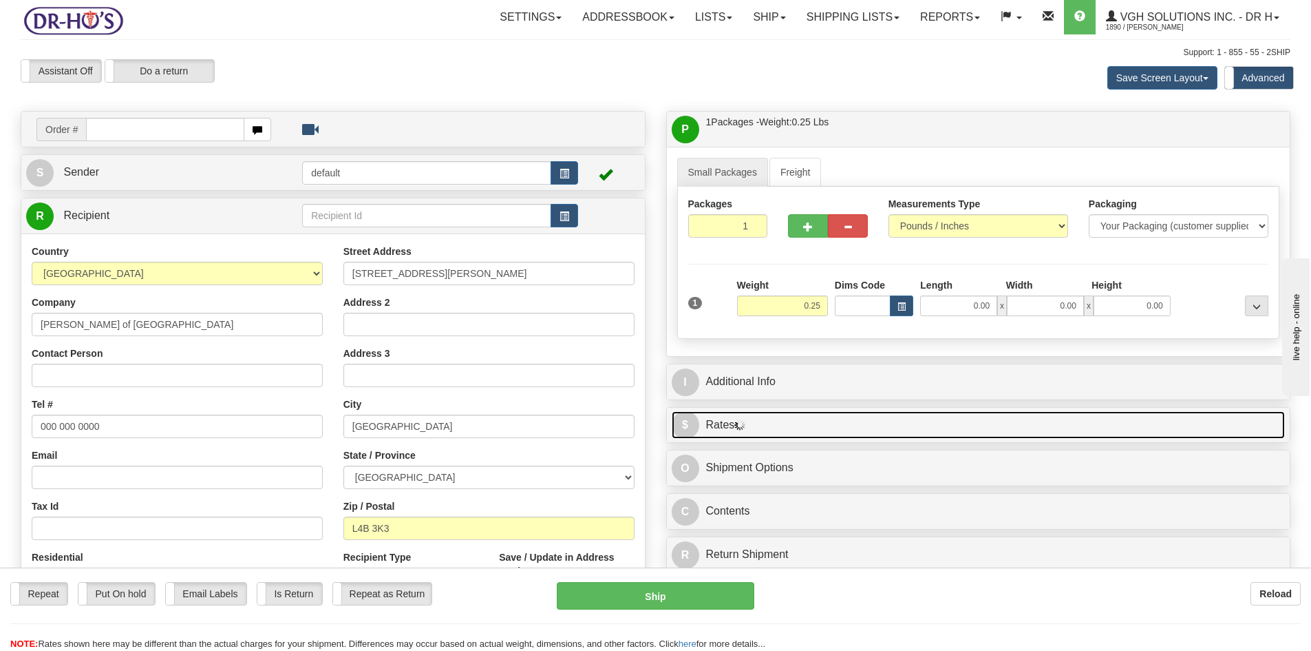
scroll to position [69, 0]
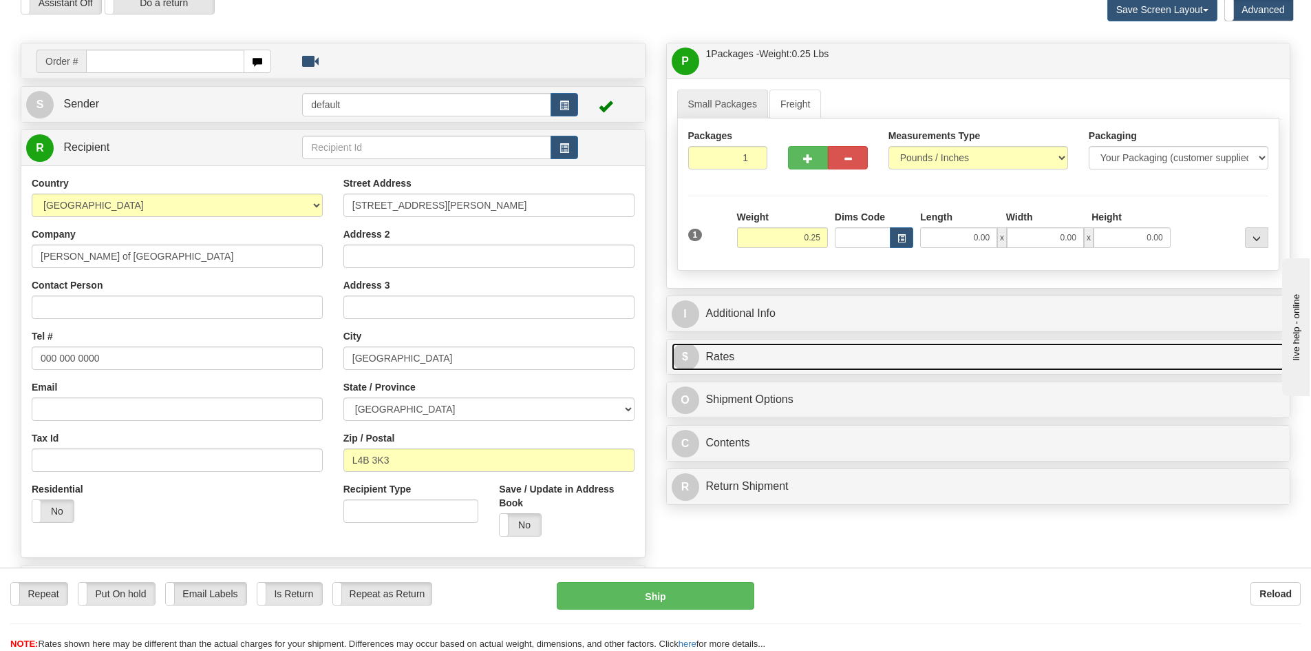
click at [820, 357] on link "$ Rates" at bounding box center [979, 357] width 614 height 28
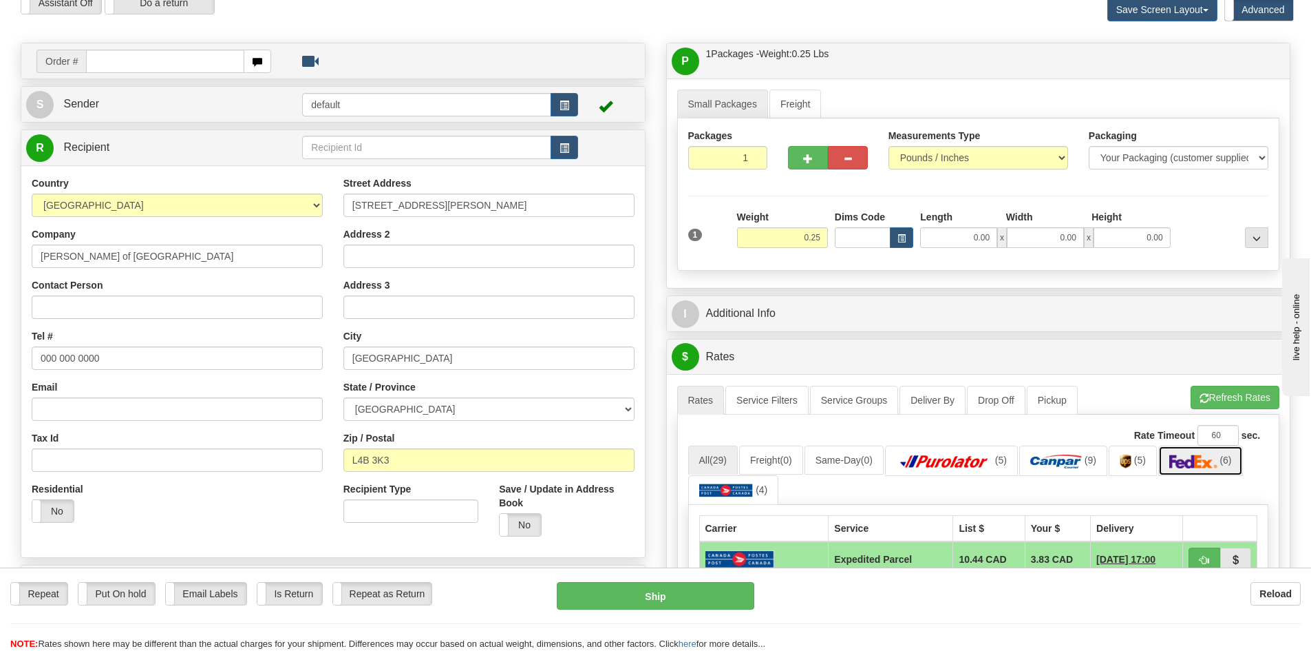
click at [1203, 462] on img at bounding box center [1194, 461] width 48 height 14
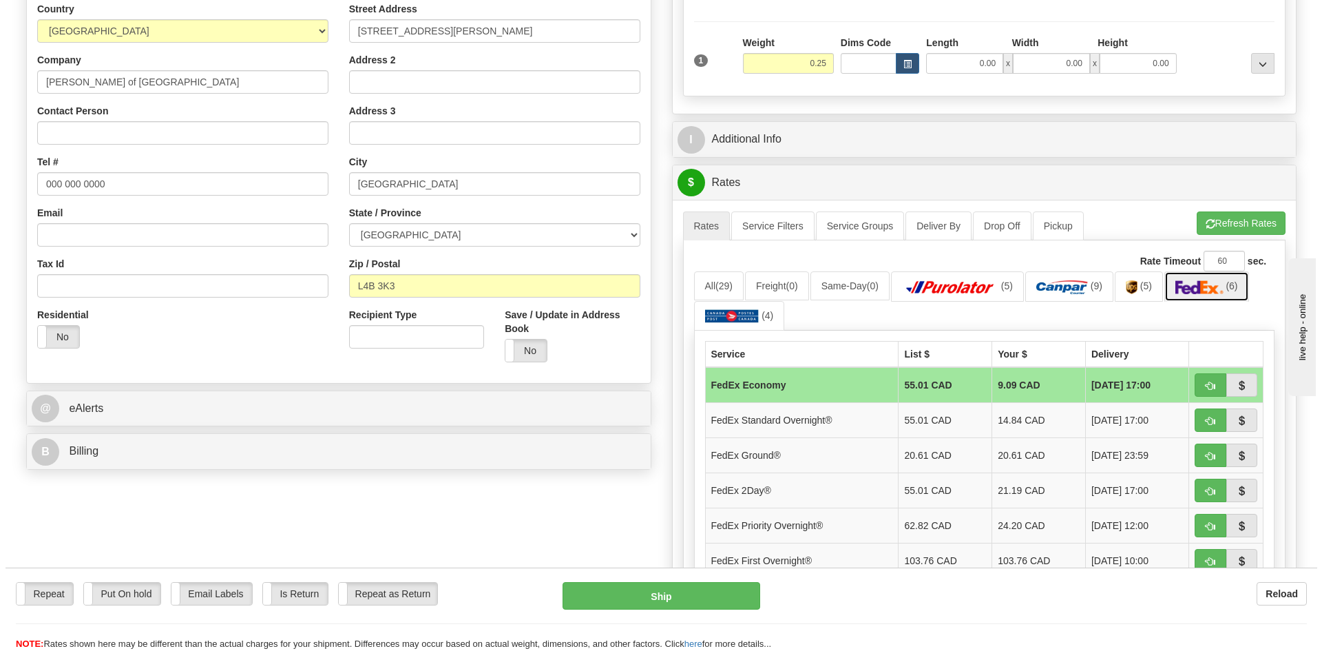
scroll to position [275, 0]
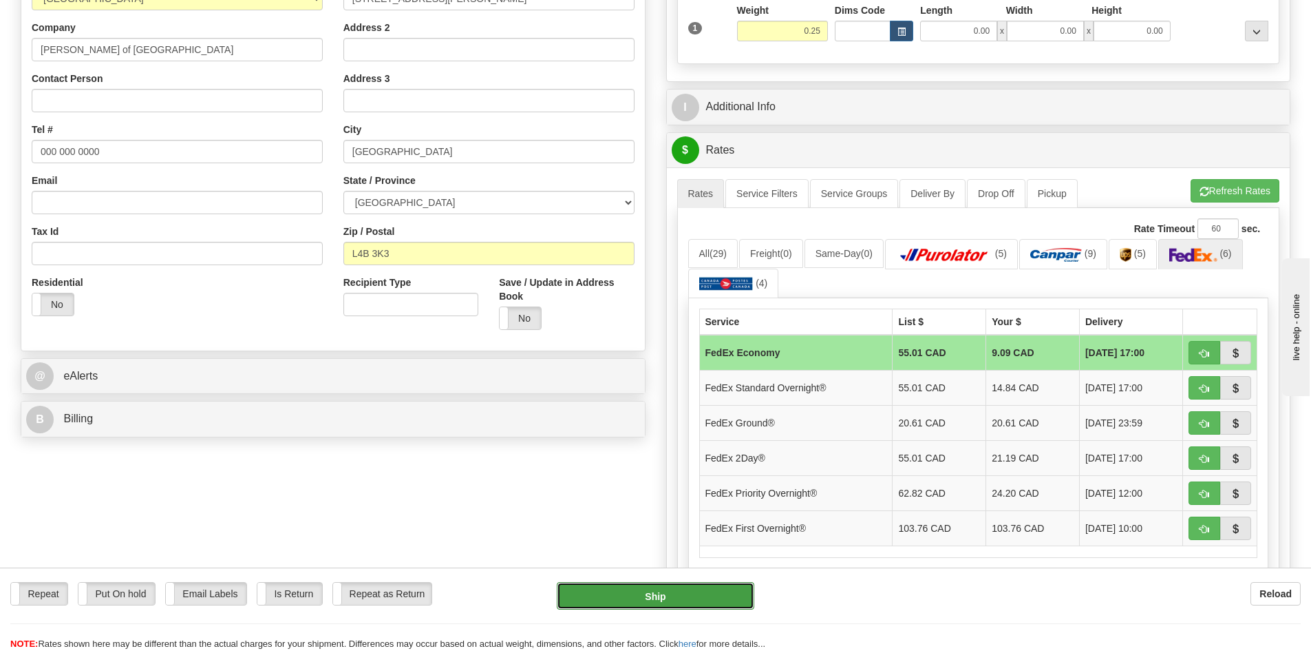
click at [666, 597] on button "Ship" at bounding box center [656, 596] width 198 height 28
type input "20"
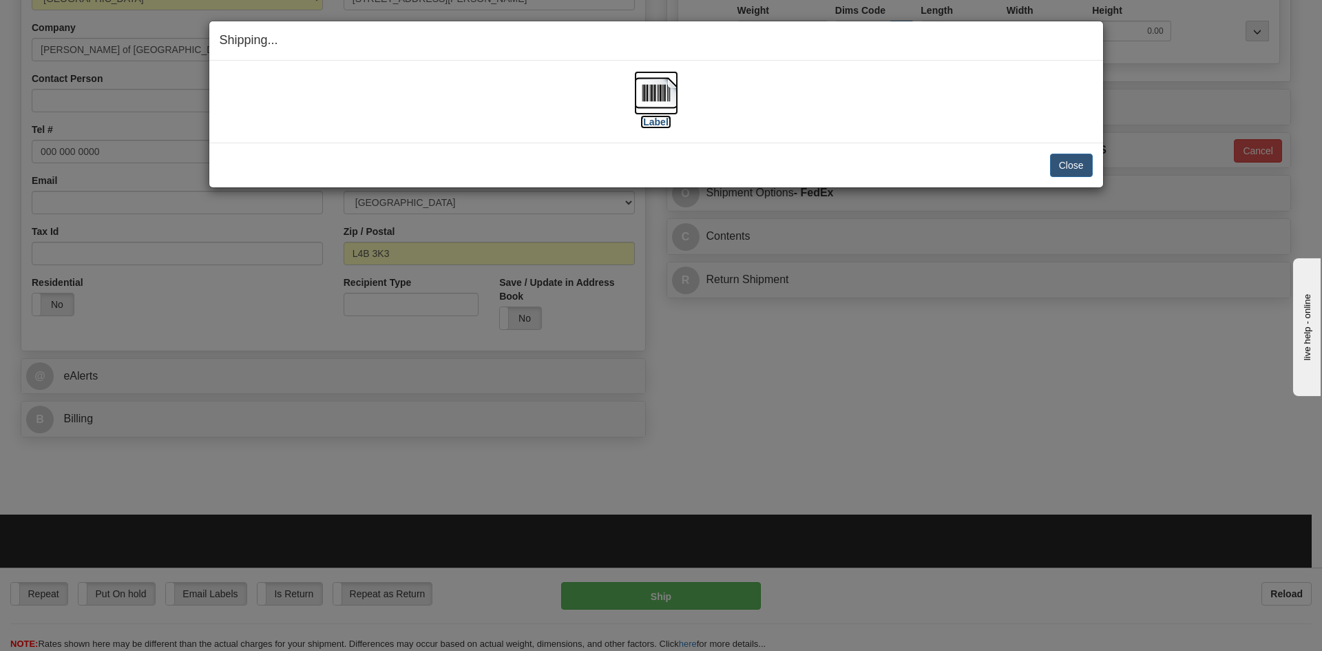
click at [655, 93] on img at bounding box center [656, 93] width 44 height 44
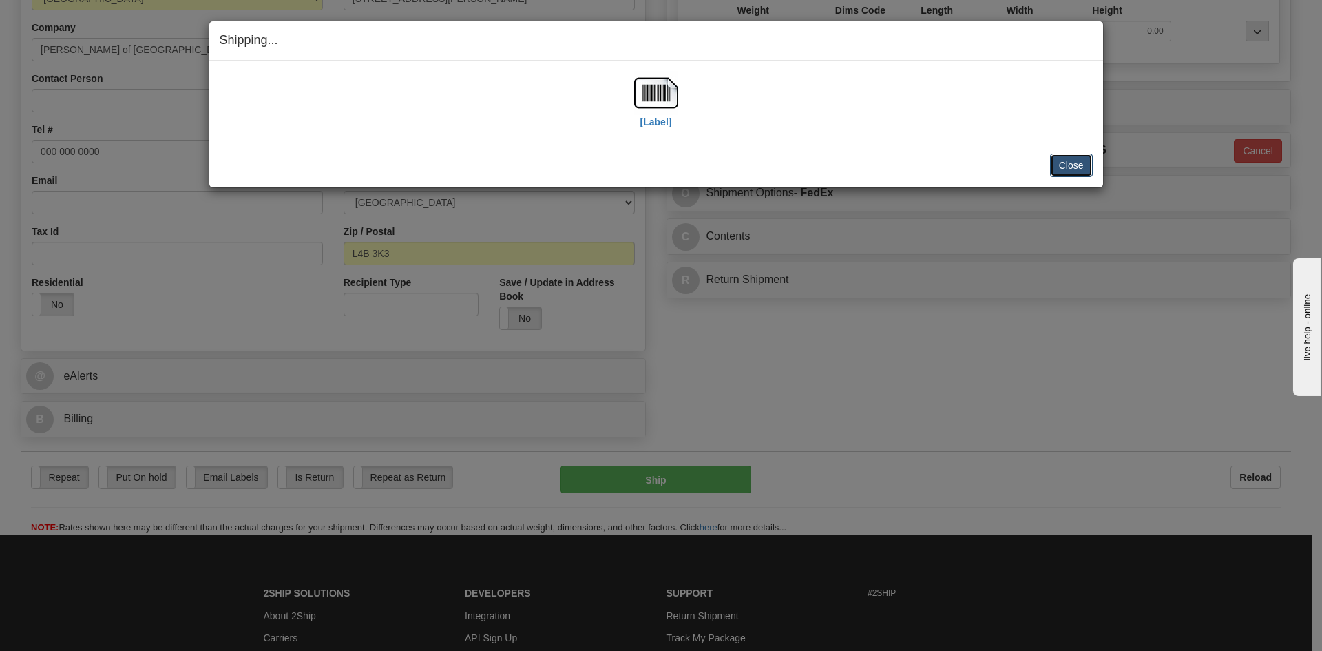
click at [1064, 169] on button "Close" at bounding box center [1071, 165] width 43 height 23
